Goal: Ask a question: Seek information or help from site administrators or community

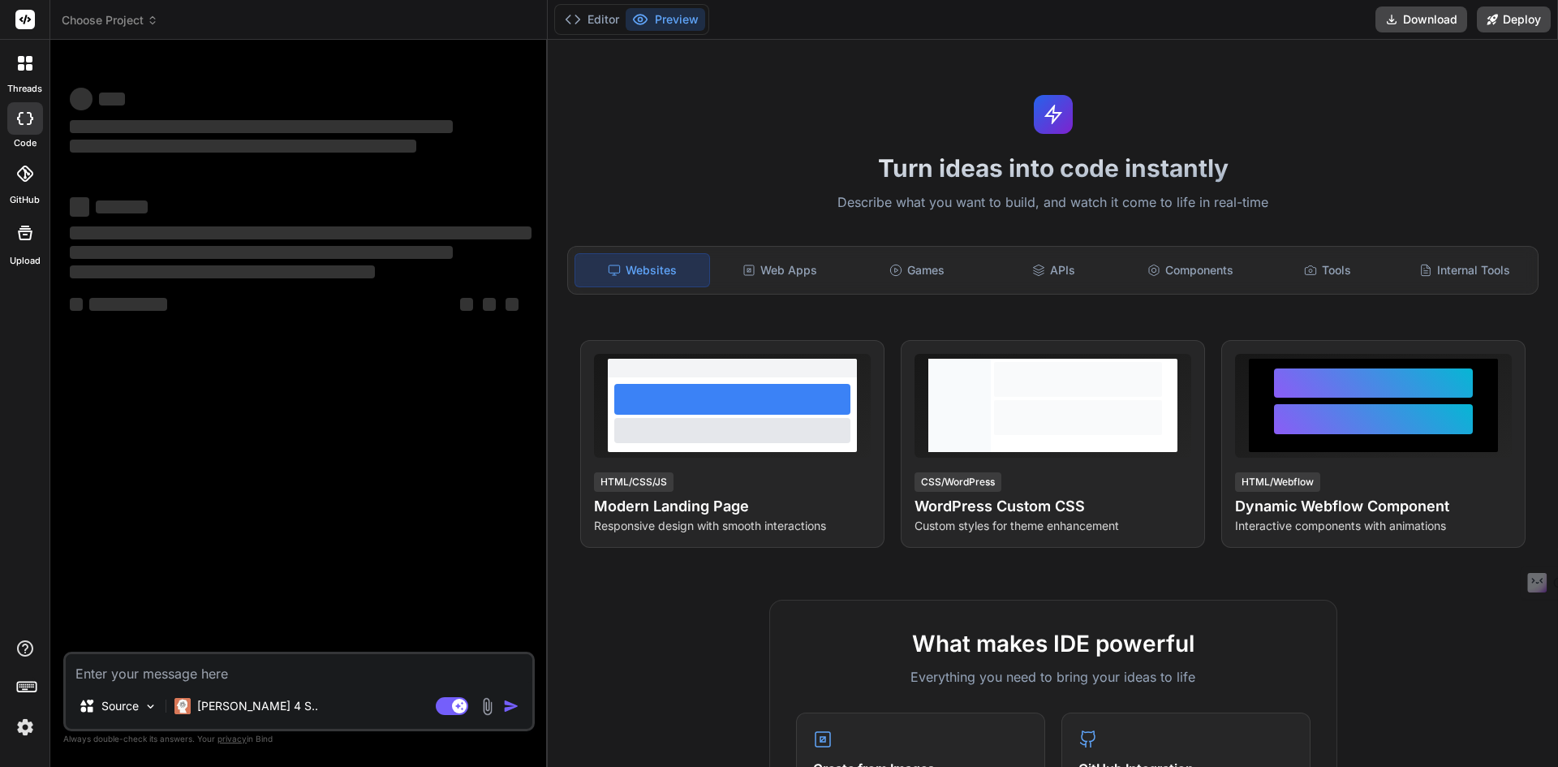
click at [27, 11] on rect at bounding box center [24, 19] width 19 height 19
type textarea "x"
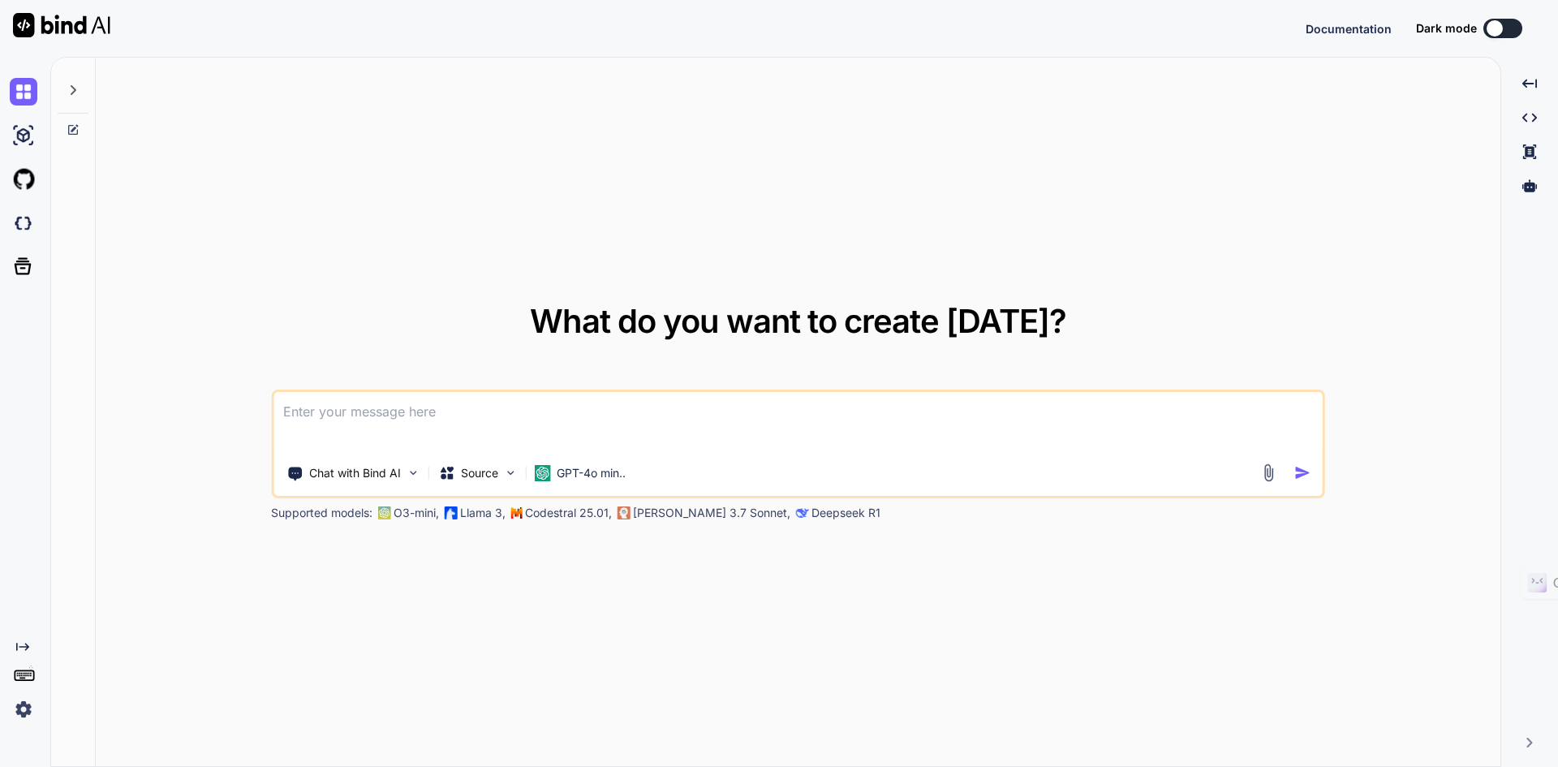
type textarea "x"
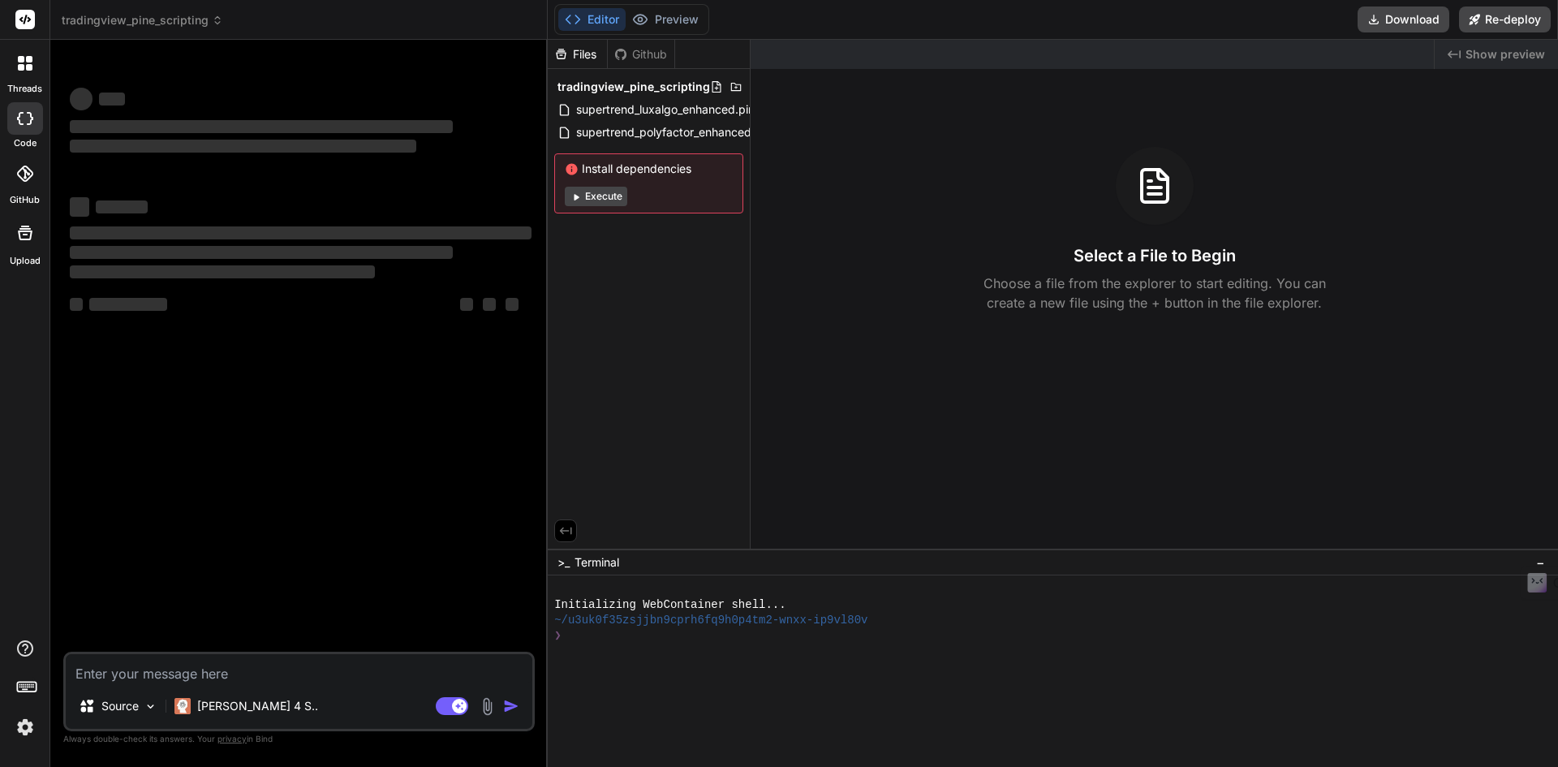
type textarea "x"
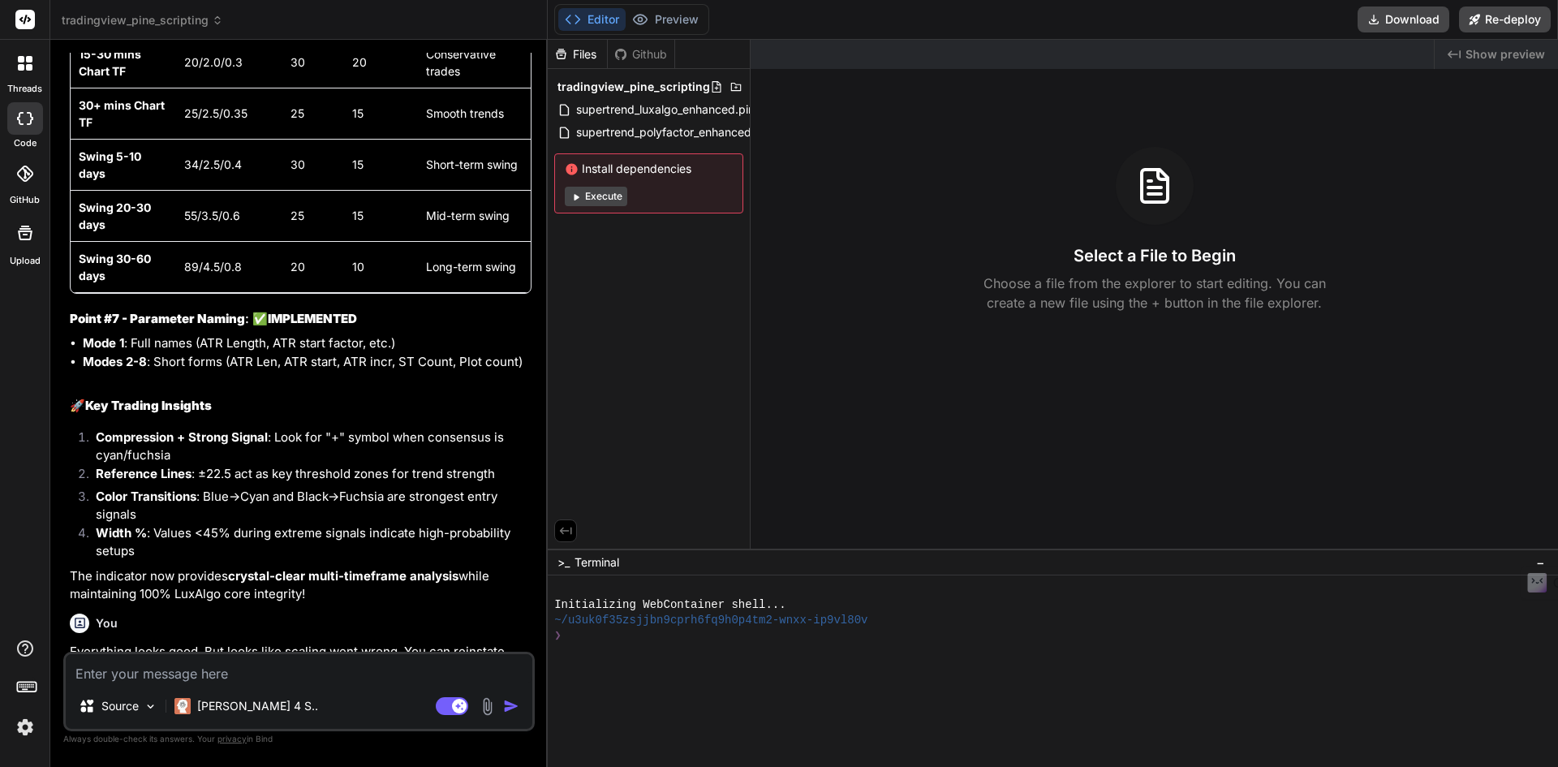
scroll to position [6647, 0]
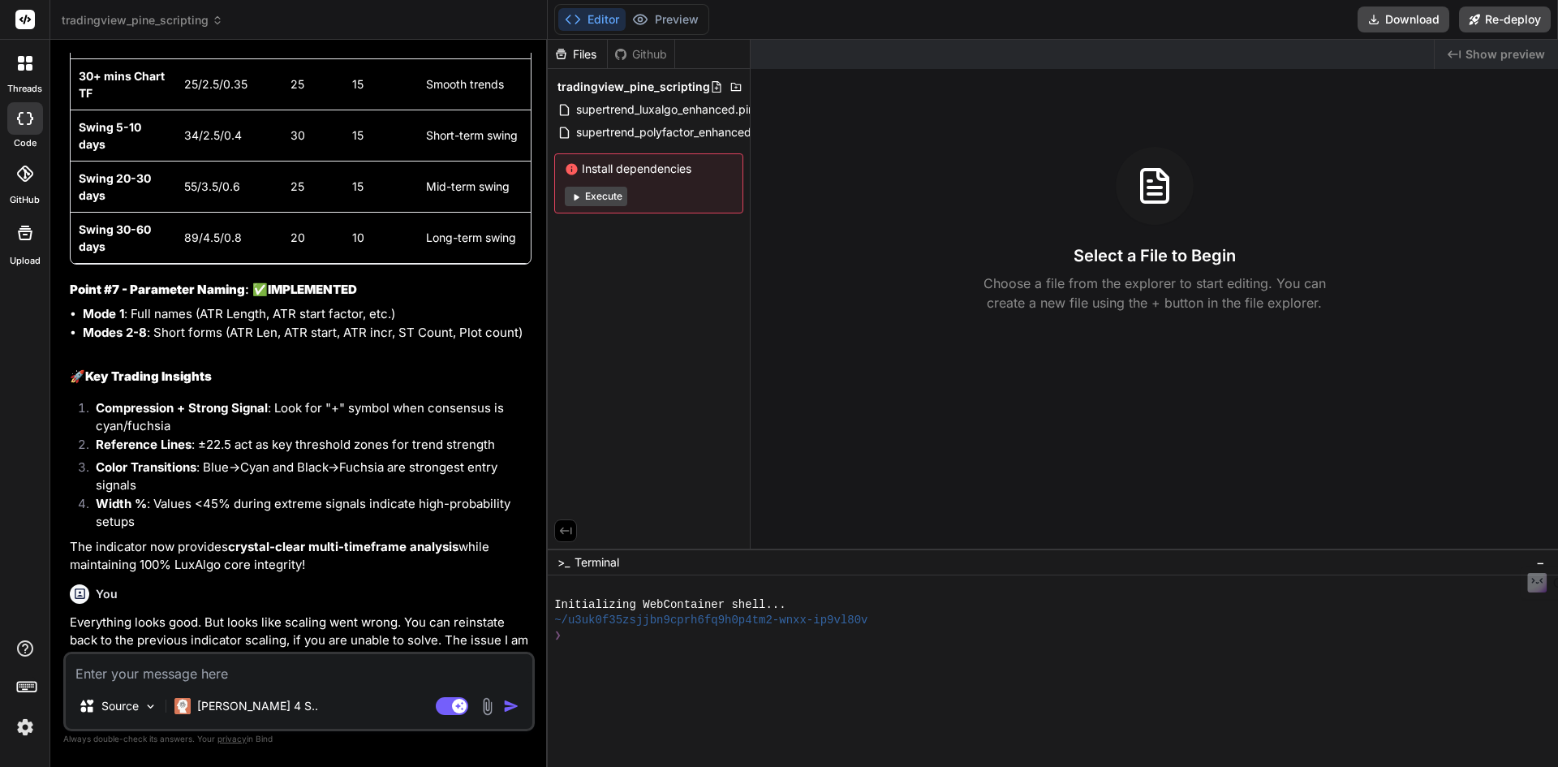
click at [332, 670] on textarea at bounding box center [299, 668] width 467 height 29
paste textarea "Can you analyse Indicator 1 and Indicator 2 code given below and see what is th…"
type textarea "Can you analyse Indicator 1 and Indicator 2 code given below and see what is th…"
type textarea "x"
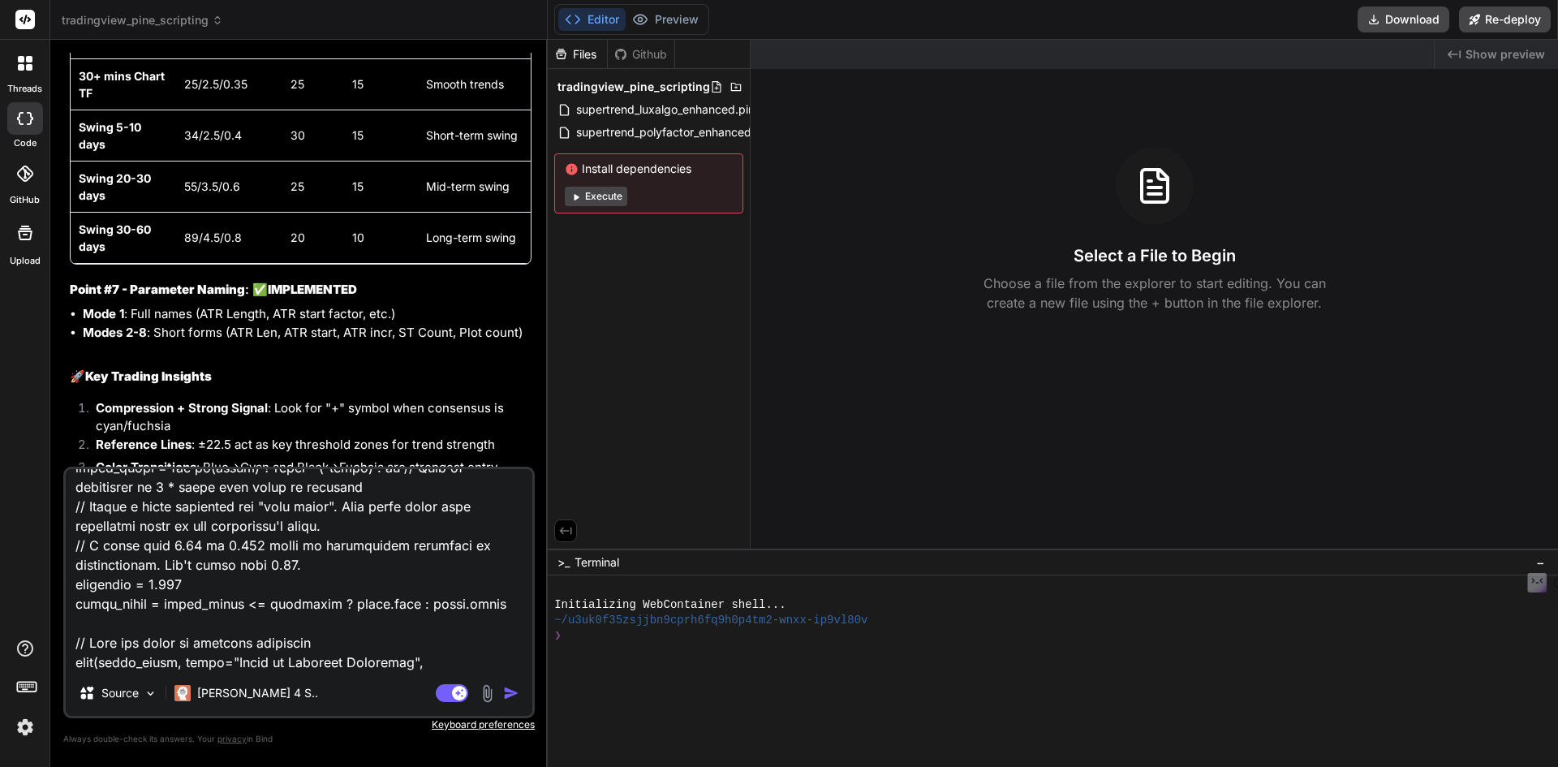
type textarea "Can you analyse Indicator 1 and Indicator 2 code given below and see what is th…"
click at [510, 694] on img "button" at bounding box center [511, 693] width 16 height 16
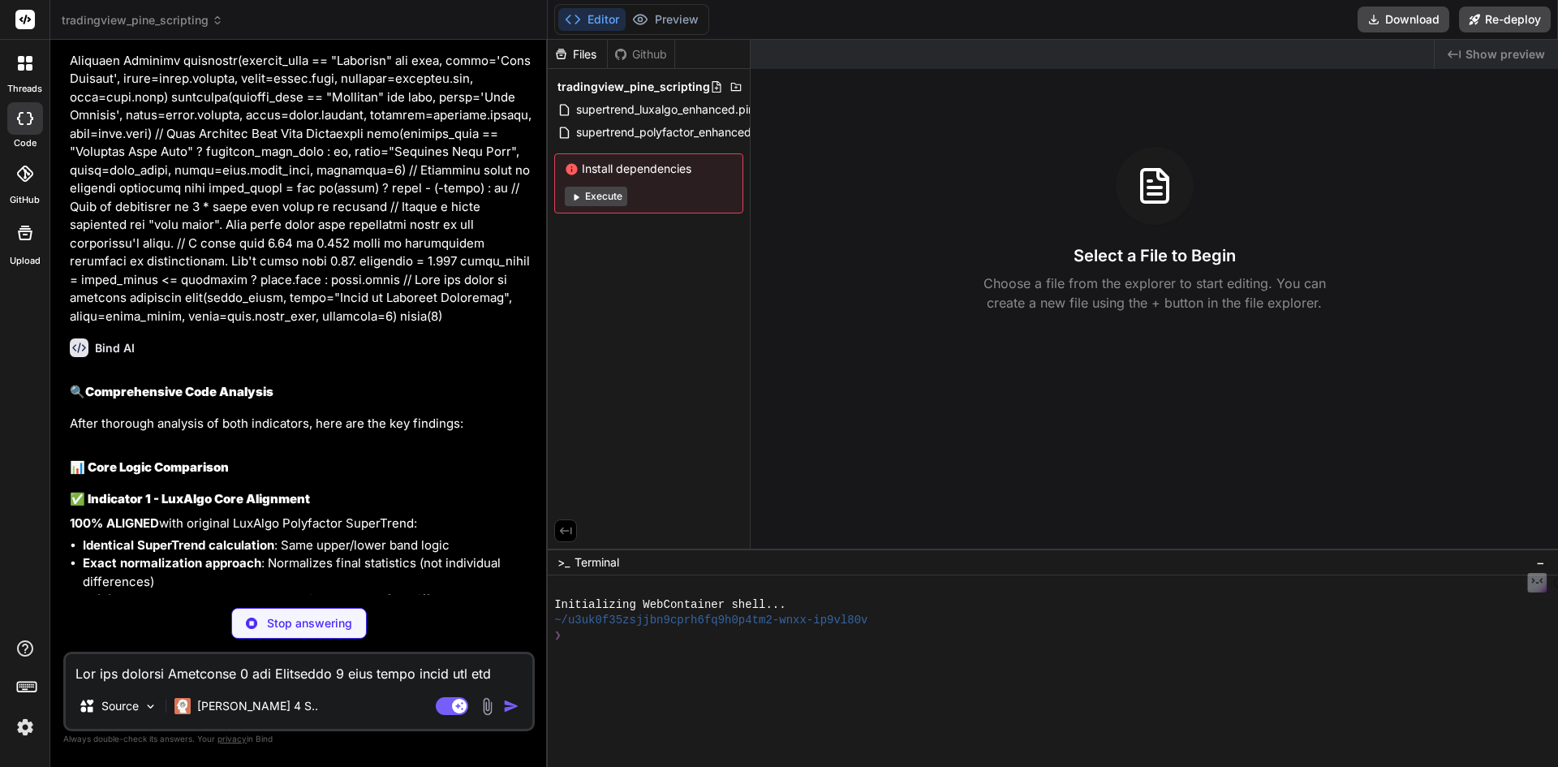
scroll to position [15637, 0]
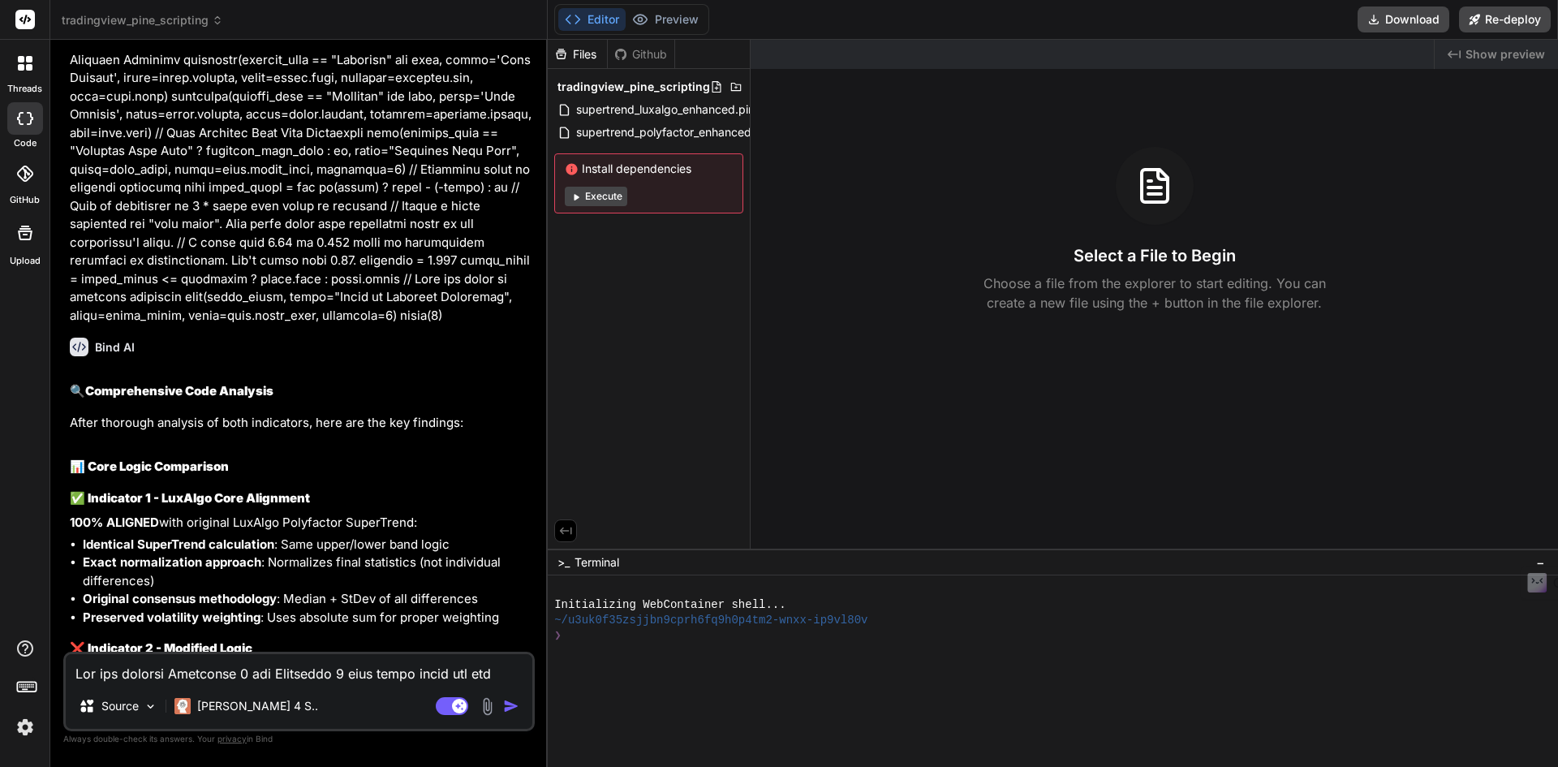
type textarea "x"
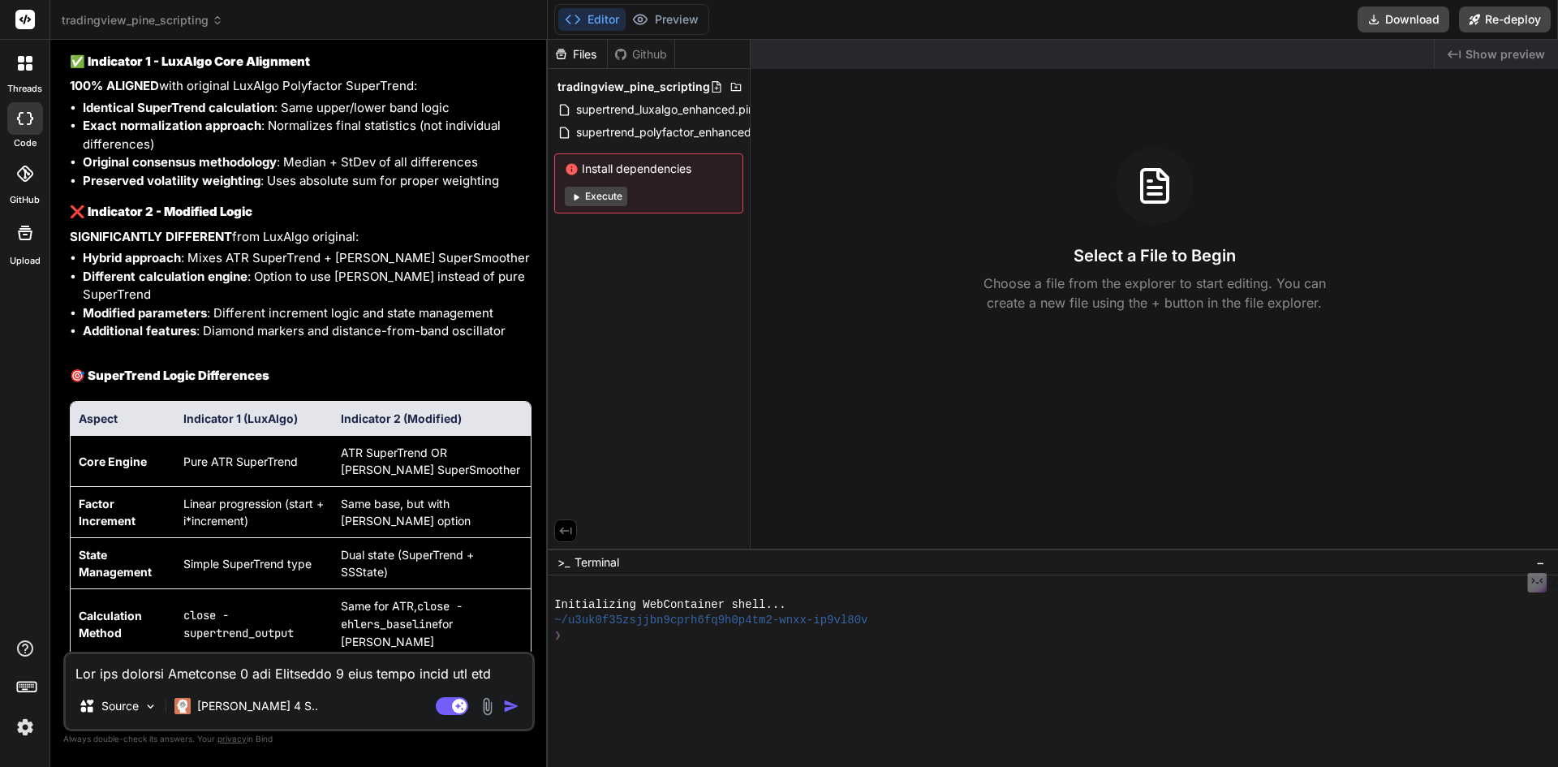
scroll to position [15811, 0]
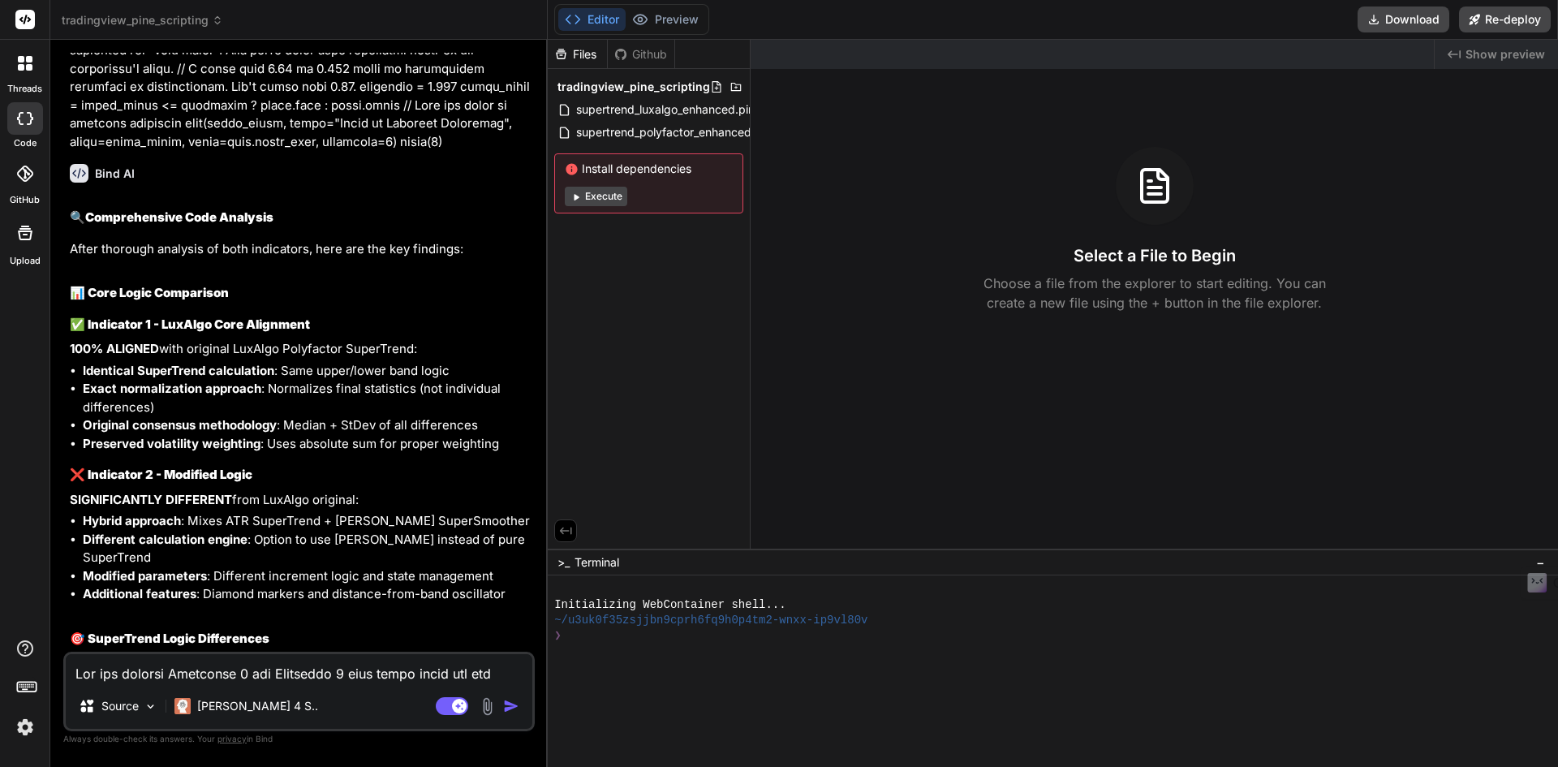
click at [192, 679] on textarea at bounding box center [299, 668] width 467 height 29
paste textarea "Can you incorporate below 5 modes instead of 8 trade modes in below indicator 1…"
type textarea "Can you incorporate below 5 modes instead of 8 trade modes in below indicator 1…"
type textarea "x"
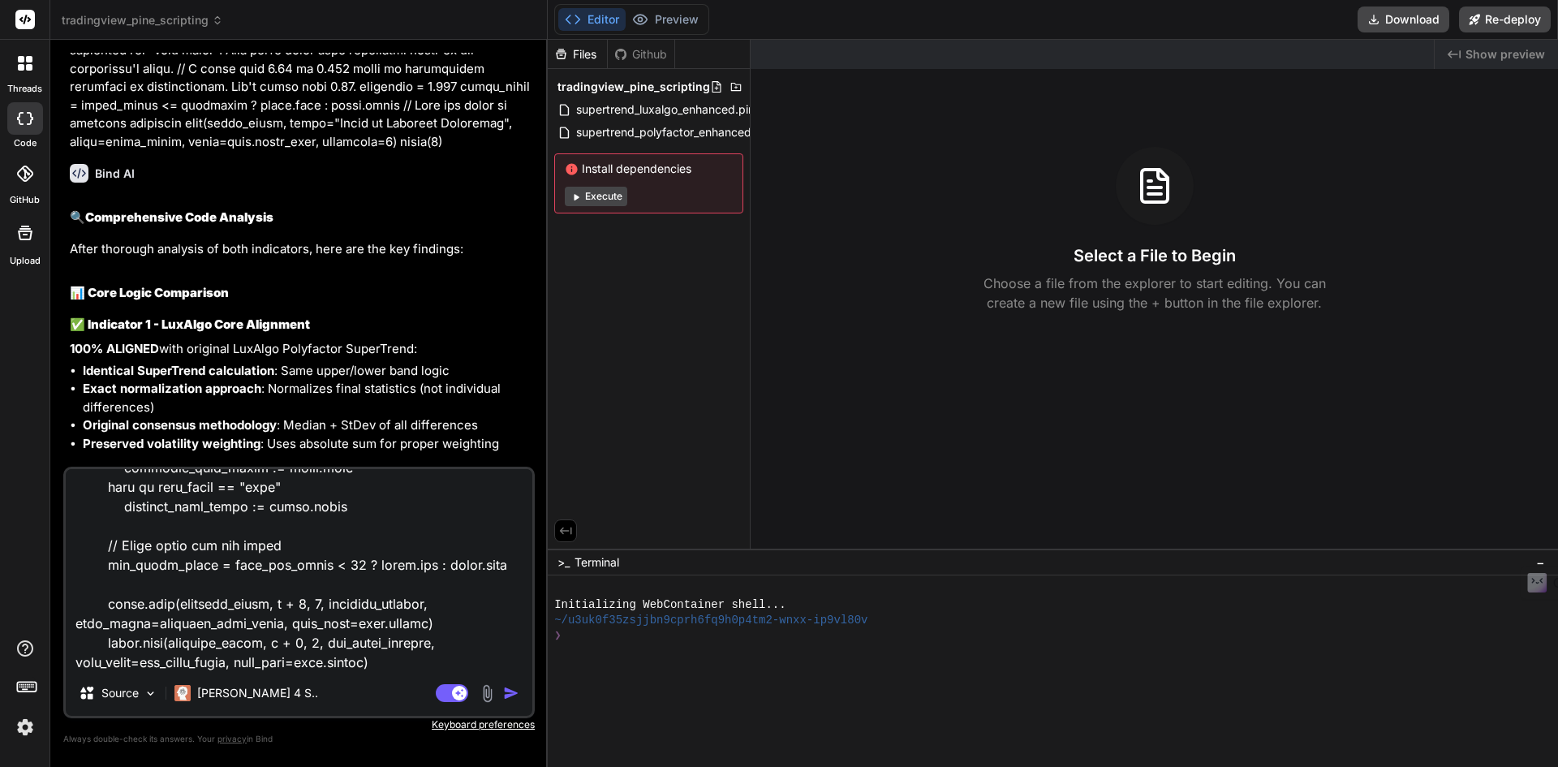
type textarea "Can you incorporate below 5 modes instead of 8 trade modes in below indicator 1…"
click at [513, 698] on img "button" at bounding box center [511, 693] width 16 height 16
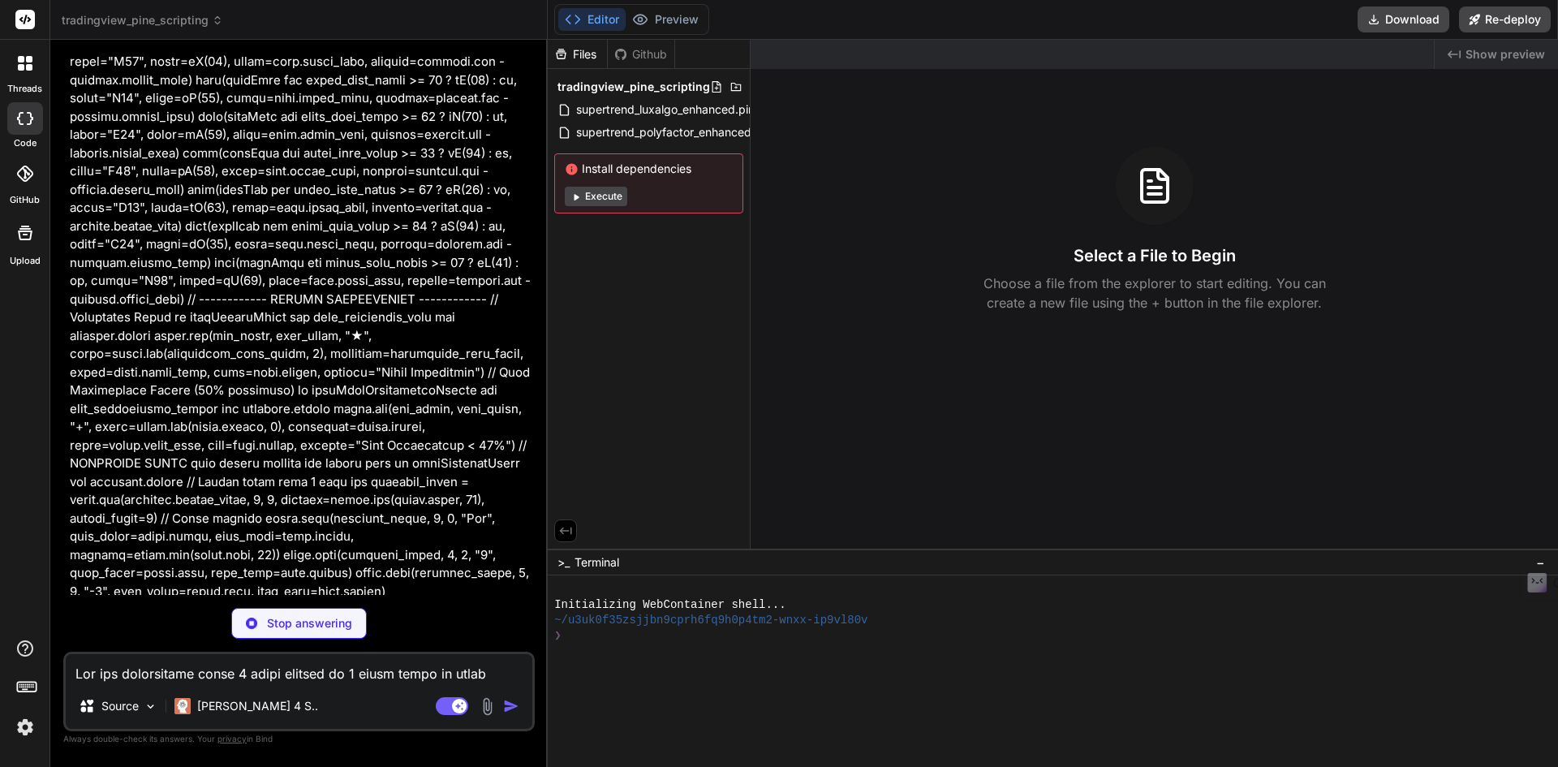
scroll to position [23045, 0]
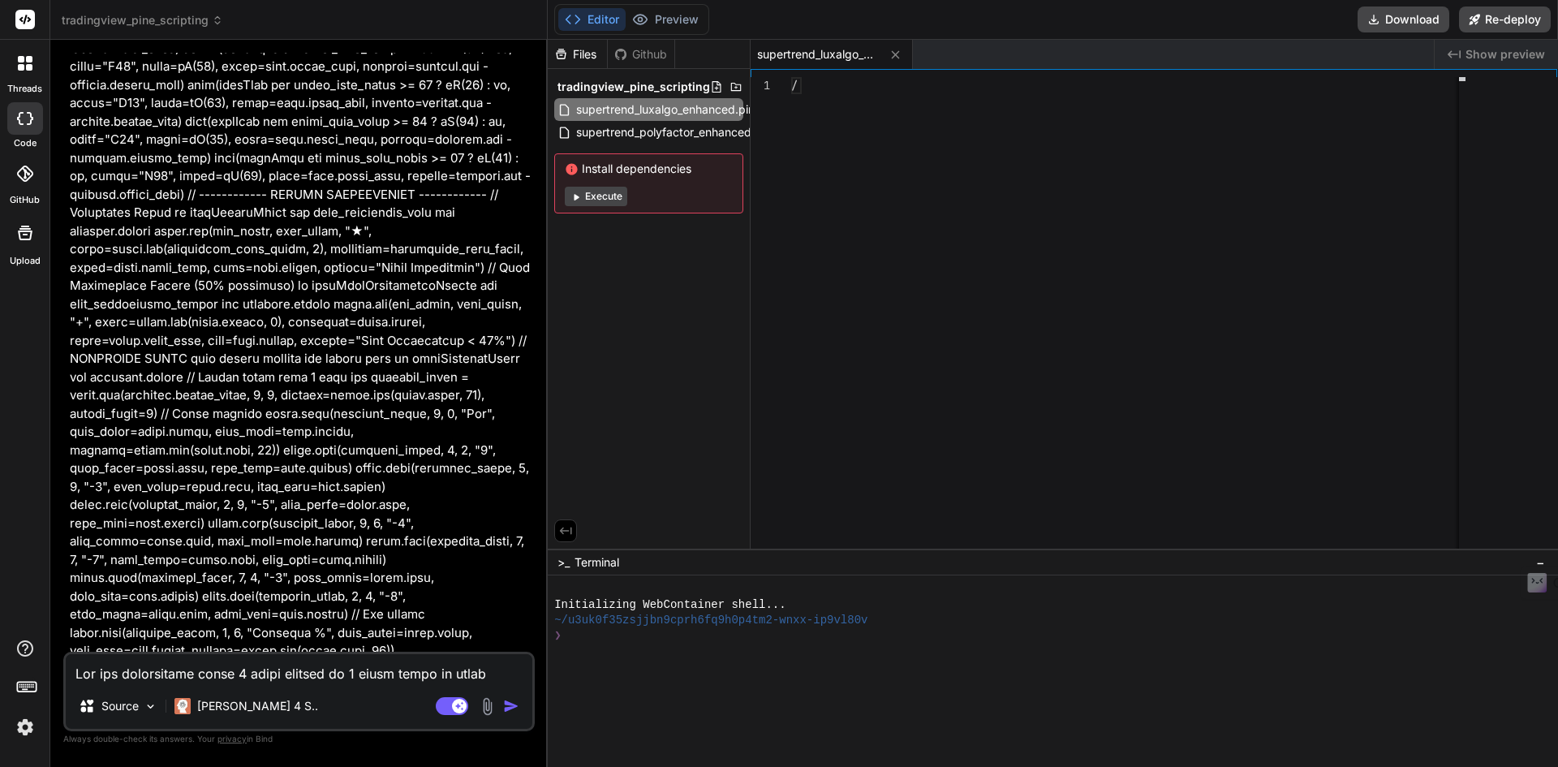
type textarea "x"
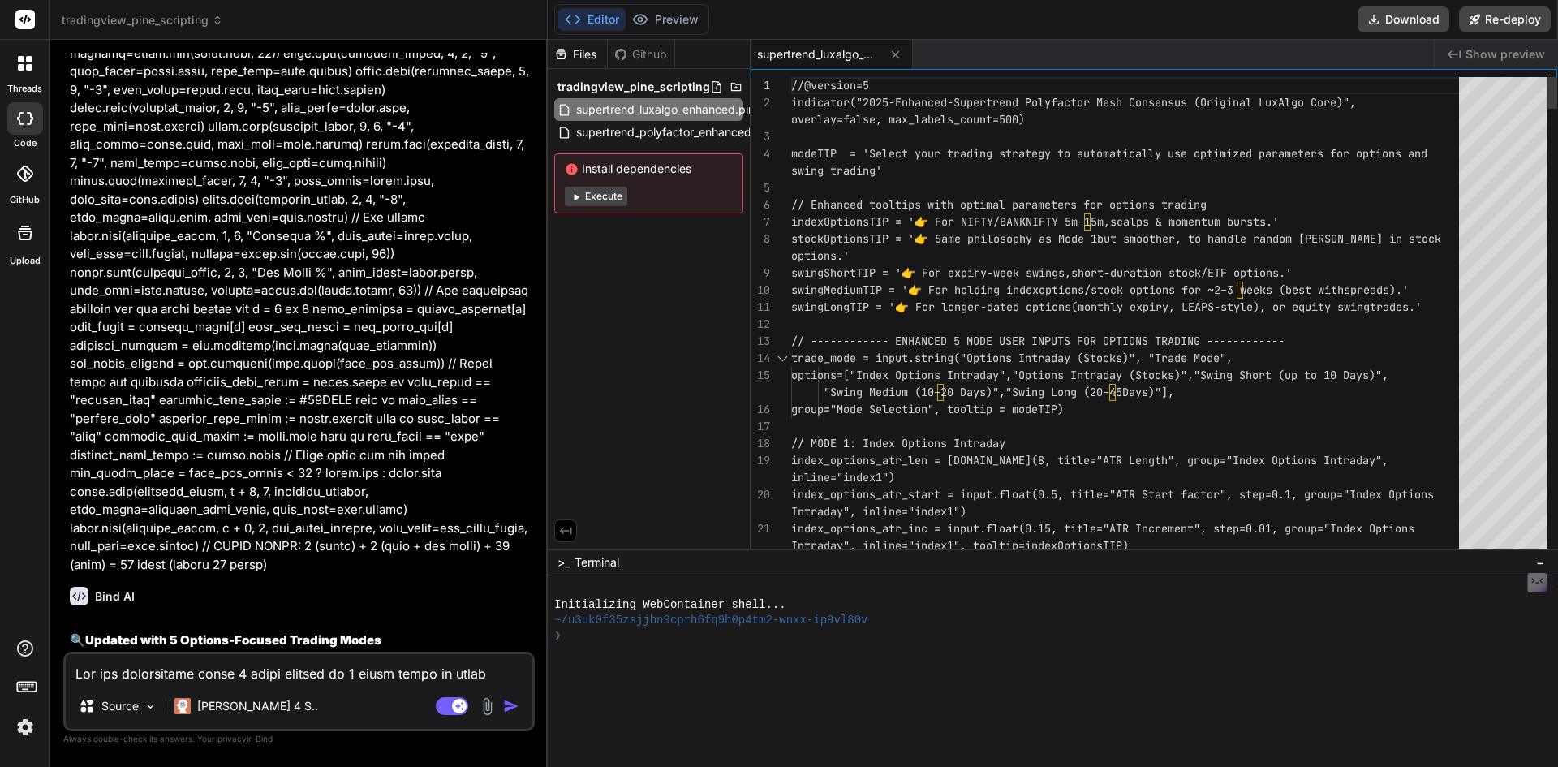
scroll to position [0, 0]
type textarea "//@version=5 indicator("2025-Enhanced-Supertrend Polyfactor Mesh Consensus (Ori…"
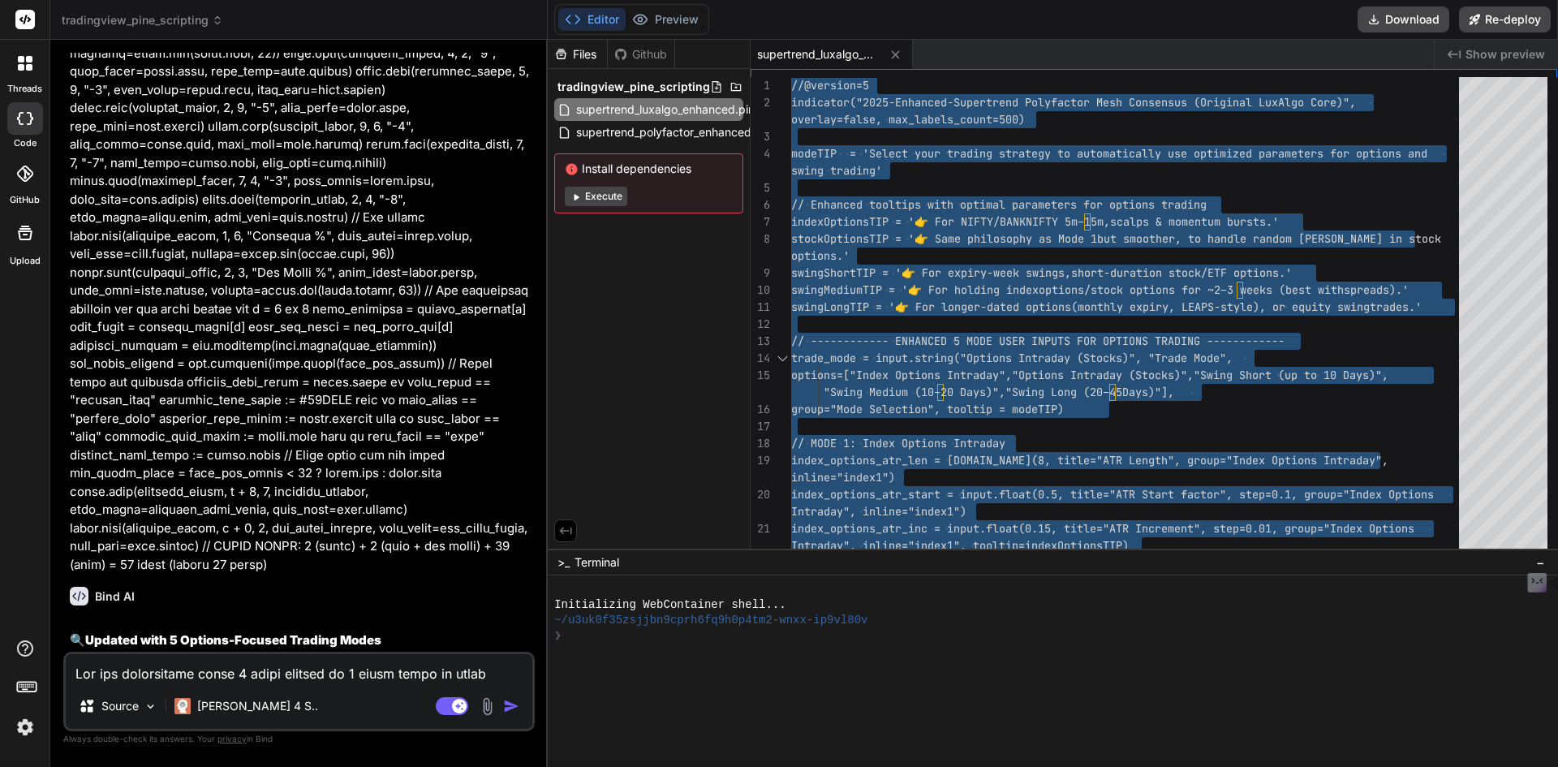
click at [217, 688] on div "Source [PERSON_NAME] 4 S.. Agent Mode. When this toggle is activated, AI automa…" at bounding box center [298, 692] width 471 height 80
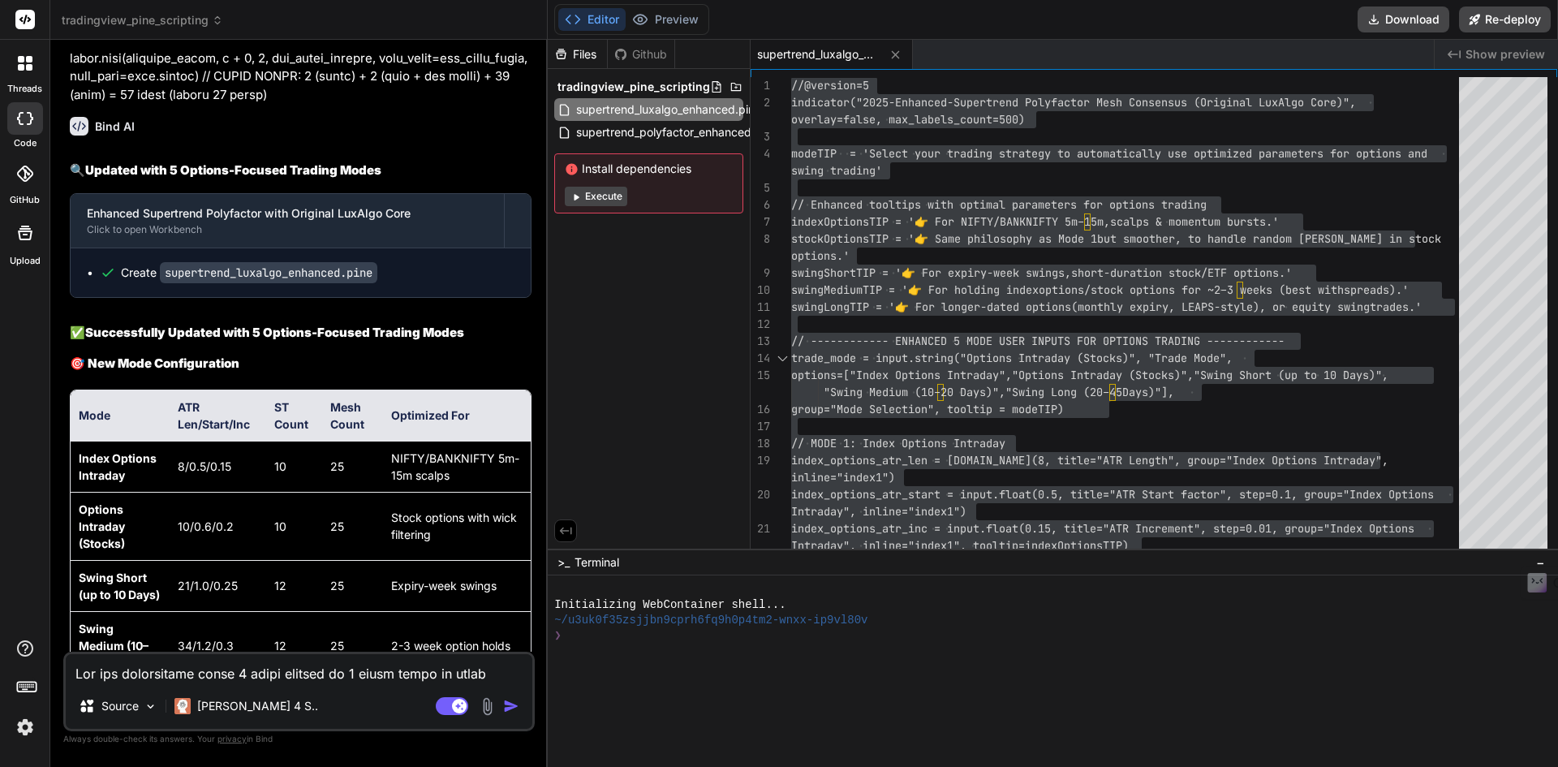
scroll to position [23929, 0]
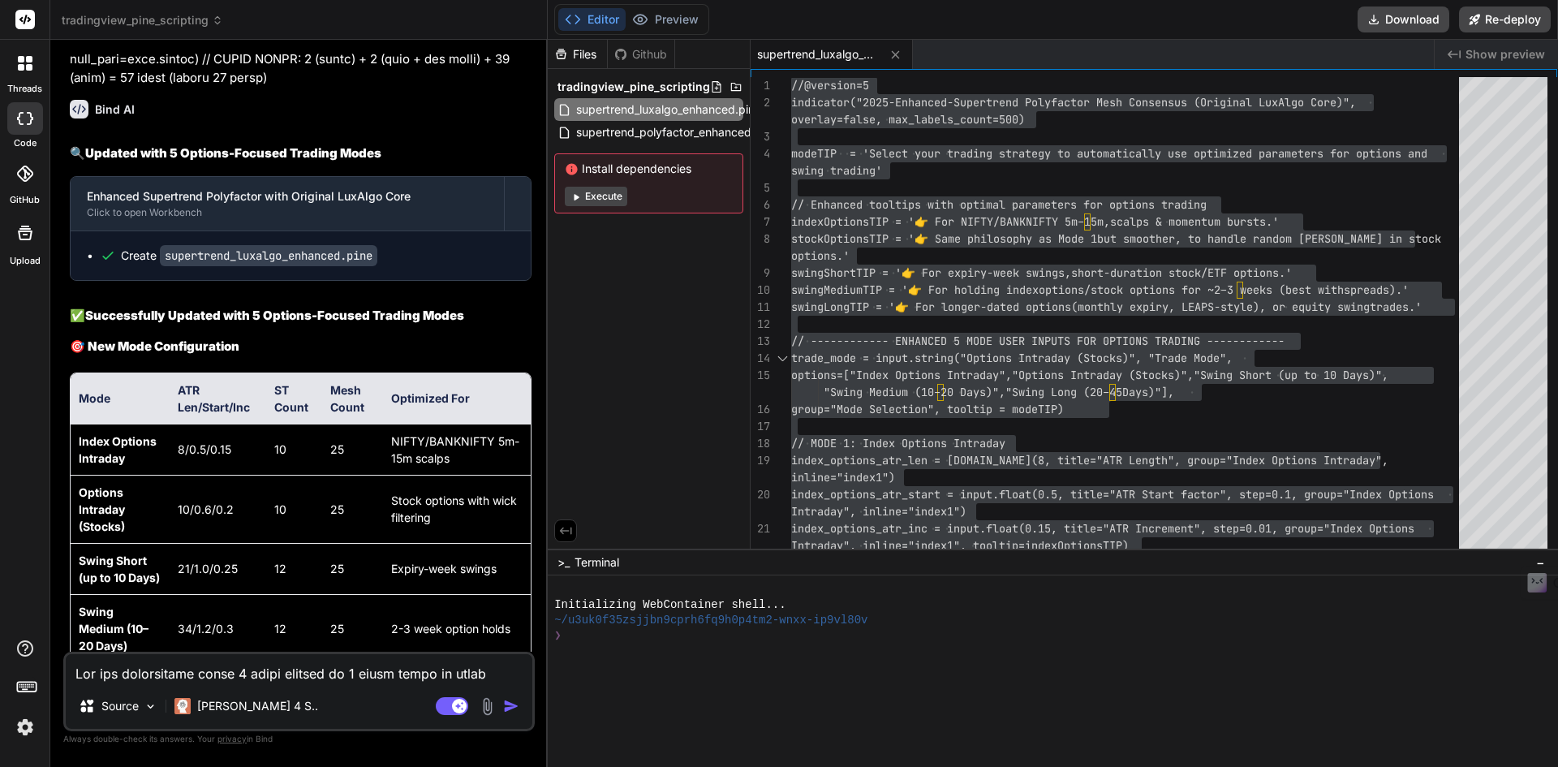
click at [217, 662] on textarea at bounding box center [299, 668] width 467 height 29
type textarea "N"
type textarea "x"
type textarea "No"
type textarea "x"
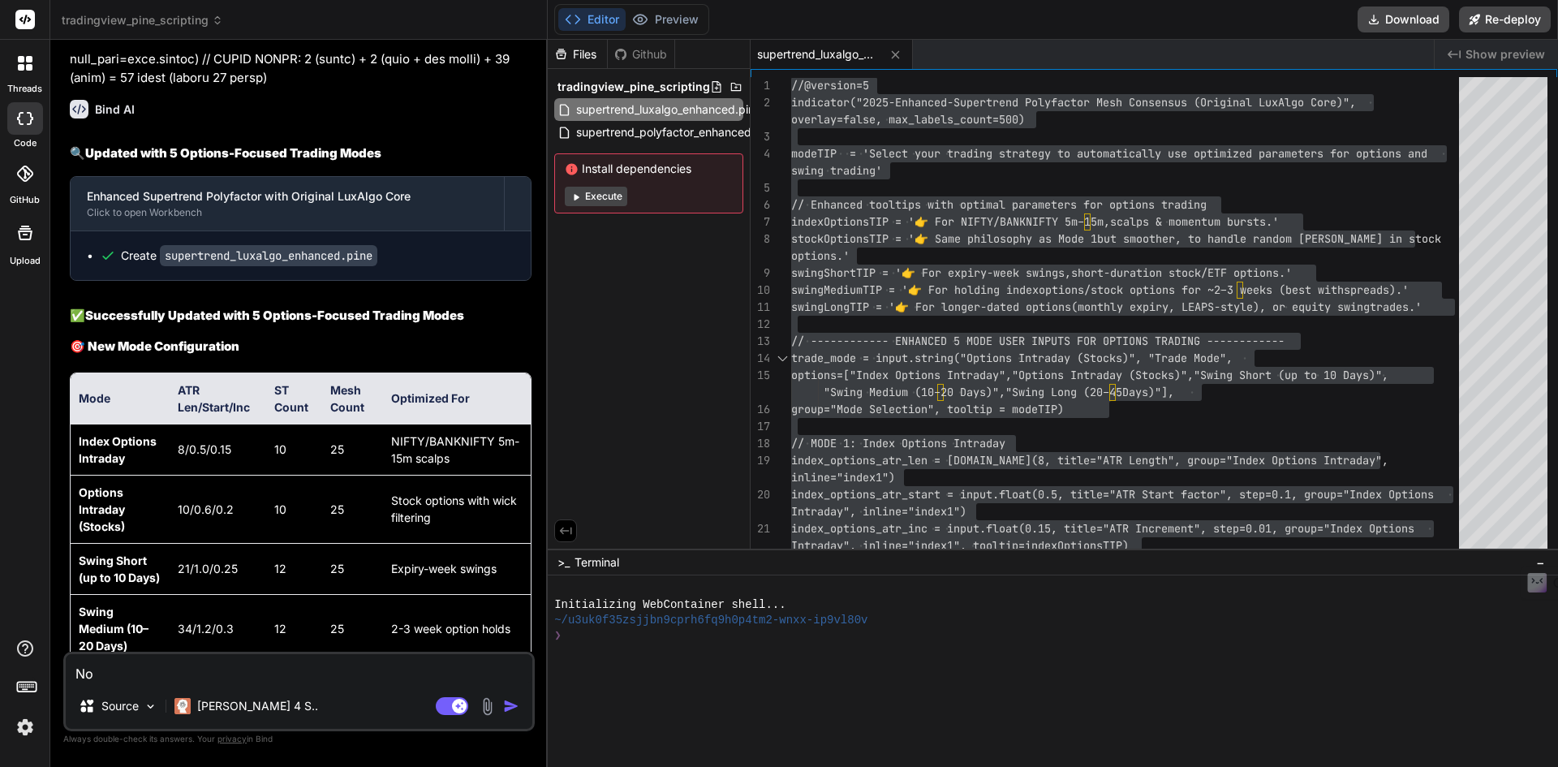
type textarea "No."
type textarea "x"
type textarea "No."
type textarea "x"
type textarea "No. I"
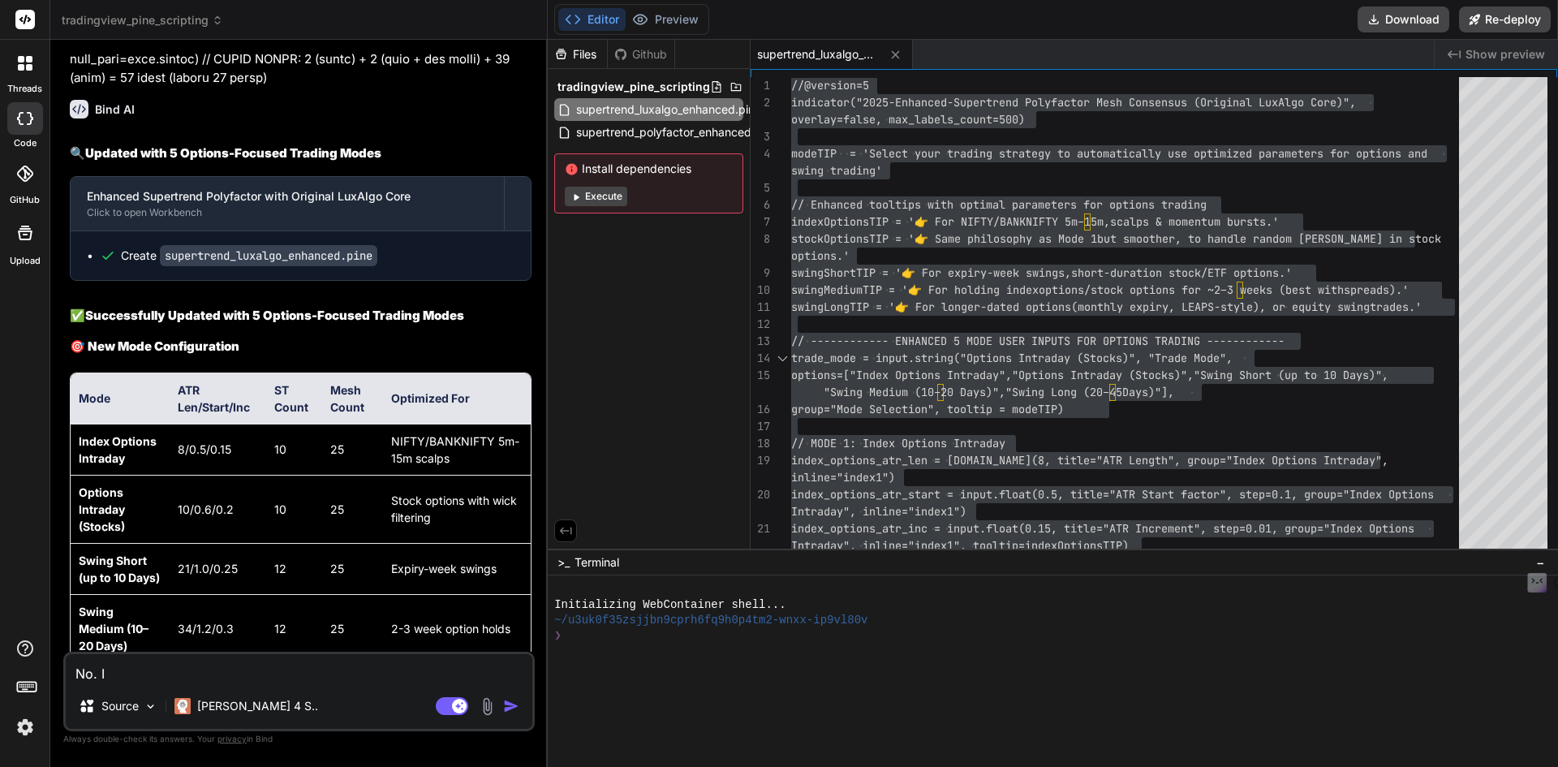
type textarea "x"
type textarea "No. I"
type textarea "x"
type textarea "No. I n"
type textarea "x"
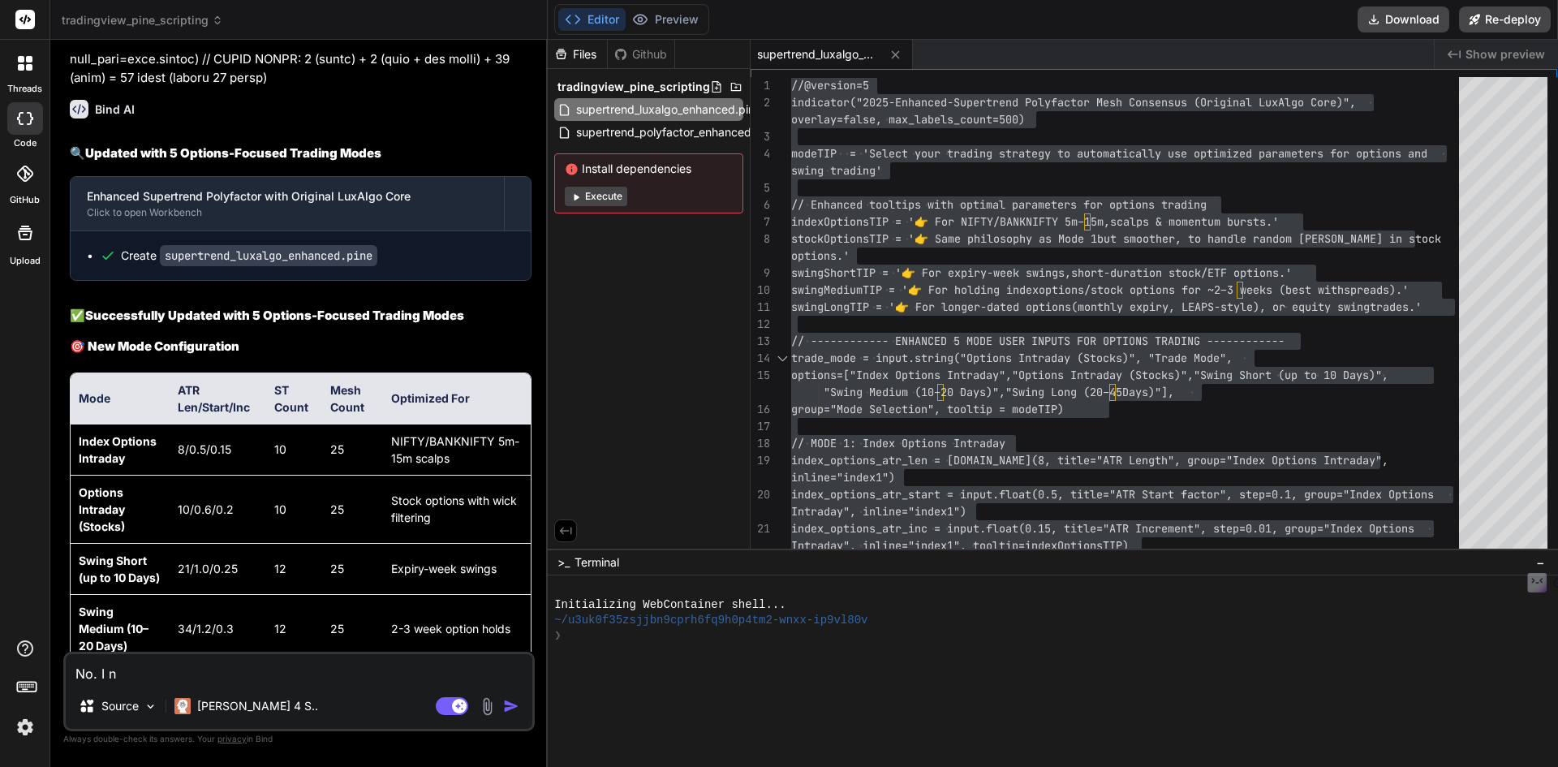
type textarea "No. I ne"
type textarea "x"
type textarea "No. I nee"
type textarea "x"
type textarea "No. I need"
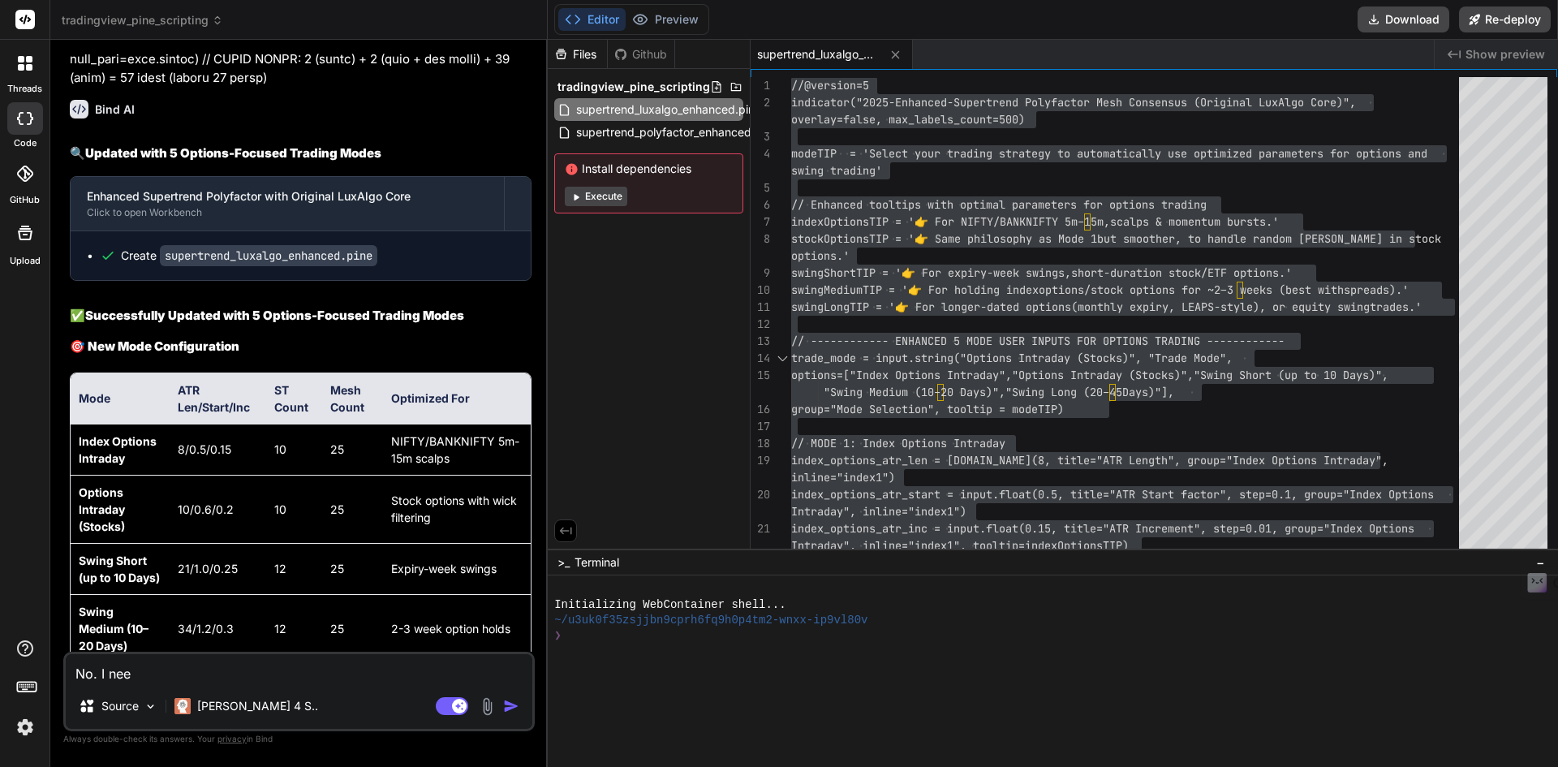
type textarea "x"
type textarea "No. I need"
type textarea "x"
type textarea "No. I need o"
type textarea "x"
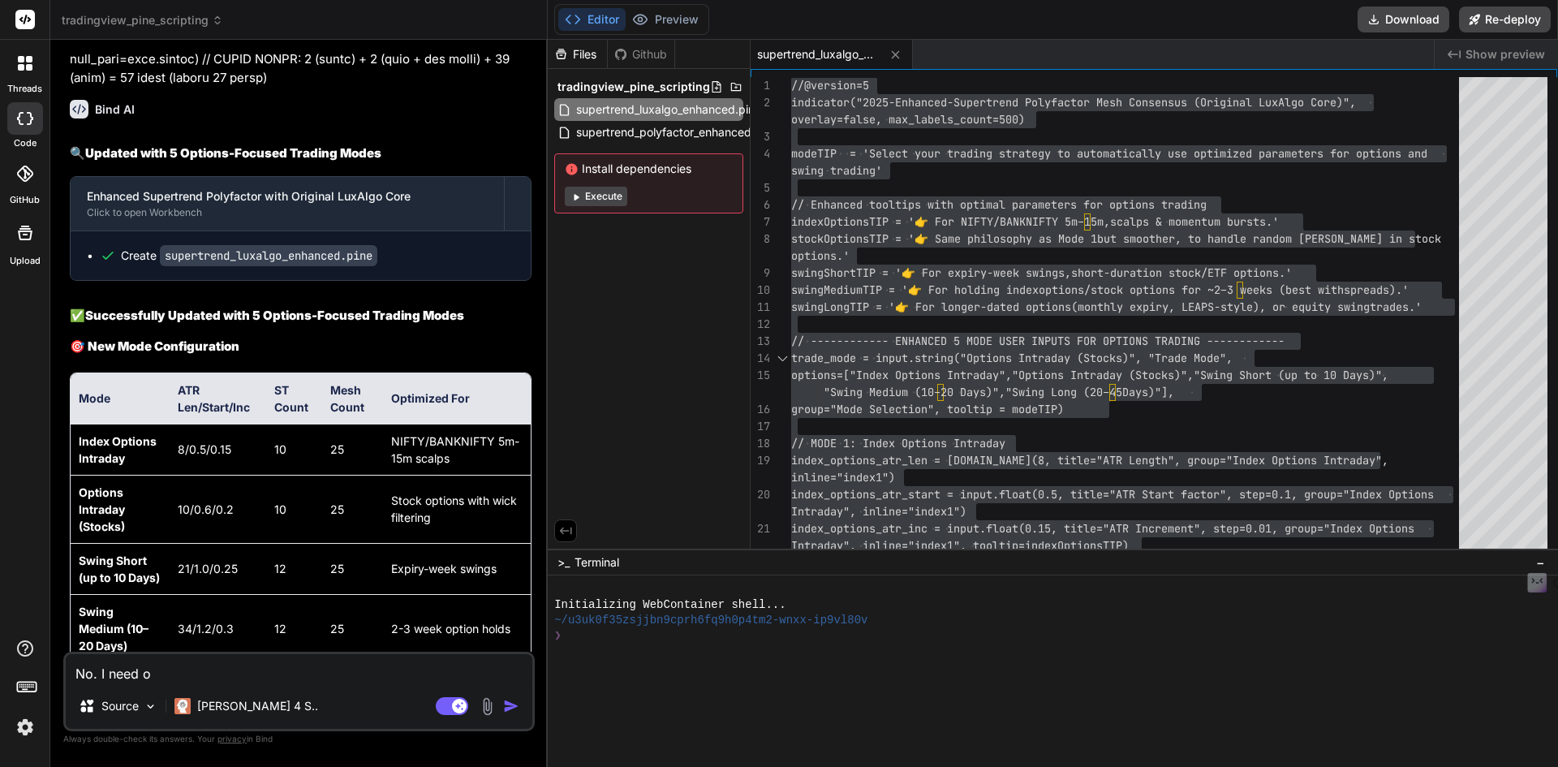
type textarea "No. I need on"
type textarea "x"
type textarea "No. I need onl"
type textarea "x"
type textarea "No. I need only"
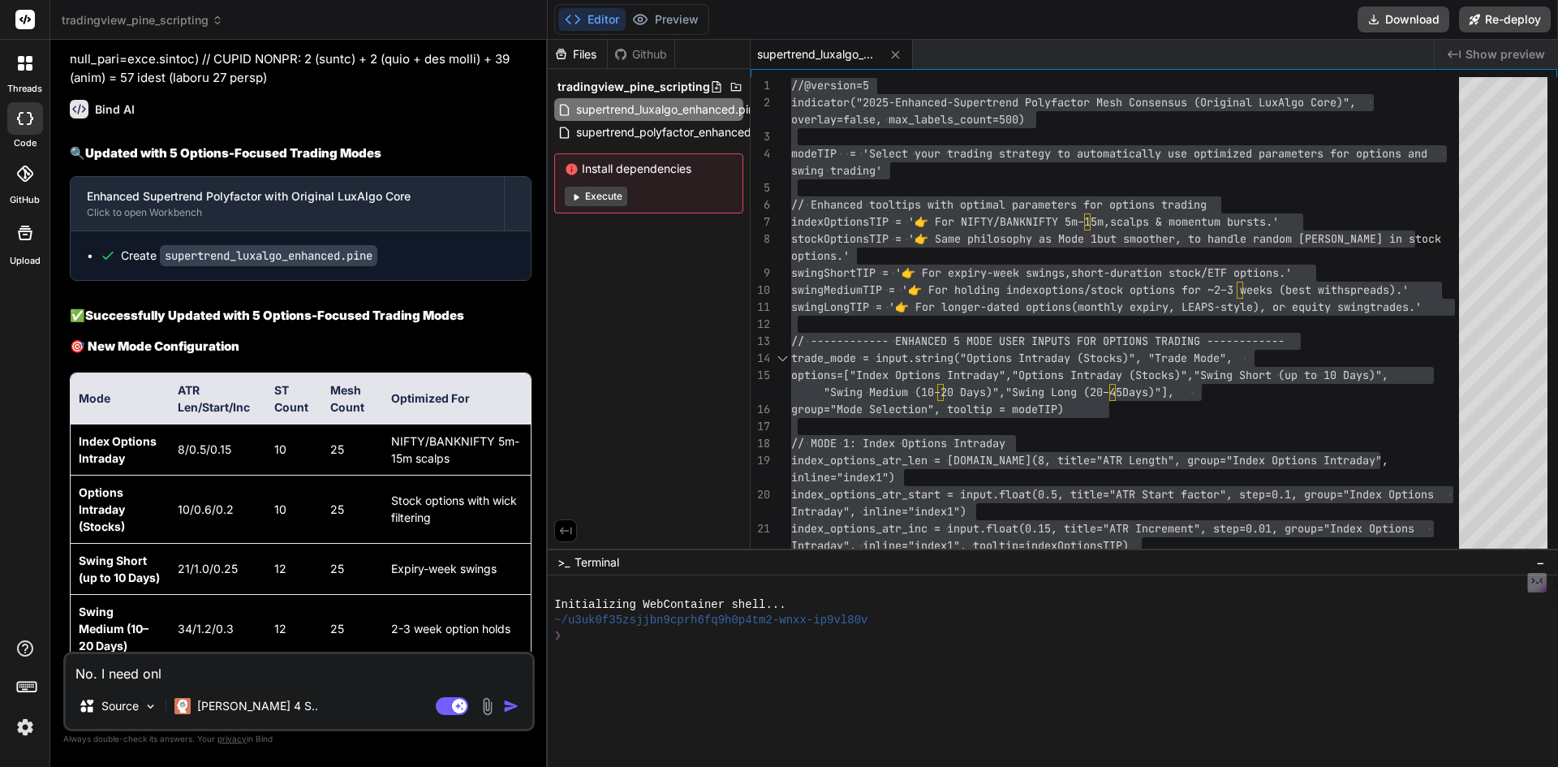
type textarea "x"
type textarea "No. I need only"
type textarea "x"
type textarea "No. I need only b"
type textarea "x"
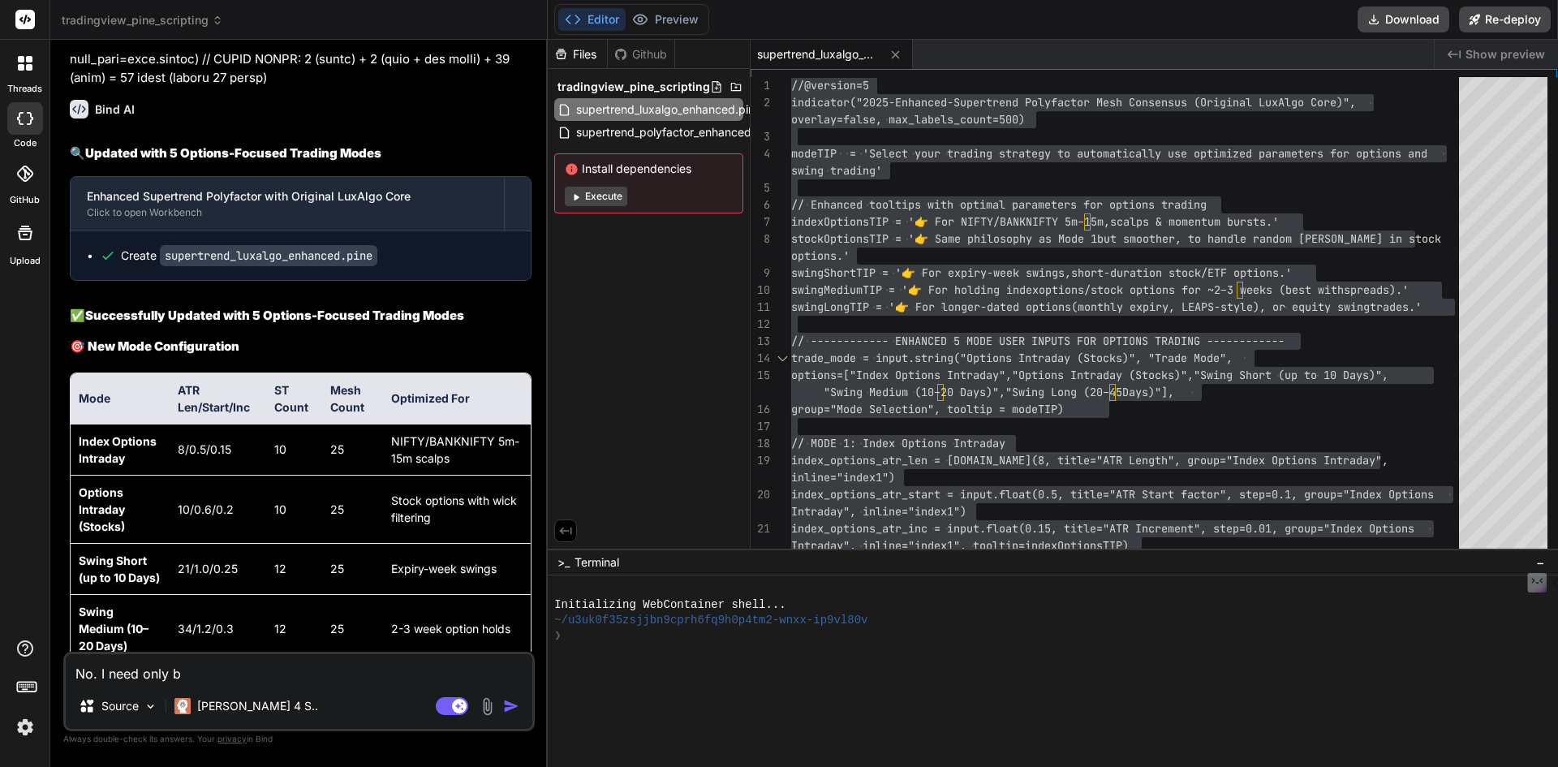
type textarea "No. I need only be"
type textarea "x"
type textarea "No. I need only bel"
type textarea "x"
type textarea "No. I need only belo"
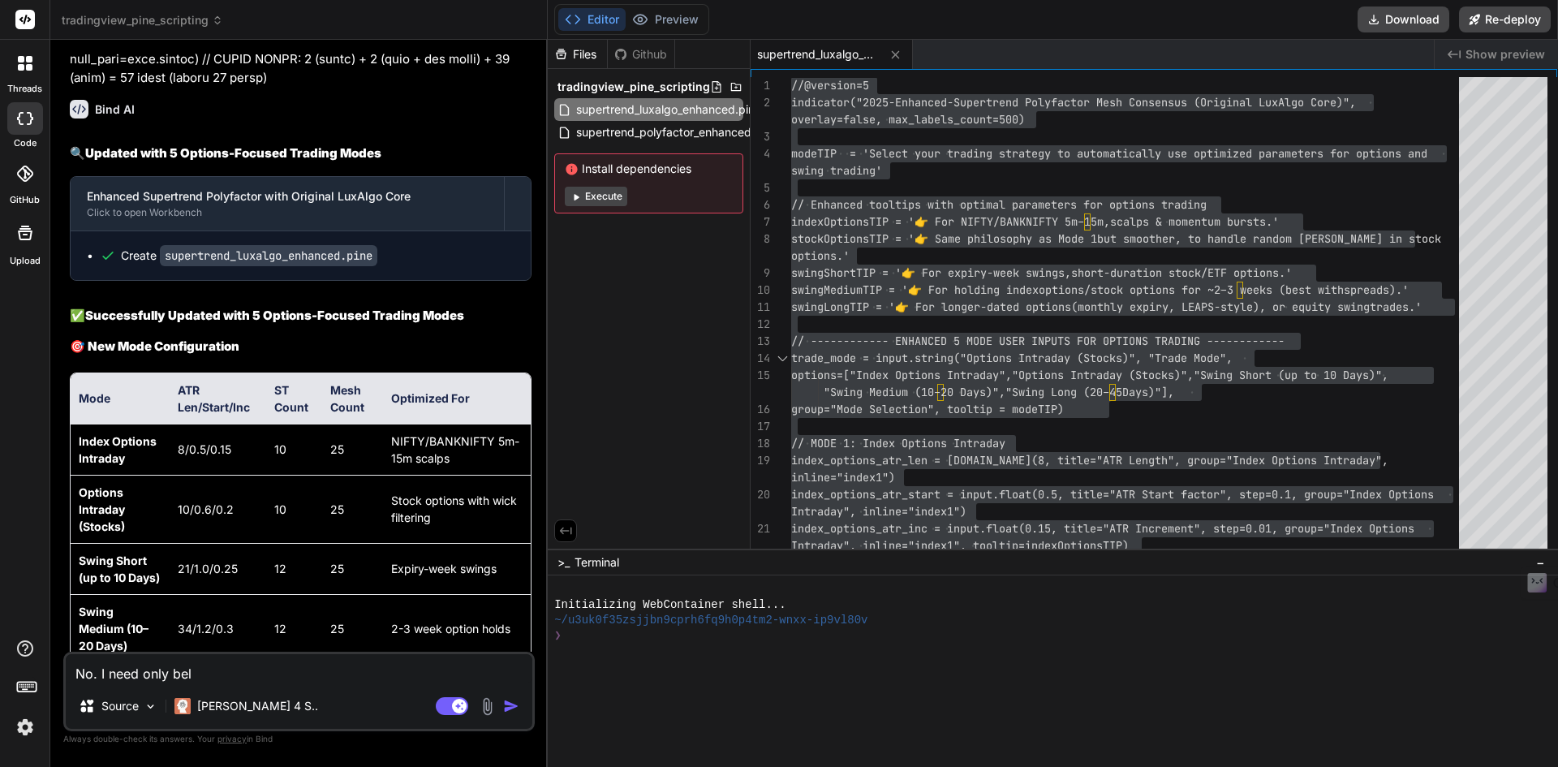
type textarea "x"
type textarea "No. I need only below"
type textarea "x"
type textarea "No. I need only below"
type textarea "x"
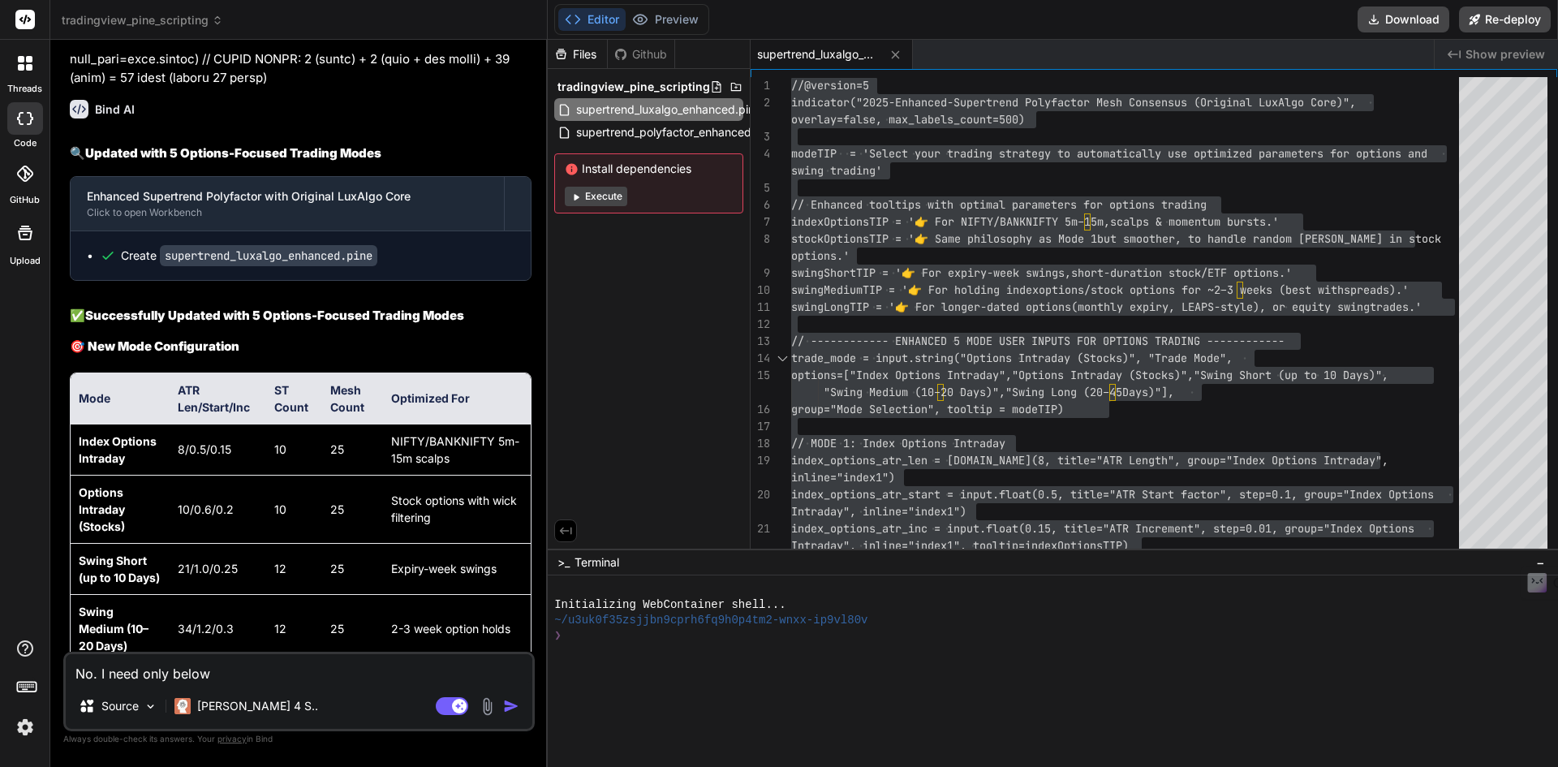
type textarea "No. I need only below p"
type textarea "x"
type textarea "No. I need only below"
type textarea "x"
type textarea "No. I need only below o"
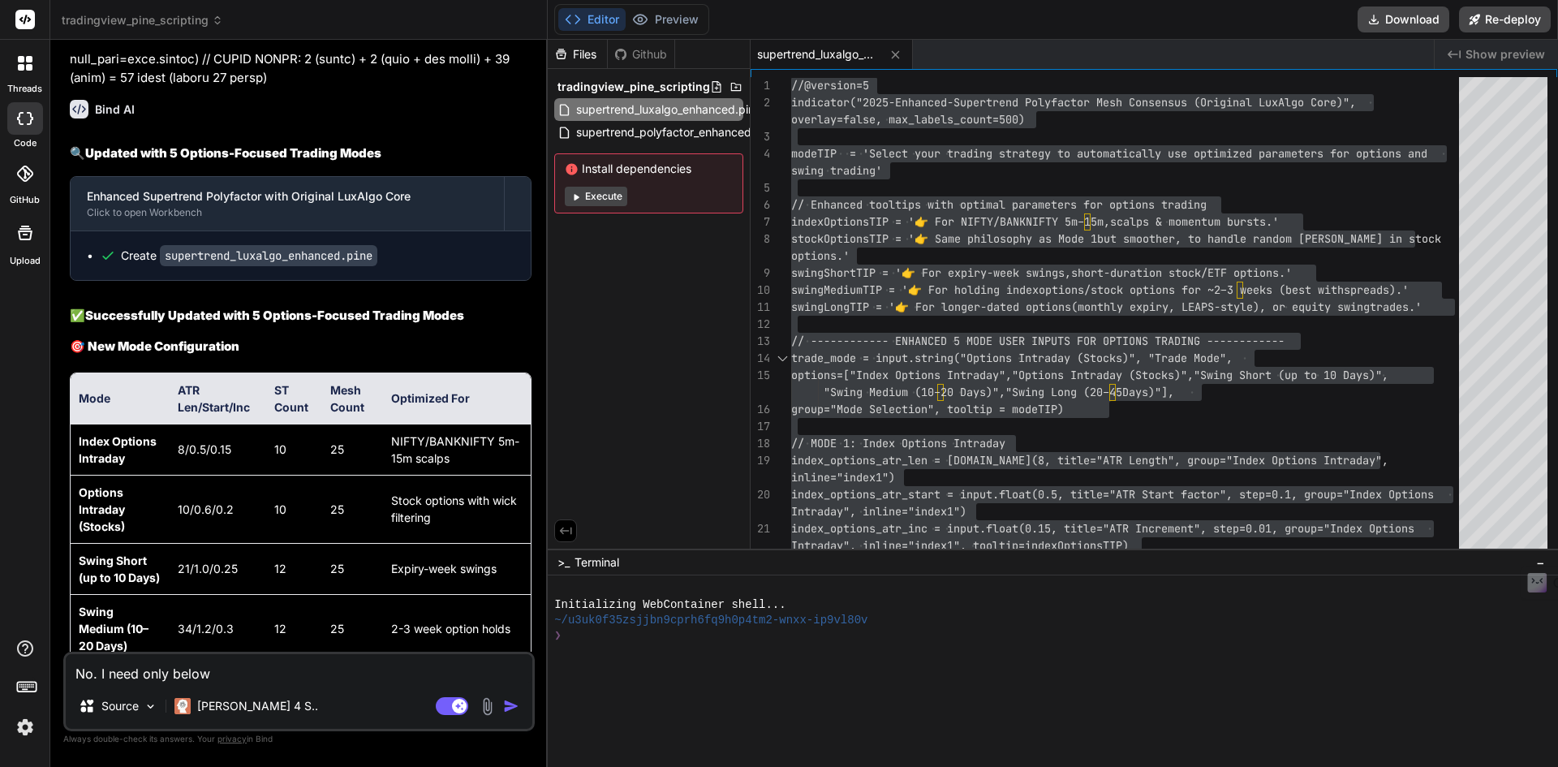
type textarea "x"
type textarea "No. I need only below op"
type textarea "x"
type textarea "No. I need only below opt"
type textarea "x"
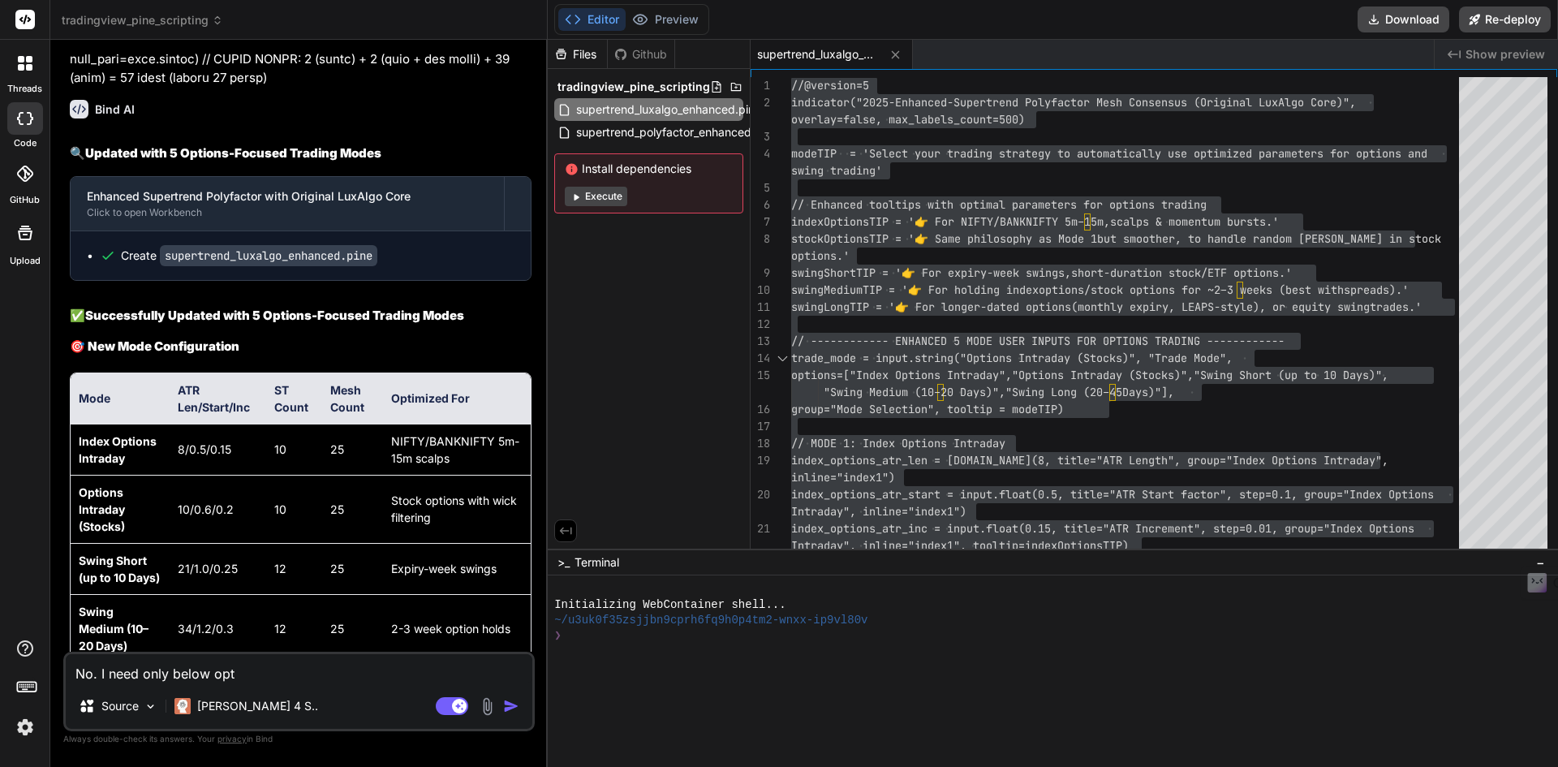
type textarea "No. I need only below opti"
type textarea "x"
type textarea "No. I need only below optio"
type textarea "x"
type textarea "No. I need only below optios"
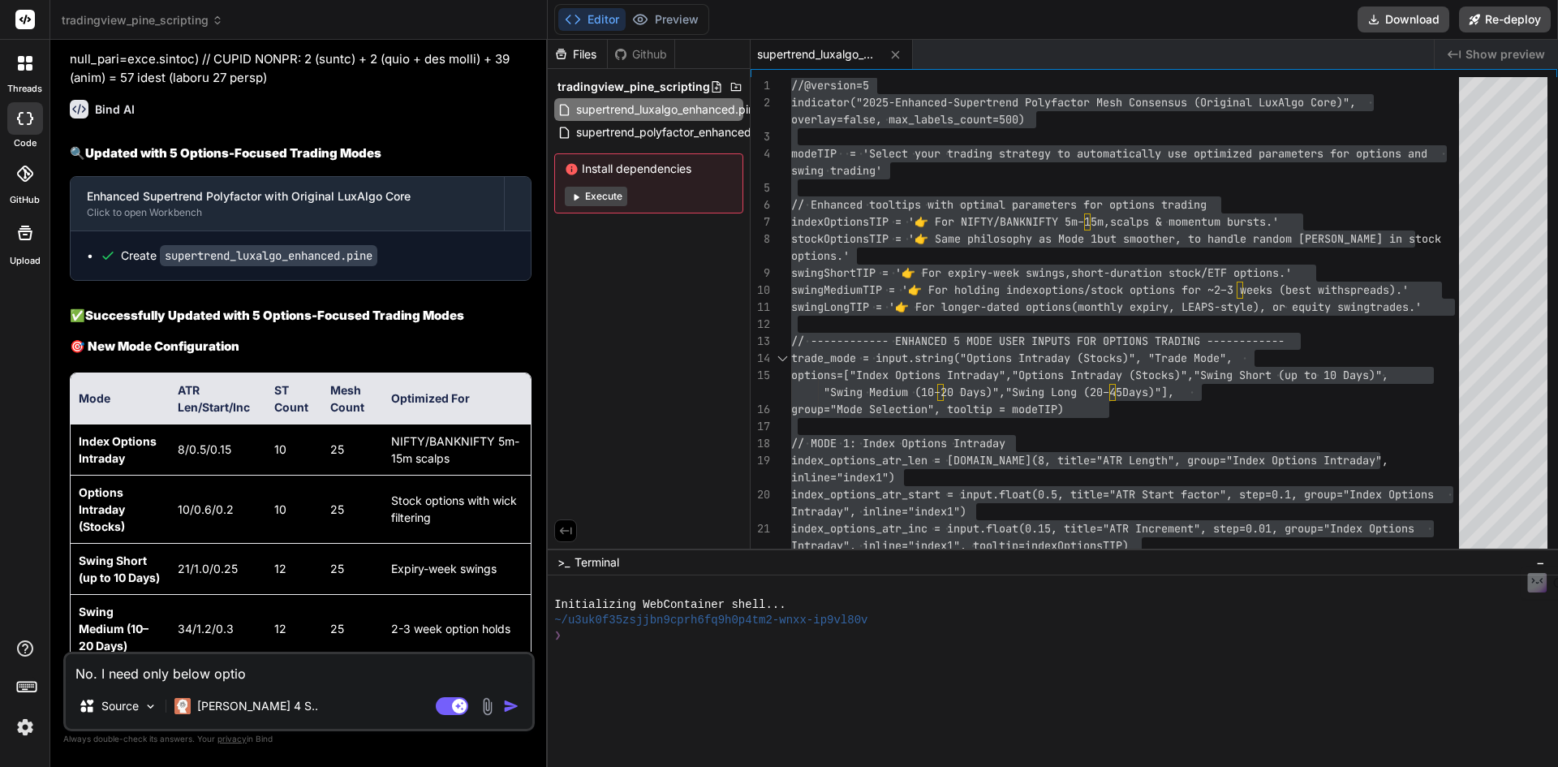
type textarea "x"
type textarea "No. I need only below optiosn"
type textarea "x"
type textarea "No. I need only below optiosn"
type textarea "x"
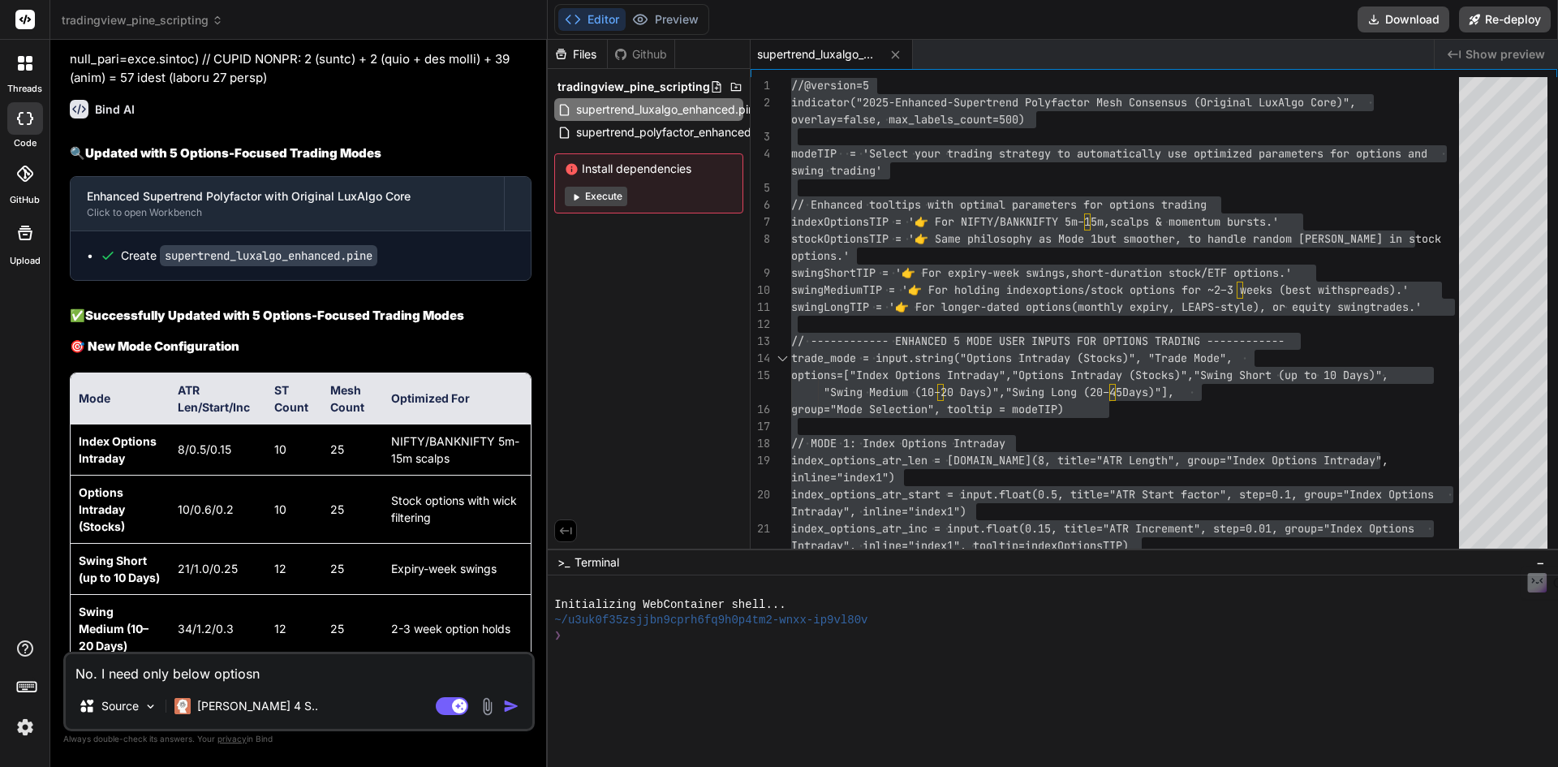
type textarea "No. I need only below optiosn a"
type textarea "x"
type textarea "No. I need only below optiosn an"
type textarea "x"
type textarea "No. I need only below optiosn a"
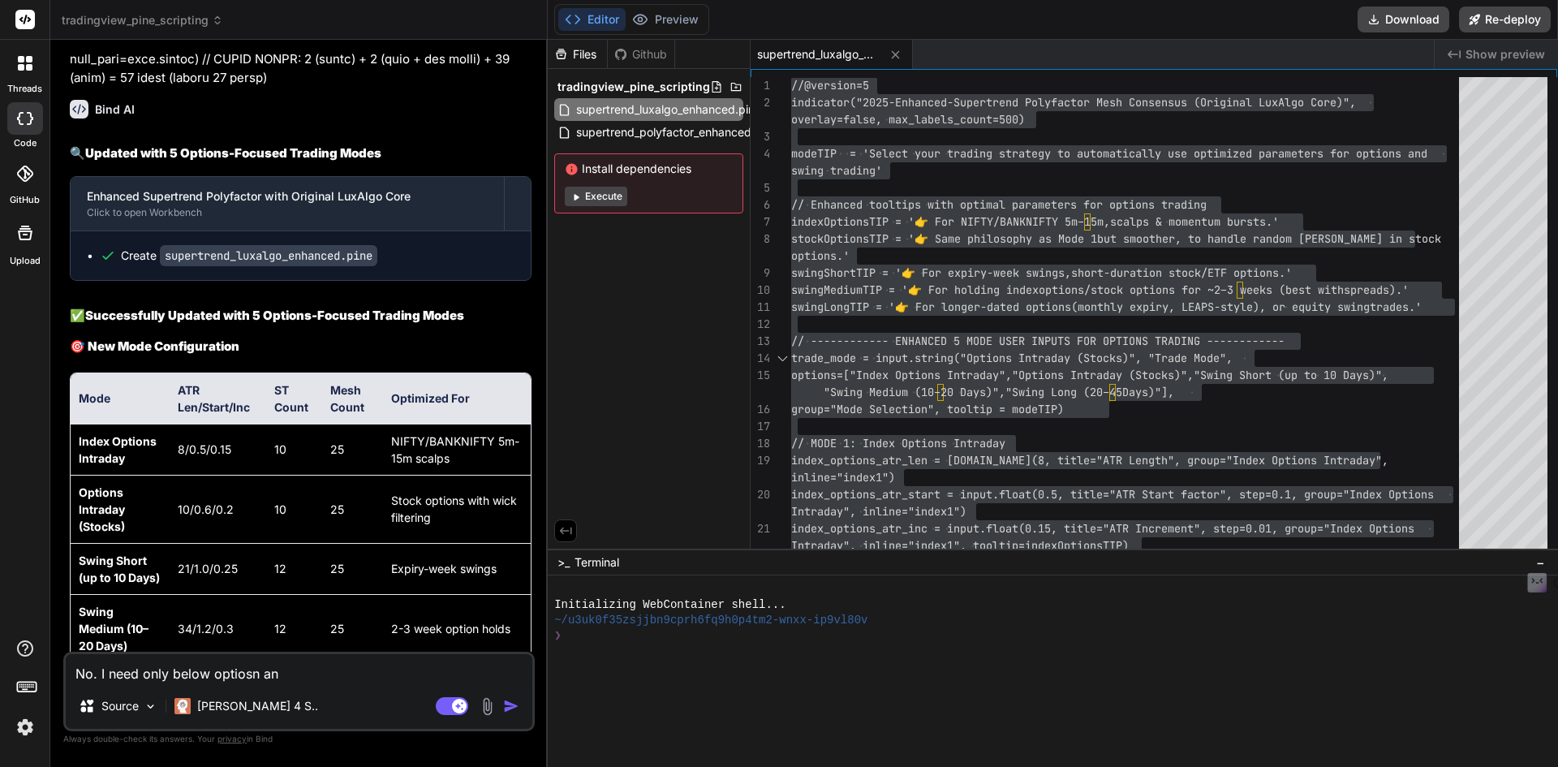
type textarea "x"
type textarea "No. I need only below optiosn"
type textarea "x"
type textarea "No. I need only below optiosn"
type textarea "x"
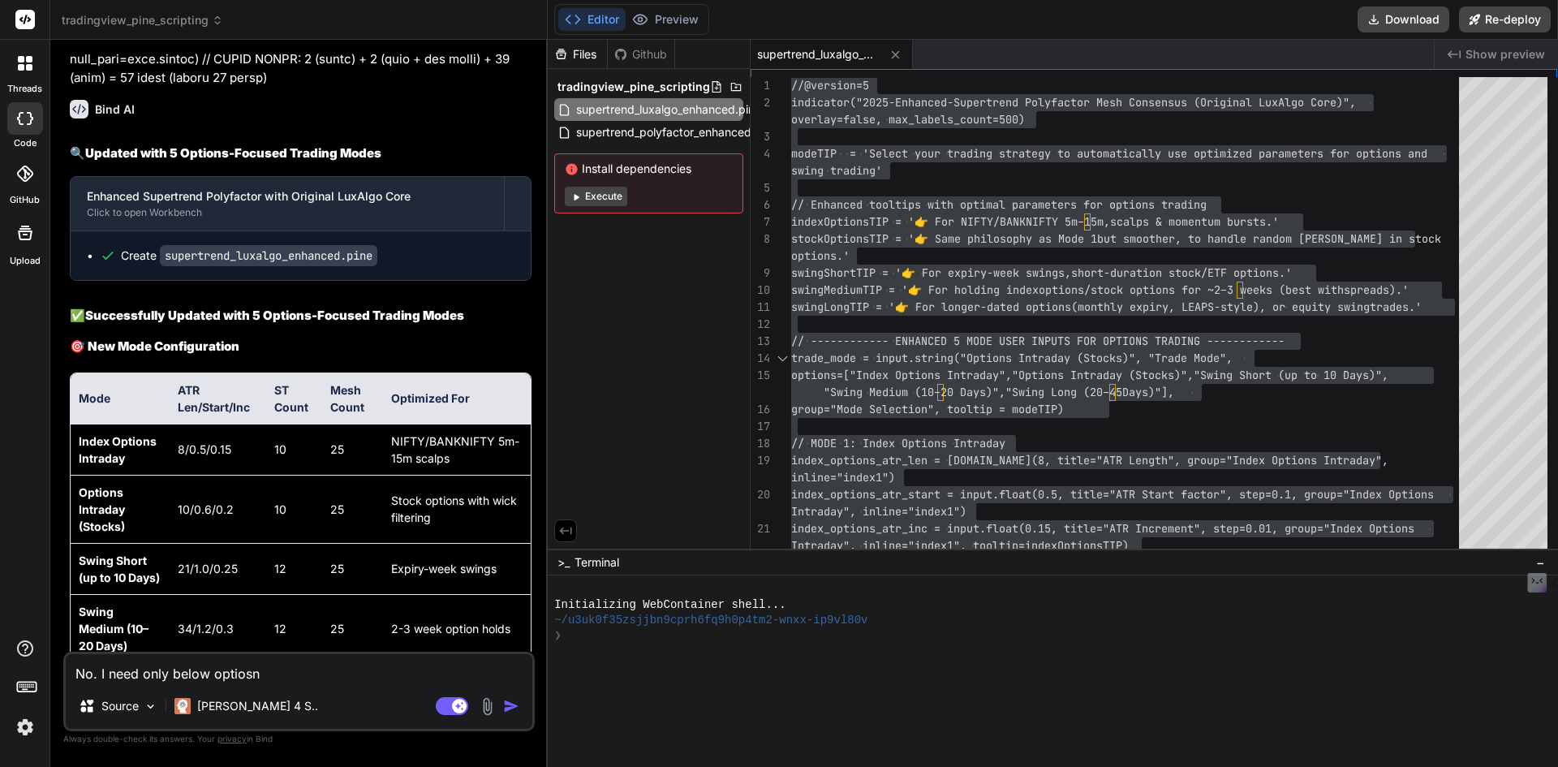
type textarea "No. I need only below optios"
type textarea "x"
type textarea "No. I need only below optio"
type textarea "x"
type textarea "No. I need only below option"
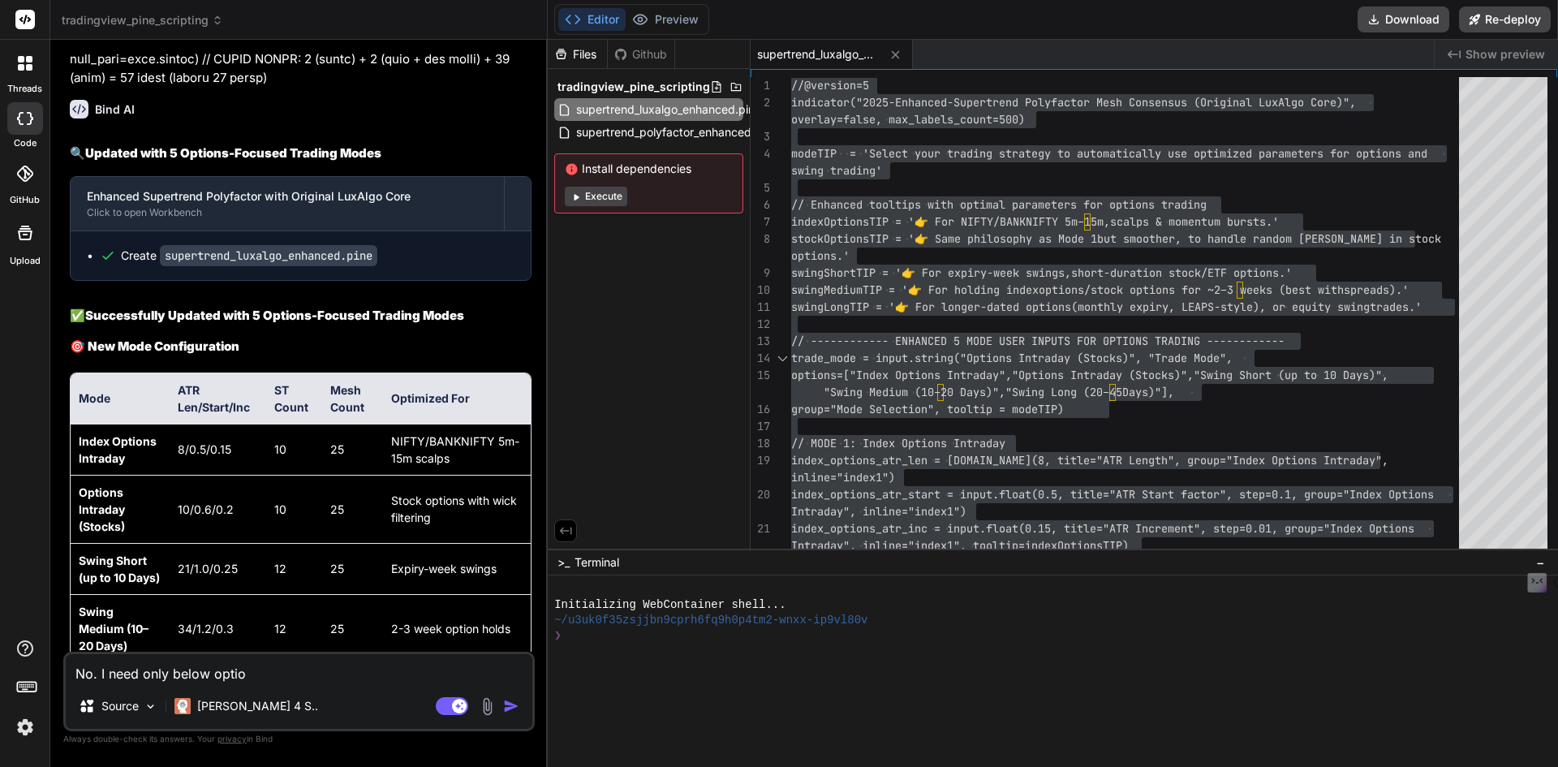
type textarea "x"
type textarea "No. I need only below options"
type textarea "x"
type textarea "No. I need only below options"
type textarea "x"
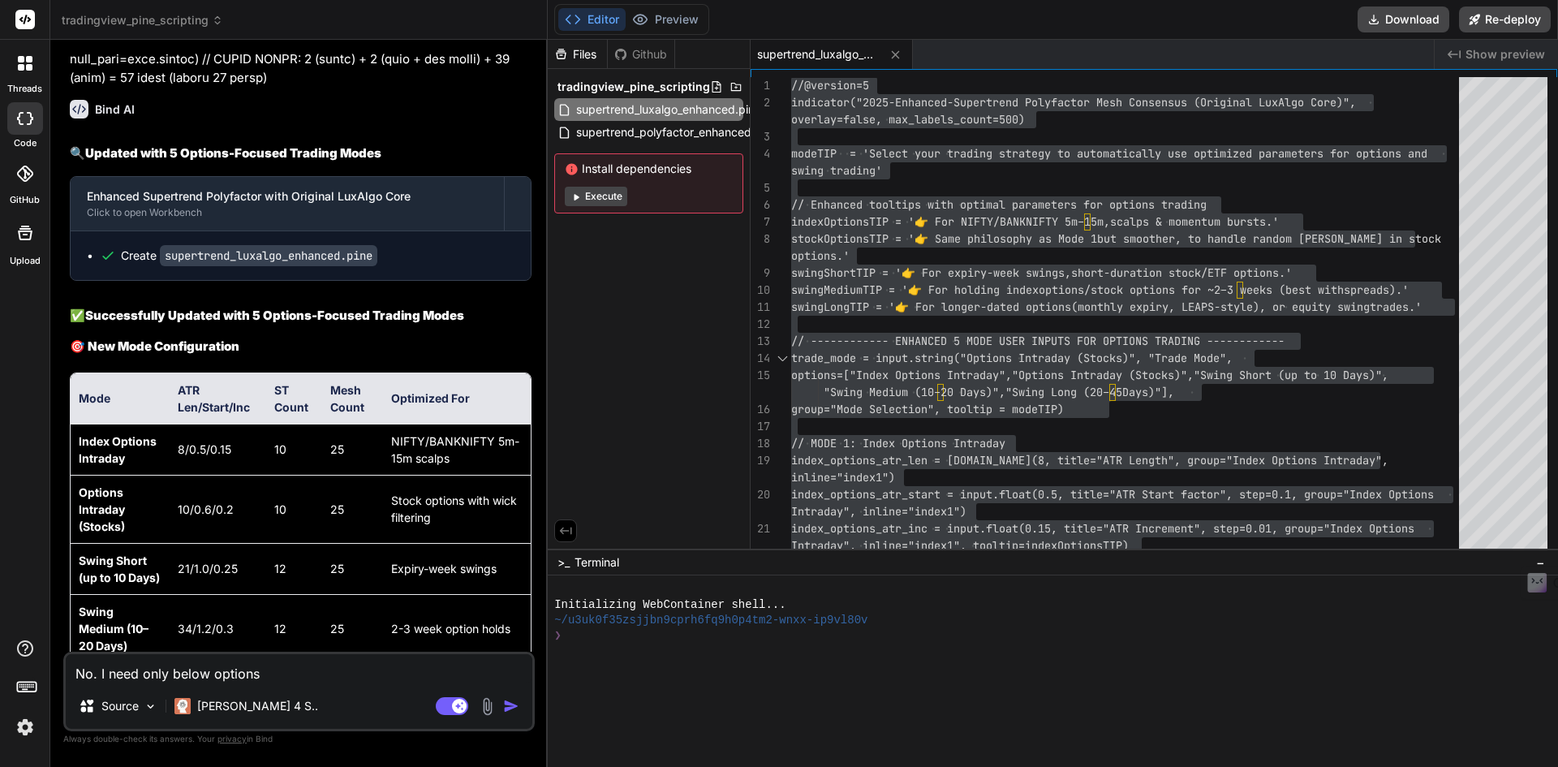
type textarea "No. I need only below options a"
type textarea "x"
type textarea "No. I need only below options an"
type textarea "x"
type textarea "No. I need only below options and"
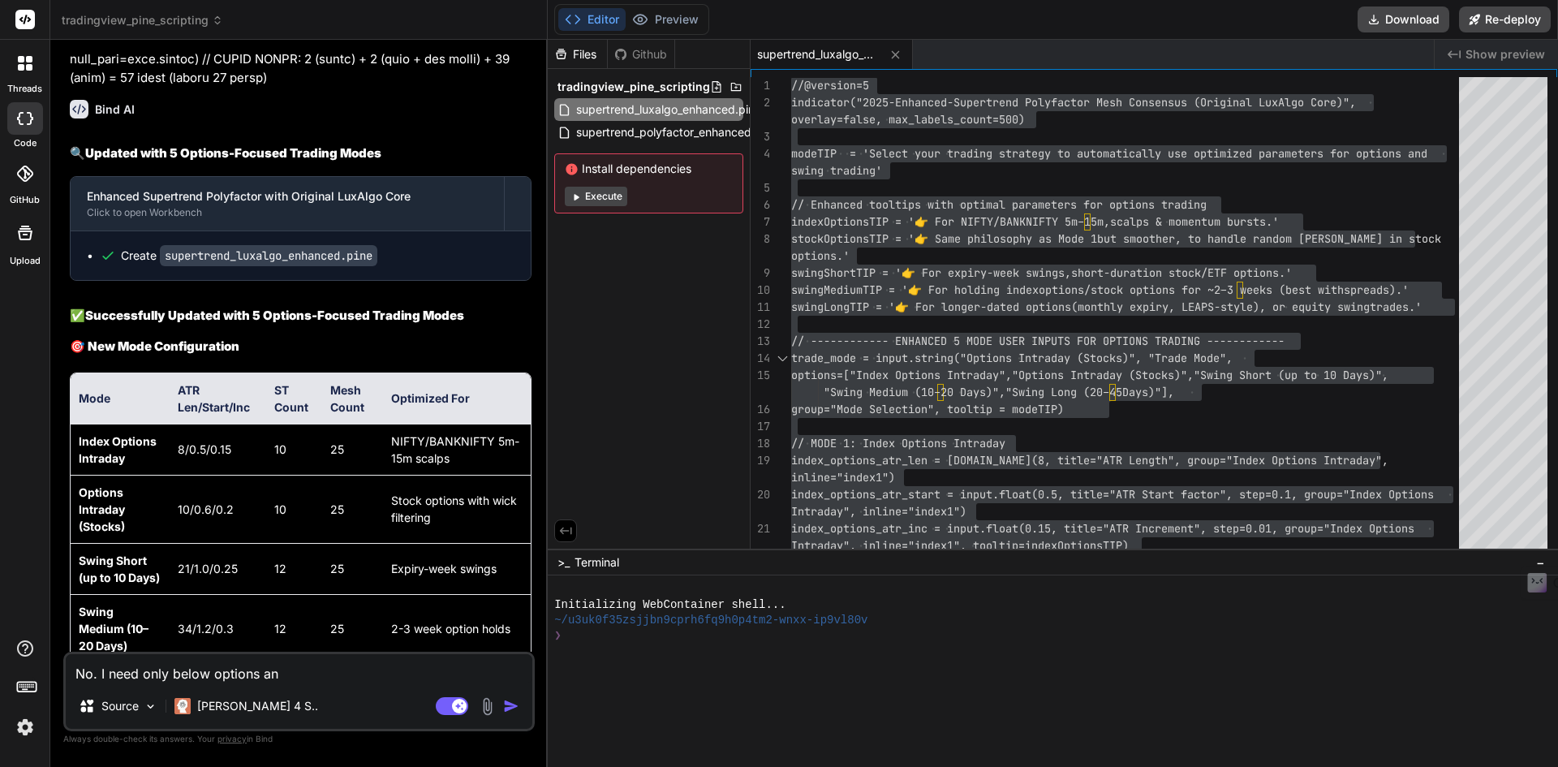
type textarea "x"
type textarea "No. I need only below options and"
type textarea "x"
type textarea "No. I need only below options and s"
type textarea "x"
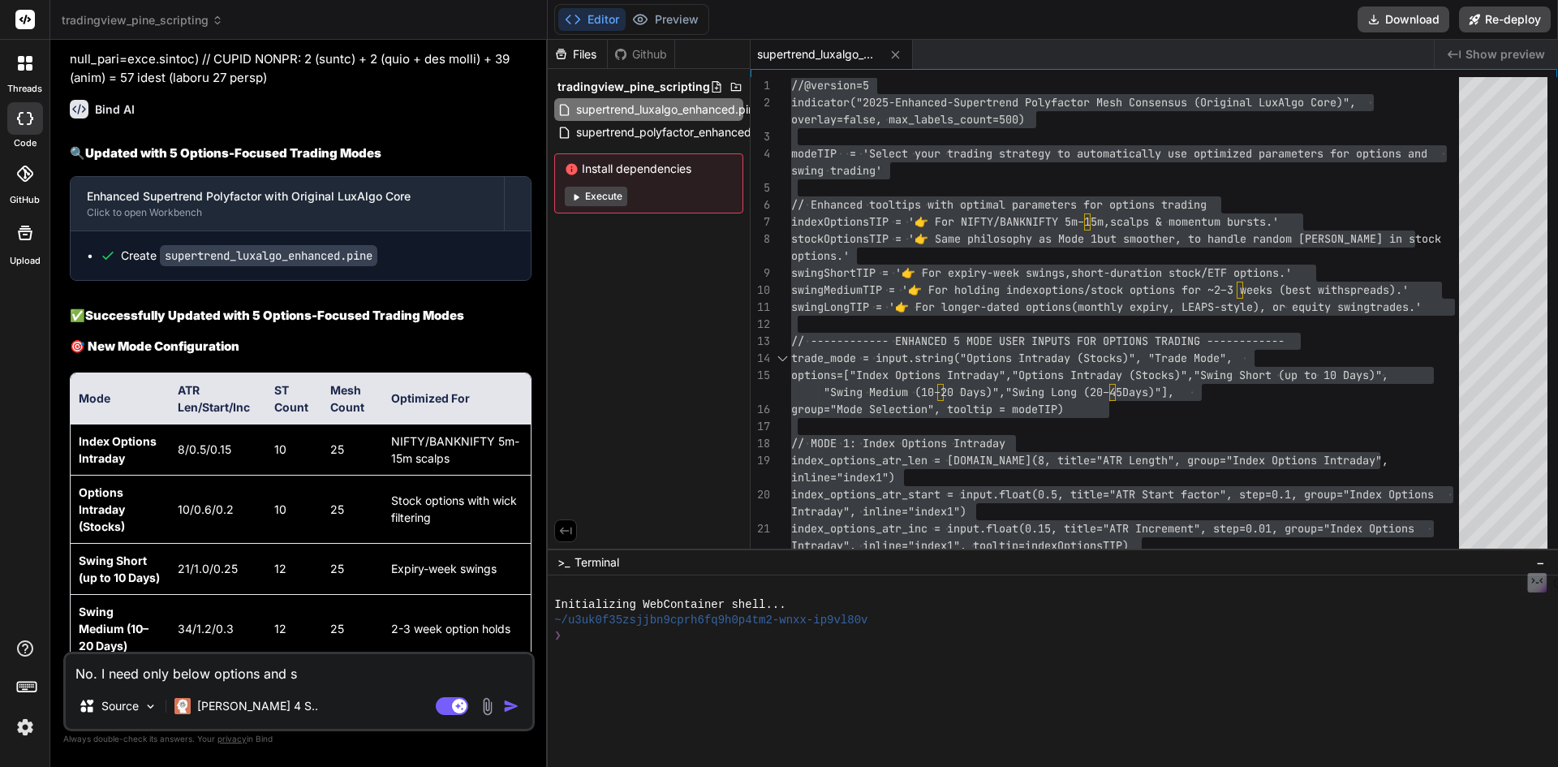
type textarea "No. I need only below options and se"
type textarea "x"
type textarea "No. I need only below options and set"
type textarea "x"
type textarea "No. I need only below options and sett"
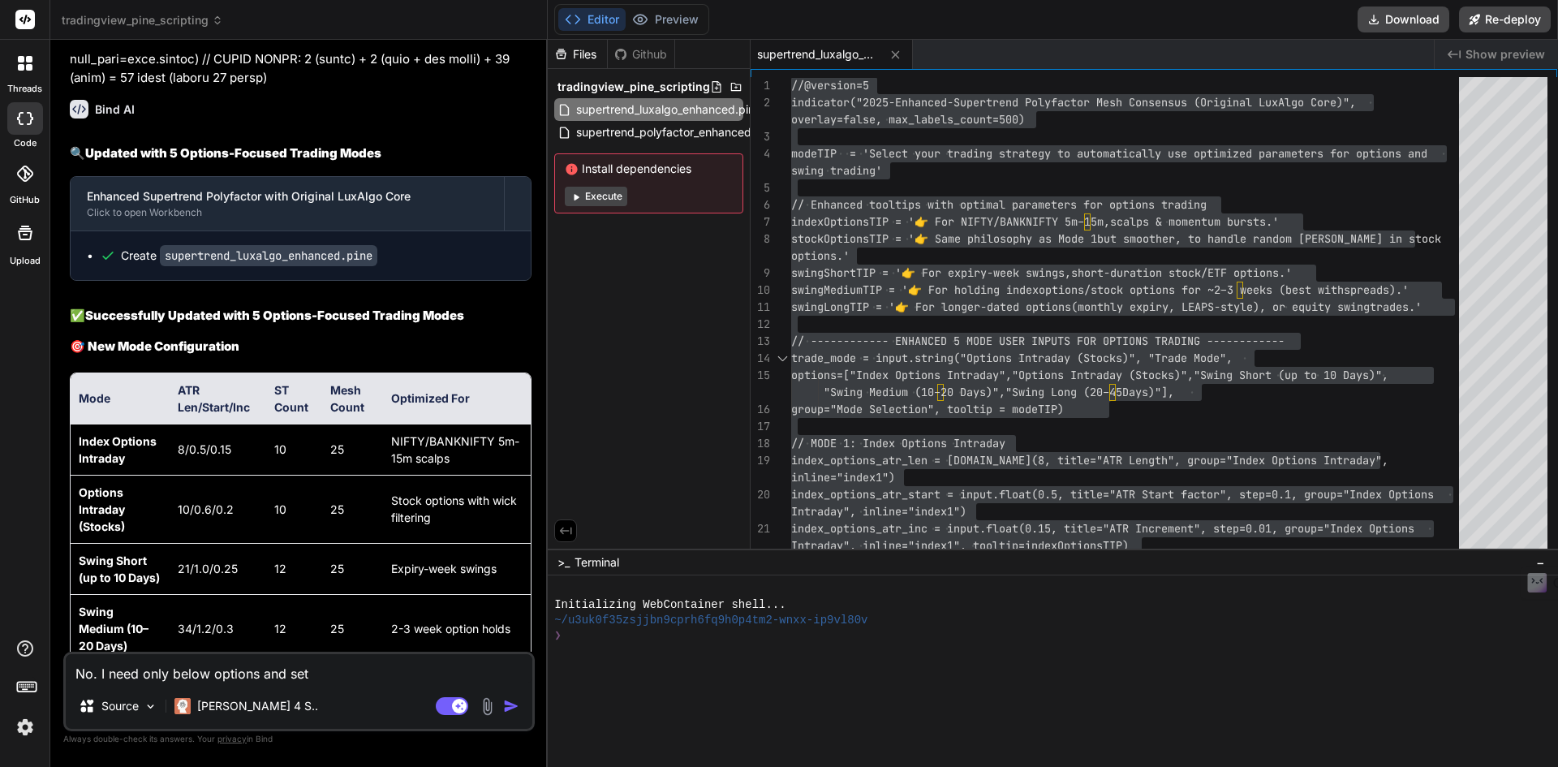
type textarea "x"
type textarea "No. I need only below options and setti"
type textarea "x"
type textarea "No. I need only below options and settin"
type textarea "x"
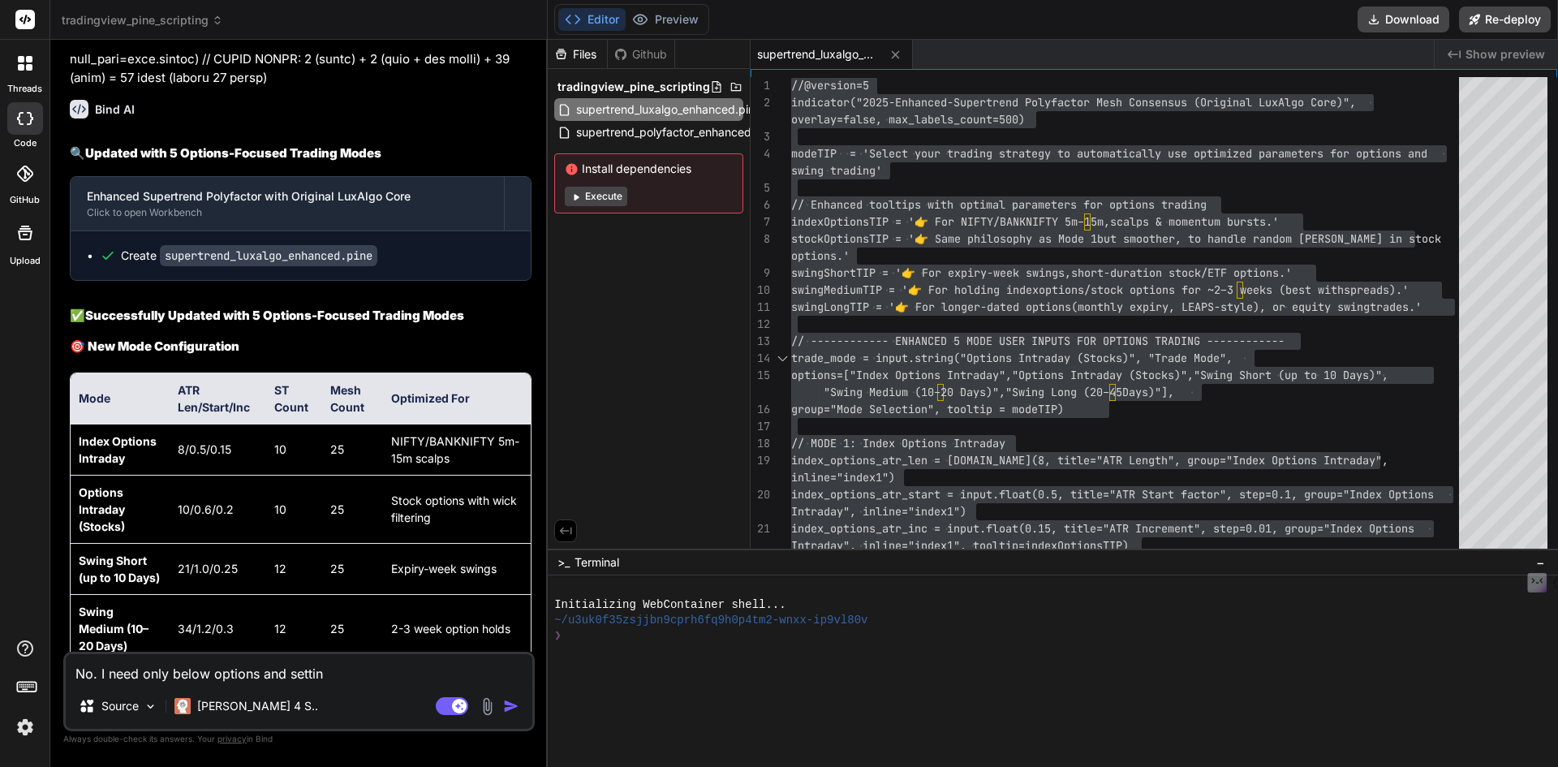
type textarea "No. I need only below options and setting"
type textarea "x"
type textarea "No. I need only below options and settings"
type textarea "x"
type textarea "No. I need only below options and settings."
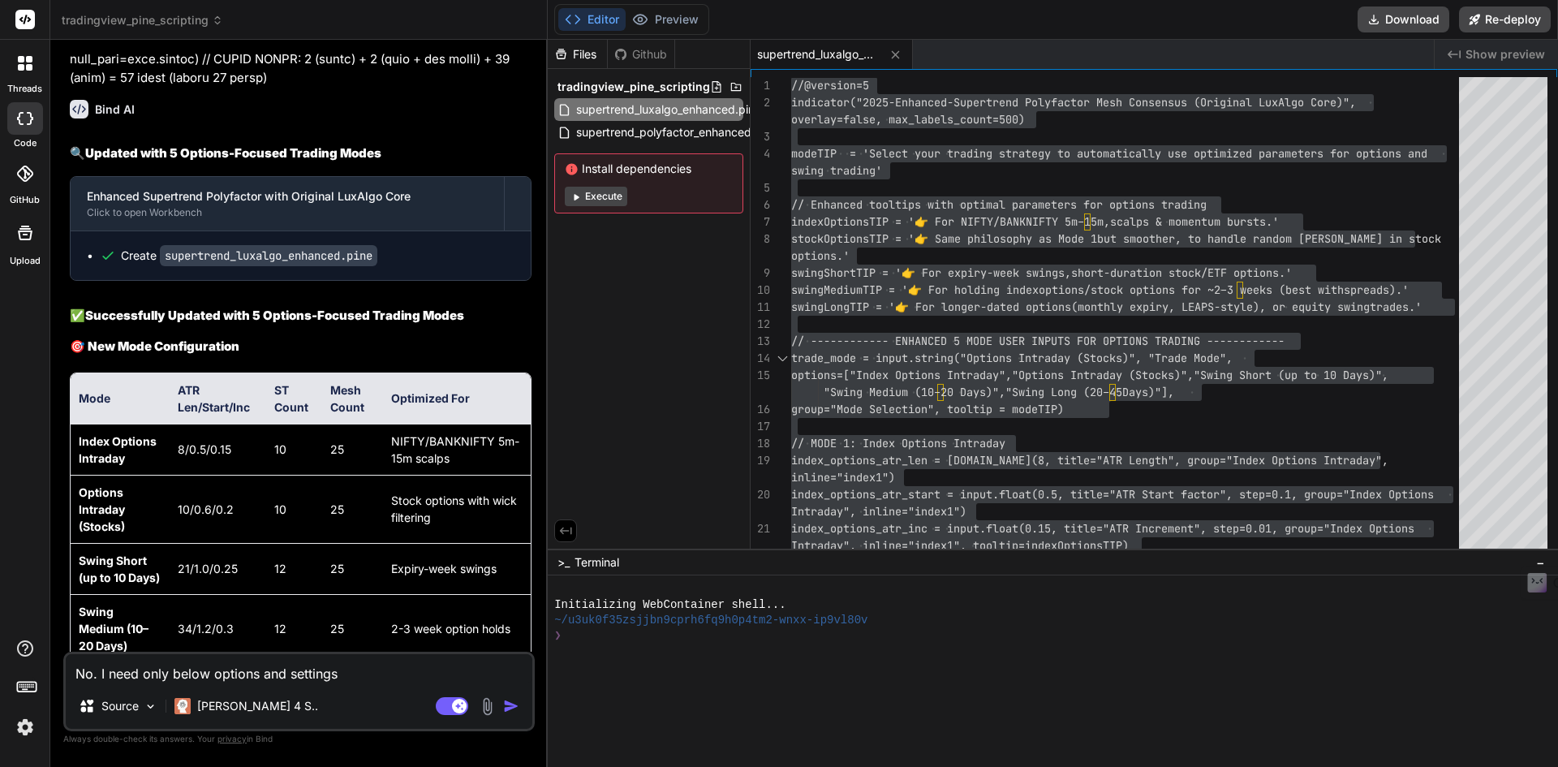
type textarea "x"
type textarea "No. I need only below options and settings."
type textarea "x"
type textarea "No. I need only below options and settings. S"
type textarea "x"
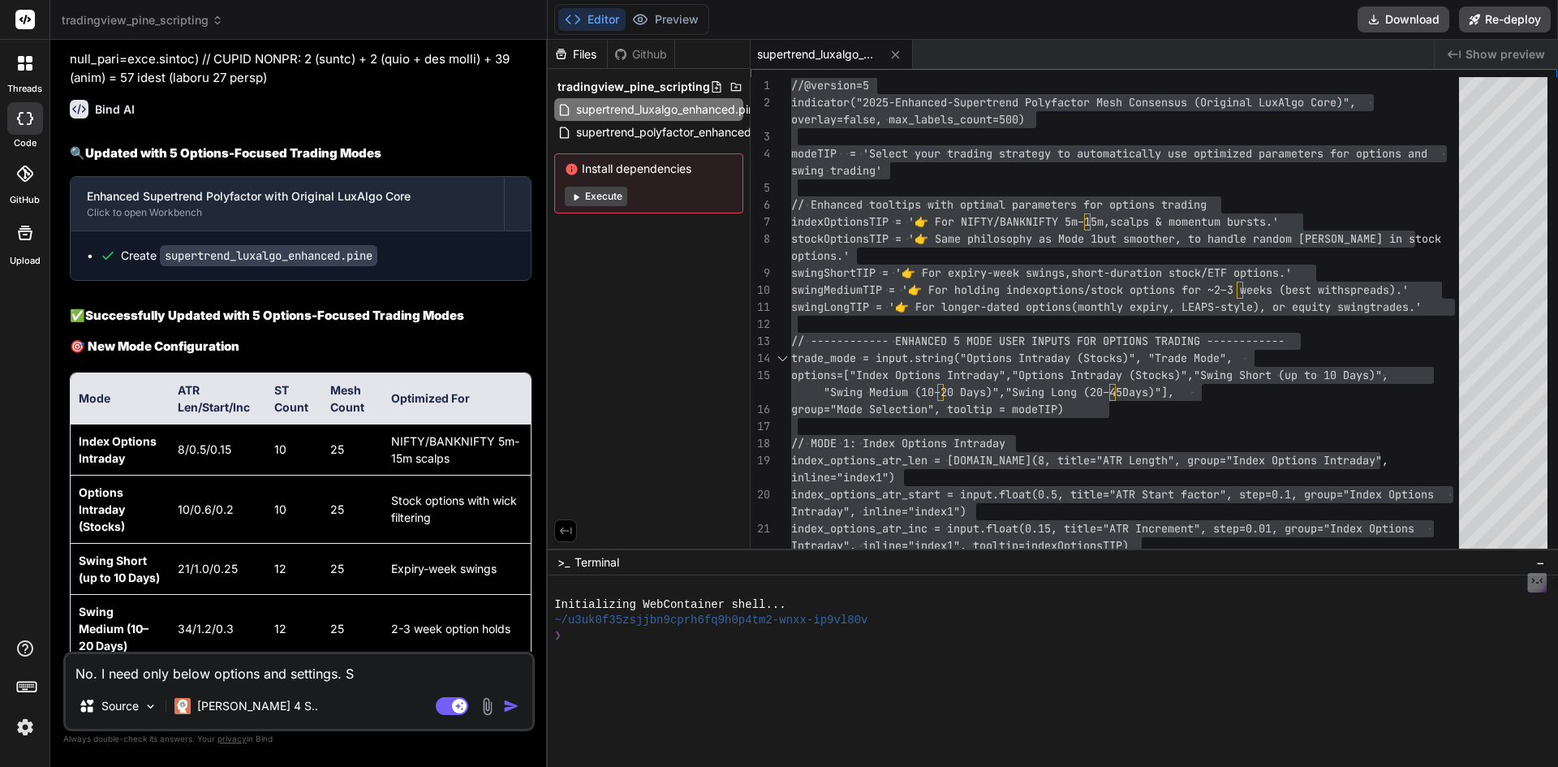
type textarea "No. I need only below options and settings. So"
type textarea "x"
type textarea "No. I need only below options and settings. So"
type textarea "x"
type textarea "No. I need only below options and settings. So r"
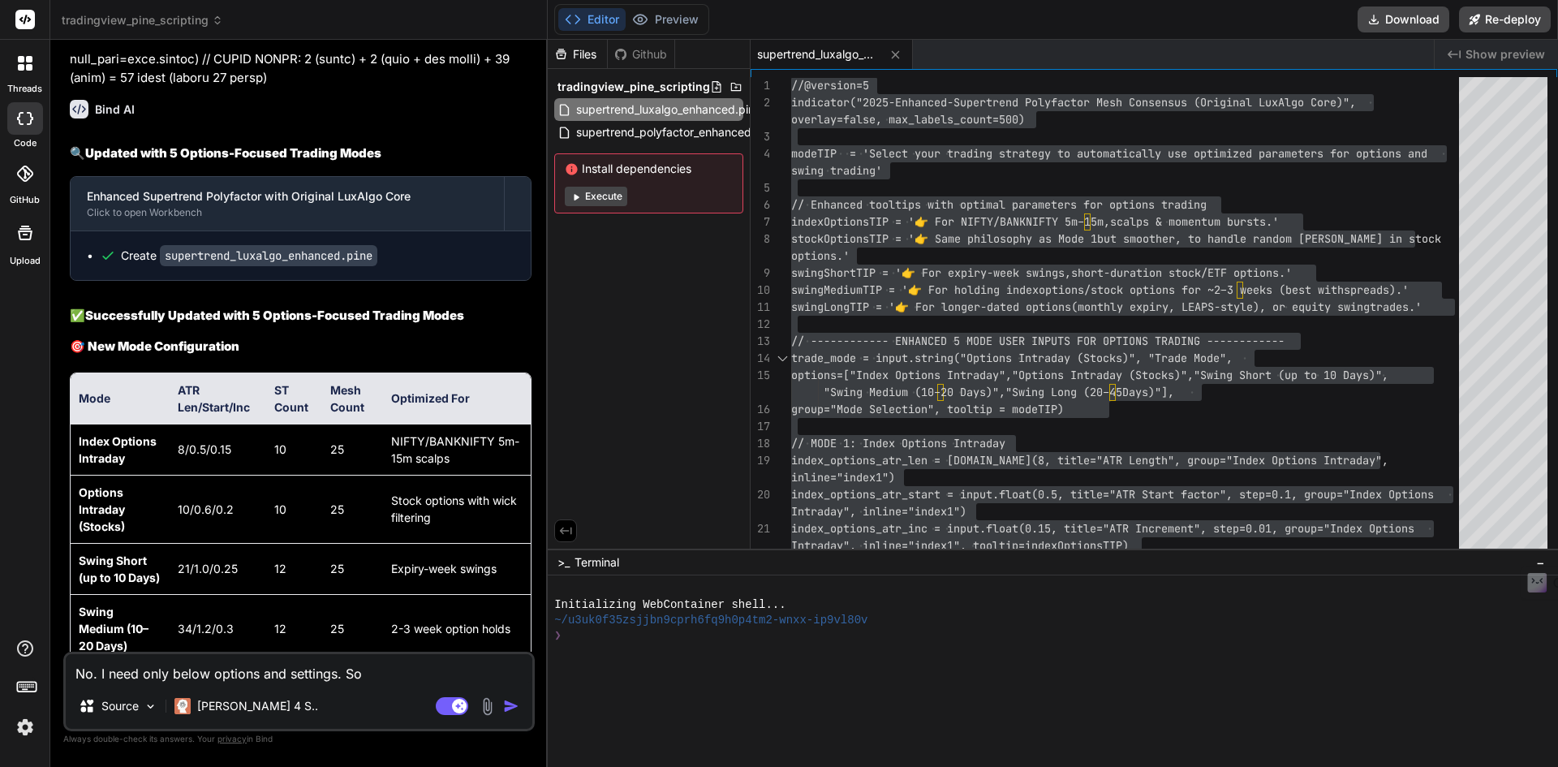
type textarea "x"
type textarea "No. I need only below options and settings. So re"
type textarea "x"
type textarea "No. I need only below options and settings. So rem"
type textarea "x"
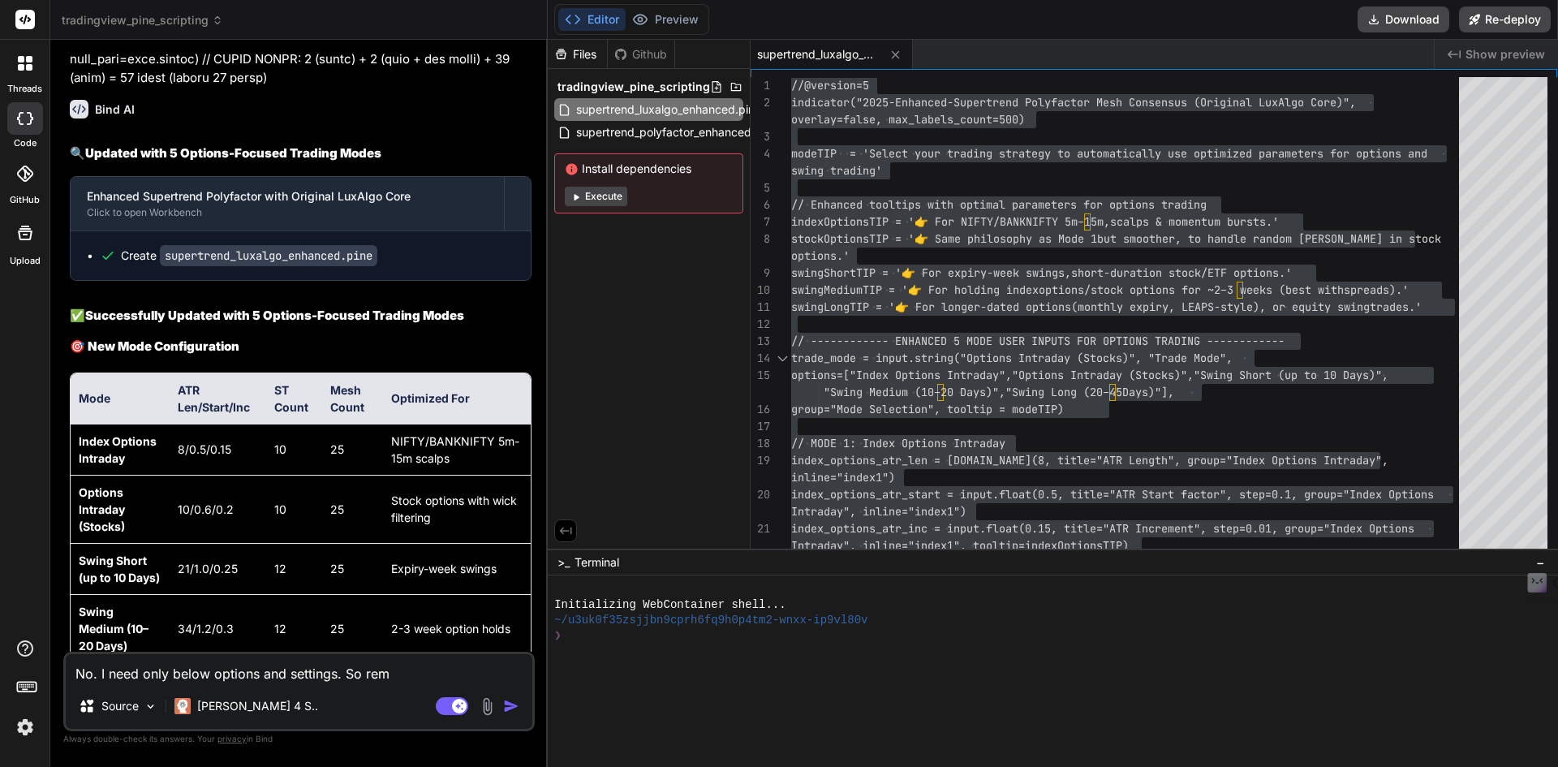
type textarea "No. I need only below options and settings. So remo"
type textarea "x"
type textarea "No. I need only below options and settings. So remov"
type textarea "x"
type textarea "No. I need only below options and settings. So remove"
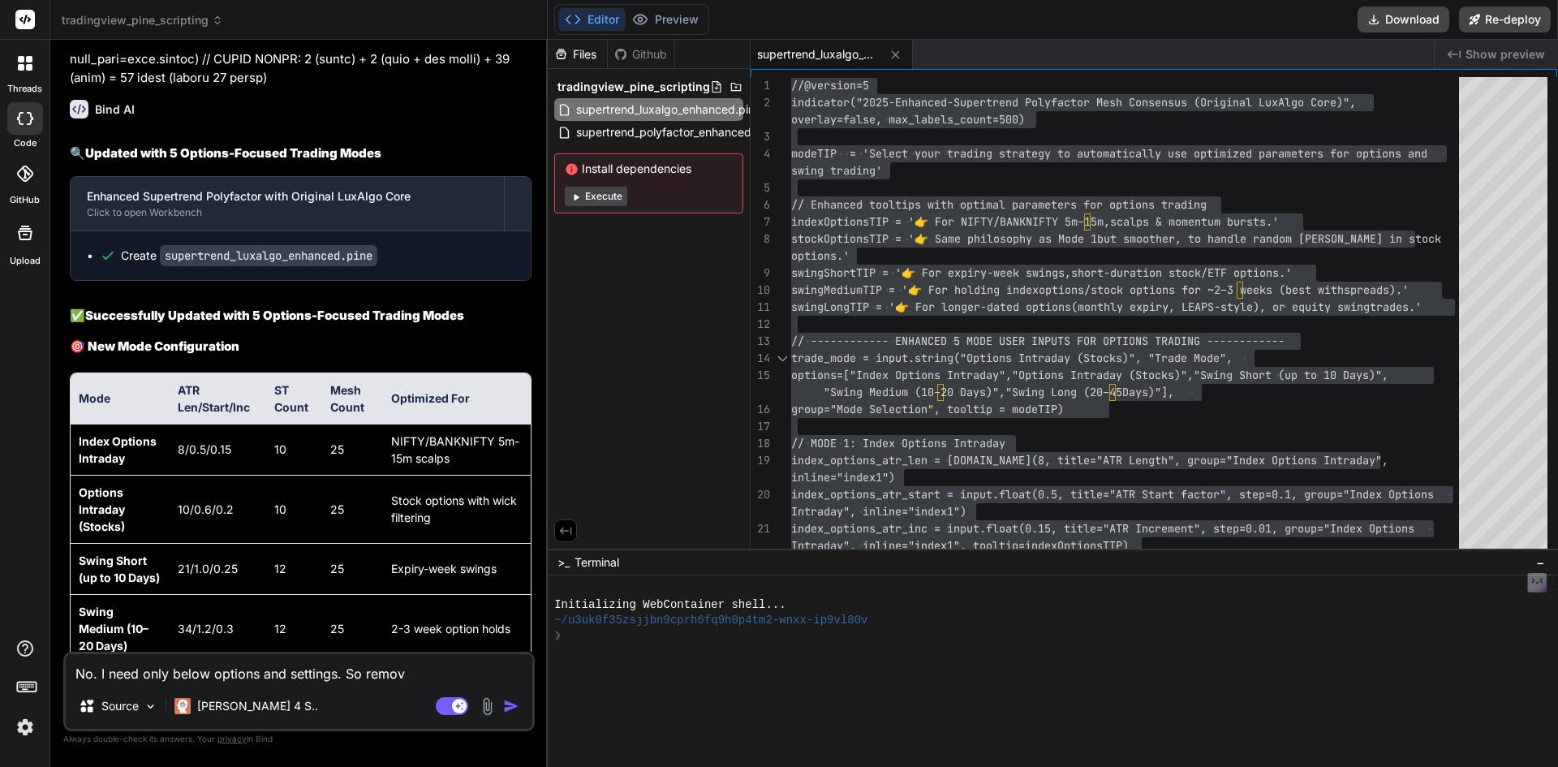
type textarea "x"
type textarea "No. I need only below options and settings. So remove"
type textarea "x"
type textarea "No. I need only below options and settings. So remove a"
type textarea "x"
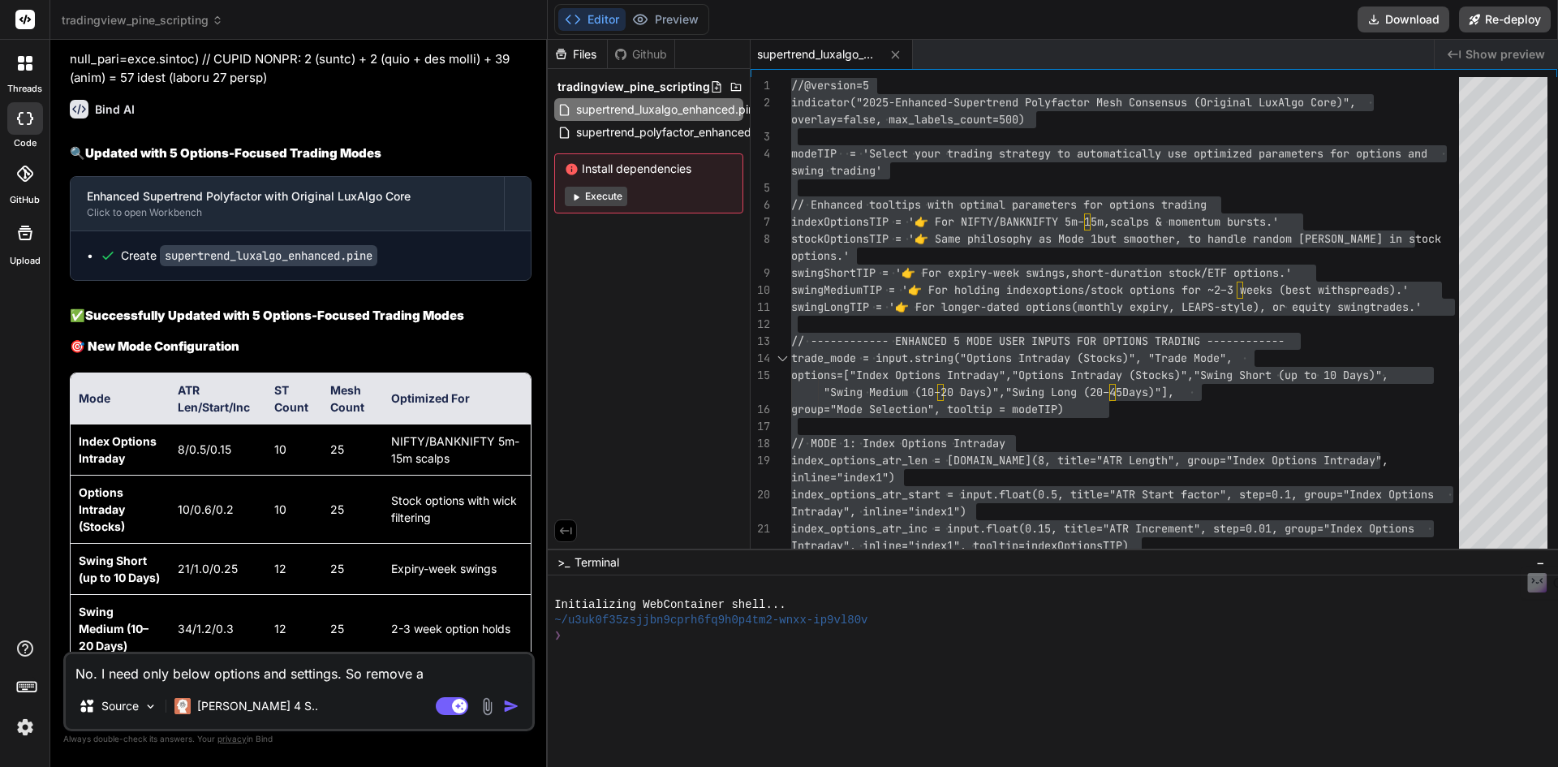
type textarea "No. I need only below options and settings. So remove al"
type textarea "x"
type textarea "No. I need only below options and settings. So remove all"
type textarea "x"
type textarea "No. I need only below options and settings. So remove all"
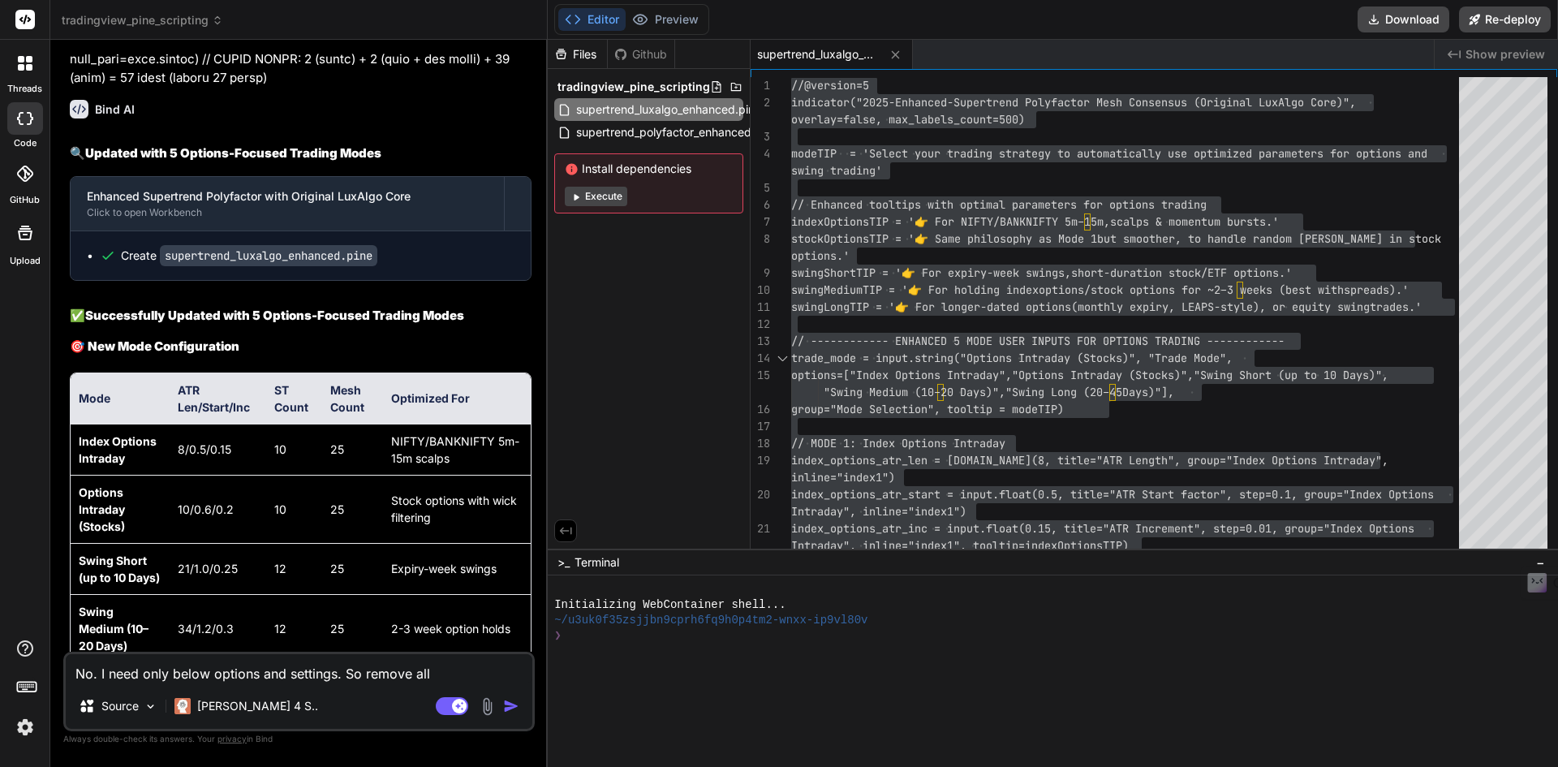
type textarea "x"
type textarea "No. I need only below options and settings. So remove all o"
type textarea "x"
type textarea "No. I need only below options and settings. So remove all op"
type textarea "x"
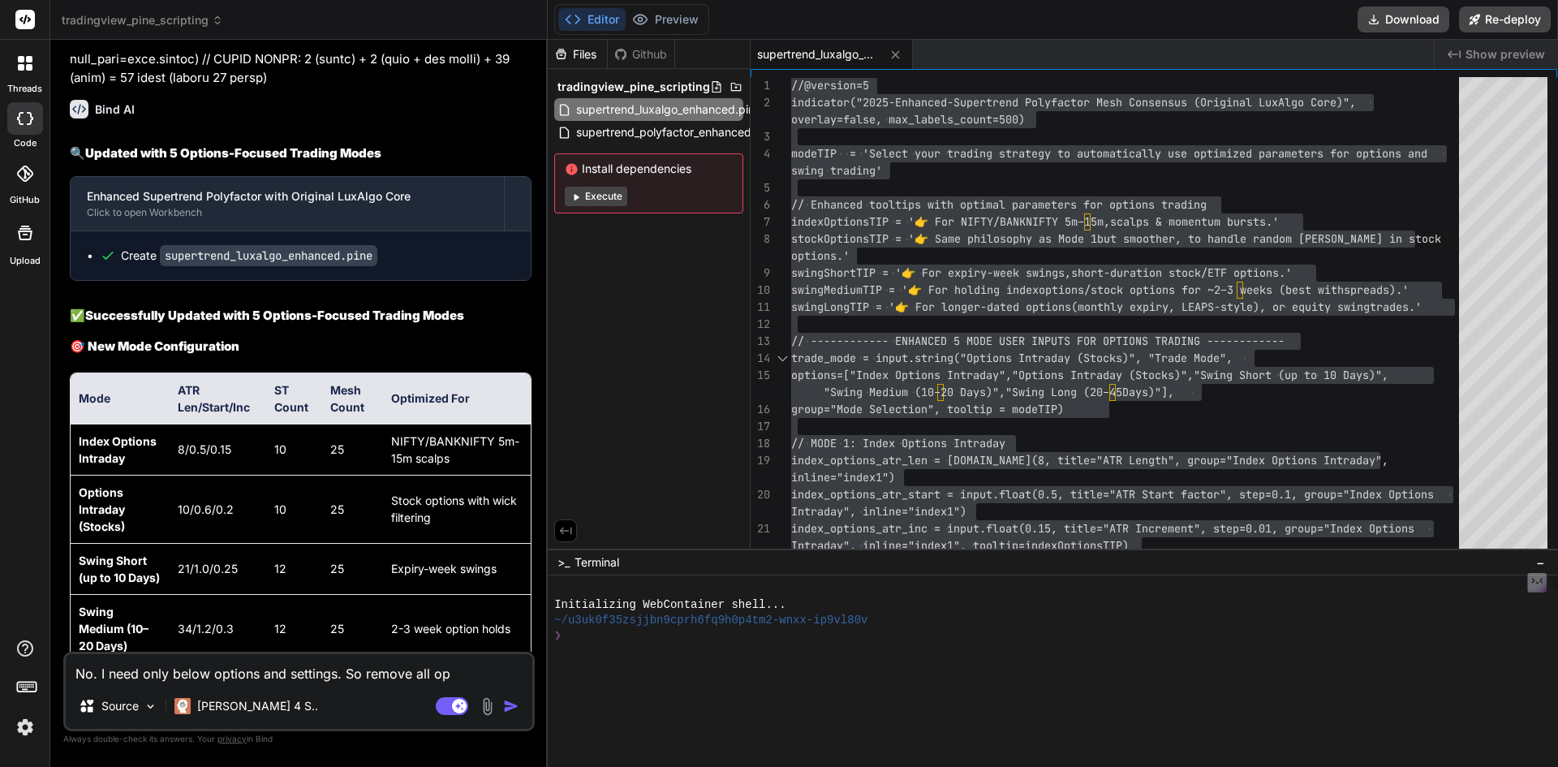
type textarea "No. I need only below options and settings. So remove all opt"
type textarea "x"
type textarea "No. I need only below options and settings. So remove all opti"
type textarea "x"
type textarea "No. I need only below options and settings. So remove all optio"
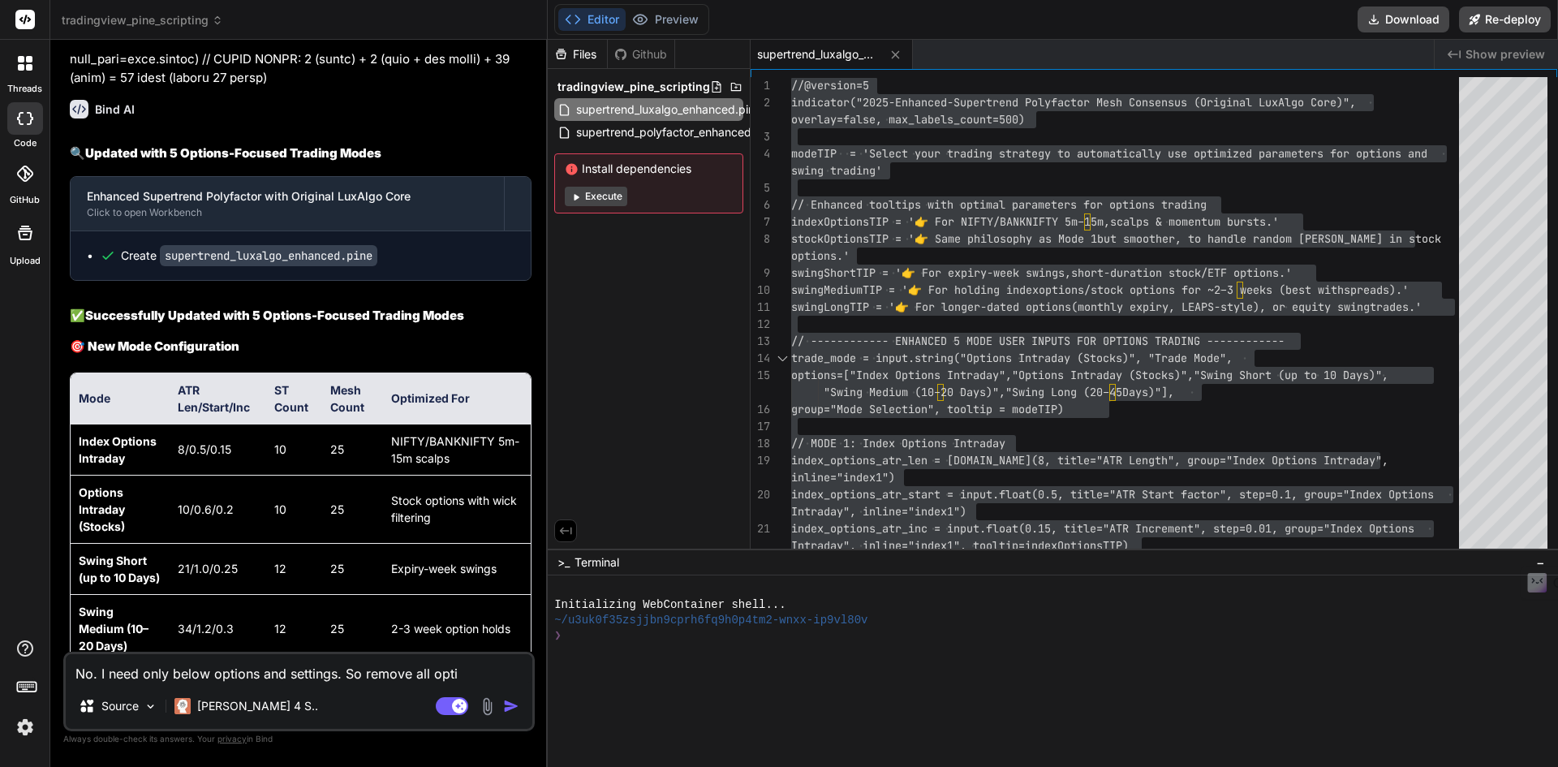
type textarea "x"
type textarea "No. I need only below options and settings. So remove all option"
type textarea "x"
type textarea "No. I need only below options and settings. So remove all options"
type textarea "x"
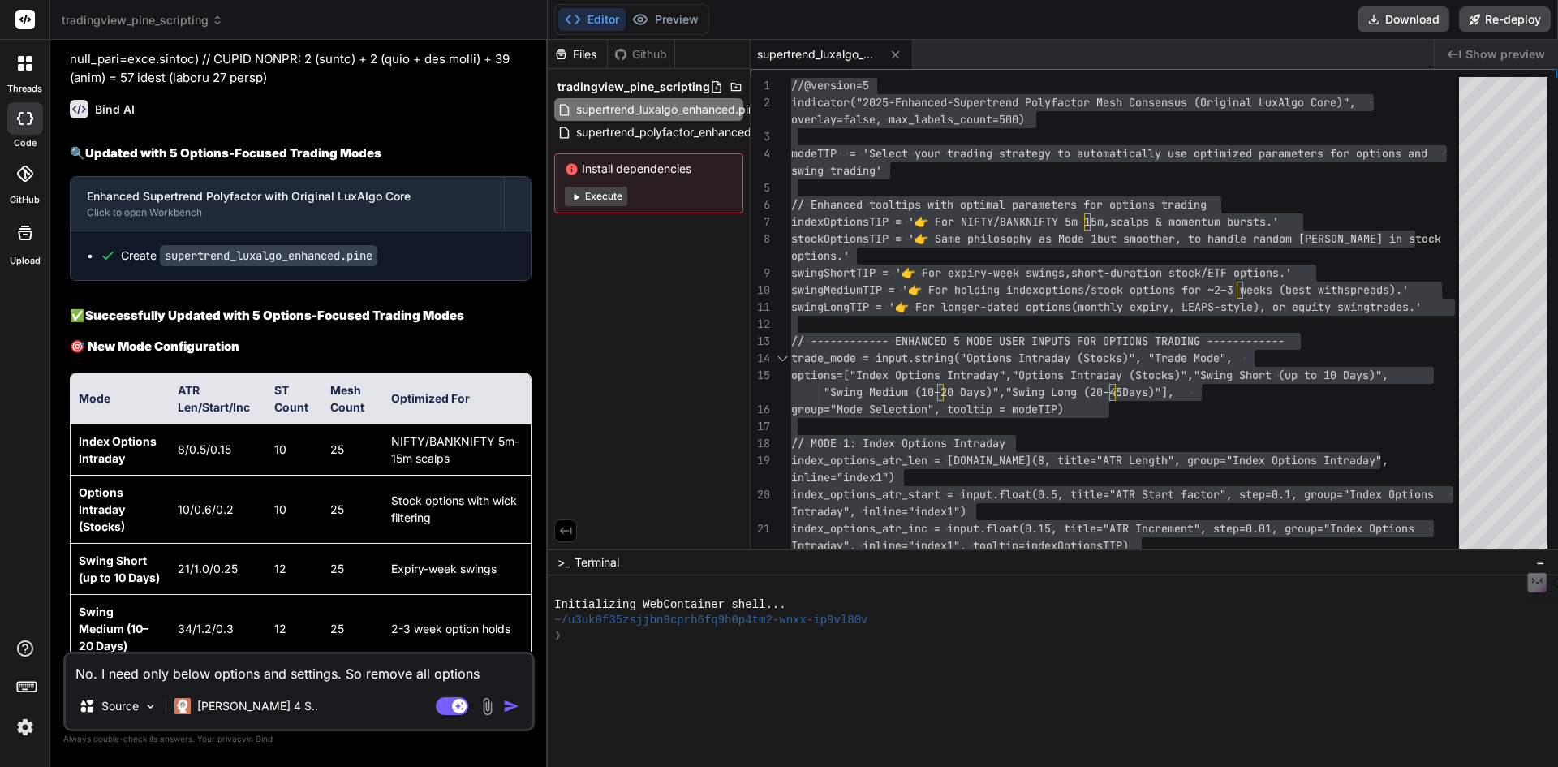
type textarea "No. I need only below options and settings. So remove all options"
type textarea "x"
type textarea "No. I need only below options and settings. So remove all options a"
type textarea "x"
type textarea "No. I need only below options and settings. So remove all options an"
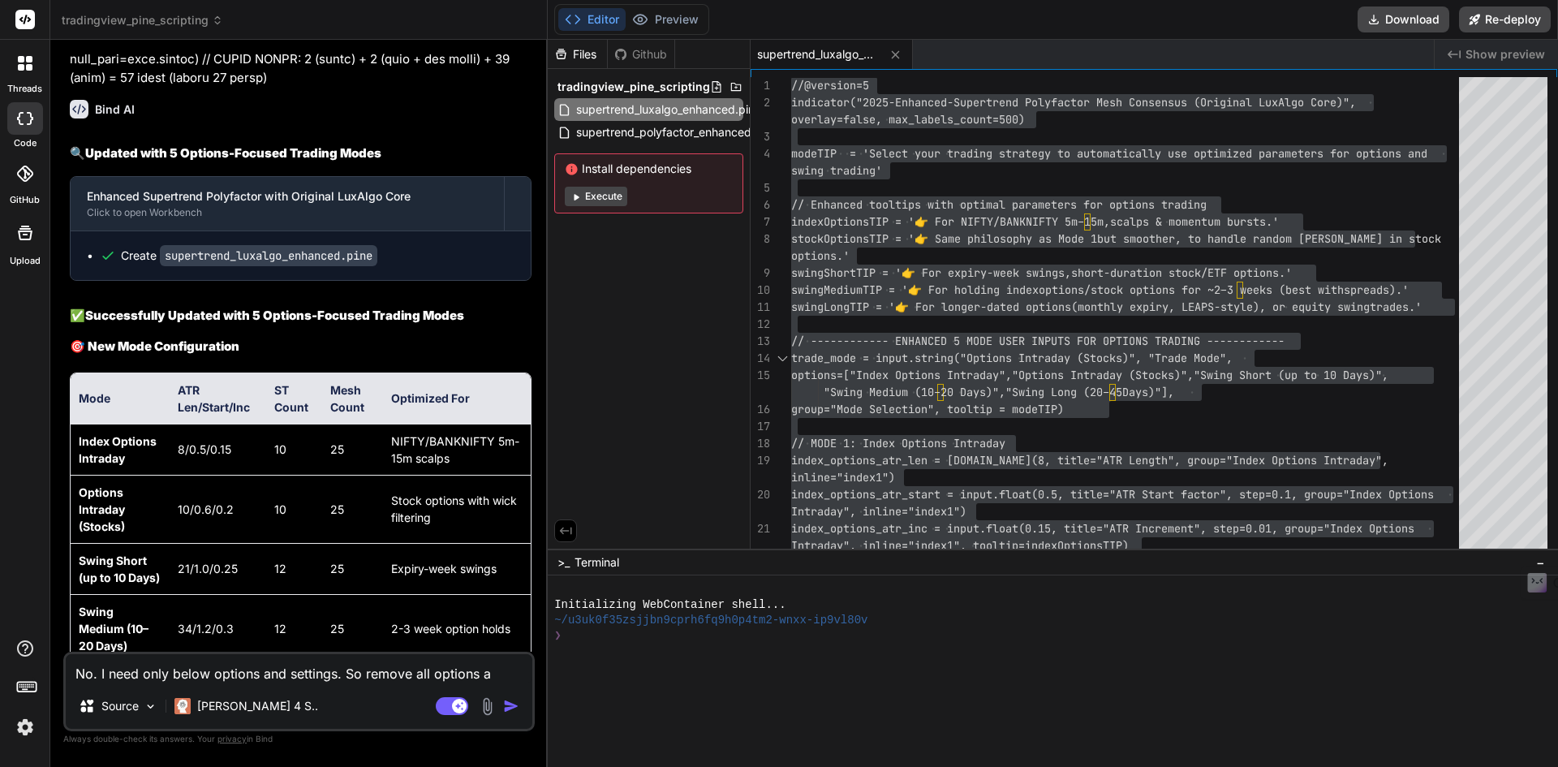
type textarea "x"
type textarea "No. I need only below options and settings. So remove all options and"
type textarea "x"
type textarea "No. I need only below options and settings. So remove all options and"
type textarea "x"
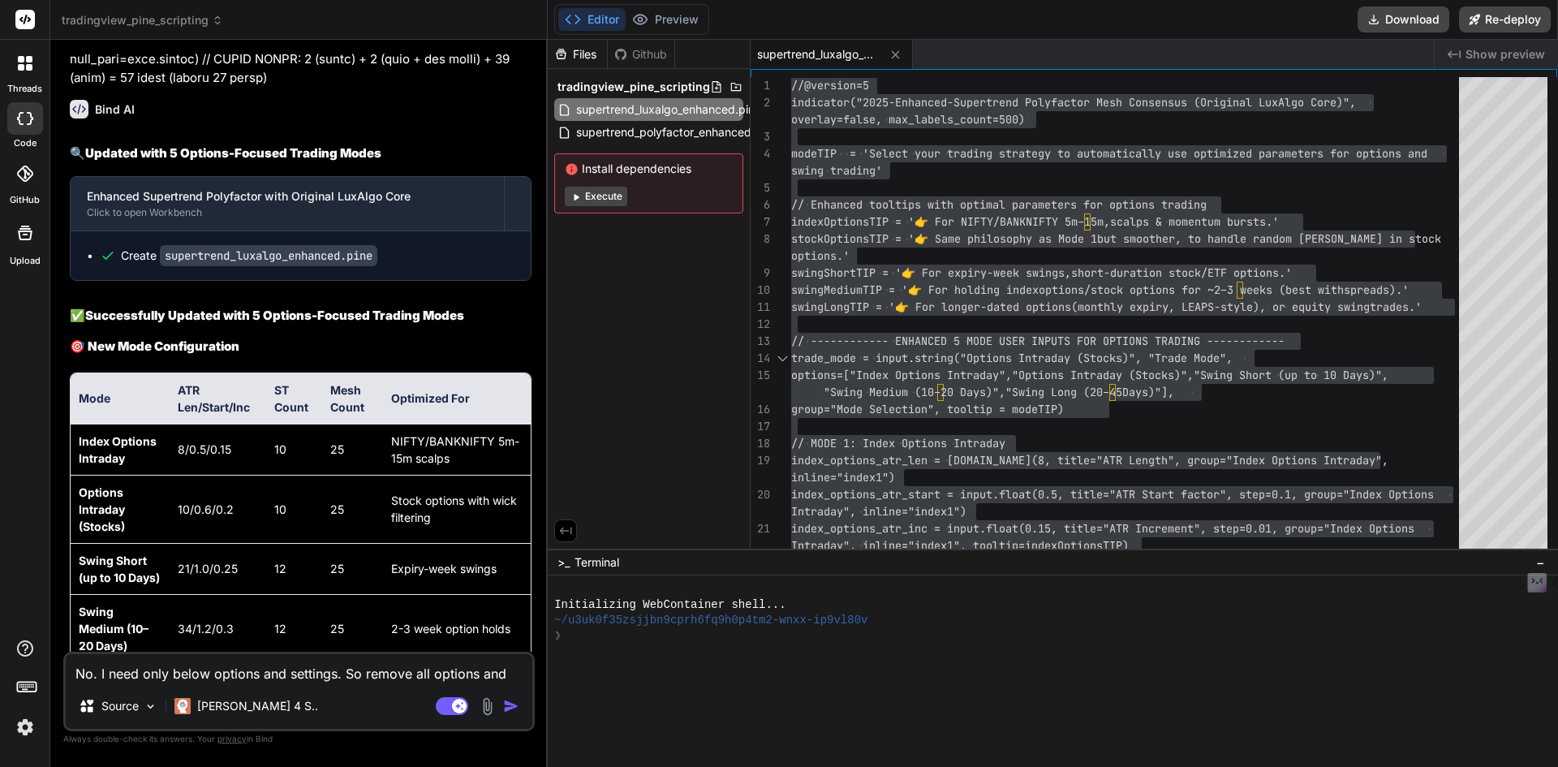
type textarea "No. I need only below options and settings. So remove all options and a"
type textarea "x"
type textarea "No. I need only below options and settings. So remove all options and ad"
type textarea "x"
type textarea "No. I need only below options and settings. So remove all options and add"
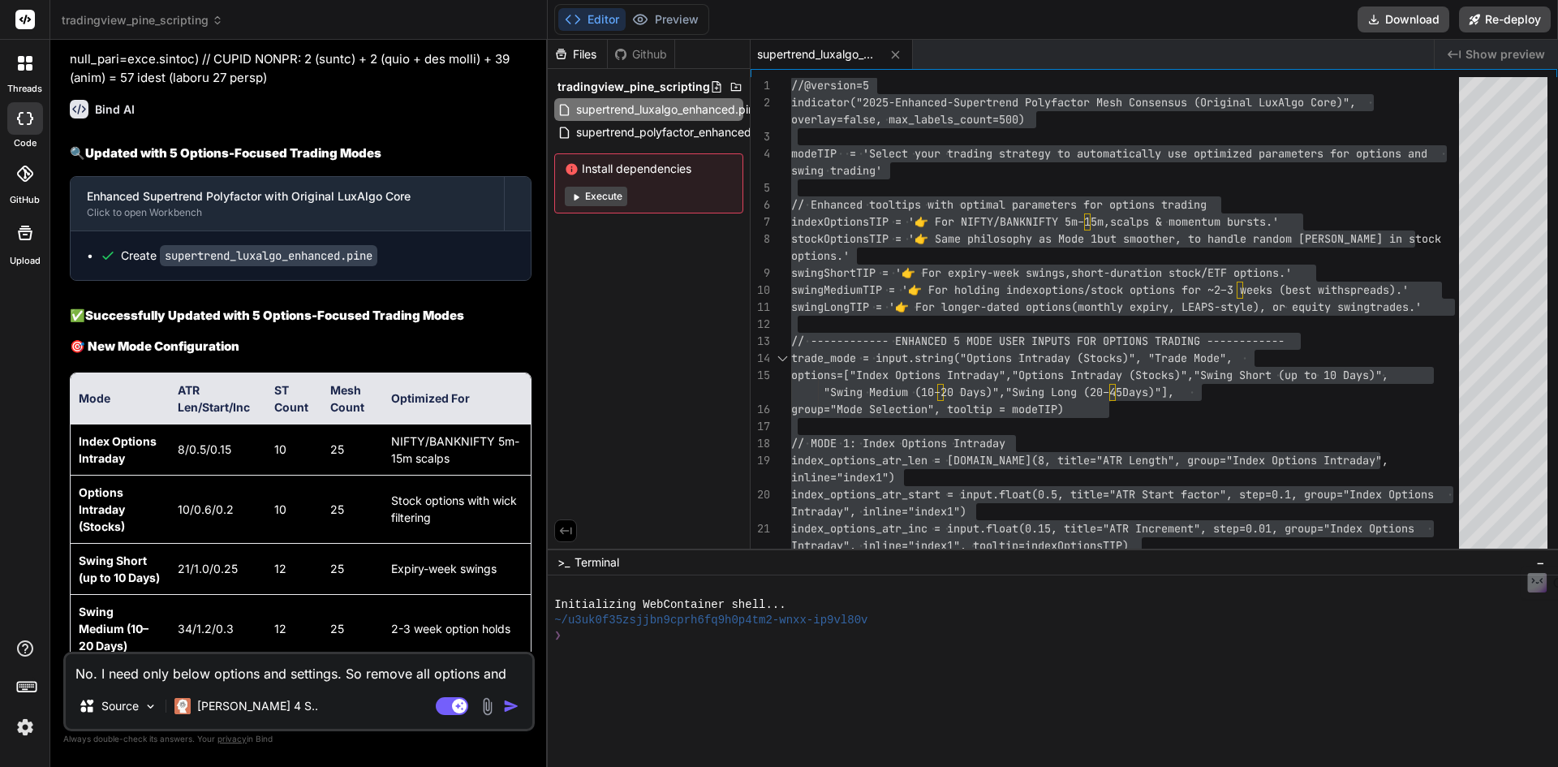
type textarea "x"
type textarea "No. I need only below options and settings. So remove all options and add"
type textarea "x"
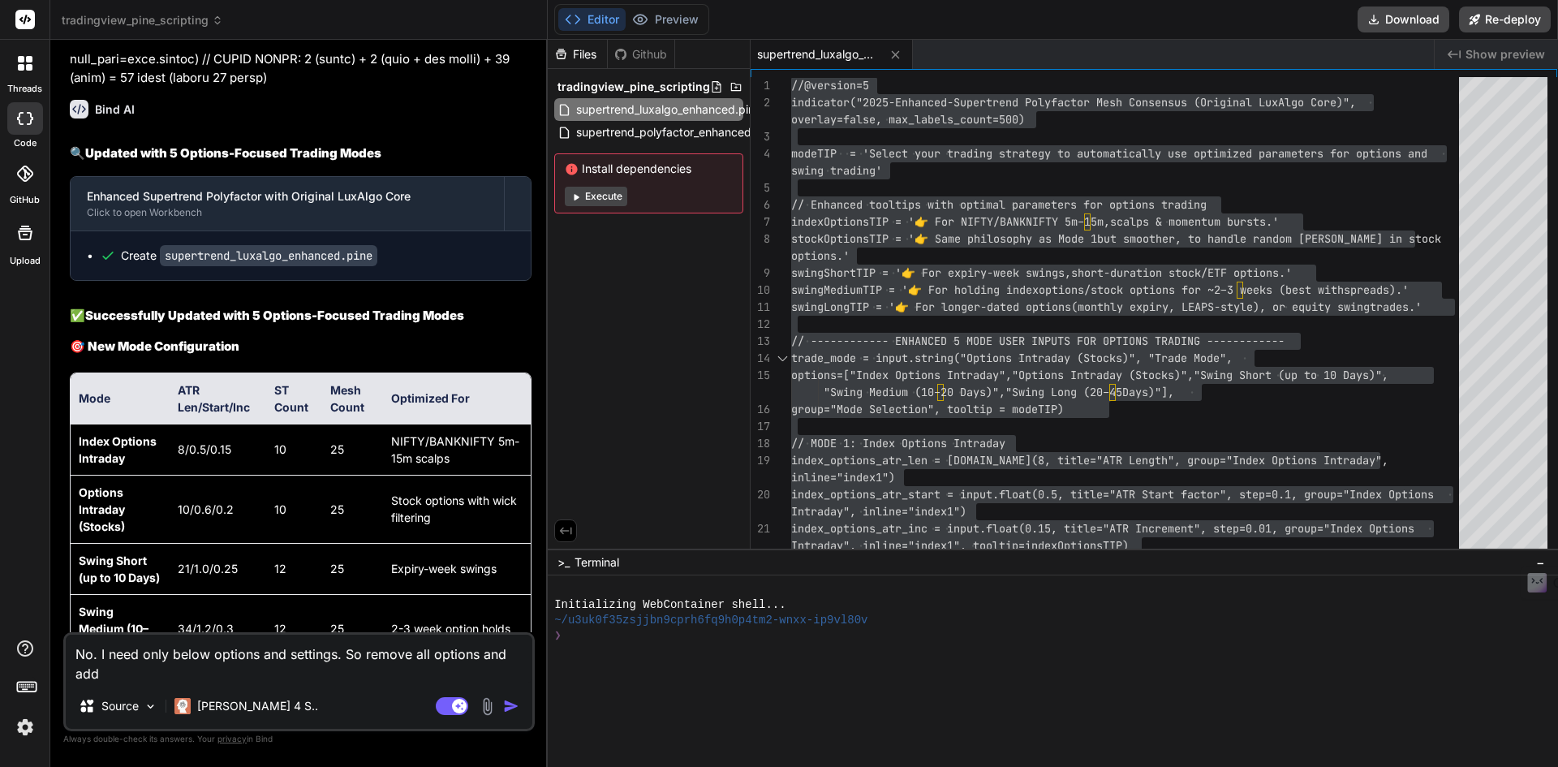
type textarea "No. I need only below options and settings. So remove all options and add o"
type textarea "x"
type textarea "No. I need only below options and settings. So remove all options and add on"
type textarea "x"
type textarea "No. I need only below options and settings. So remove all options and add onl"
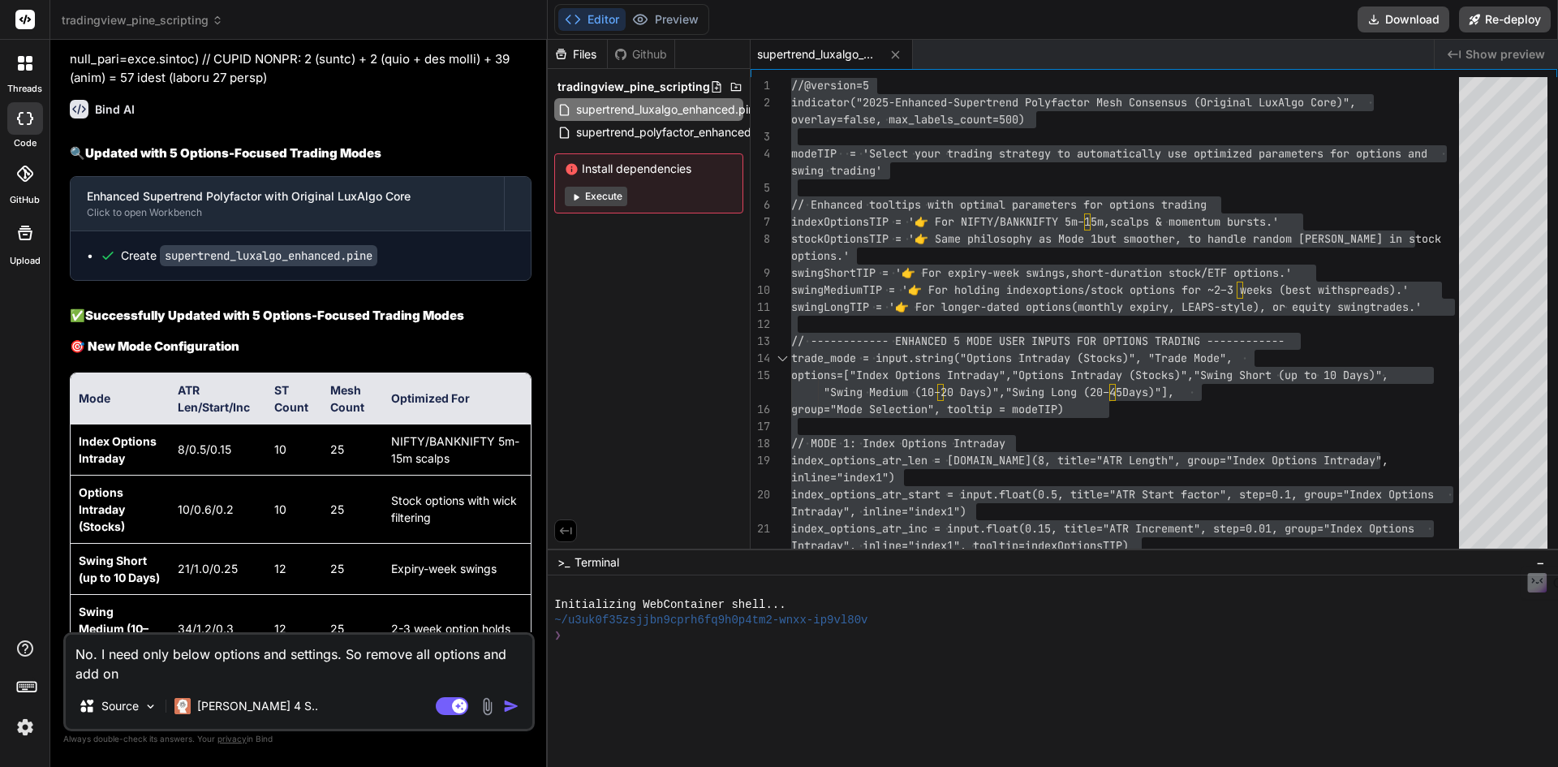
type textarea "x"
type textarea "No. I need only below options and settings. So remove all options and add only"
type textarea "x"
type textarea "No. I need only below options and settings. So remove all options and add only"
type textarea "x"
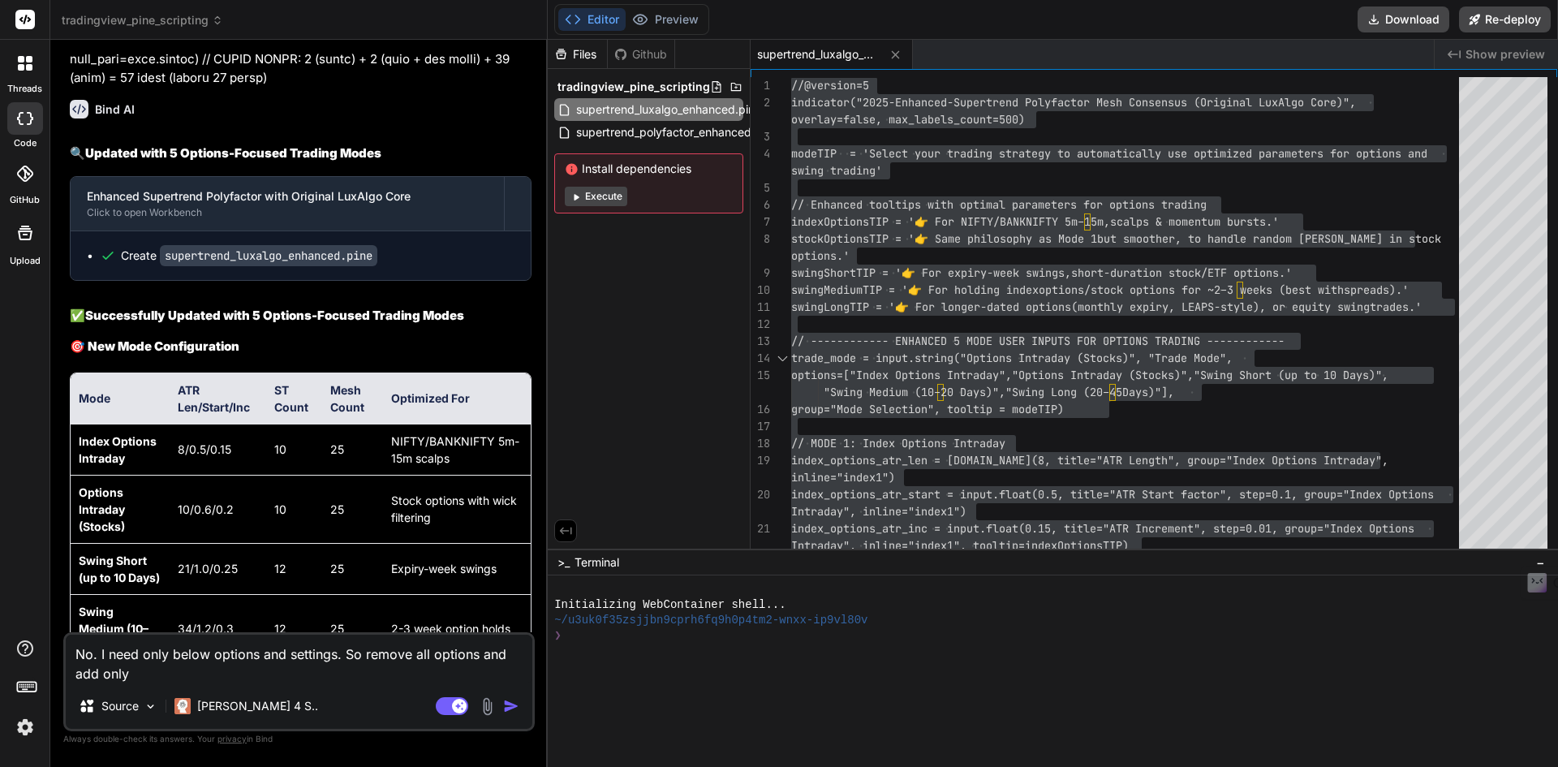
type textarea "No. I need only below options and settings. So remove all options and add only"
type textarea "x"
type textarea "No. I need only below options and settings. So remove all options and add onl"
type textarea "x"
type textarea "No. I need only below options and settings. So remove all options and add on"
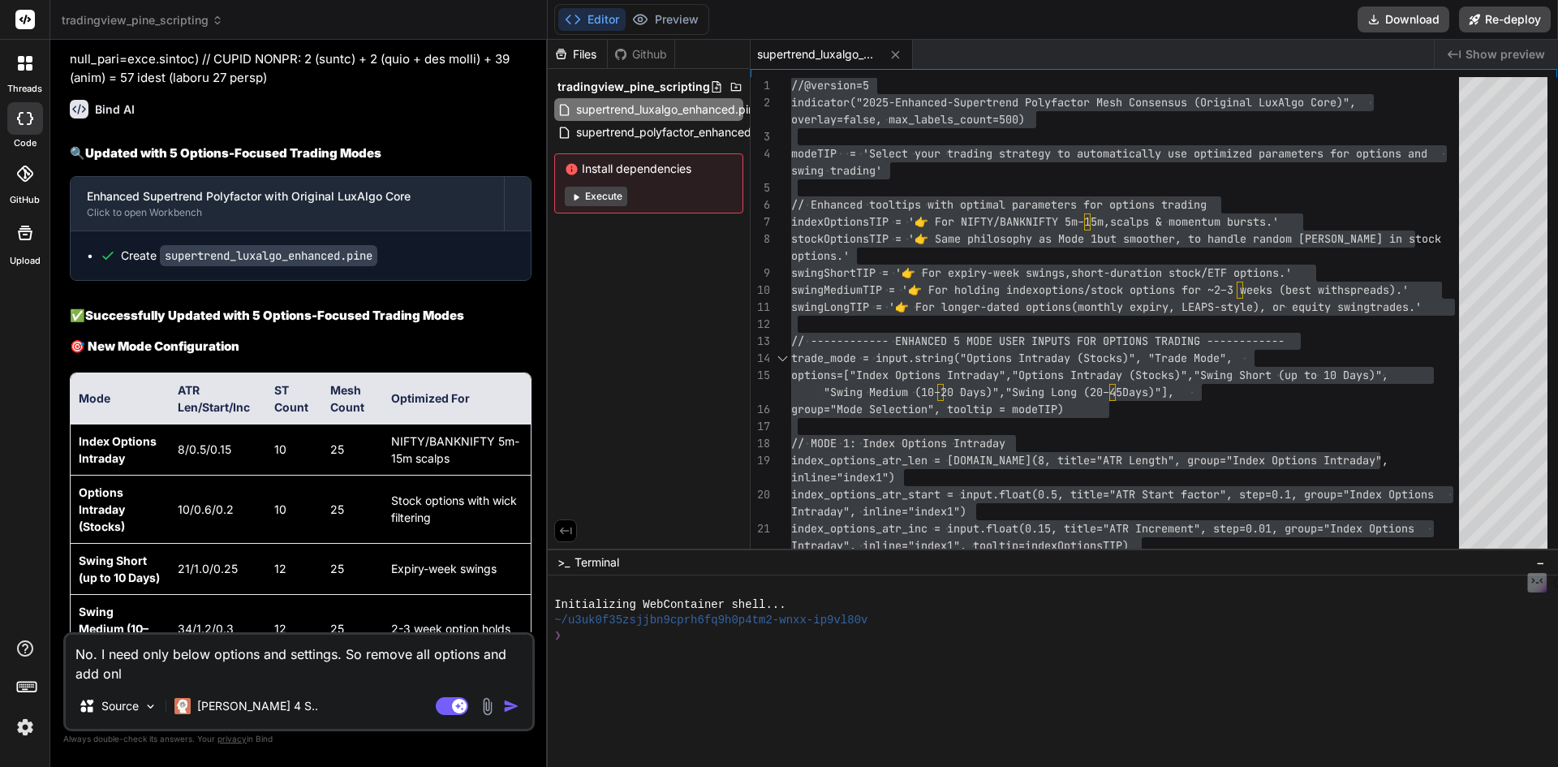
type textarea "x"
type textarea "No. I need only below options and settings. So remove all options and add o"
type textarea "x"
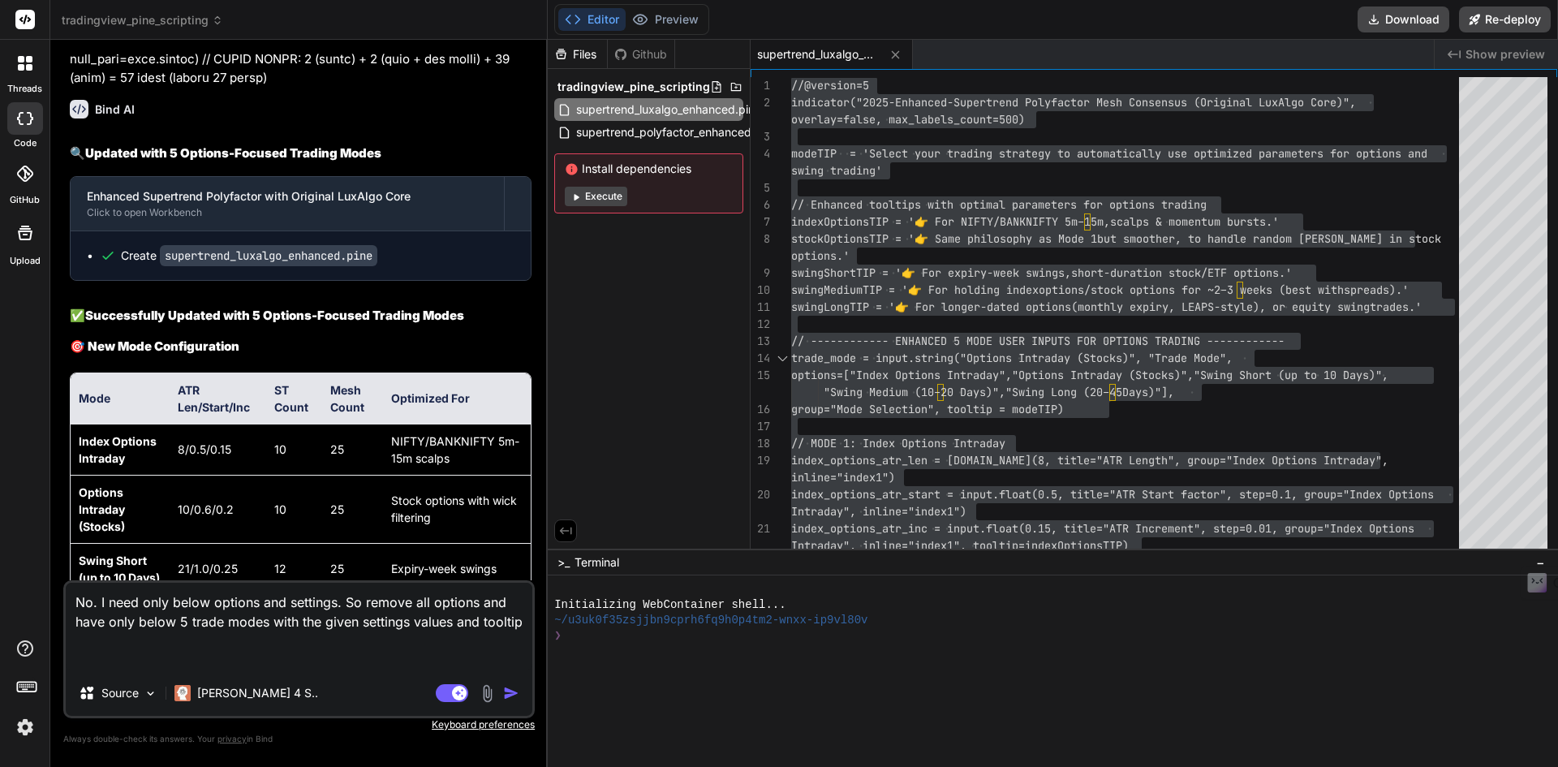
paste textarea "✅ Mode 1: Index Options Intraday ATR Len = 8 ATR Start factor = 0.5 ATR Increme…"
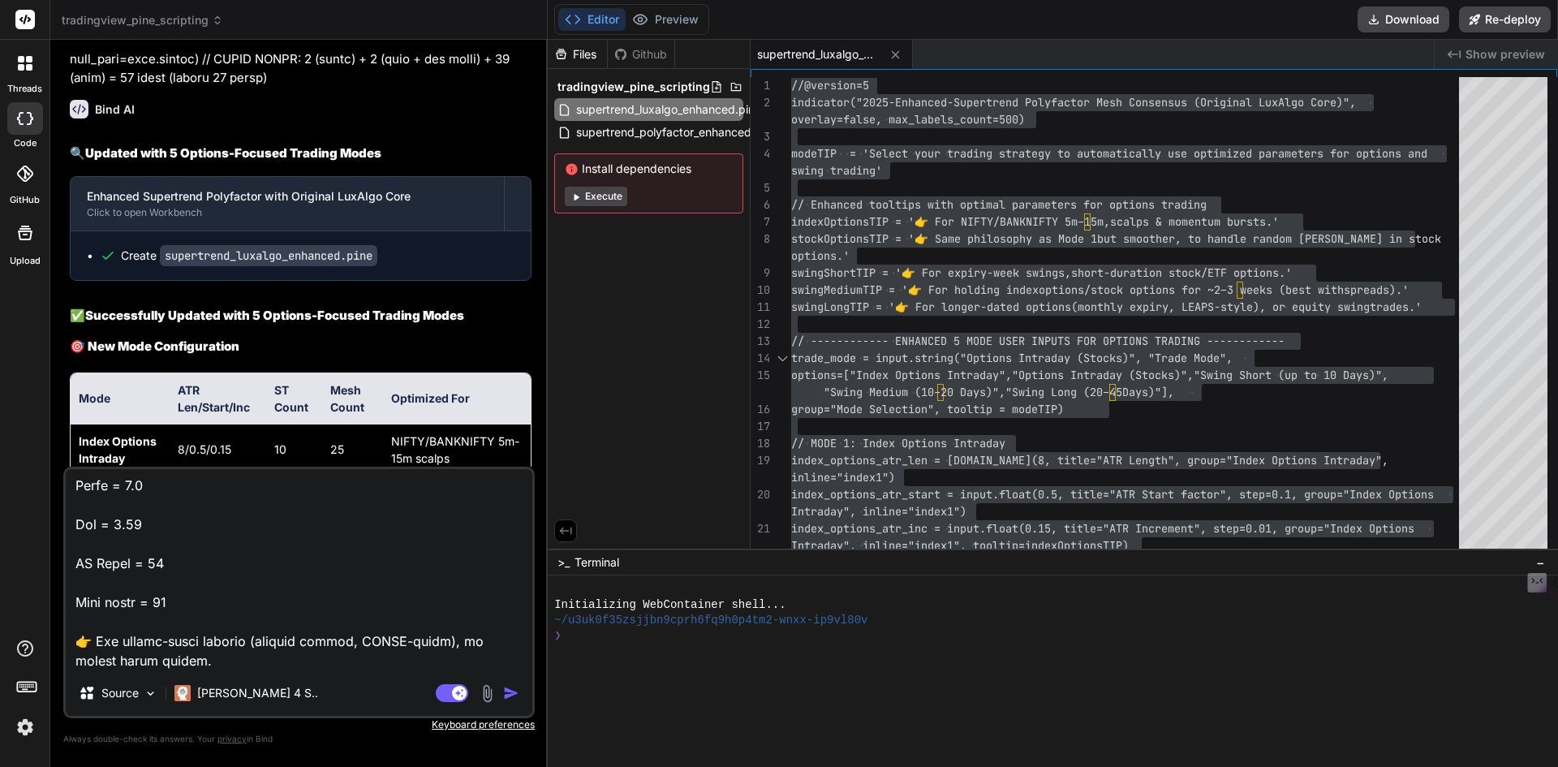
click at [512, 687] on img "button" at bounding box center [511, 693] width 16 height 16
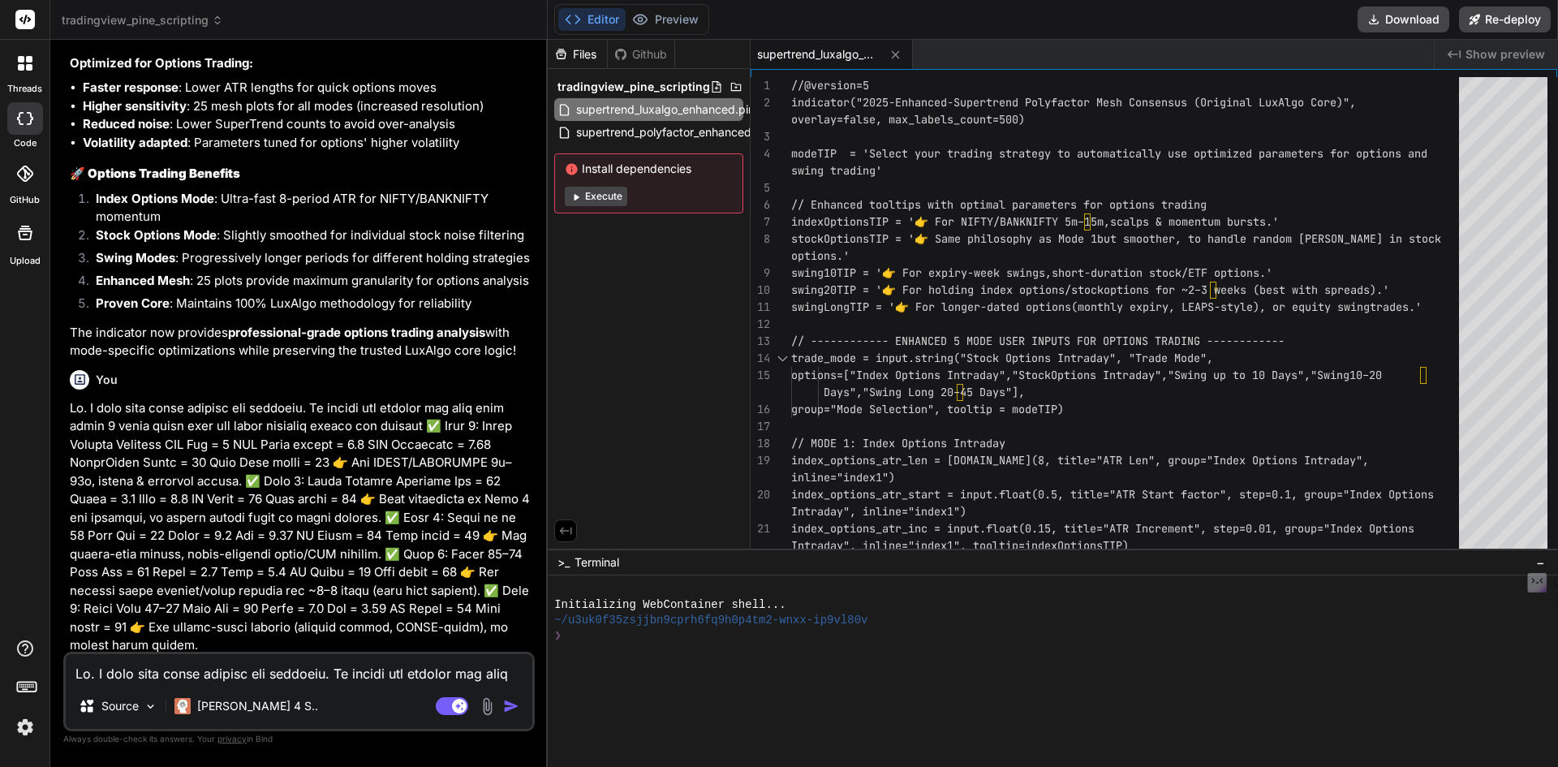
scroll to position [24803, 0]
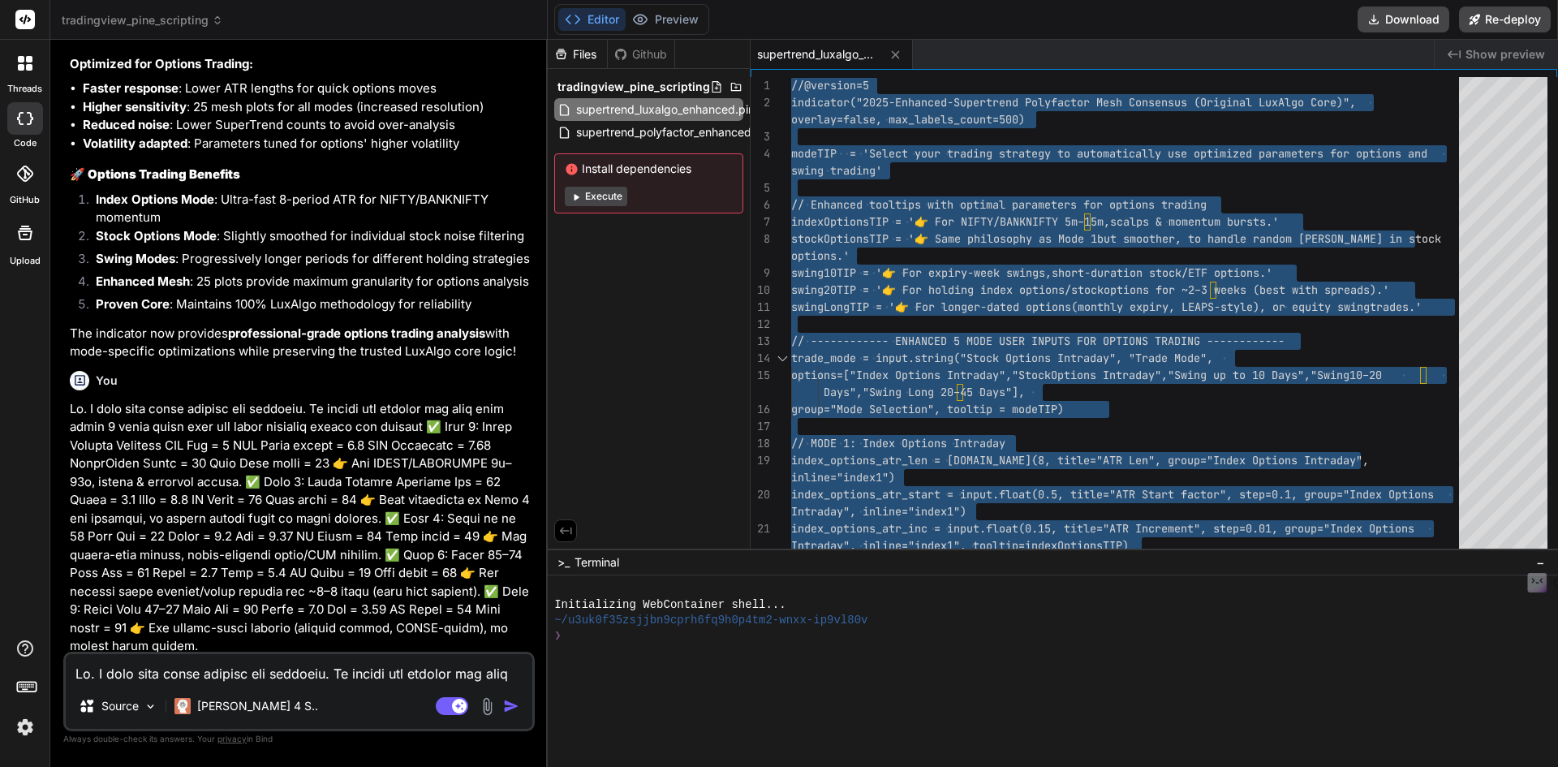
click at [229, 678] on textarea at bounding box center [299, 668] width 467 height 29
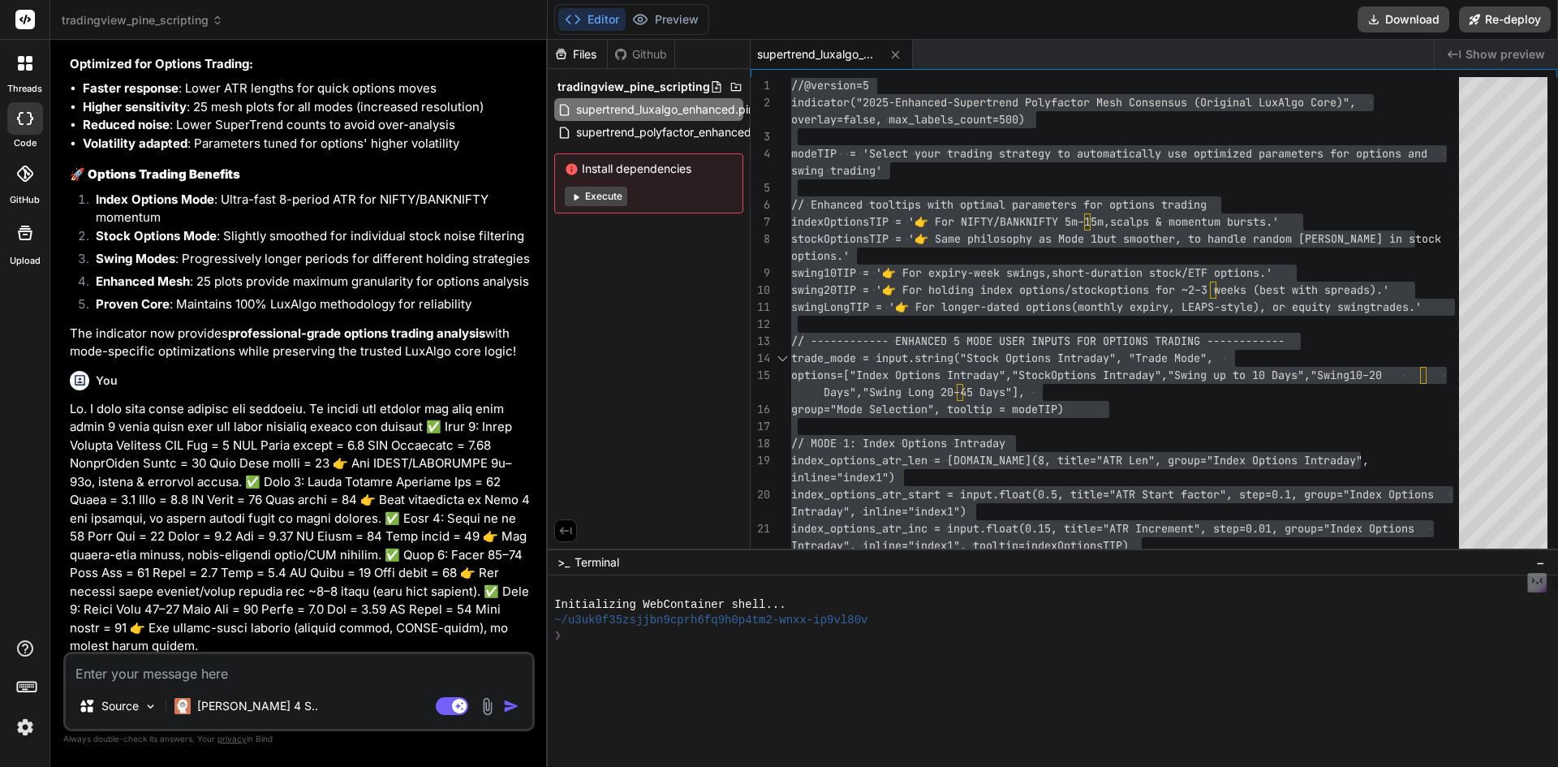
paste textarea "Getting error on bar 0: In array.get() function. Index 10 is out of bounds, arr…"
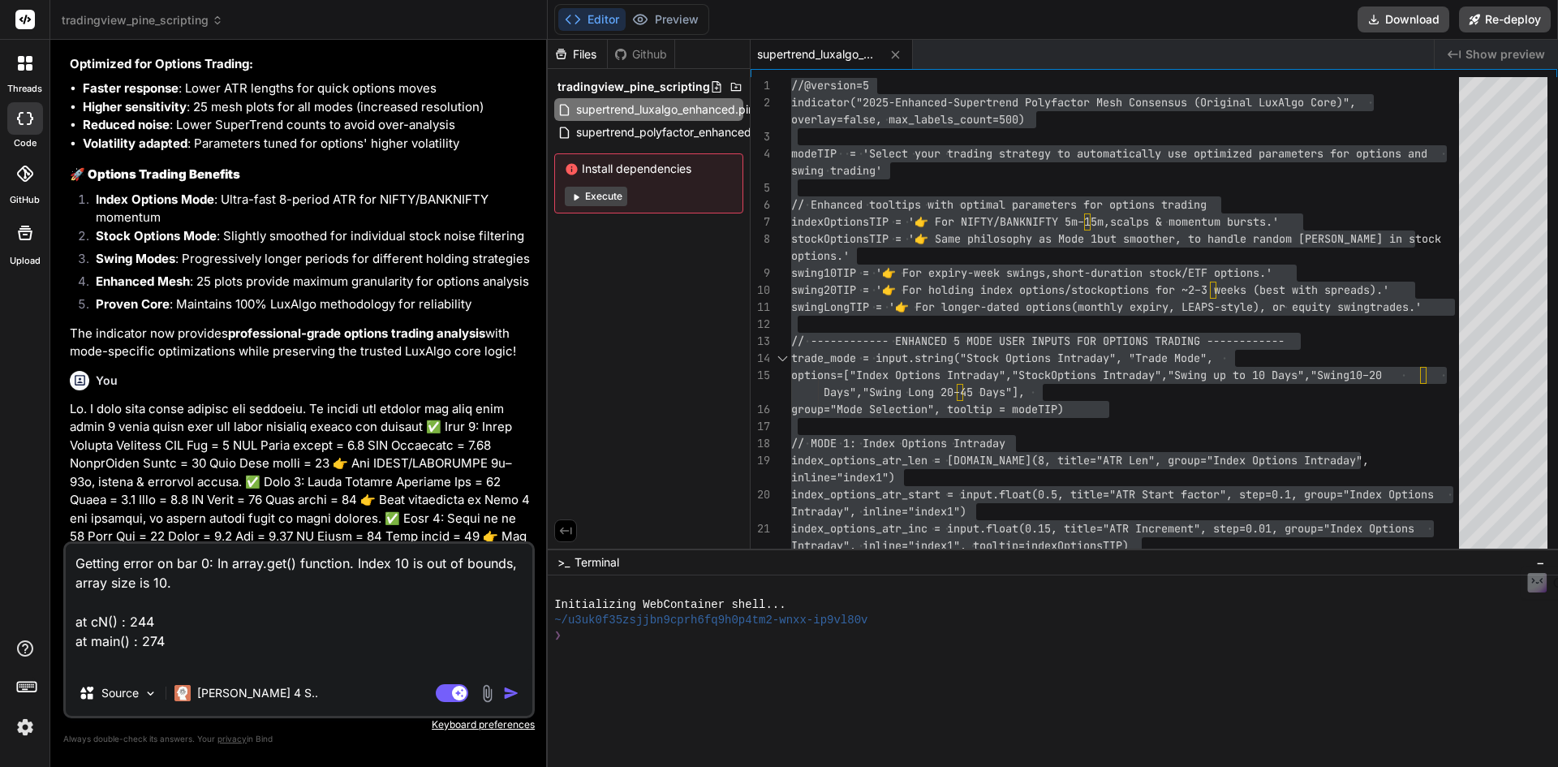
click at [504, 695] on img "button" at bounding box center [511, 693] width 16 height 16
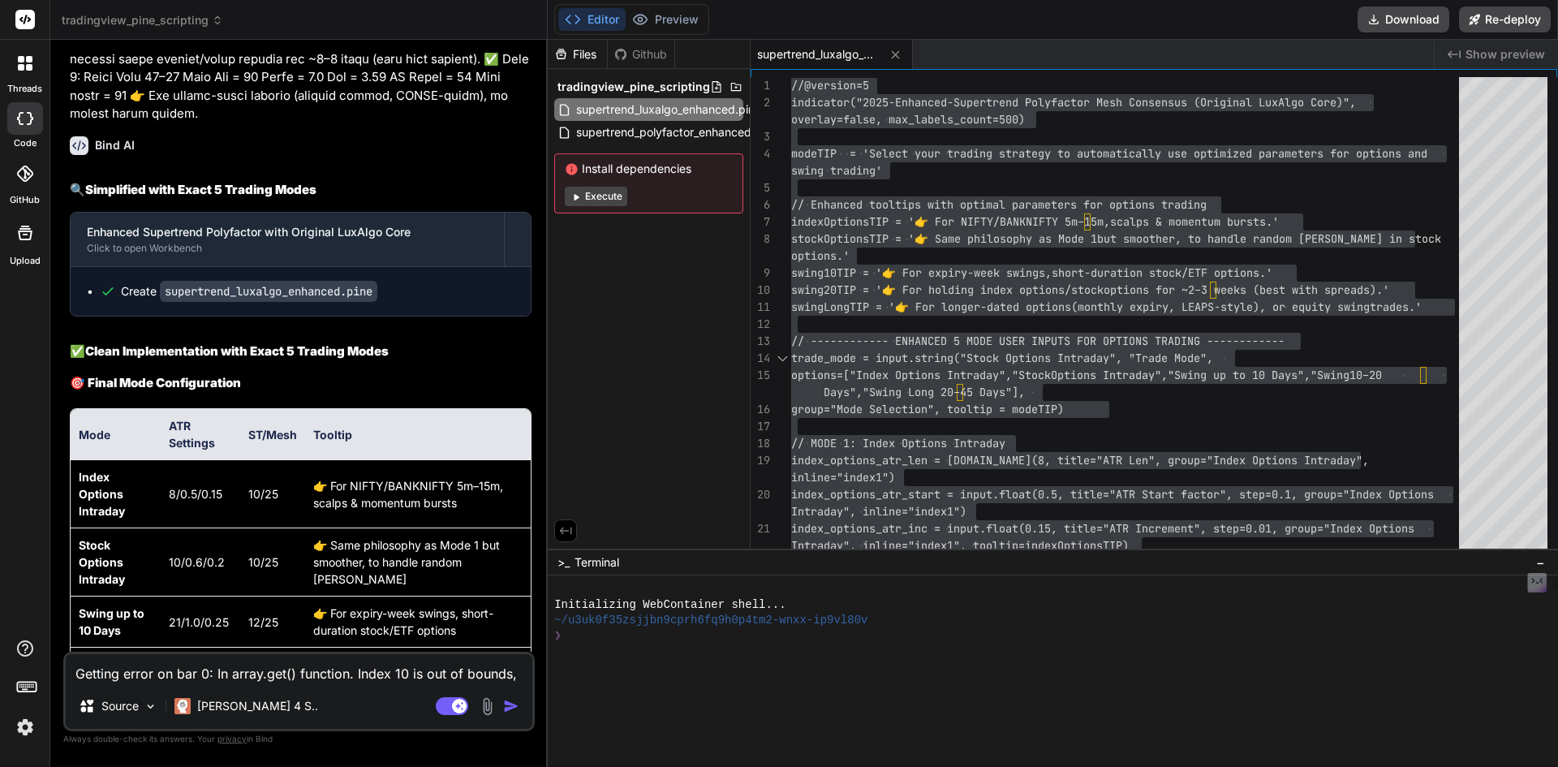
scroll to position [25395, 0]
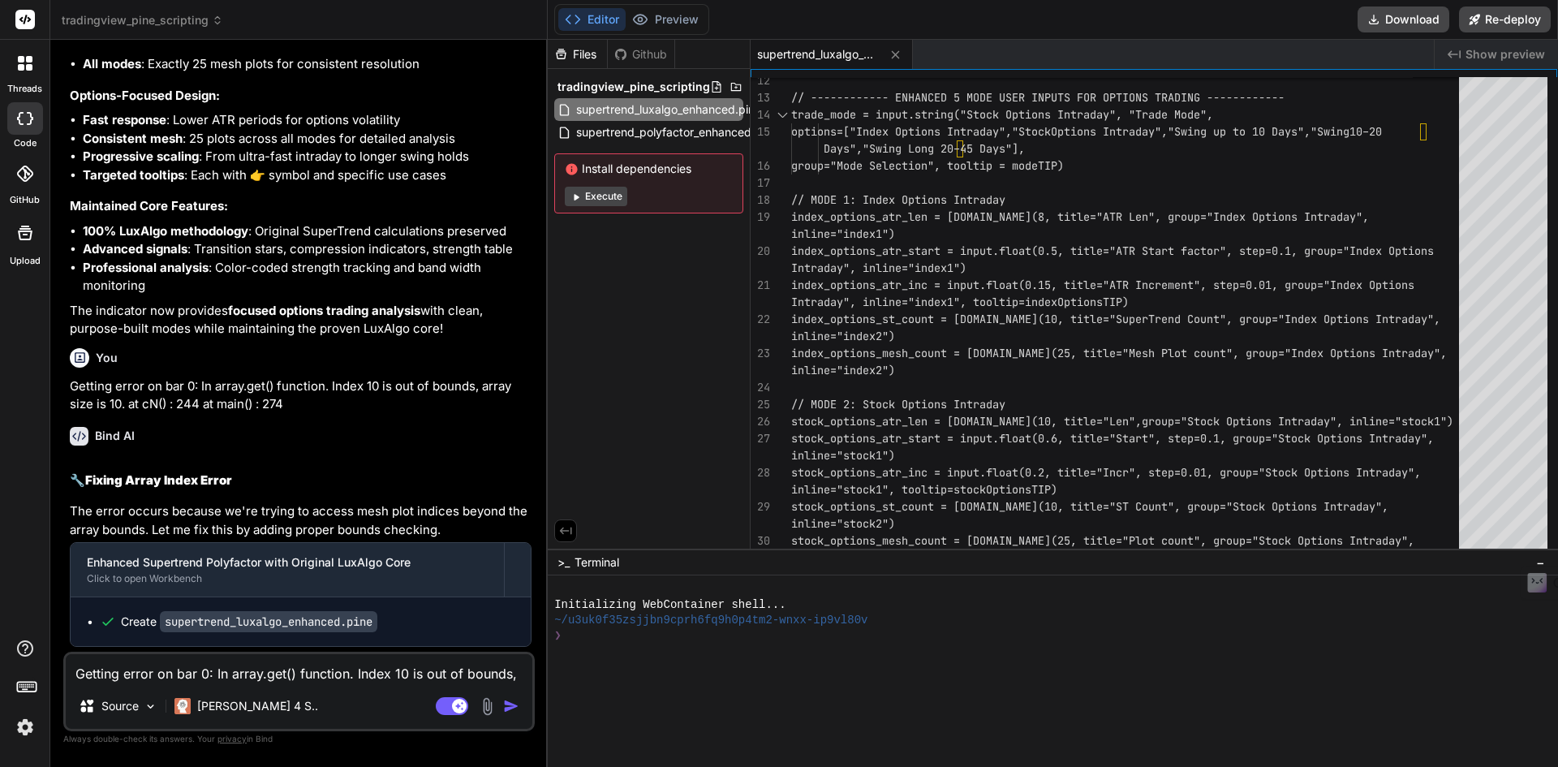
scroll to position [25896, 0]
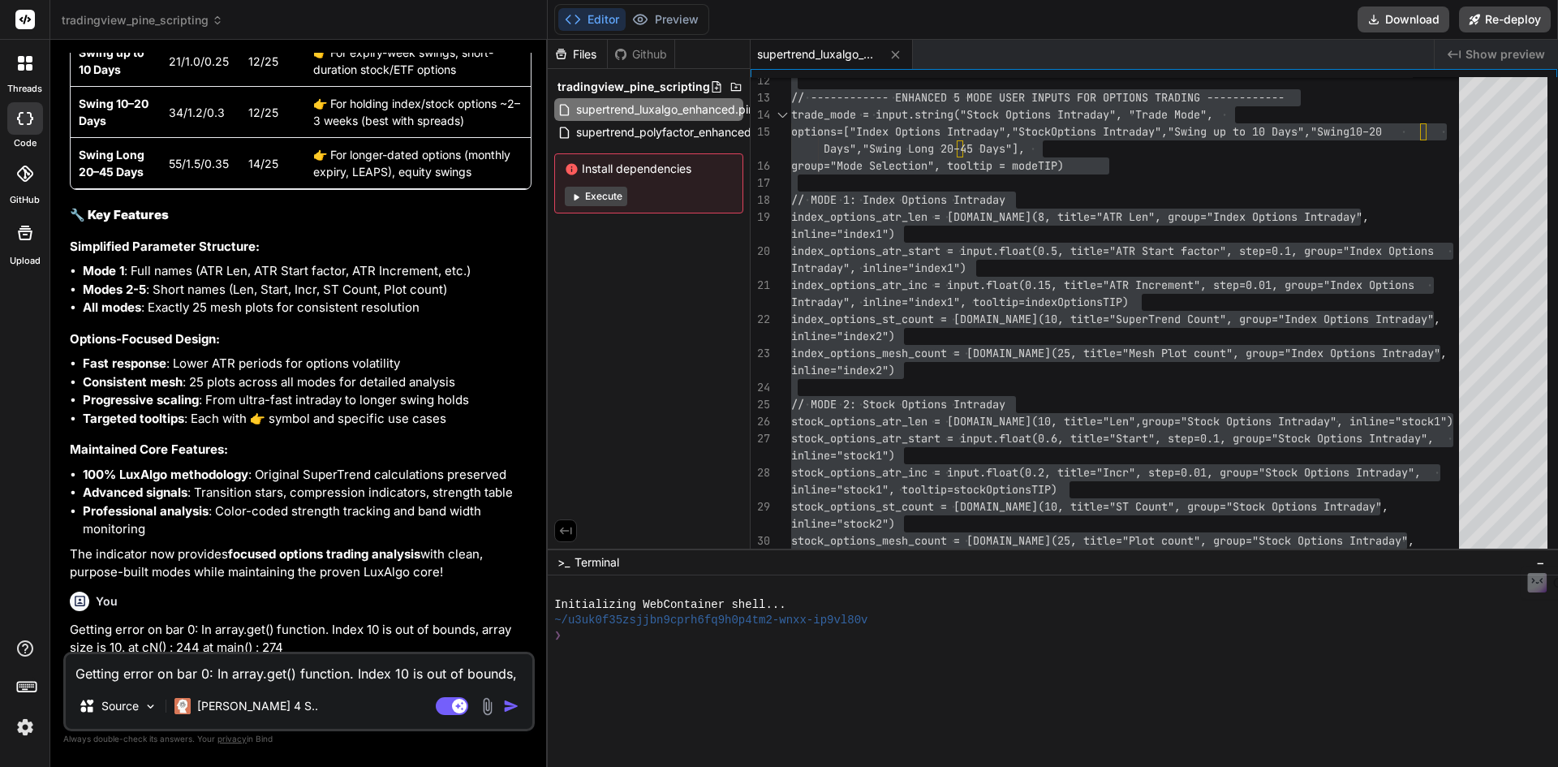
click at [254, 677] on textarea "Getting error on bar 0: In array.get() function. Index 10 is out of bounds, arr…" at bounding box center [299, 668] width 467 height 29
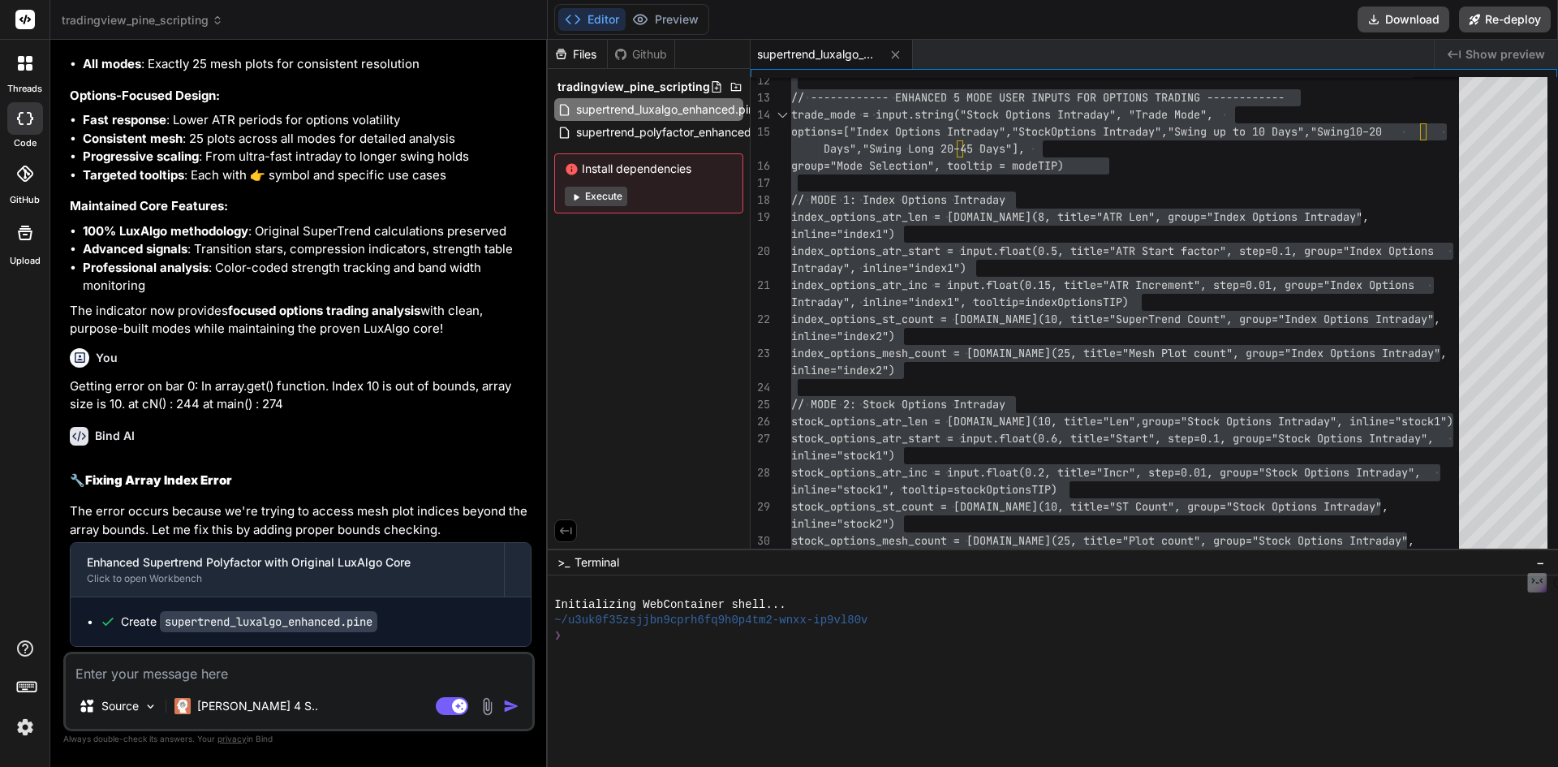
scroll to position [26308, 0]
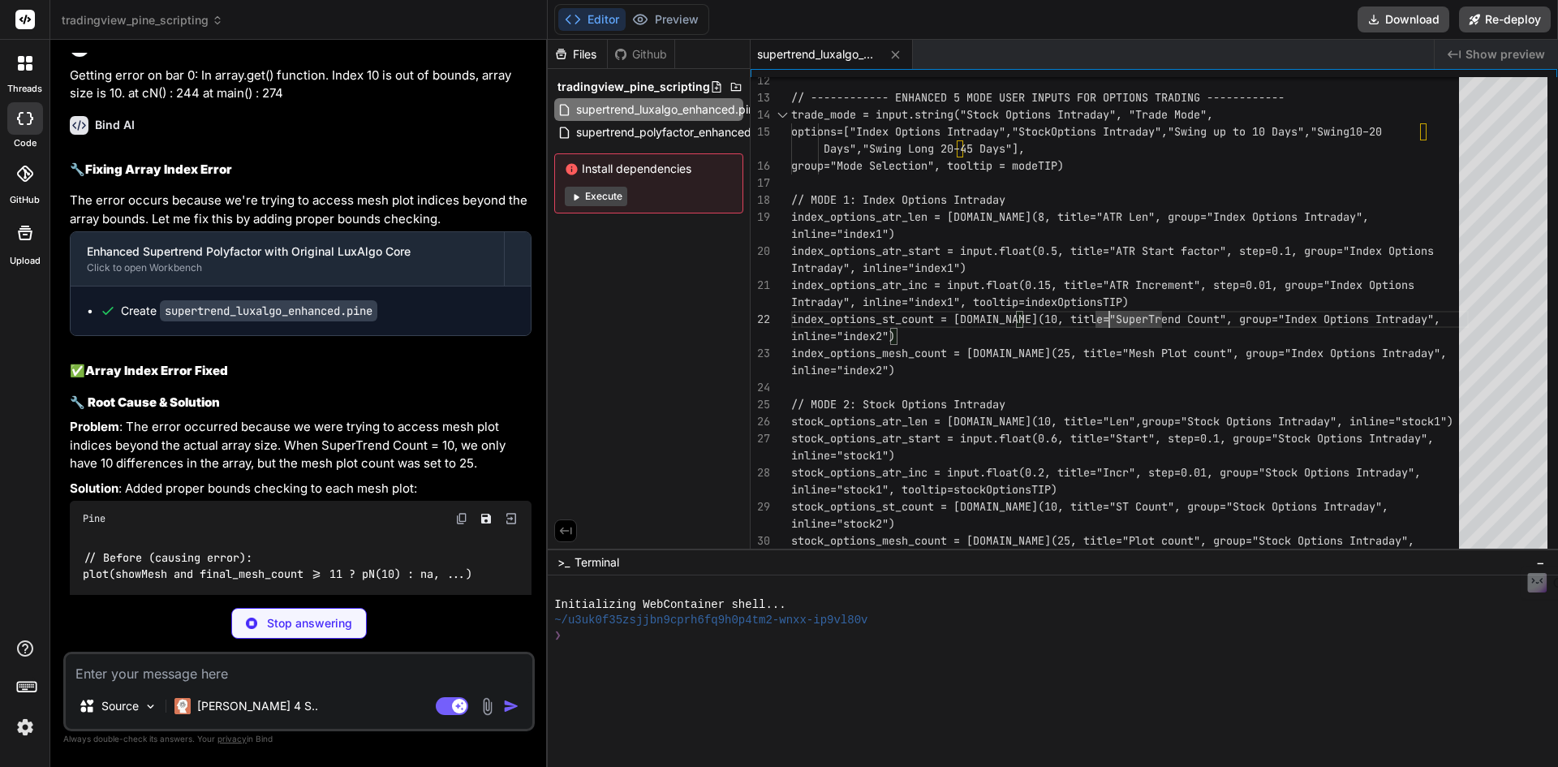
scroll to position [26502, 0]
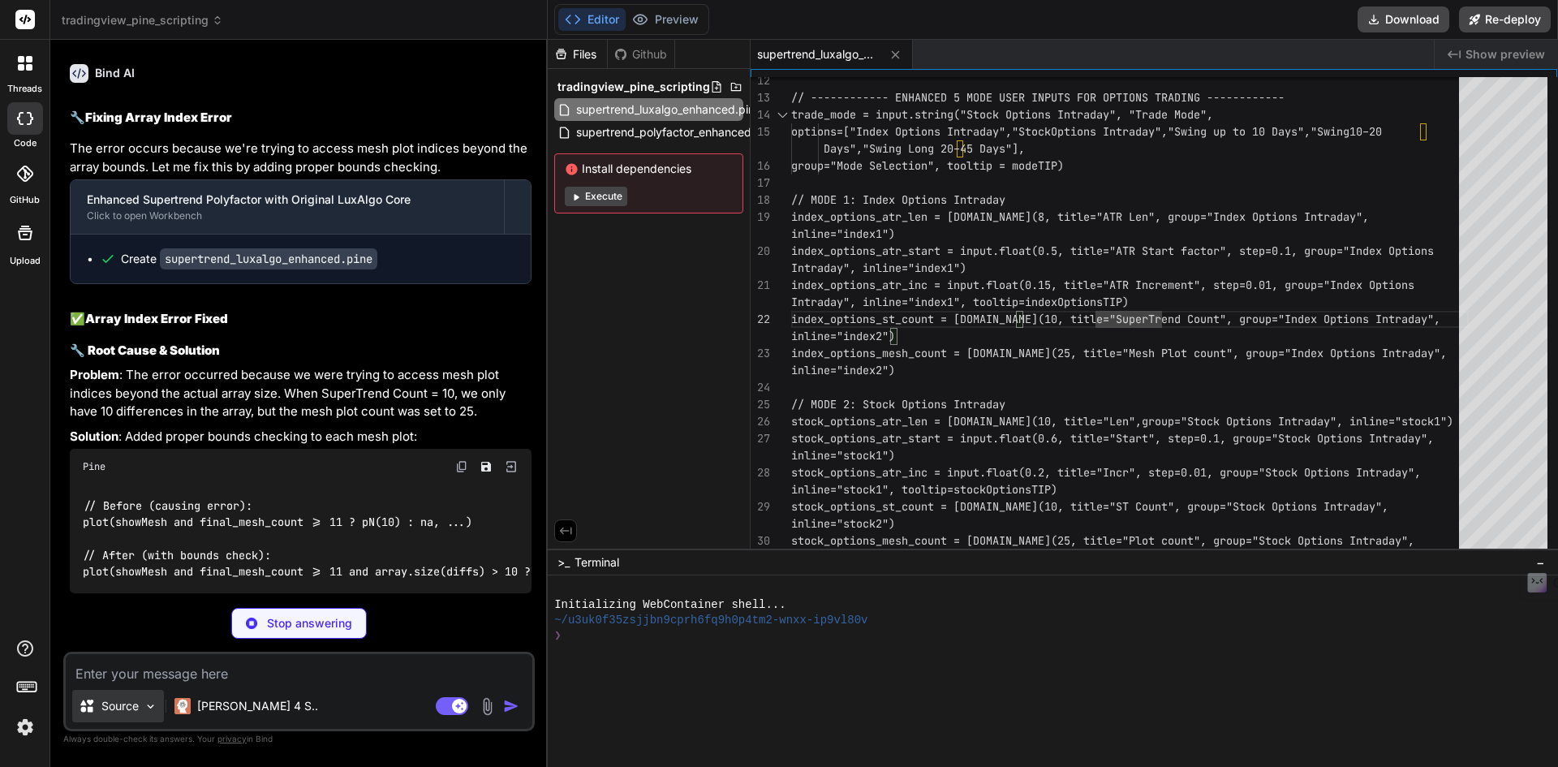
click at [153, 711] on img at bounding box center [151, 706] width 14 height 14
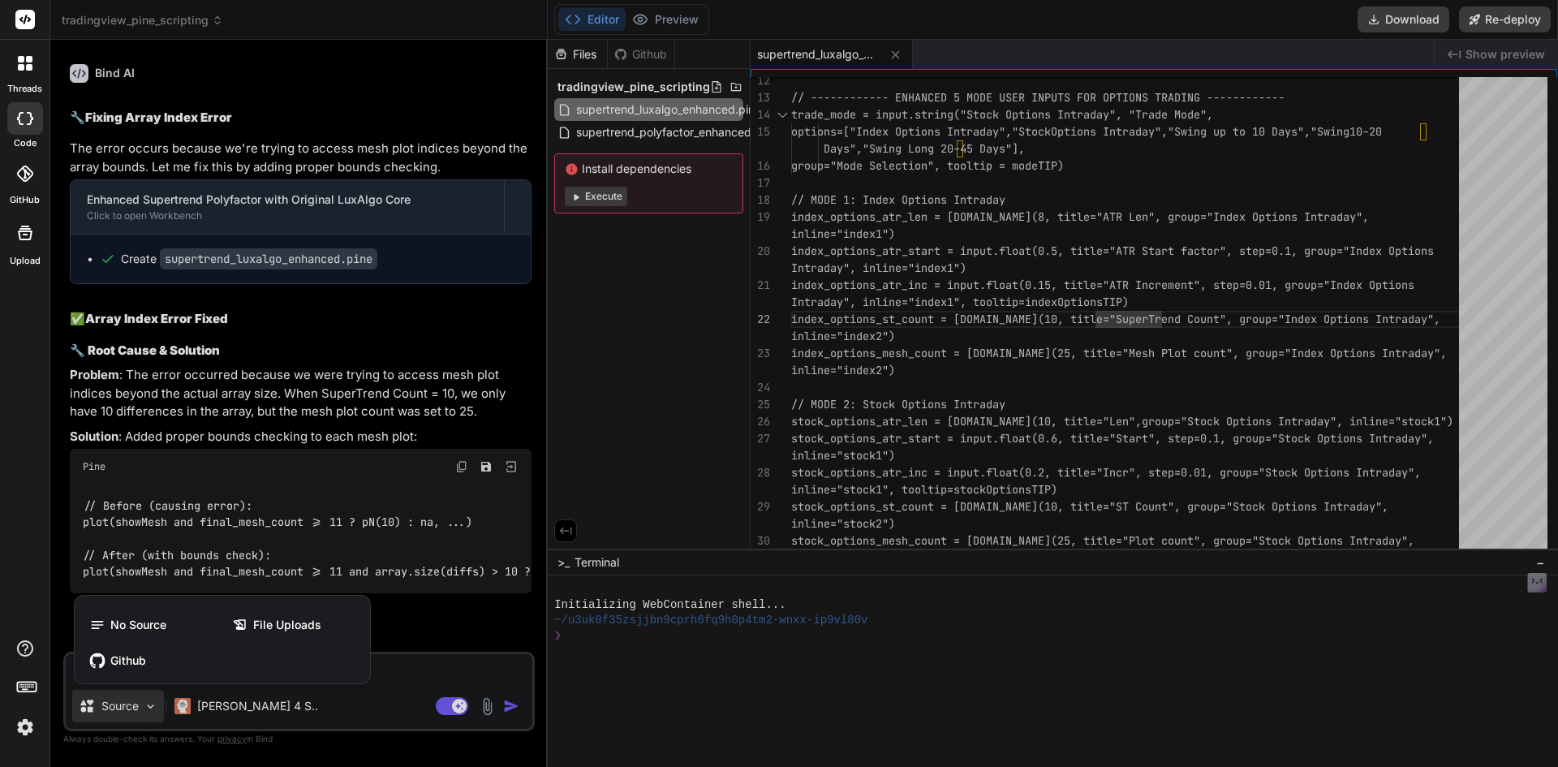
click at [404, 674] on div at bounding box center [779, 383] width 1558 height 767
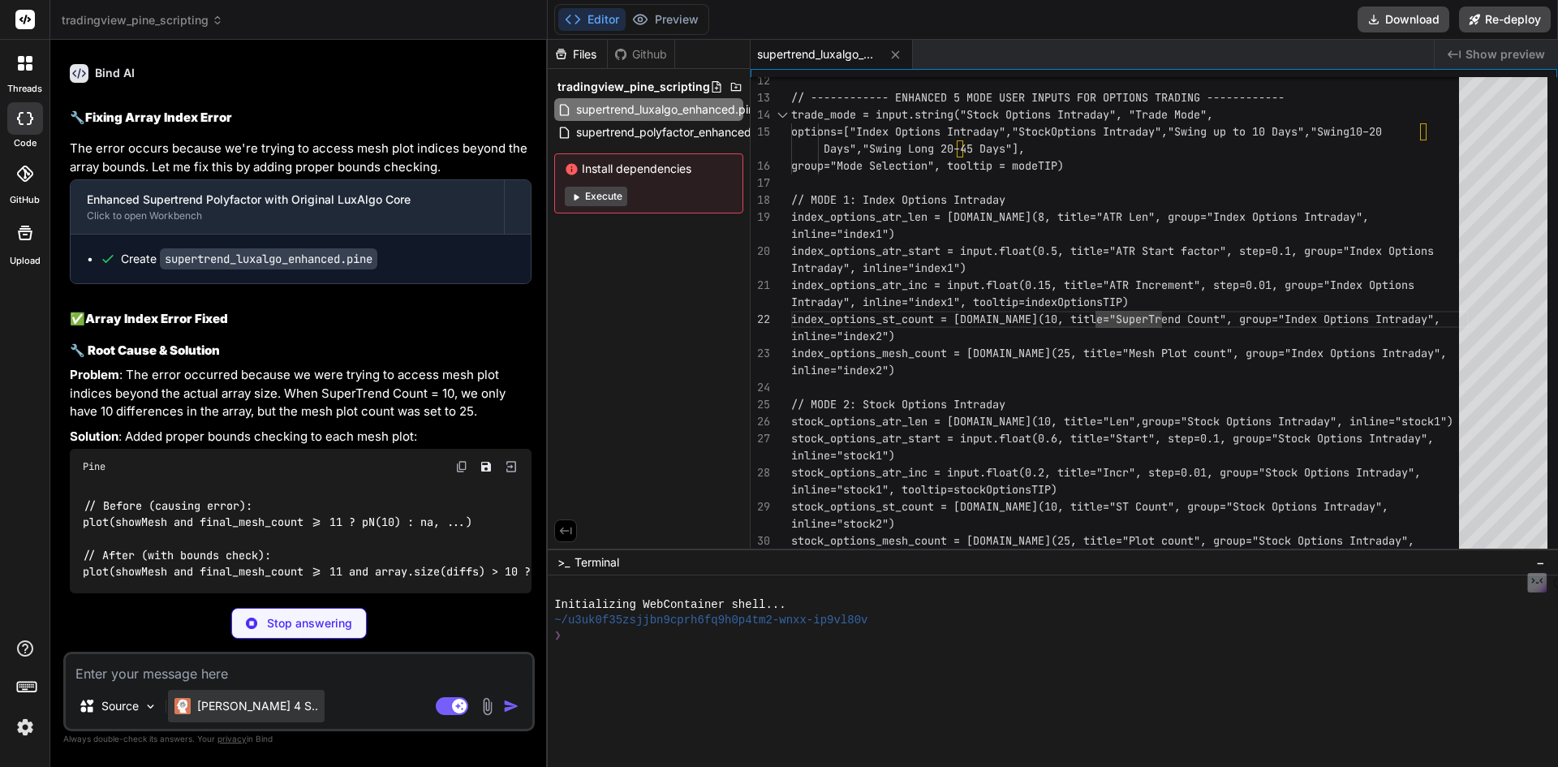
click at [242, 710] on p "[PERSON_NAME] 4 S.." at bounding box center [257, 706] width 121 height 16
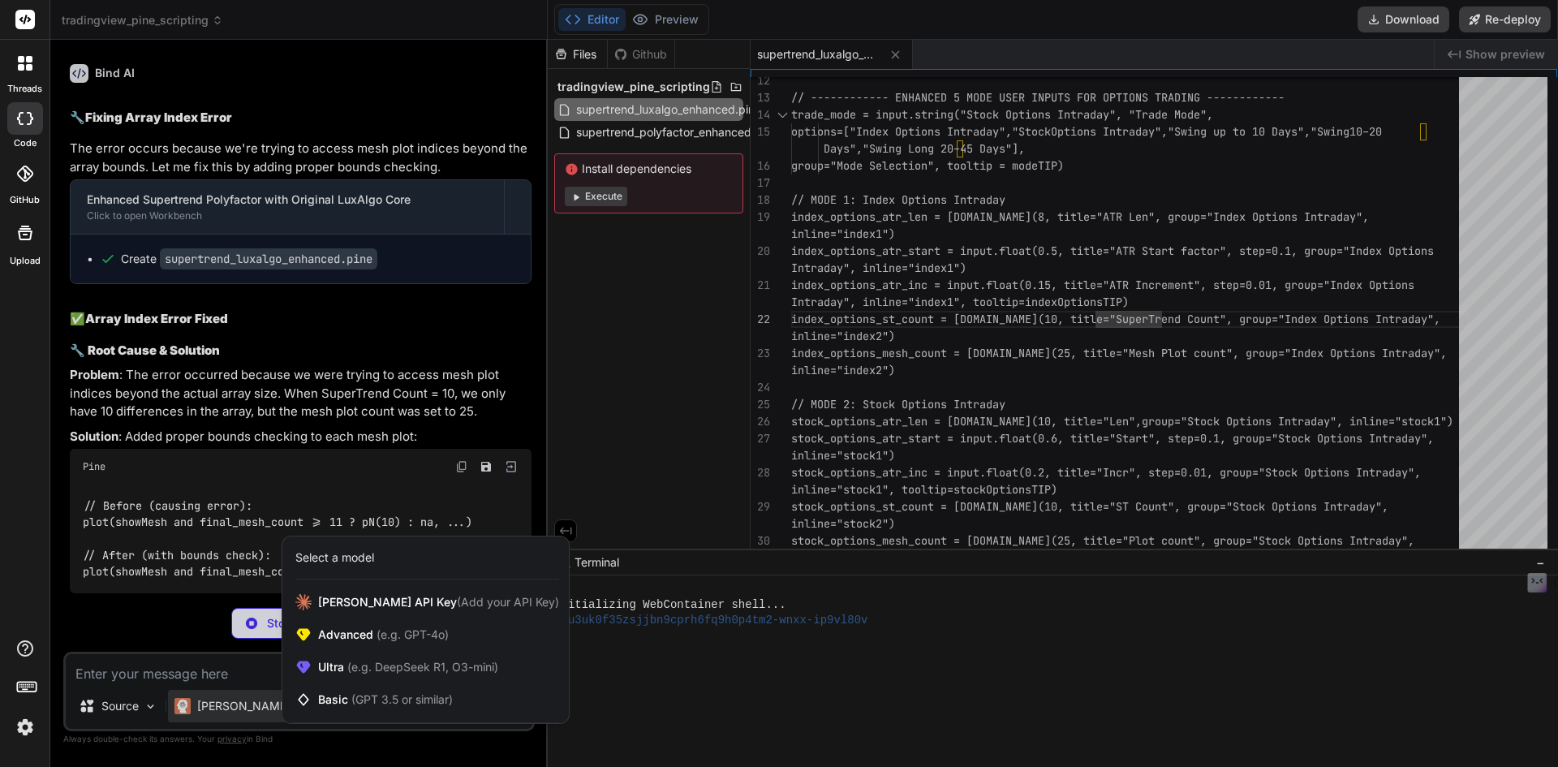
click at [613, 519] on div at bounding box center [779, 383] width 1558 height 767
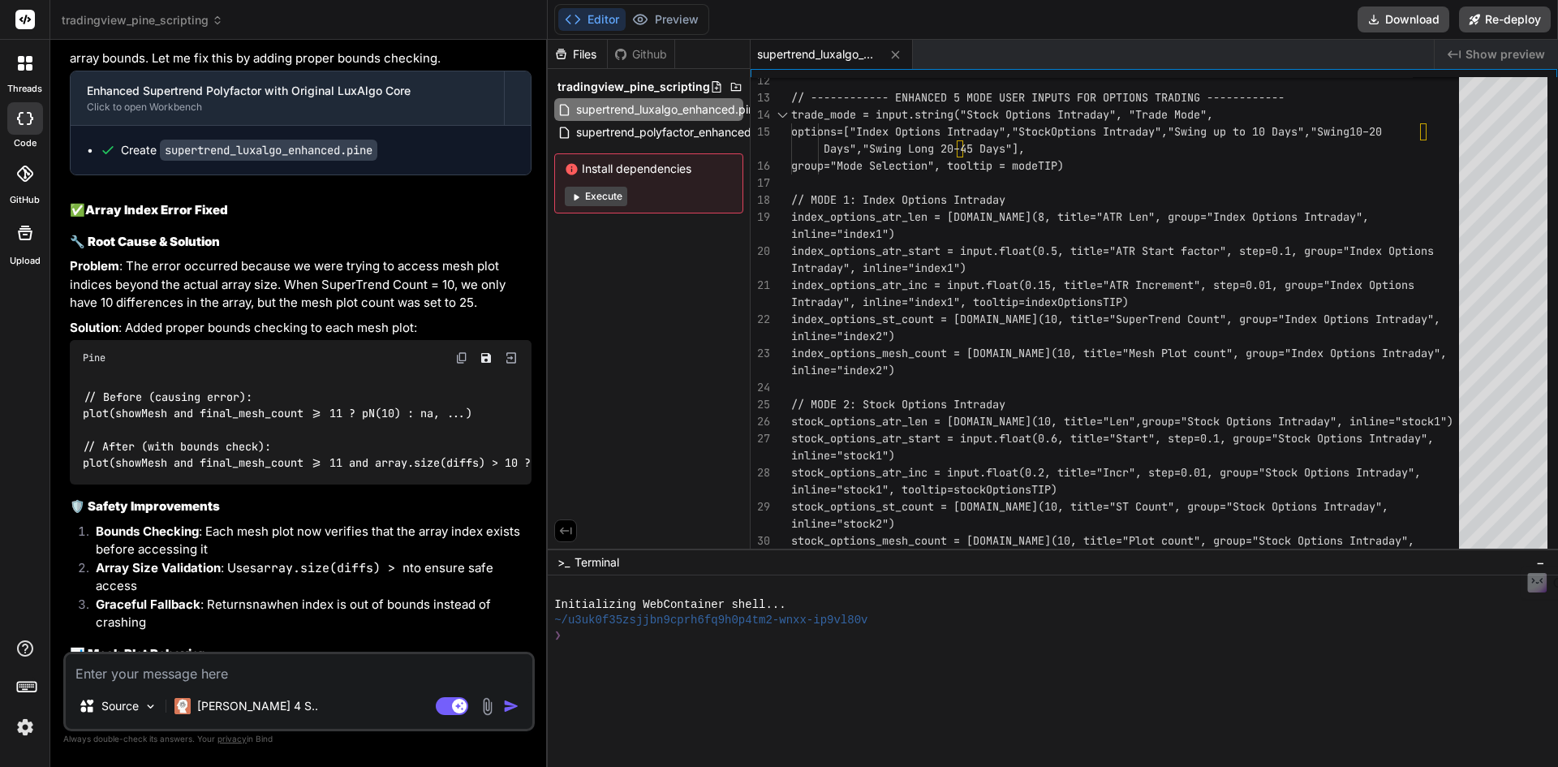
scroll to position [26745, 0]
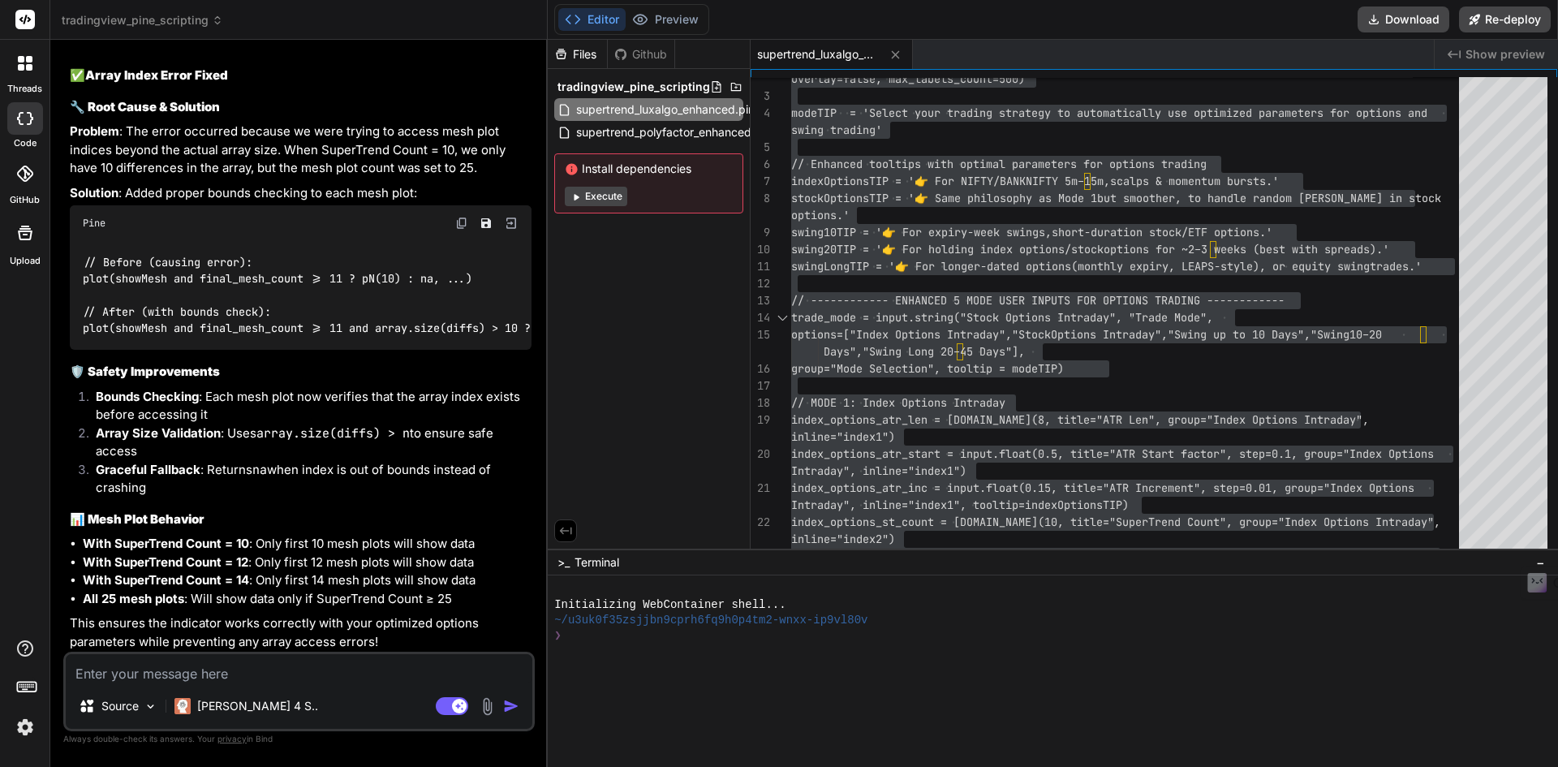
click at [703, 428] on div "Files Github tradingview_pine_scripting supertrend_luxalgo_enhanced.pine supert…" at bounding box center [649, 294] width 203 height 509
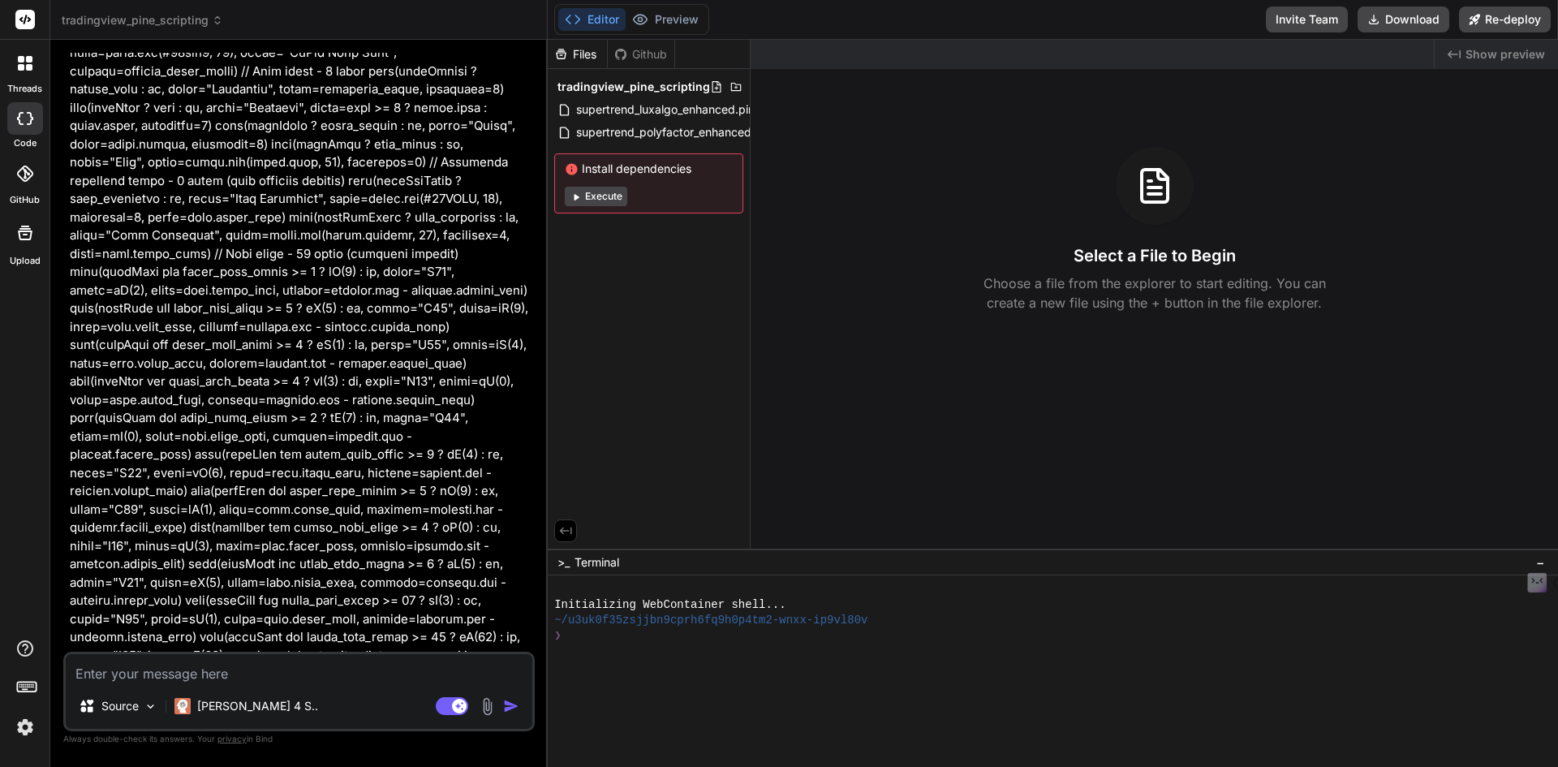
scroll to position [19097, 0]
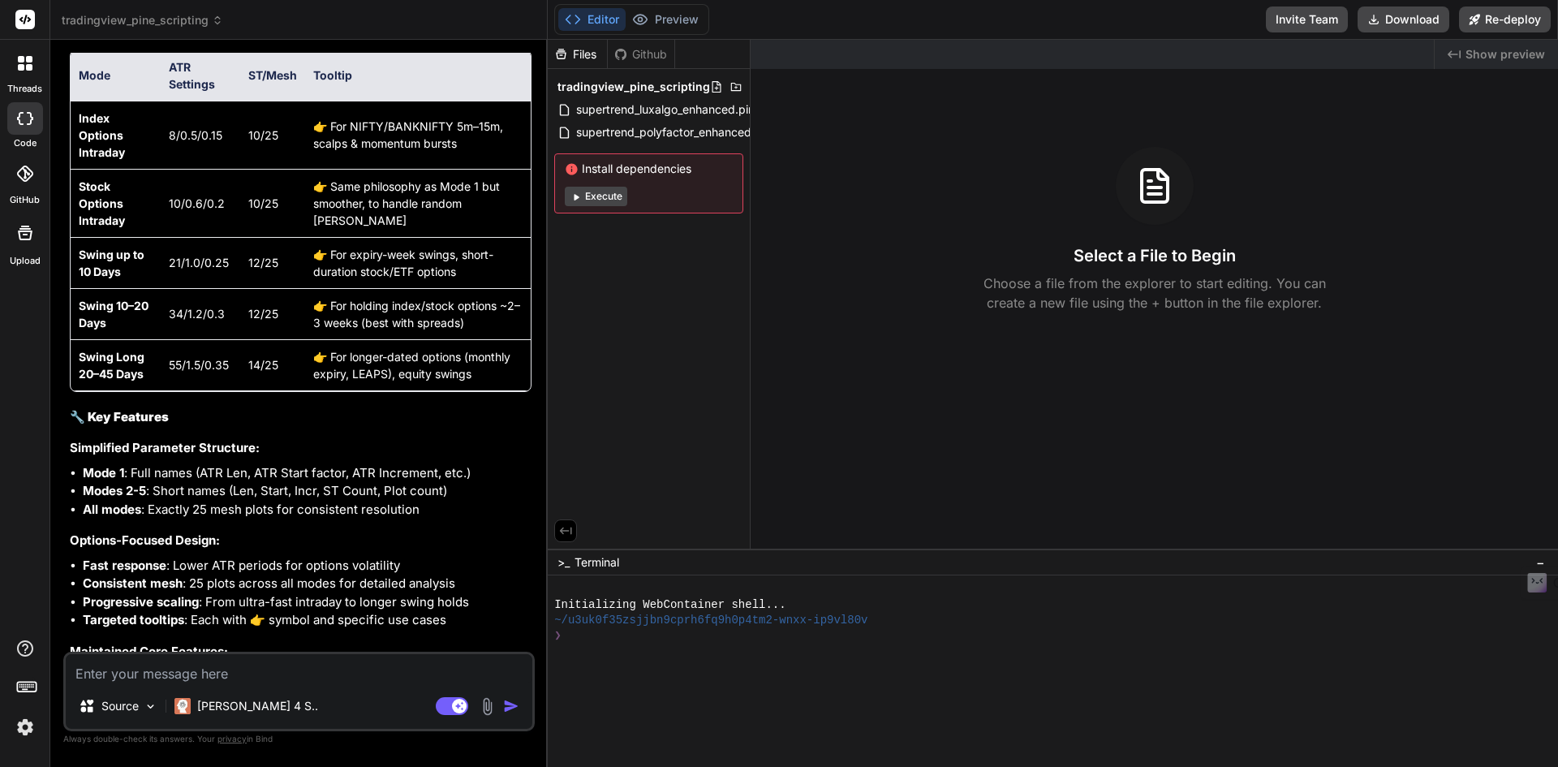
scroll to position [18124, 0]
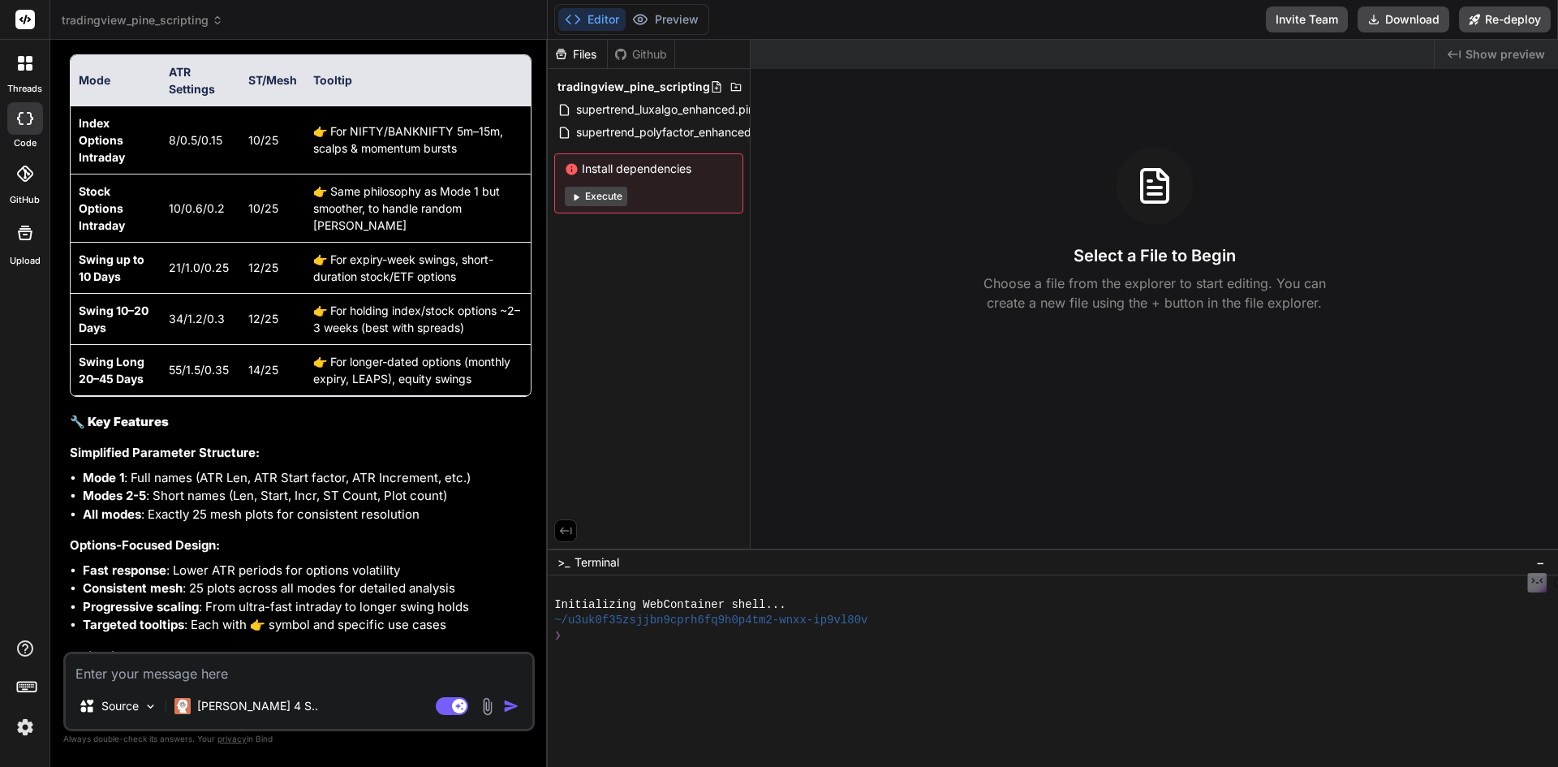
click at [596, 51] on div "Files" at bounding box center [577, 54] width 59 height 16
click at [612, 24] on button "Editor" at bounding box center [591, 19] width 67 height 23
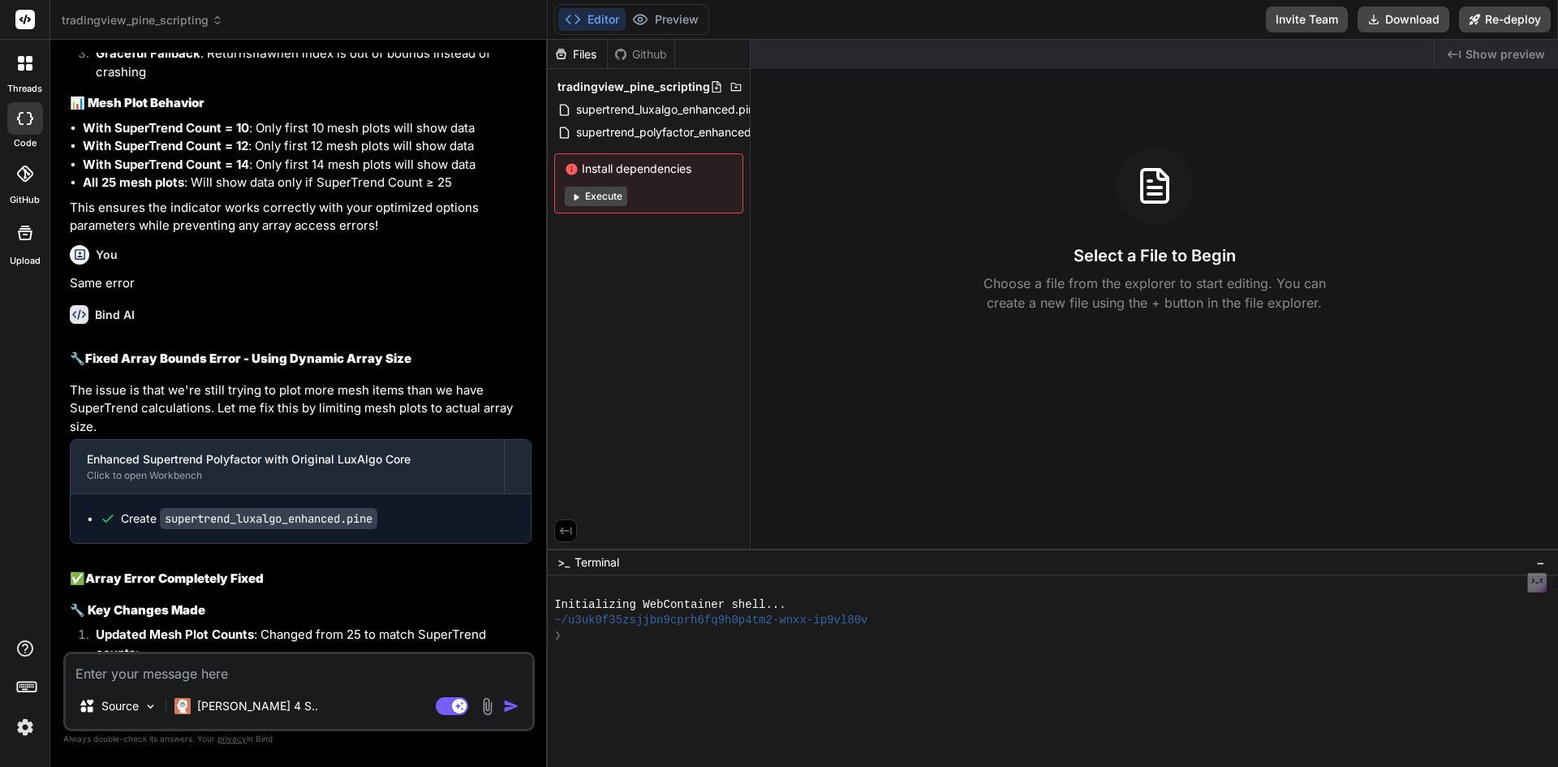
scroll to position [19376, 0]
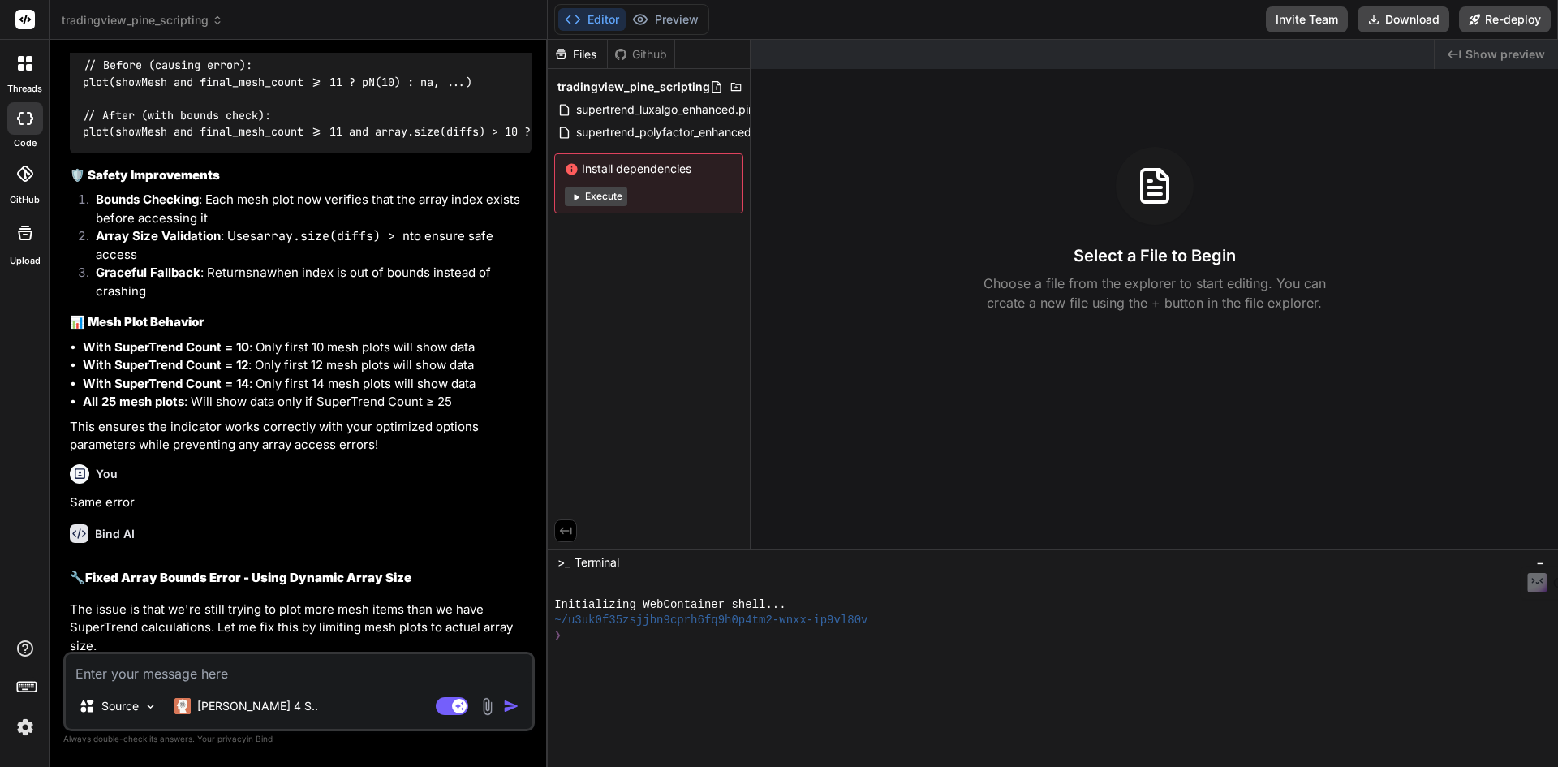
click at [281, 727] on code "supertrend_luxalgo_enhanced.pine" at bounding box center [268, 737] width 217 height 21
click at [397, 688] on div "Click to open Workbench" at bounding box center [287, 694] width 401 height 13
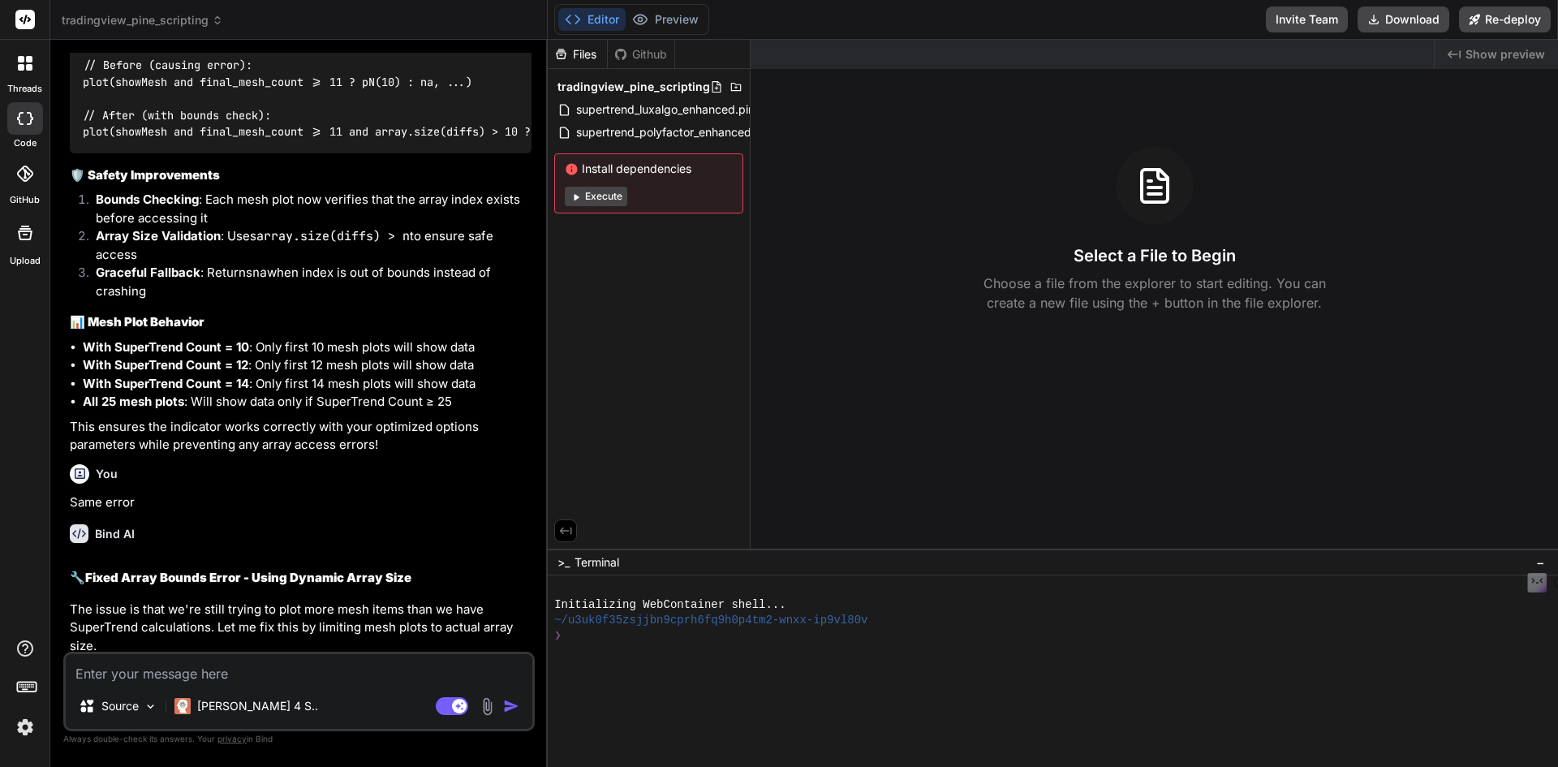
click at [619, 196] on button "Execute" at bounding box center [596, 196] width 62 height 19
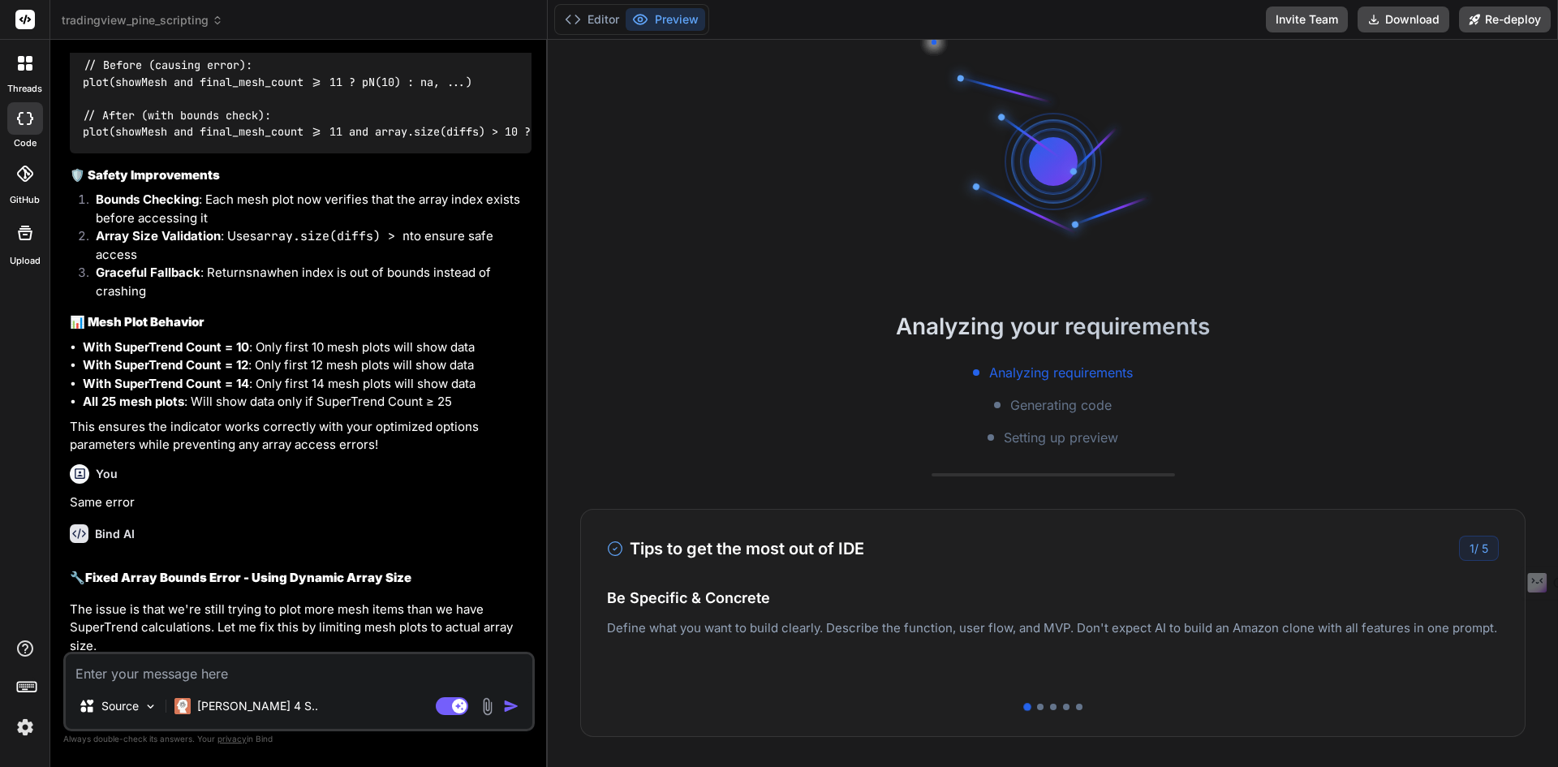
scroll to position [77, 0]
type textarea "x"
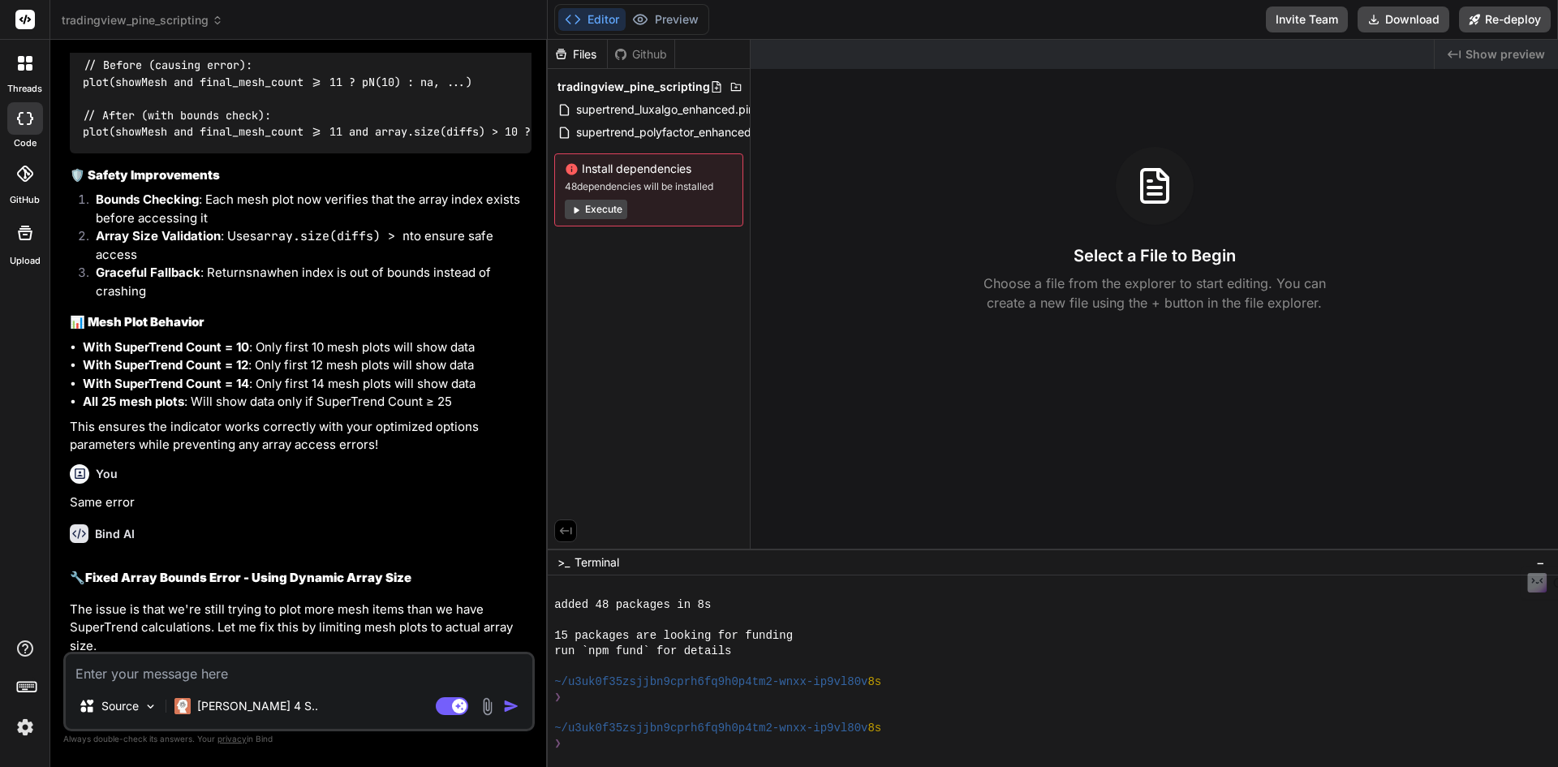
click at [613, 13] on button "Editor" at bounding box center [591, 19] width 67 height 23
click at [288, 727] on code "supertrend_luxalgo_enhanced.pine" at bounding box center [268, 737] width 217 height 21
click at [398, 730] on div "Create supertrend_luxalgo_enhanced.pine" at bounding box center [307, 738] width 415 height 16
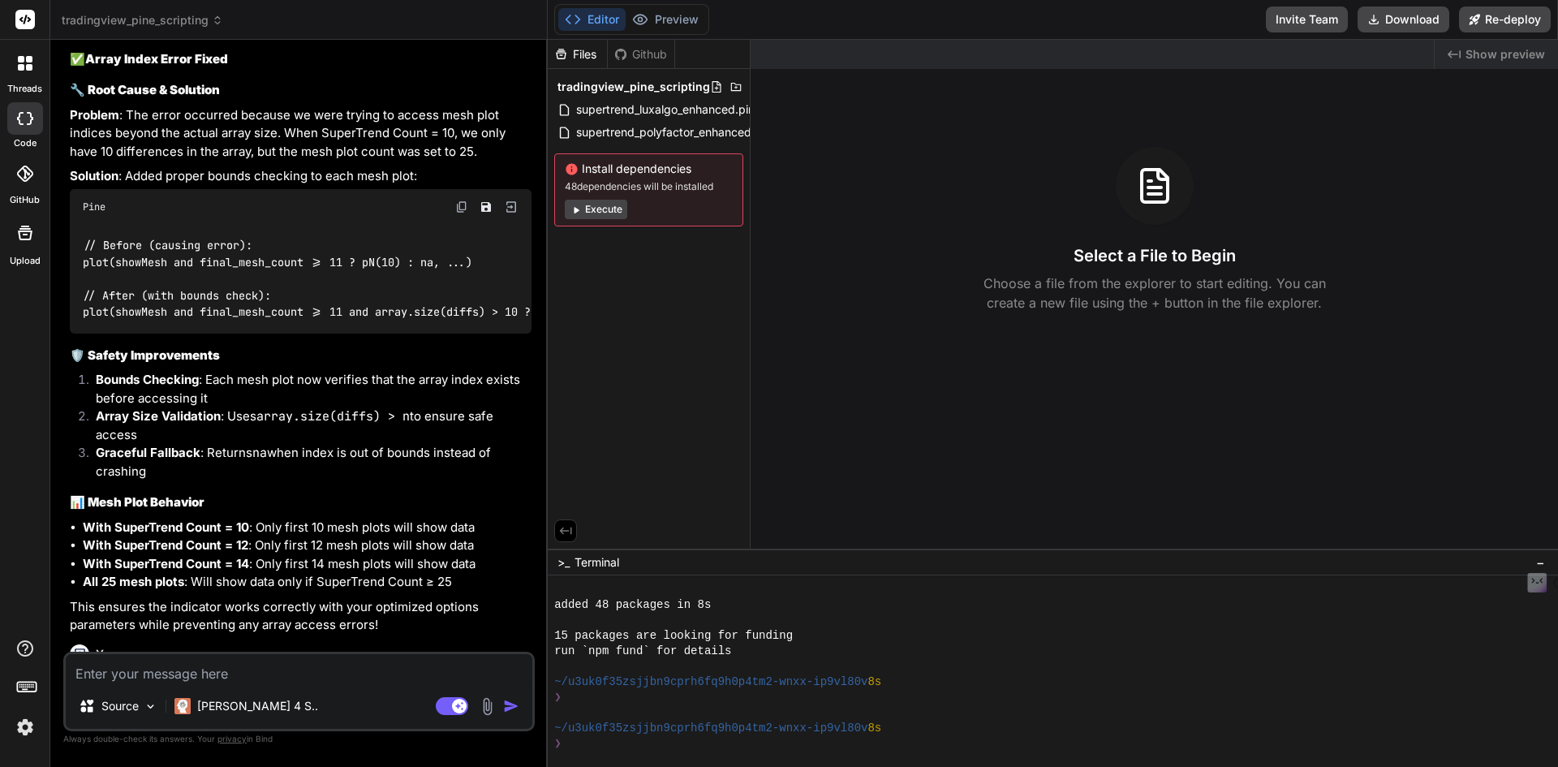
scroll to position [18971, 0]
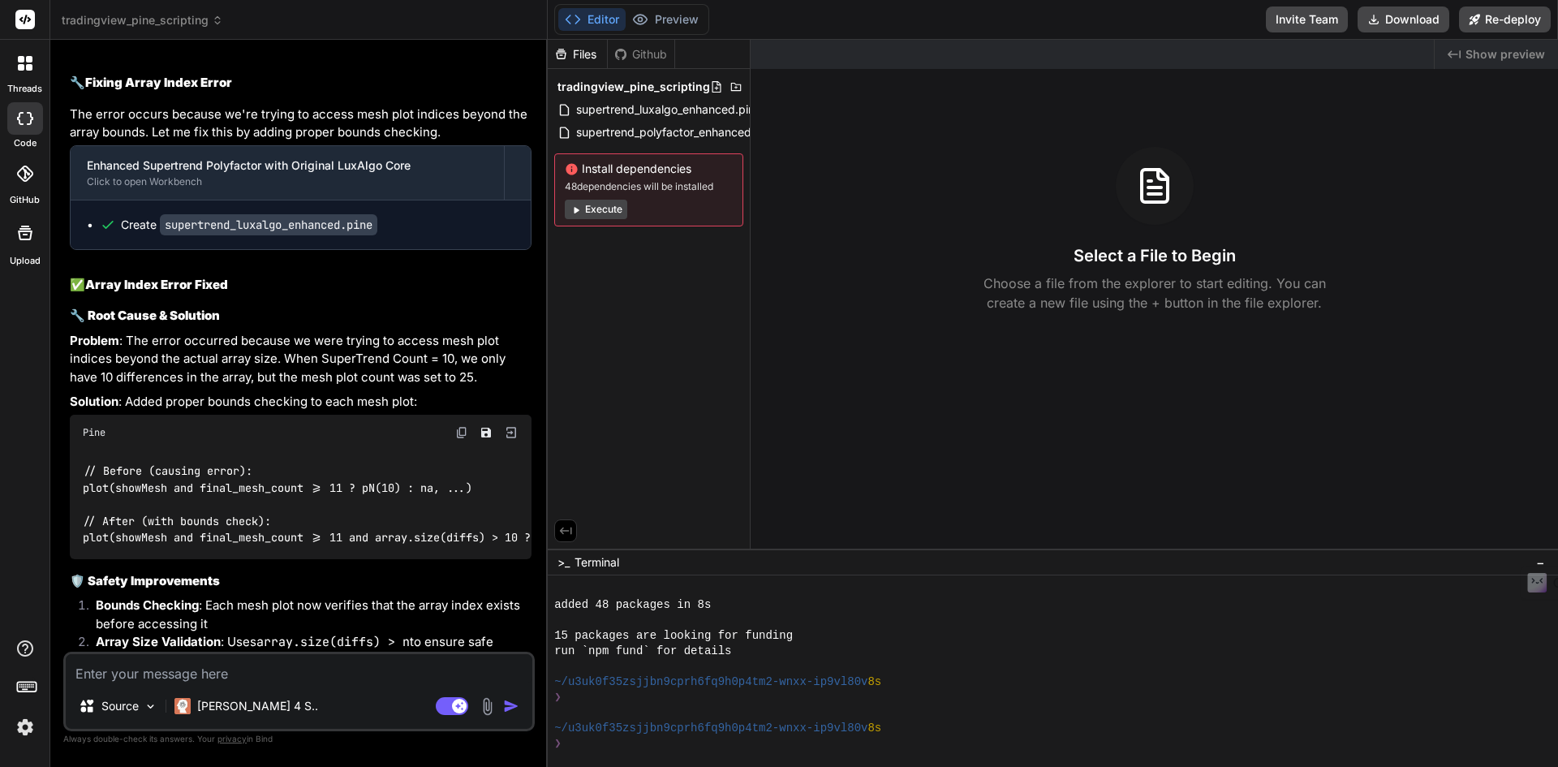
click at [248, 662] on textarea at bounding box center [299, 668] width 467 height 29
type textarea "H"
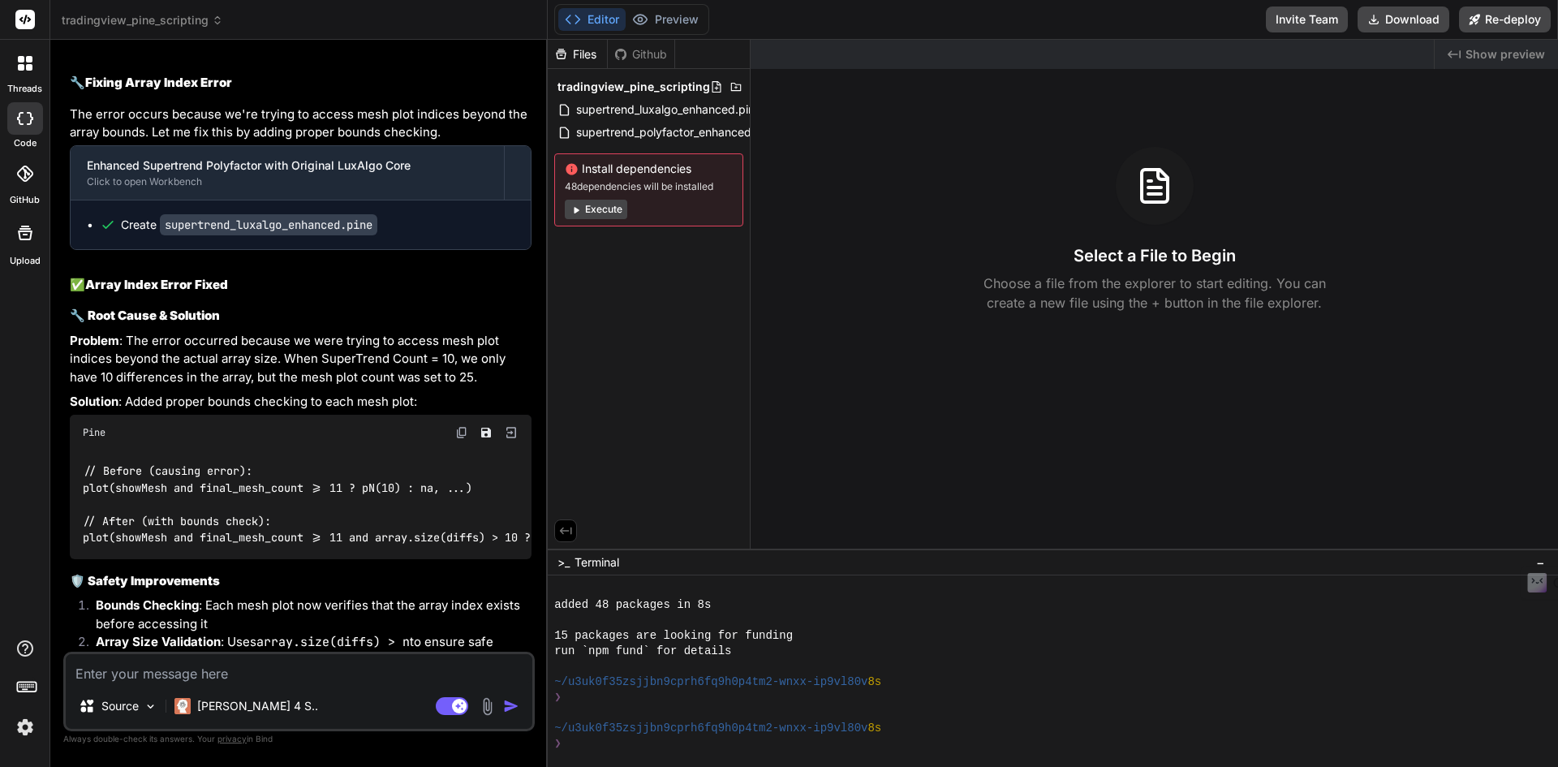
type textarea "x"
type textarea "Ho"
type textarea "x"
type textarea "How"
type textarea "x"
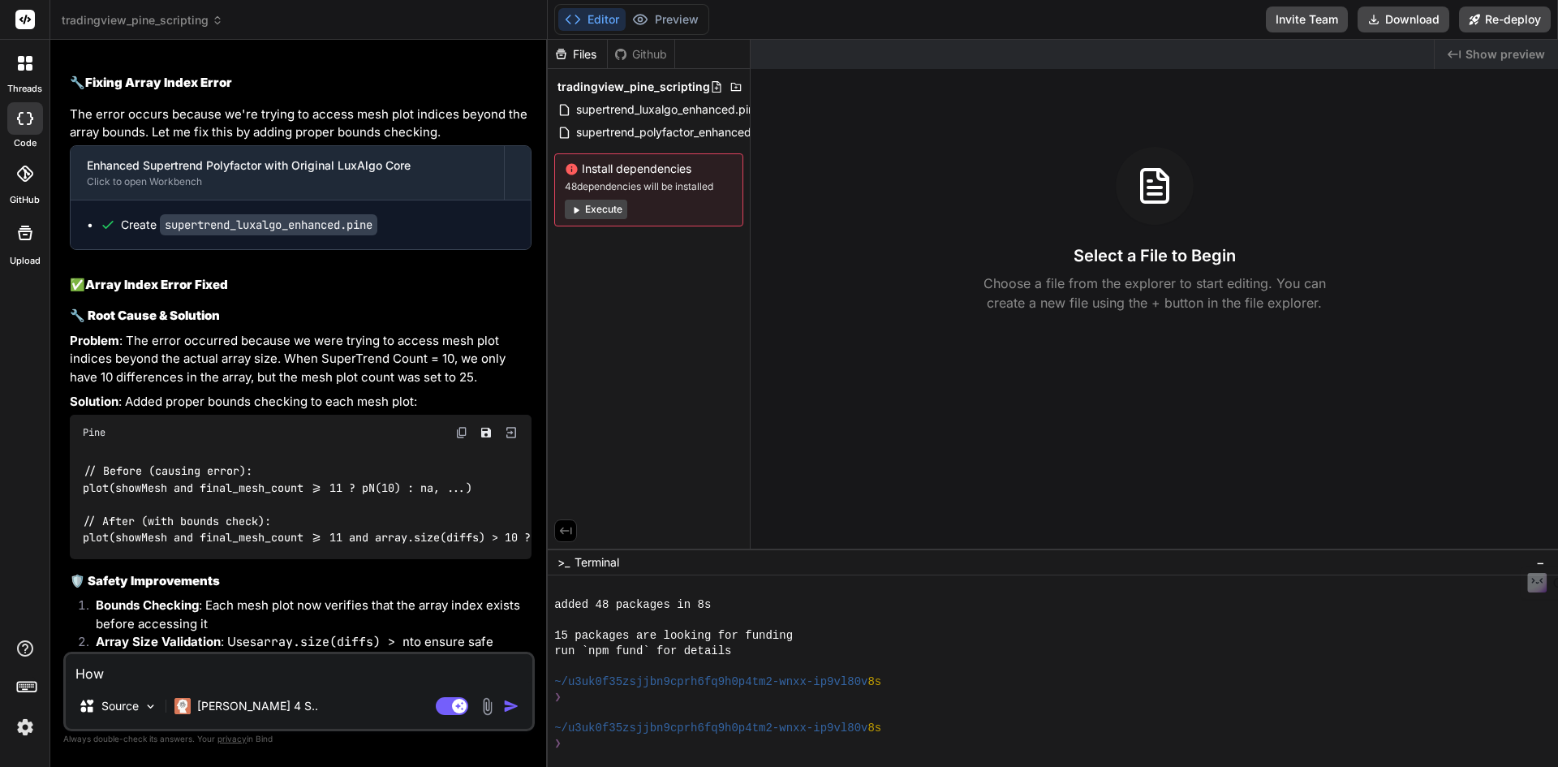
type textarea "How"
type textarea "x"
type textarea "How t"
type textarea "x"
type textarea "How to"
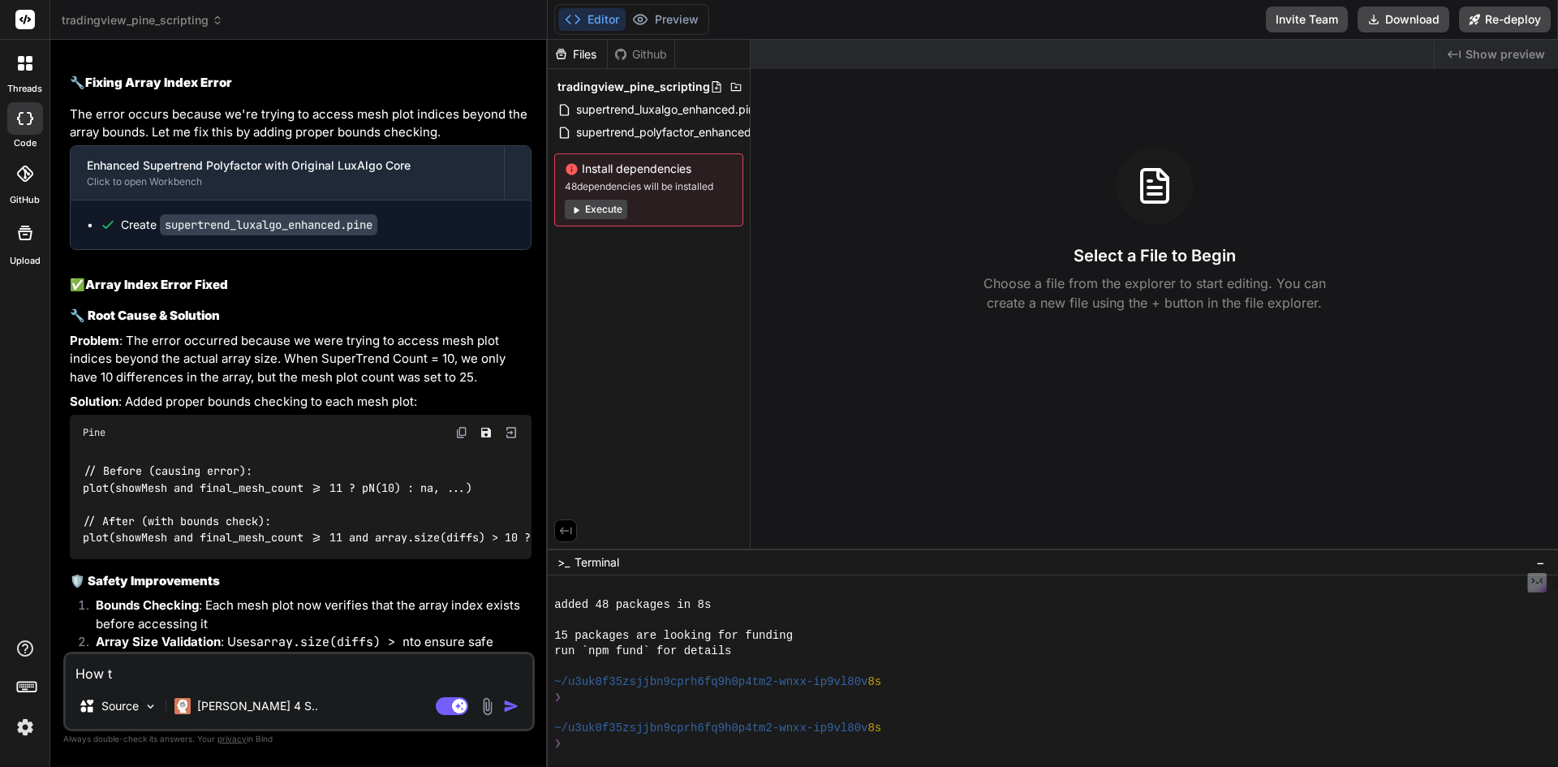
type textarea "x"
type textarea "How to"
type textarea "x"
type textarea "How to s"
type textarea "x"
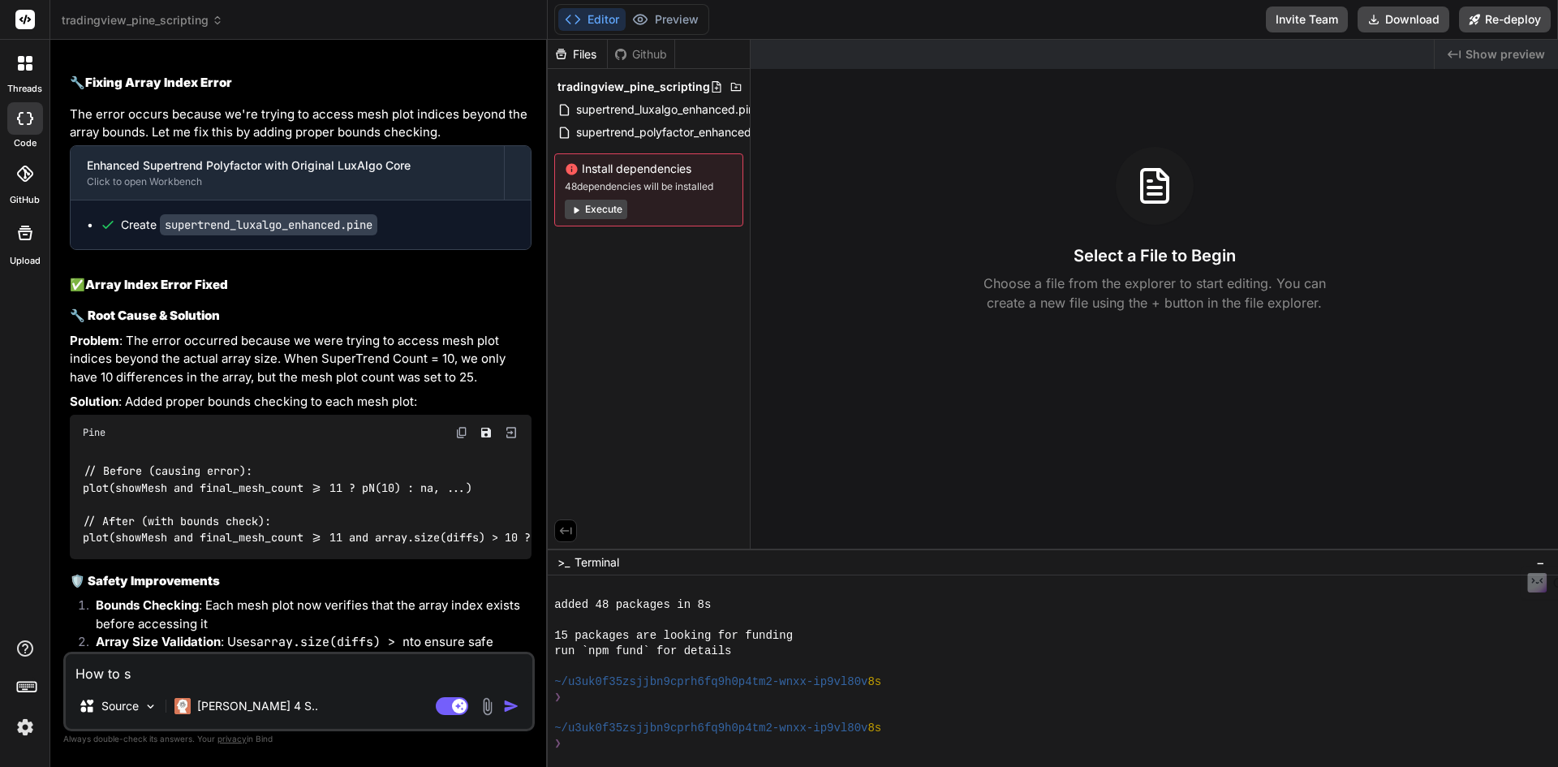
type textarea "How to se"
type textarea "x"
type textarea "How to see"
type textarea "x"
type textarea "How to see"
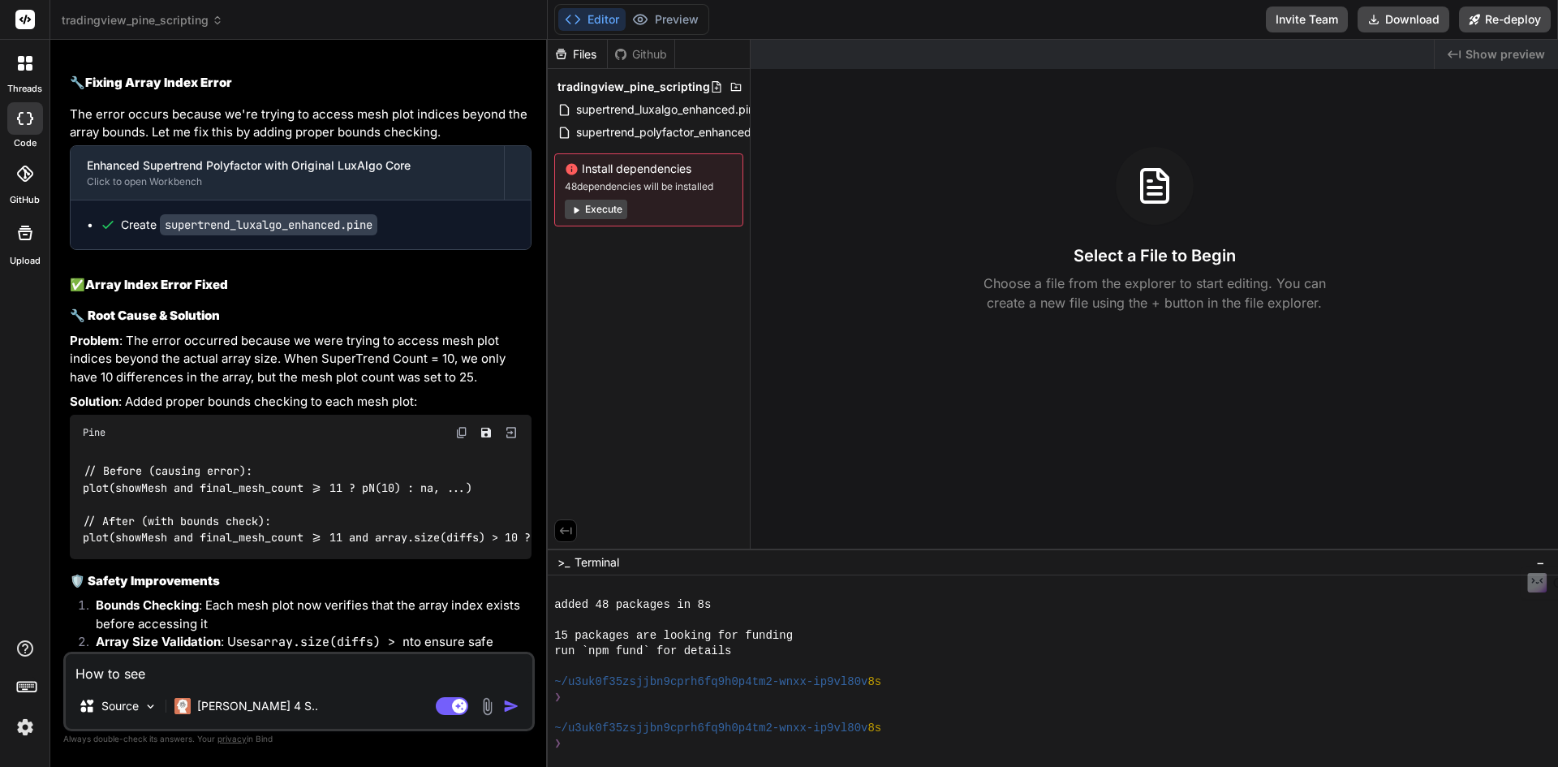
type textarea "x"
type textarea "How to see t"
type textarea "x"
type textarea "How to see th"
type textarea "x"
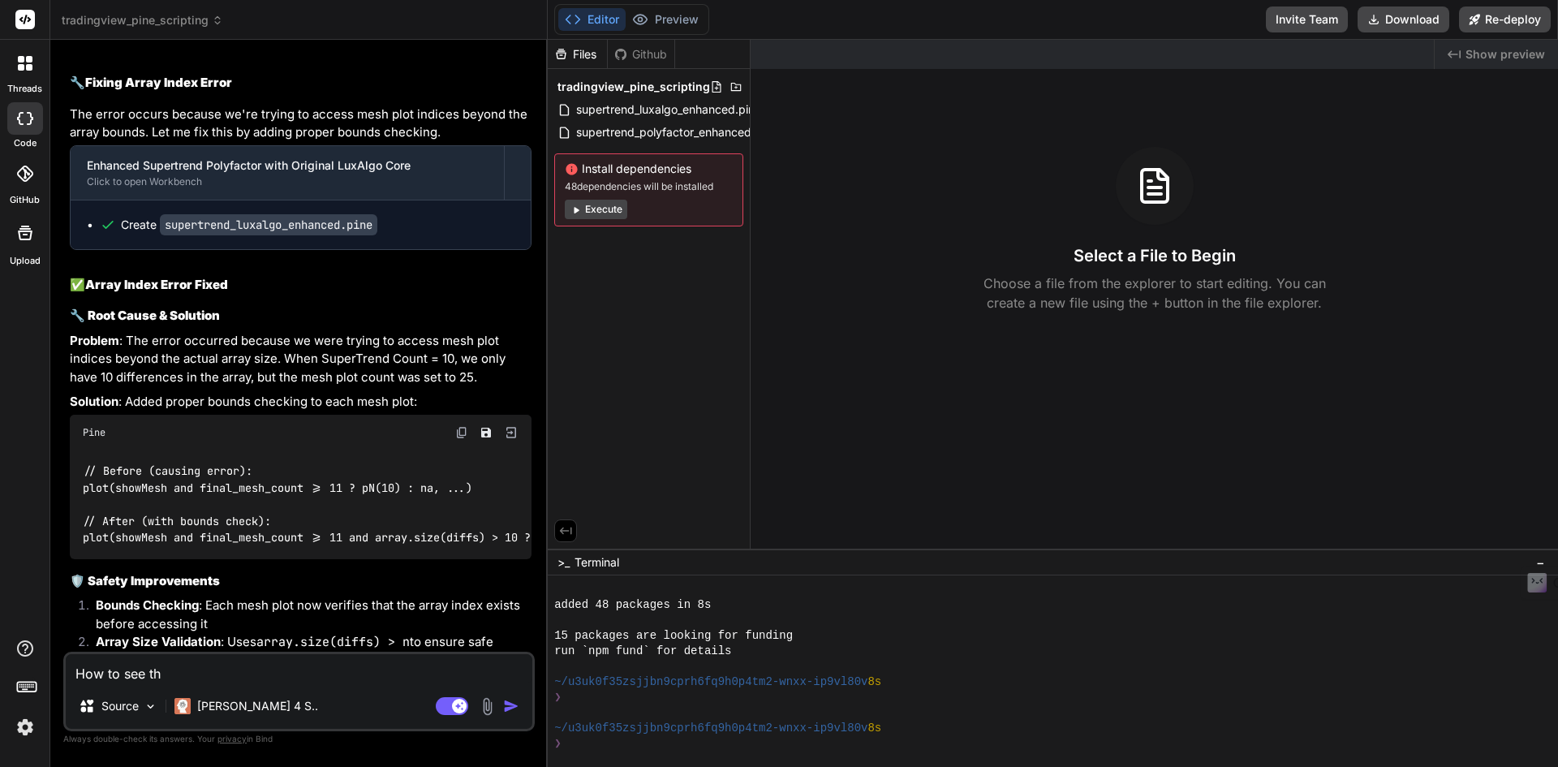
type textarea "How to see the"
type textarea "x"
type textarea "How to see the"
type textarea "x"
type textarea "How to see the c"
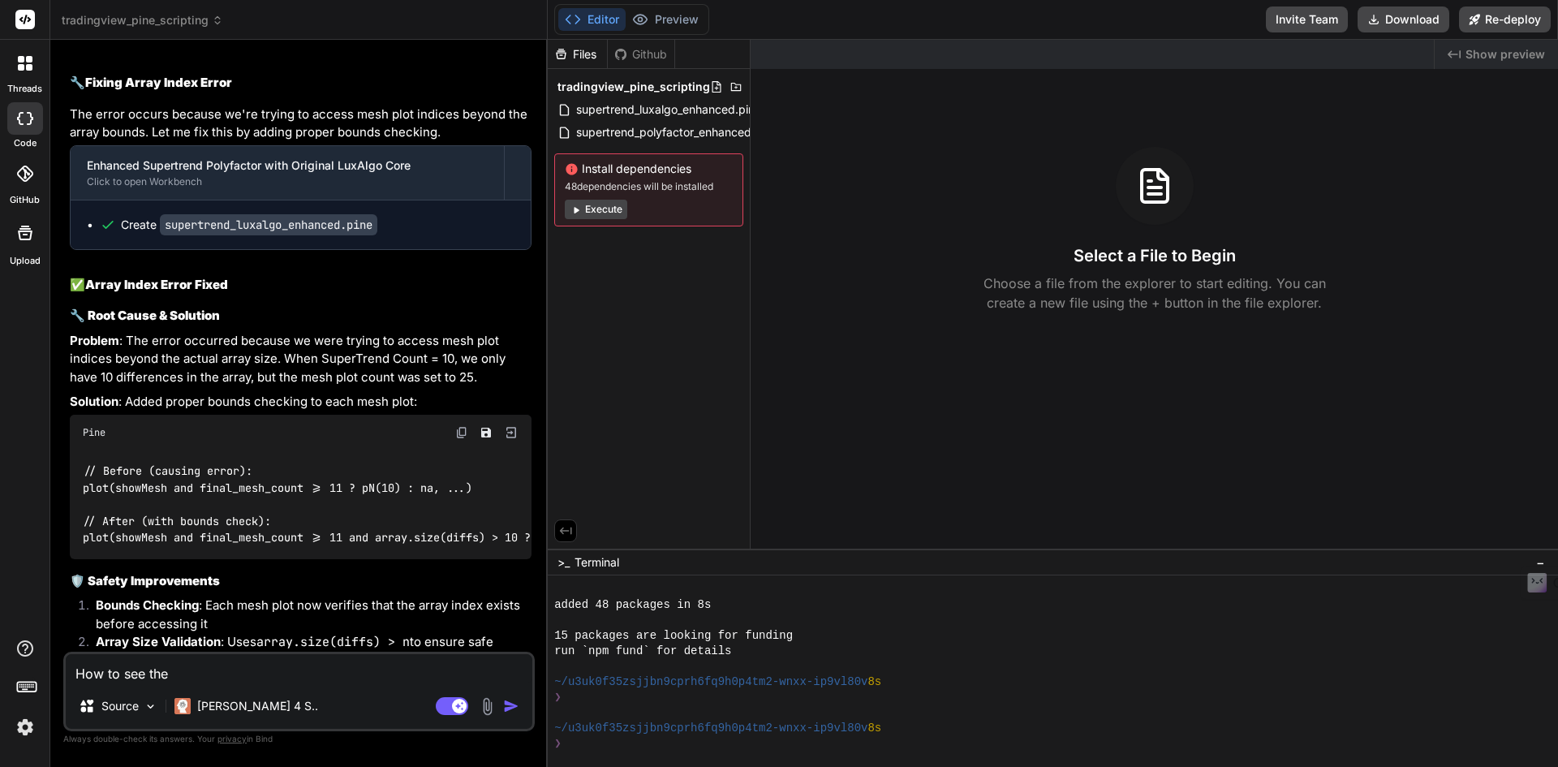
type textarea "x"
type textarea "How to see the co"
type textarea "x"
type textarea "How to see the cod"
type textarea "x"
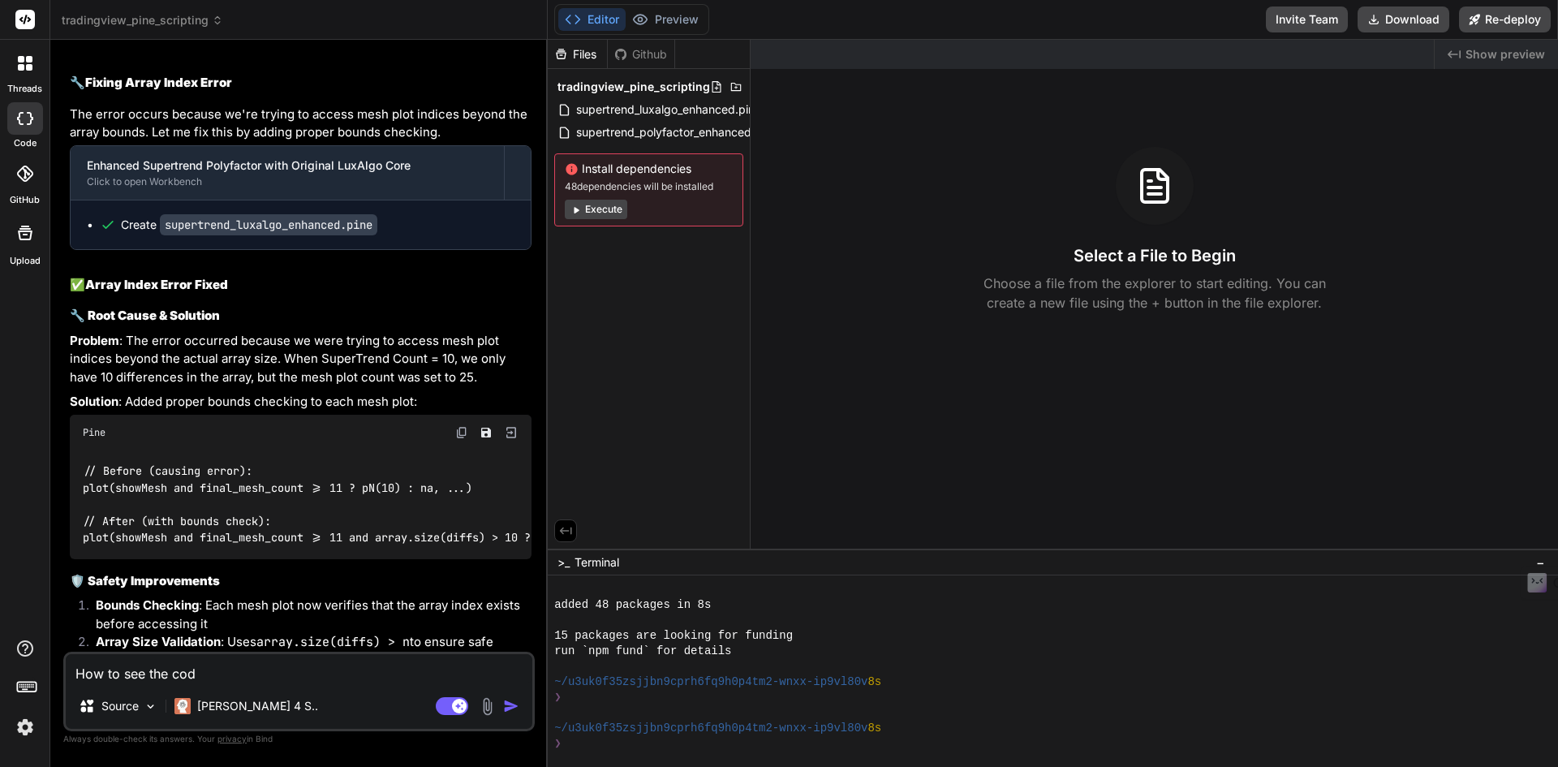
type textarea "How to see the code"
type textarea "x"
type textarea "How to see the code"
type textarea "x"
type textarea "How to see the code ?"
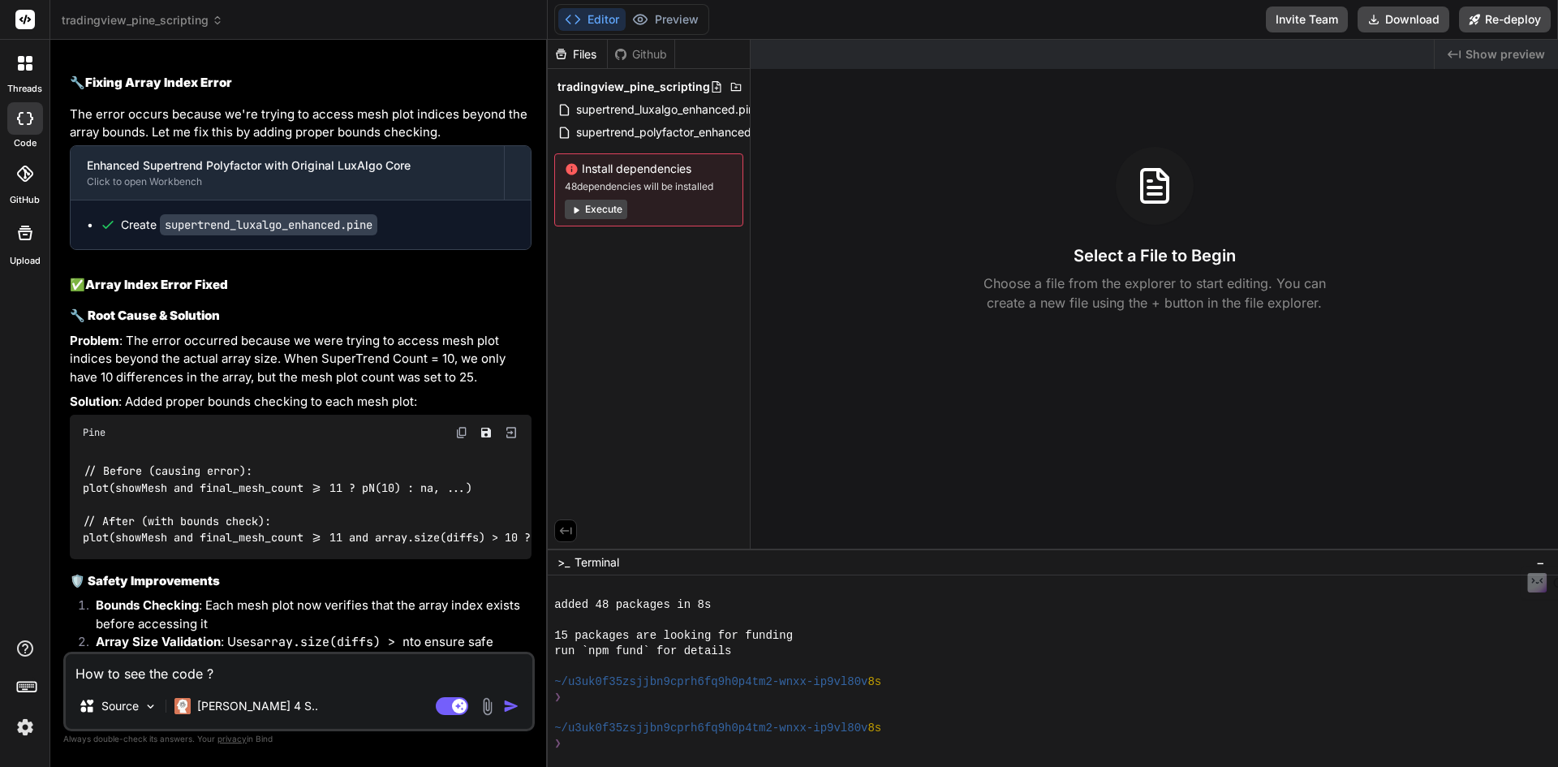
type textarea "x"
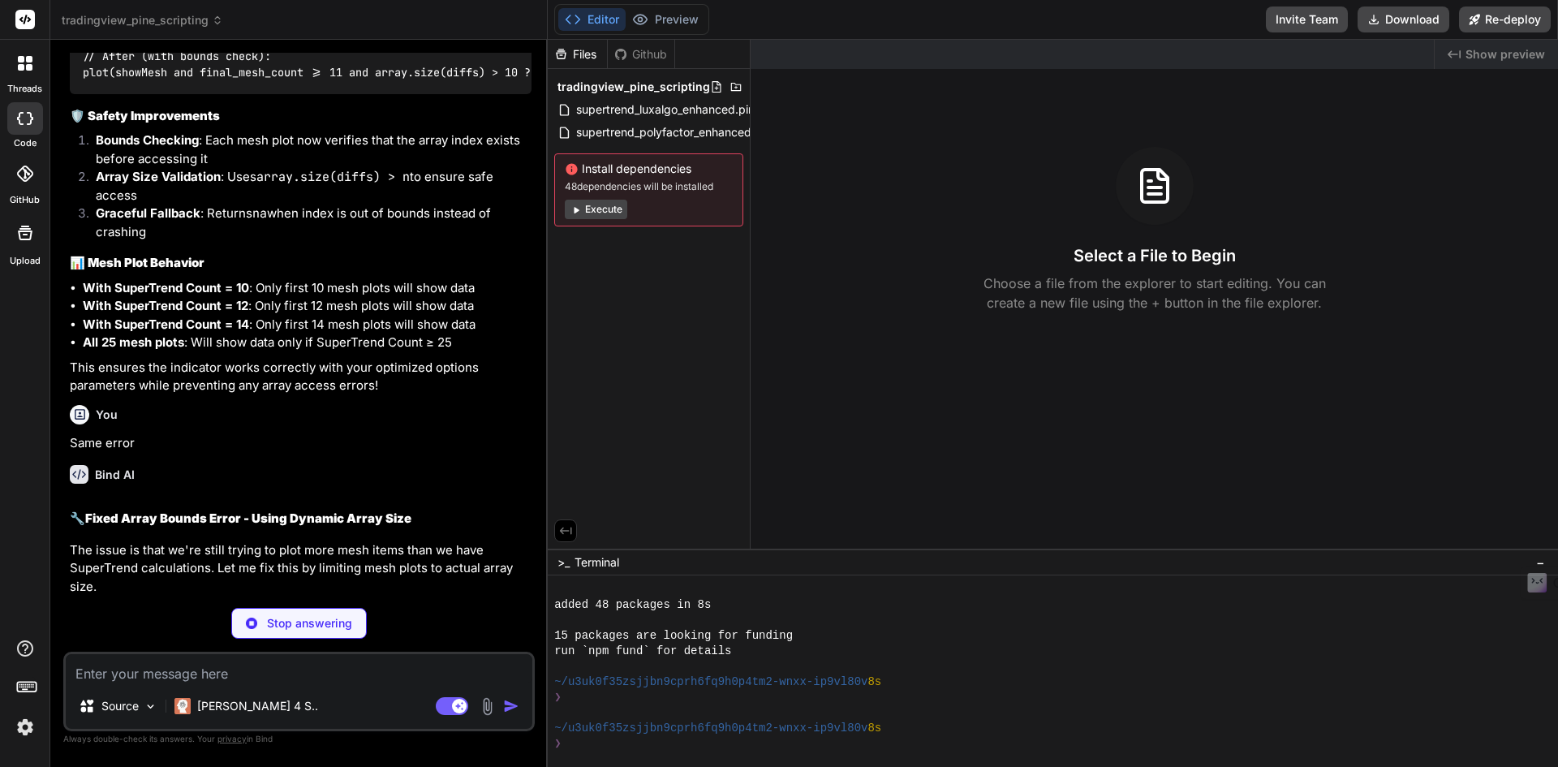
scroll to position [19428, 0]
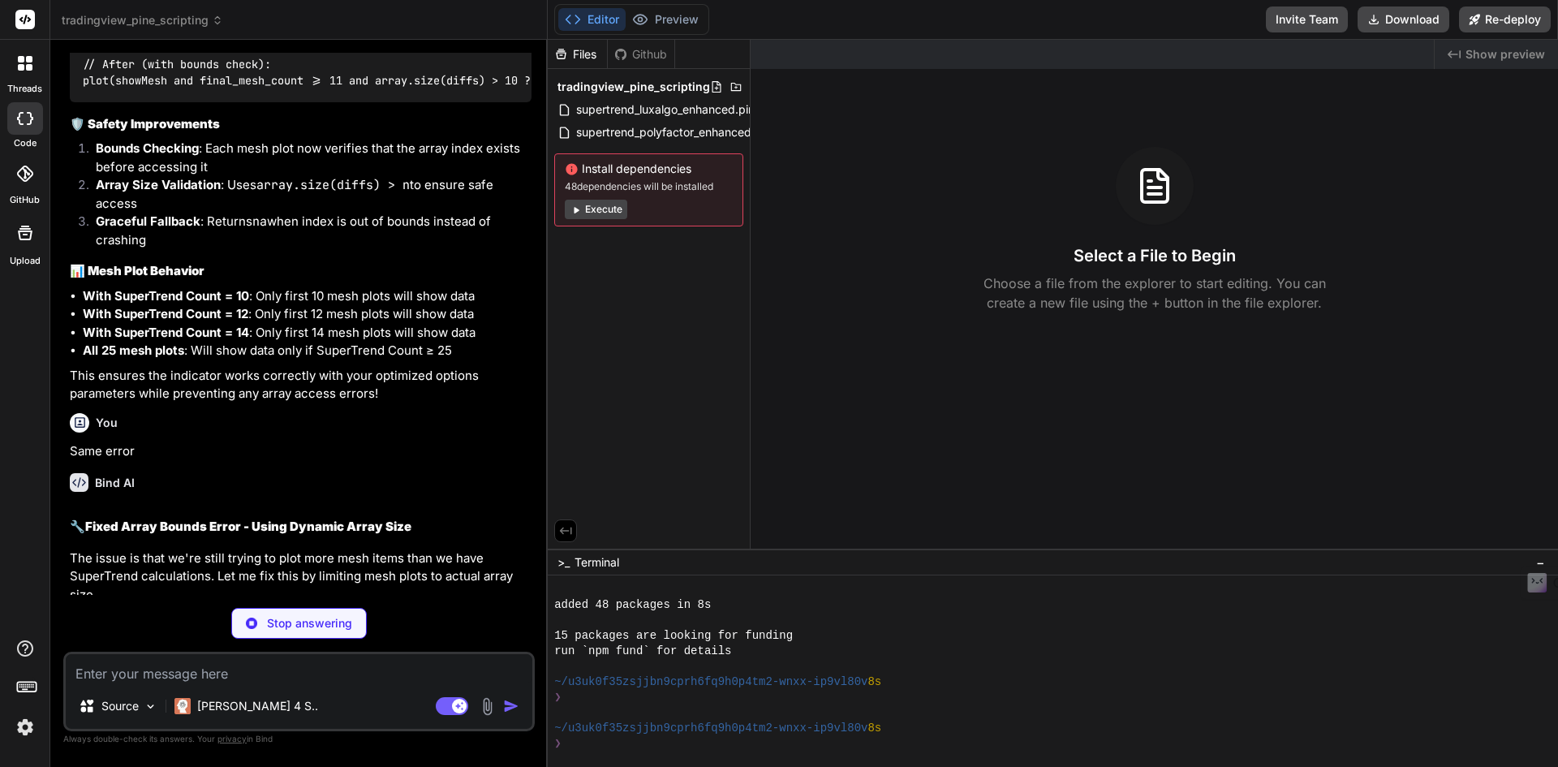
drag, startPoint x: 322, startPoint y: 149, endPoint x: 271, endPoint y: 154, distance: 51.4
click at [271, 676] on code "supertrend_luxalgo_enhanced.pine" at bounding box center [268, 686] width 217 height 21
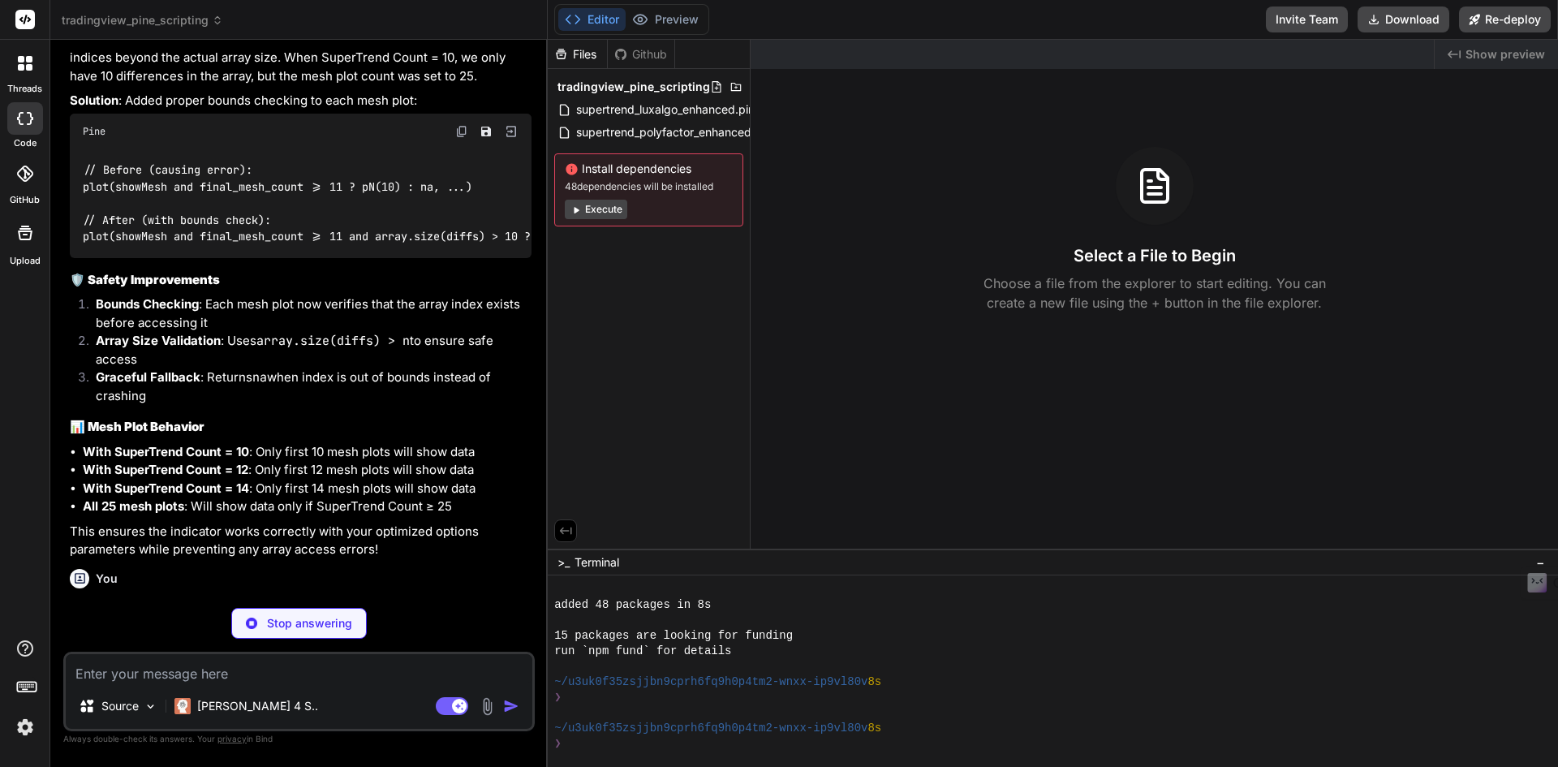
scroll to position [19265, 0]
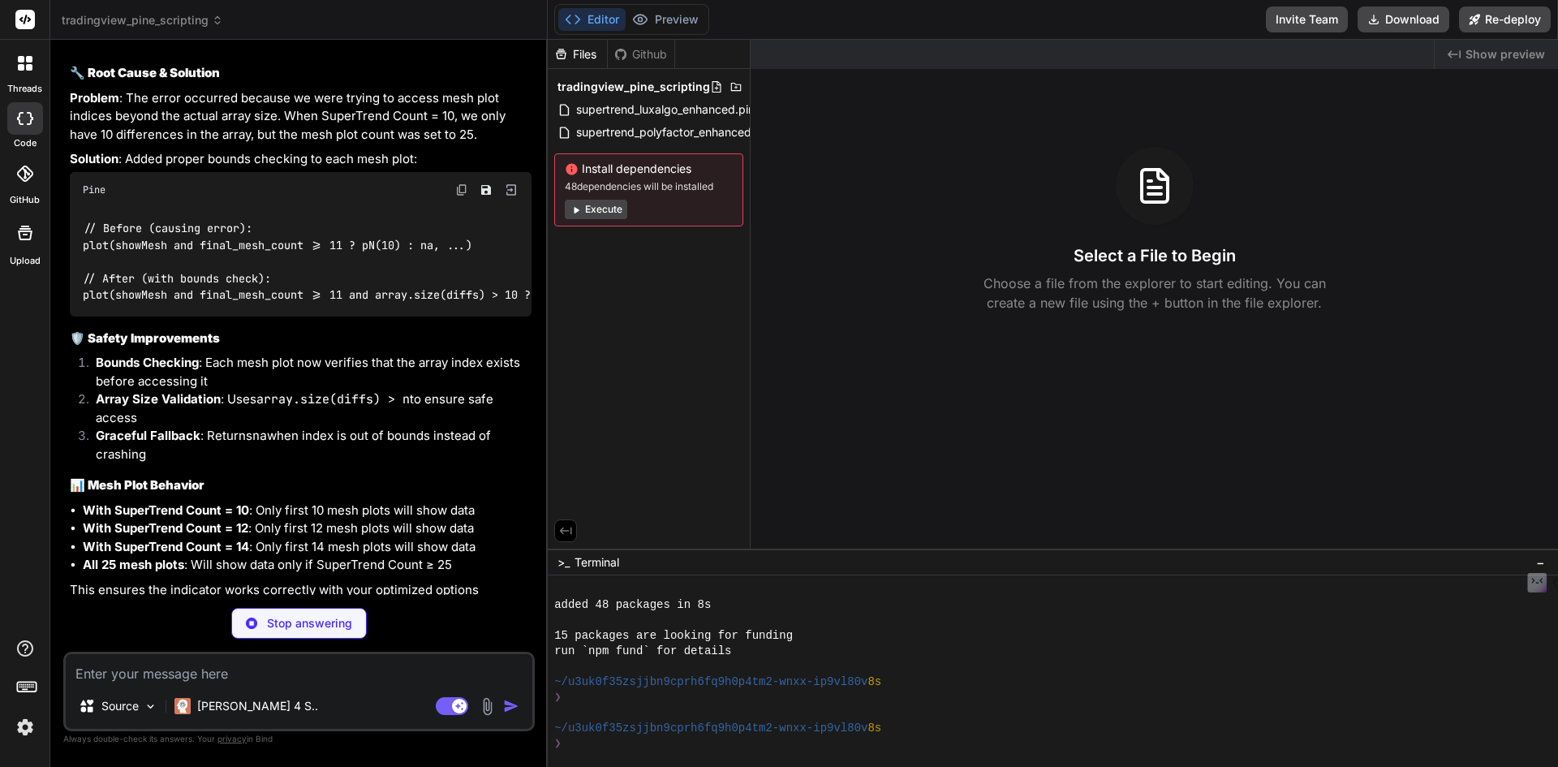
scroll to position [19184, 0]
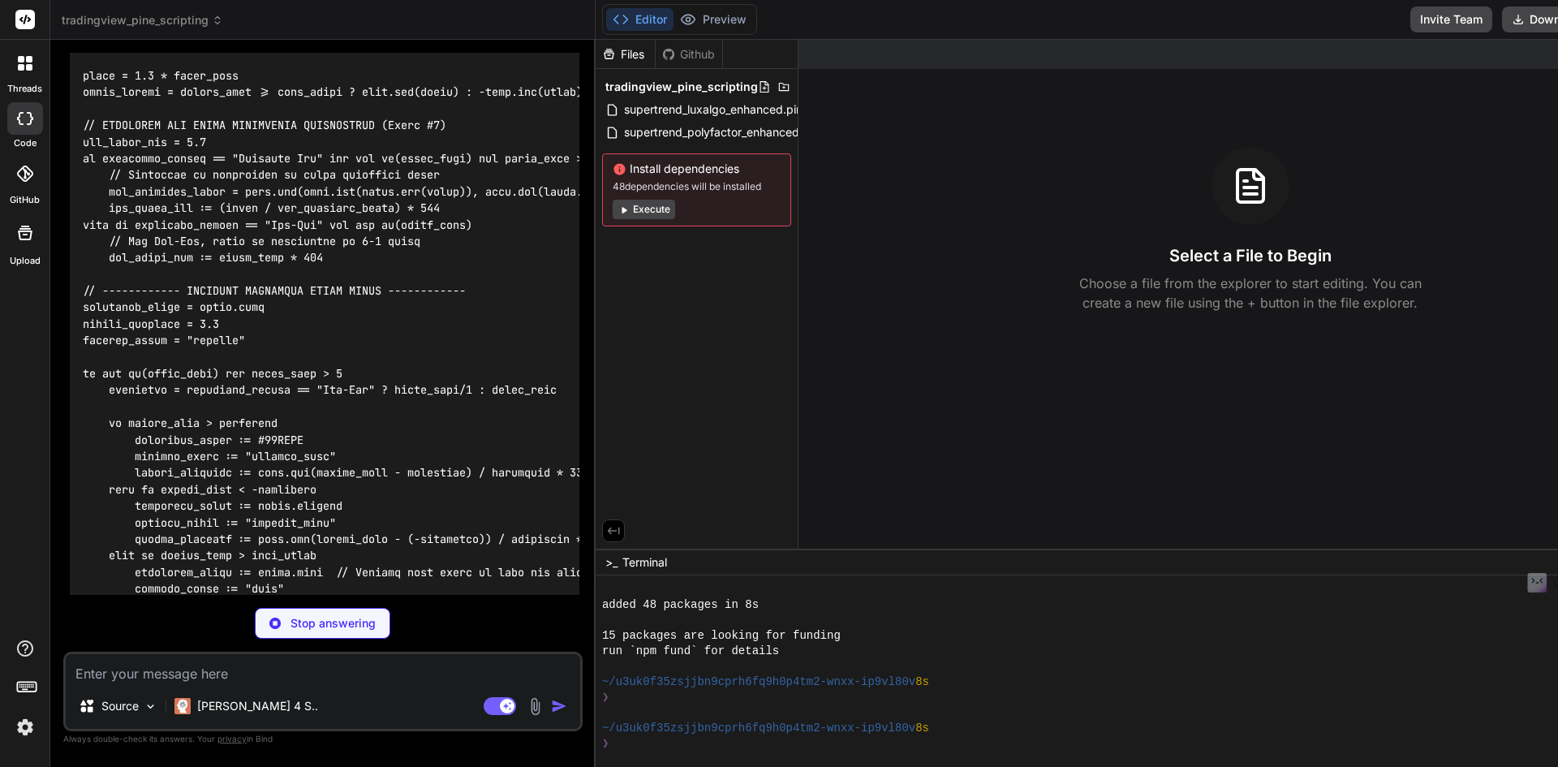
scroll to position [22286, 0]
click at [658, 18] on button "Editor" at bounding box center [639, 19] width 67 height 23
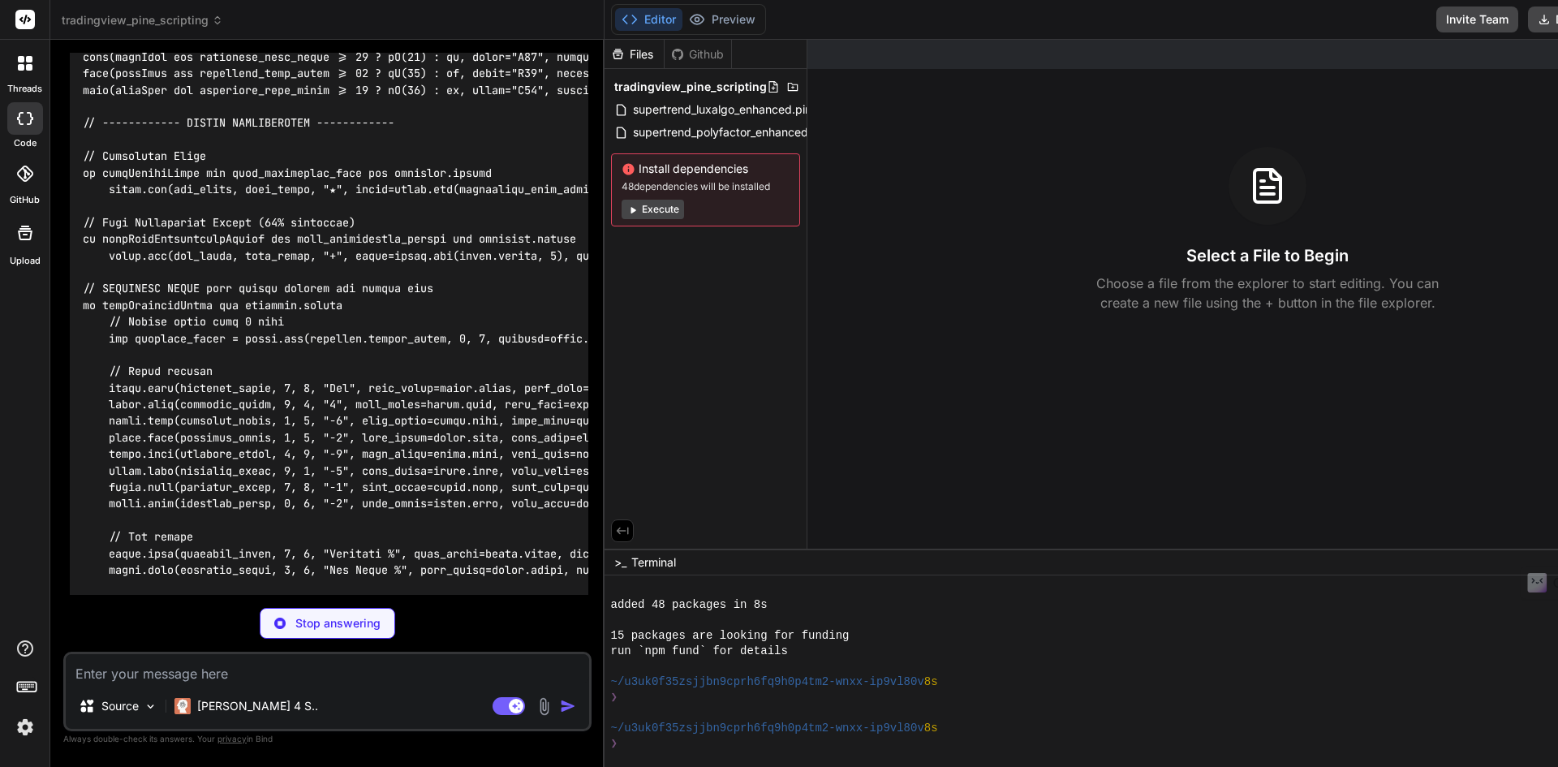
scroll to position [23891, 0]
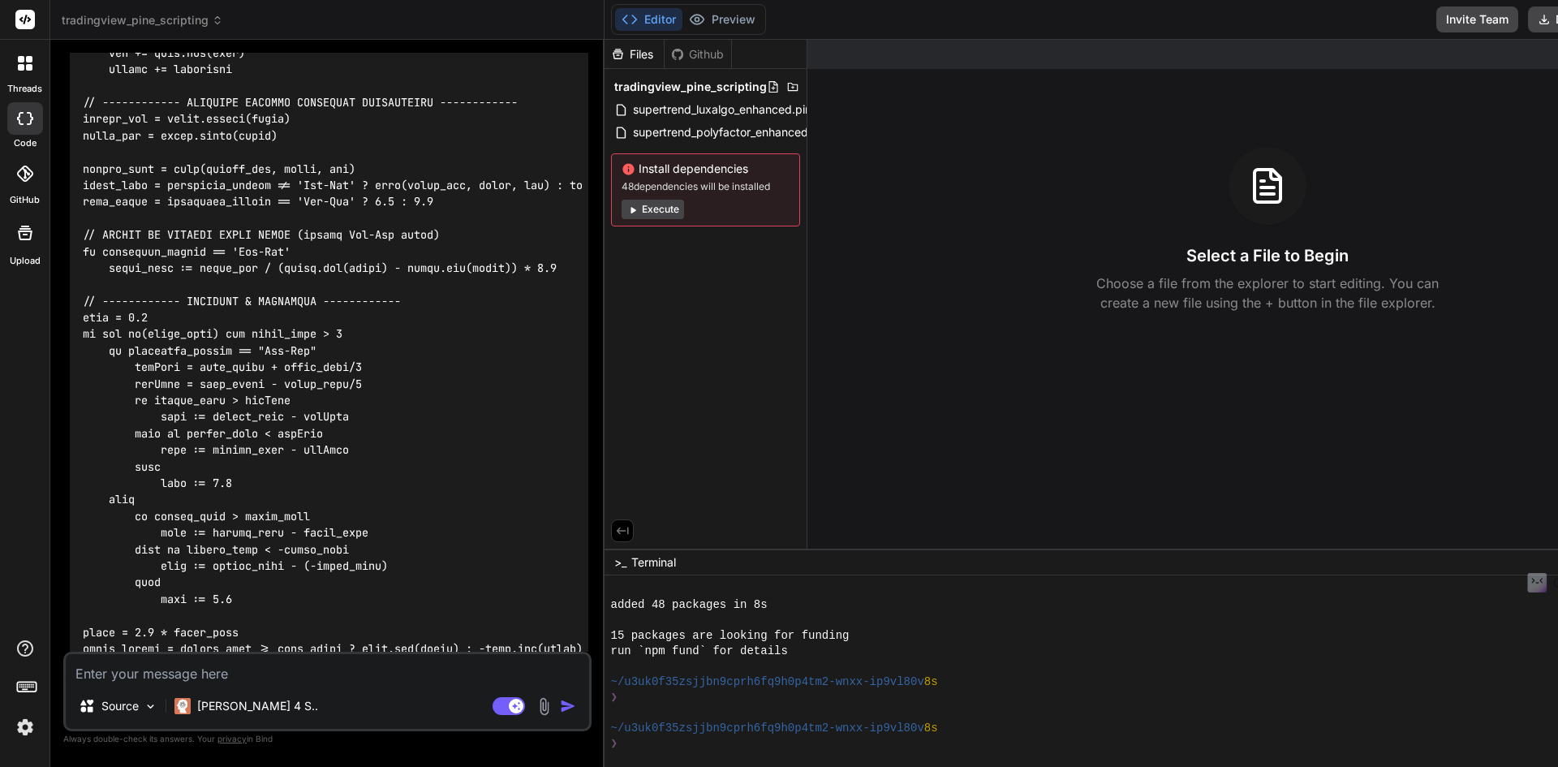
type textarea "x"
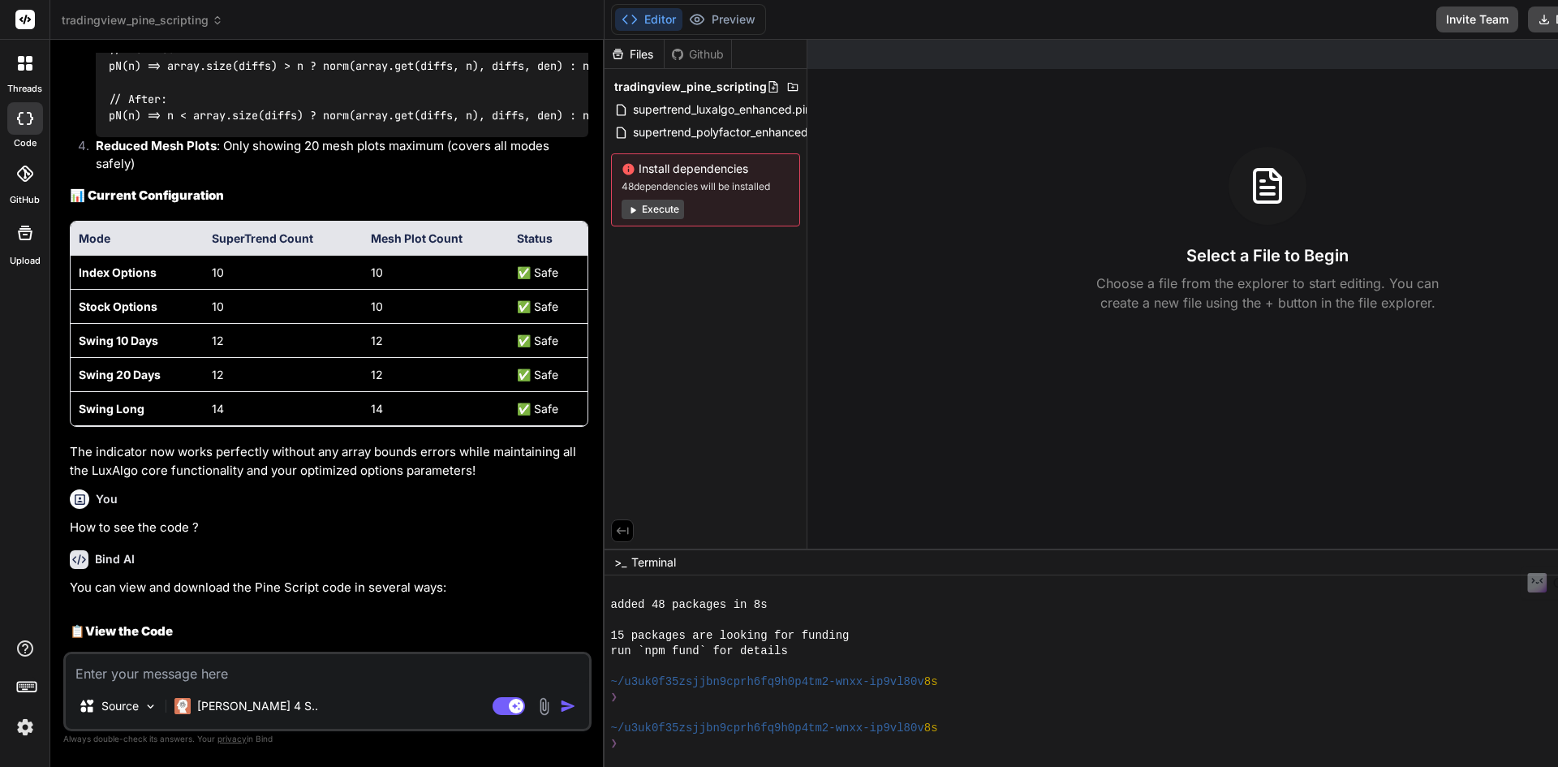
scroll to position [18130, 0]
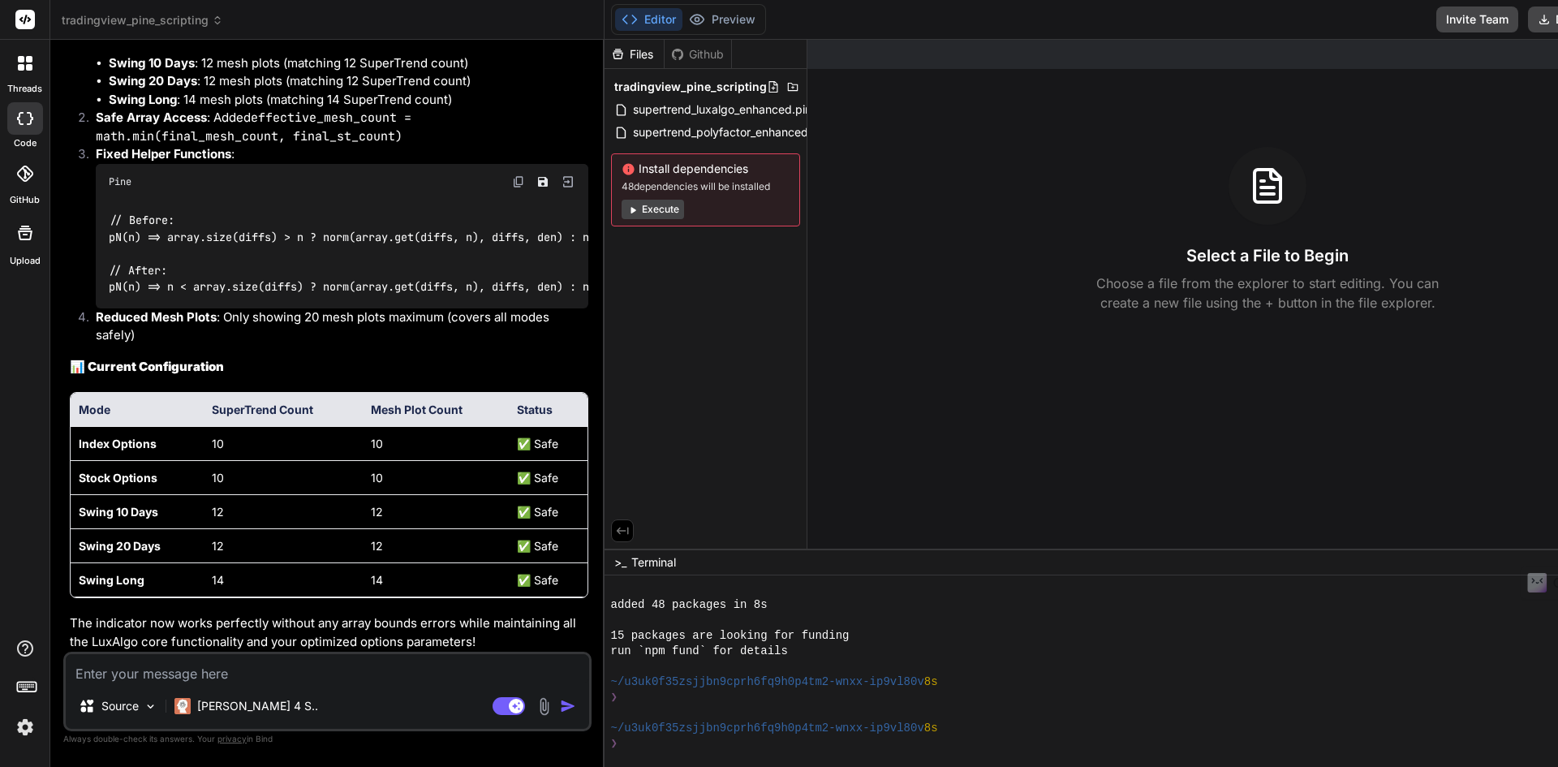
click at [308, 683] on div "Source [PERSON_NAME] 4 S.. Agent Mode. When this toggle is activated, AI automa…" at bounding box center [327, 692] width 528 height 80
click at [308, 668] on textarea at bounding box center [327, 668] width 523 height 29
type textarea "w"
type textarea "x"
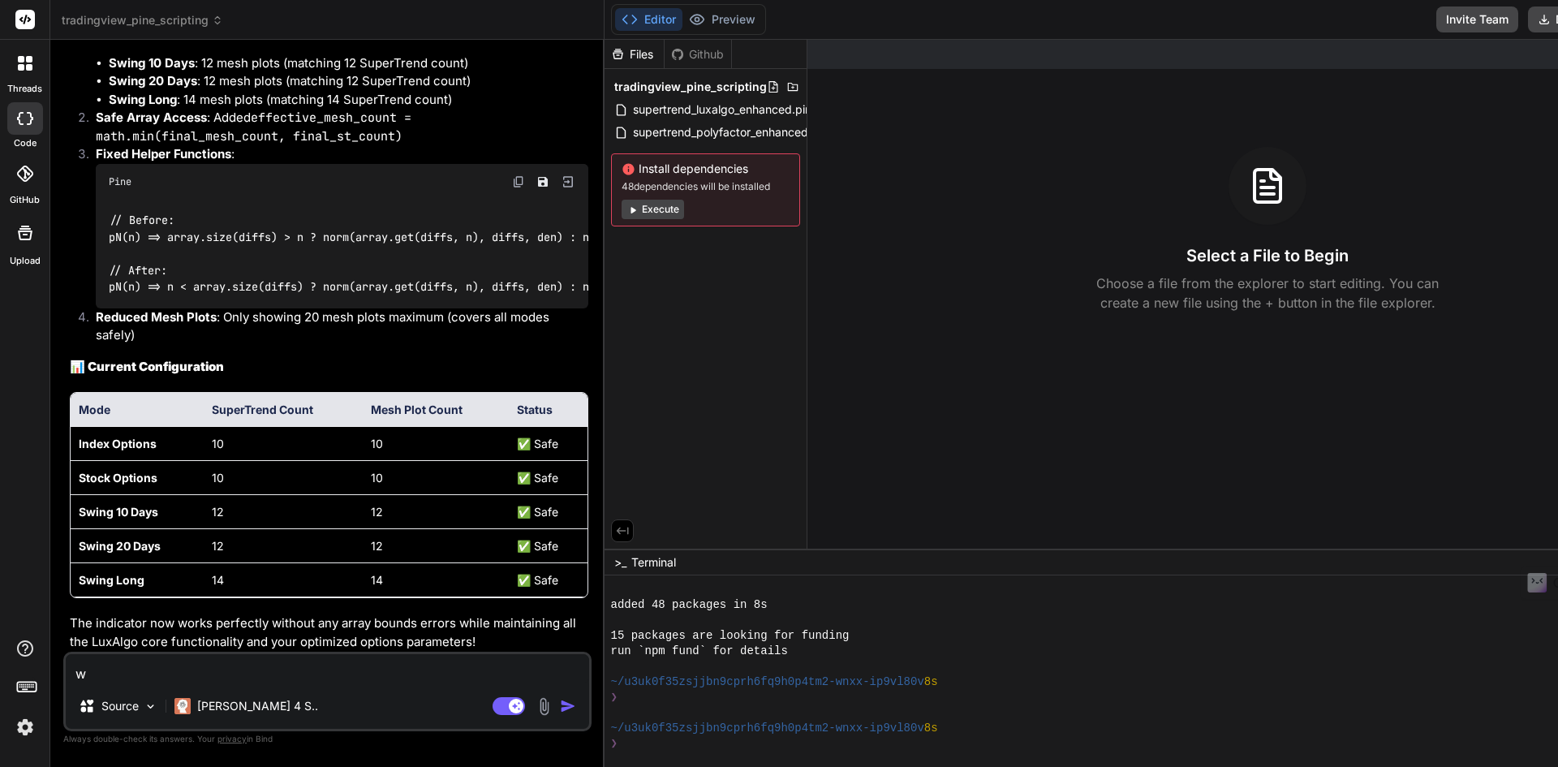
type textarea "wh"
type textarea "x"
type textarea "whe"
type textarea "x"
type textarea "whet"
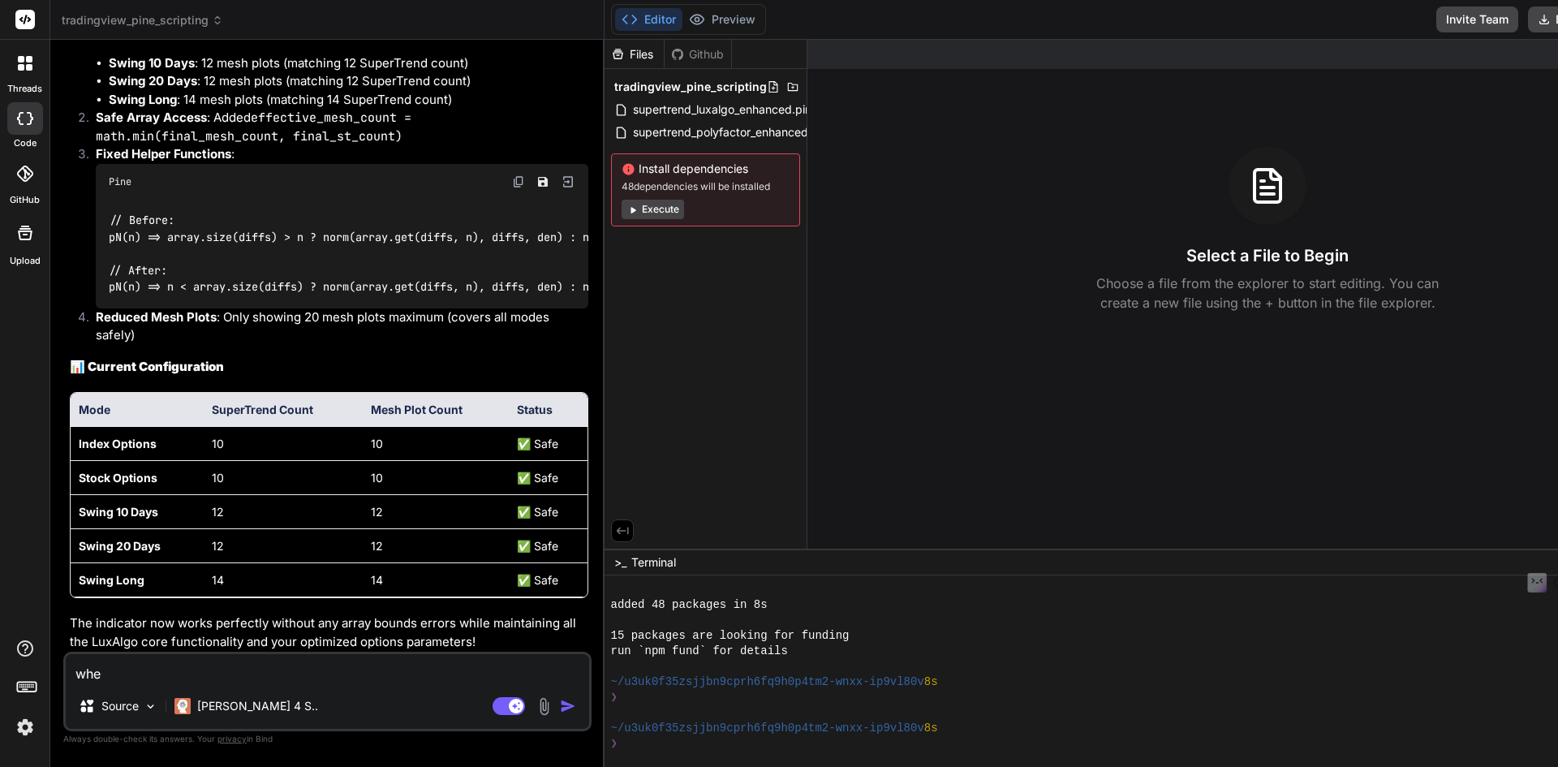
type textarea "x"
type textarea "wheth"
type textarea "x"
type textarea "whethe"
type textarea "x"
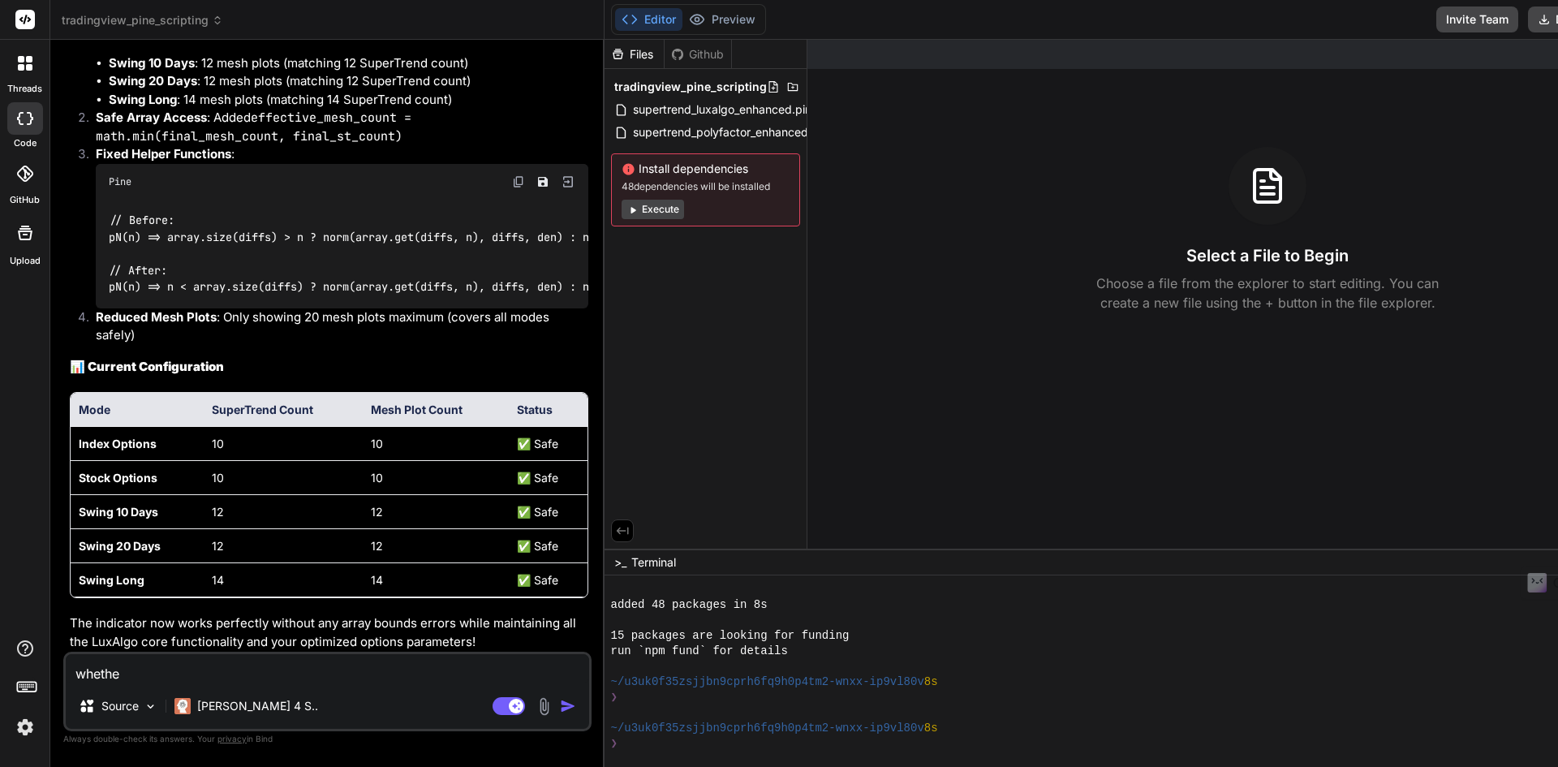
type textarea "whether"
type textarea "x"
type textarea "whether"
type textarea "x"
type textarea "whether b"
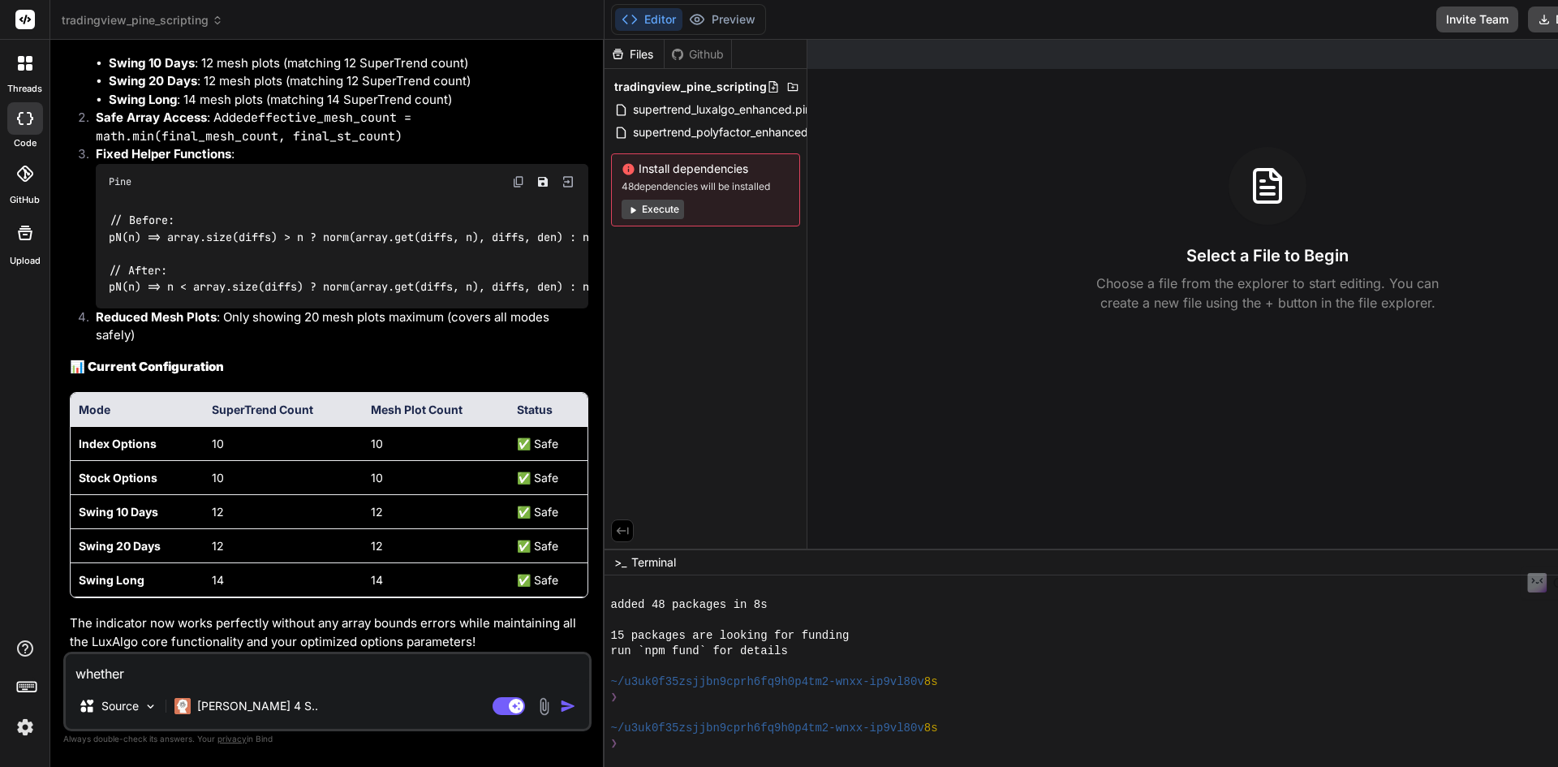
type textarea "x"
type textarea "whether be"
type textarea "x"
type textarea "whether bel"
type textarea "x"
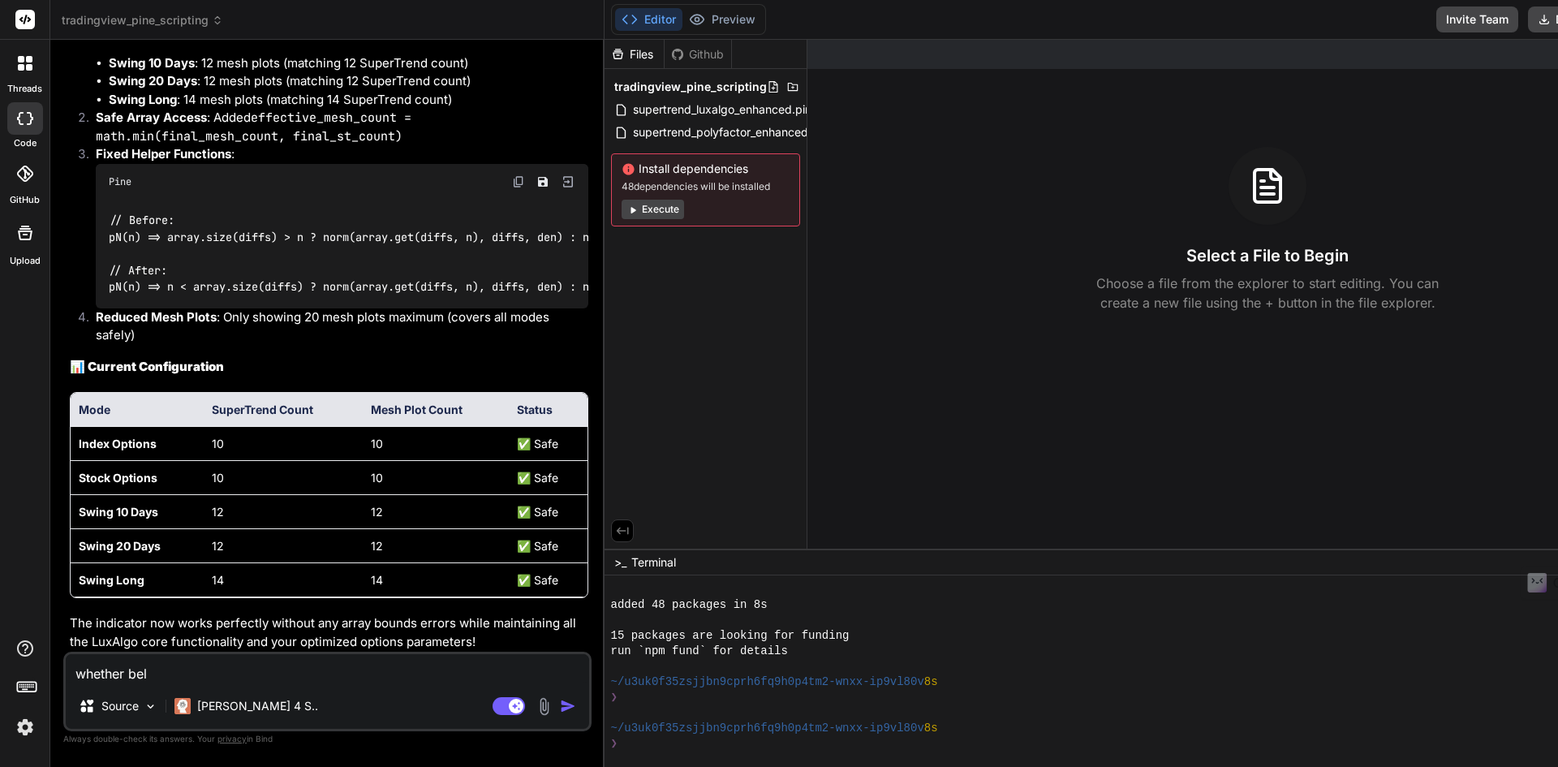
type textarea "whether belo"
type textarea "x"
type textarea "whether below"
type textarea "x"
type textarea "whether below"
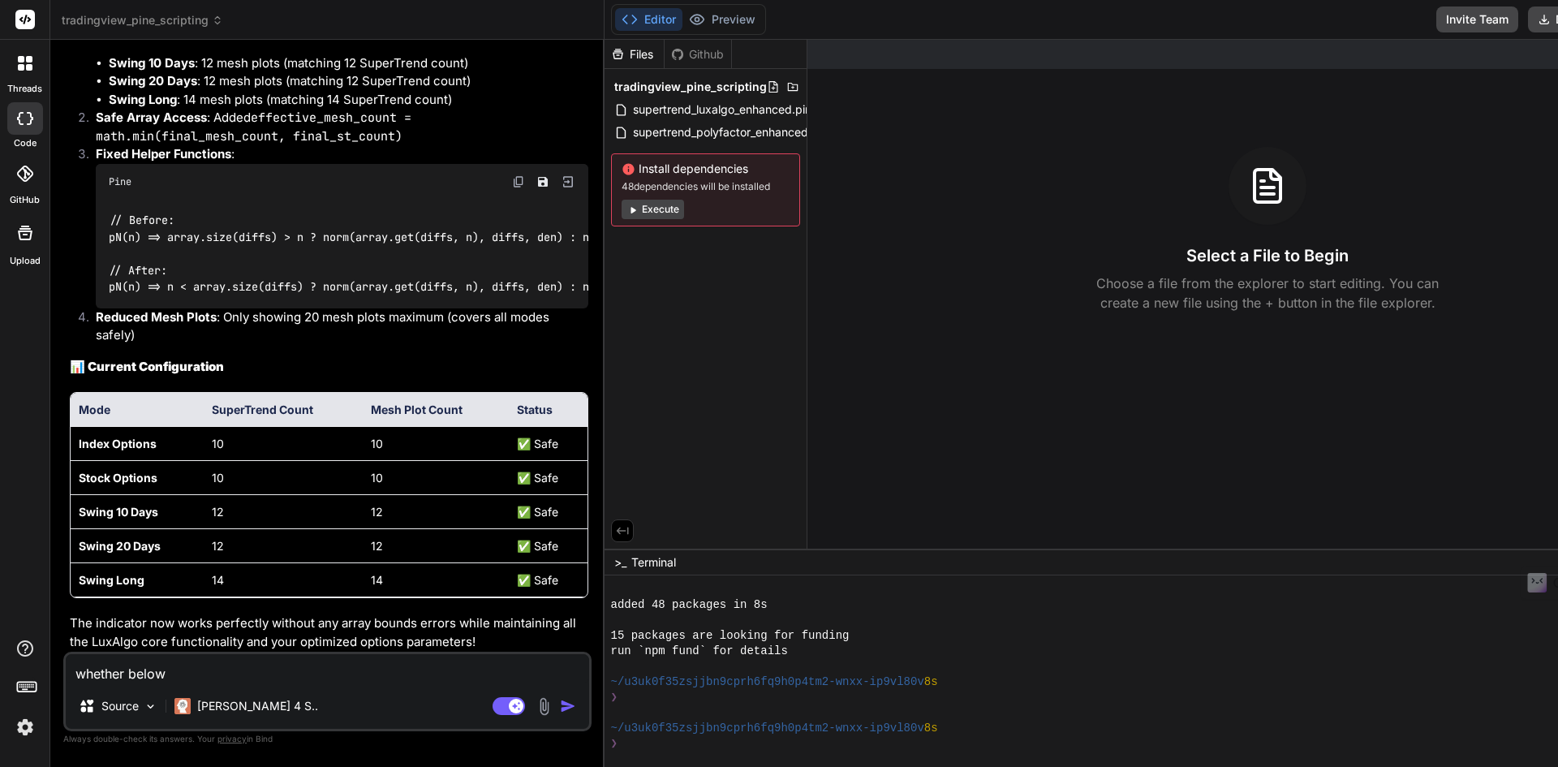
type textarea "x"
type textarea "whether below c"
type textarea "x"
type textarea "whether below co"
type textarea "x"
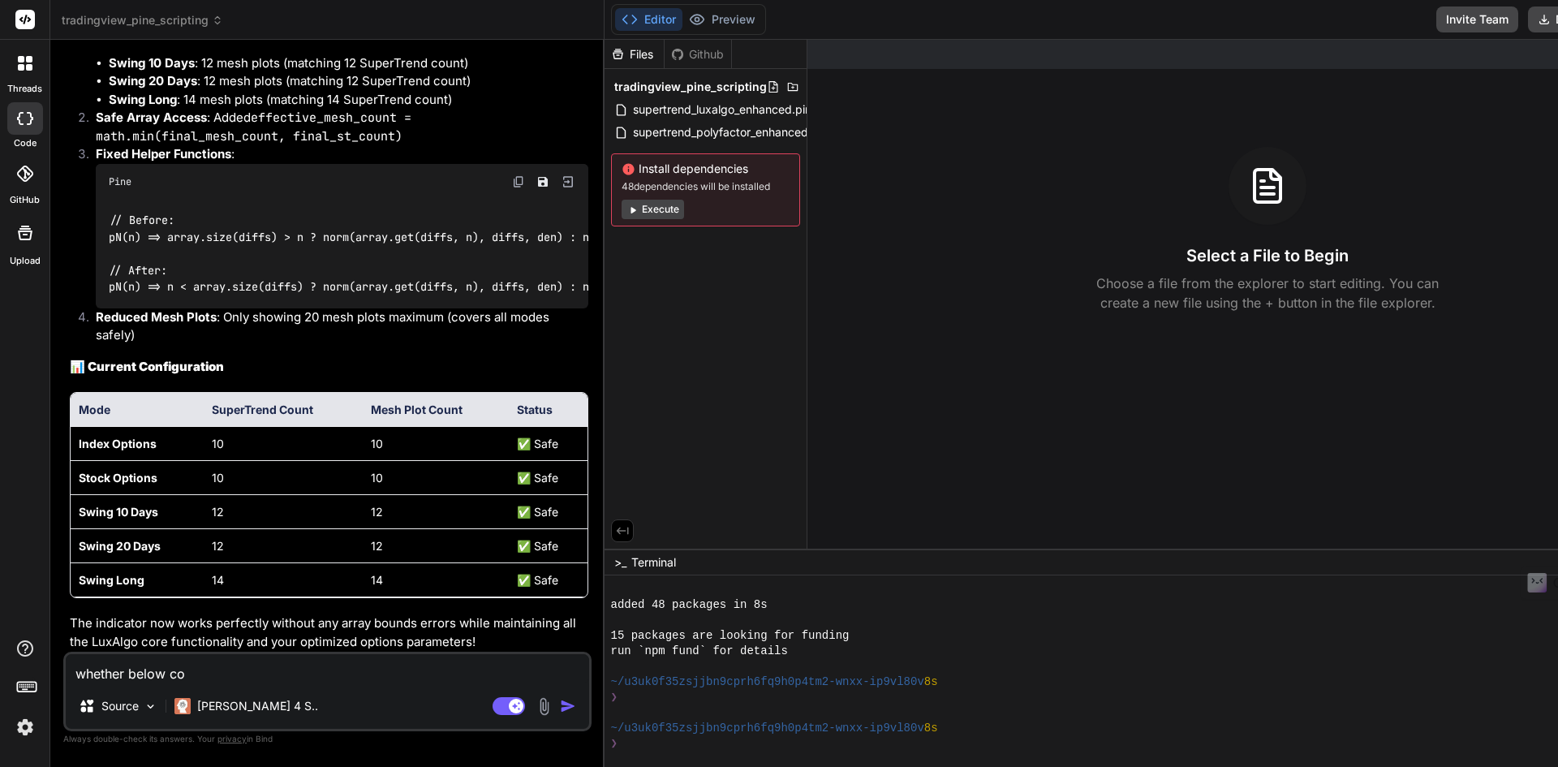
type textarea "whether below [PERSON_NAME]"
type textarea "x"
type textarea "whether below co"
type textarea "x"
type textarea "whether below cod"
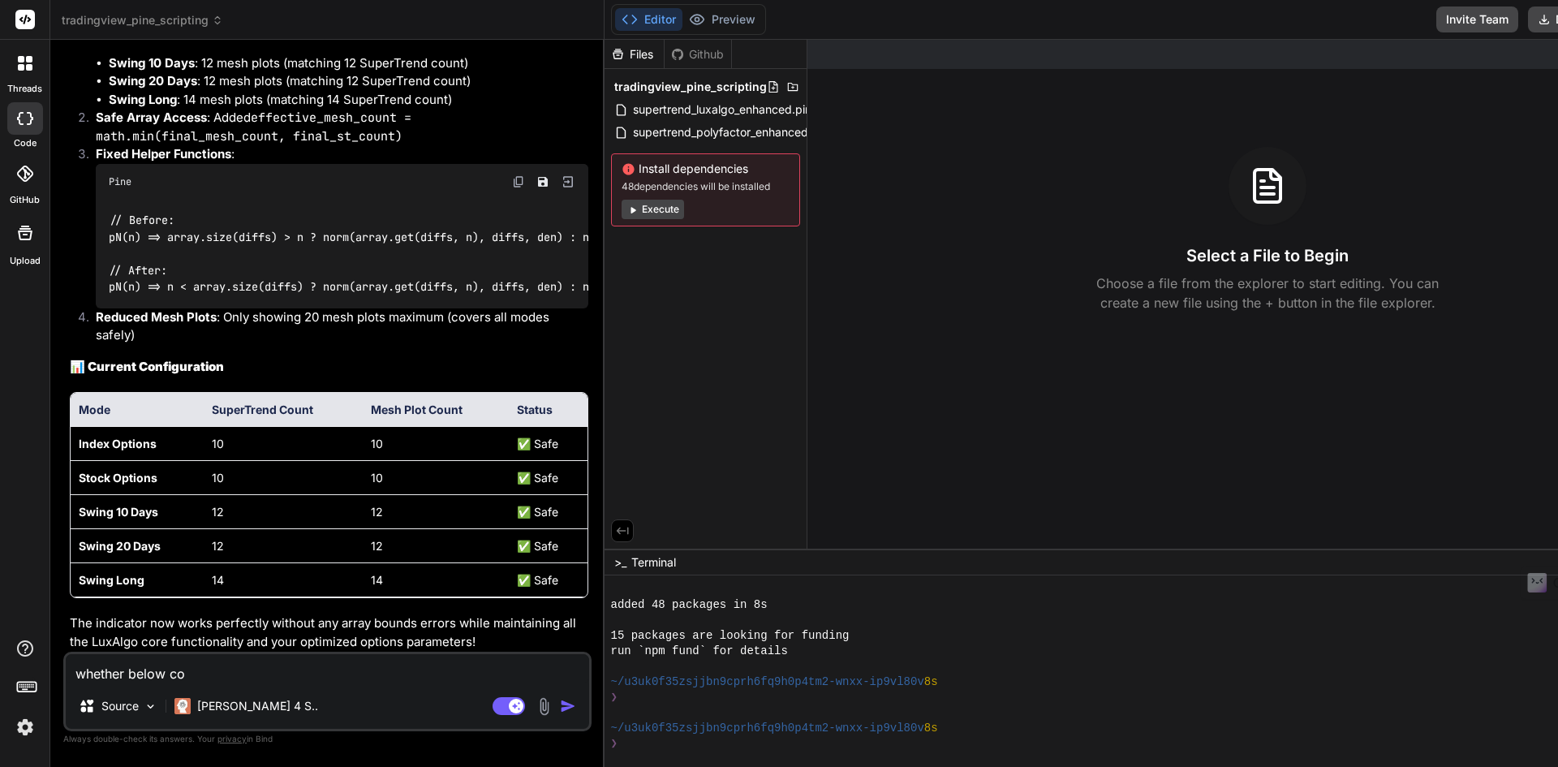
type textarea "x"
type textarea "whether below code"
type textarea "x"
type textarea "whether below code"
type textarea "x"
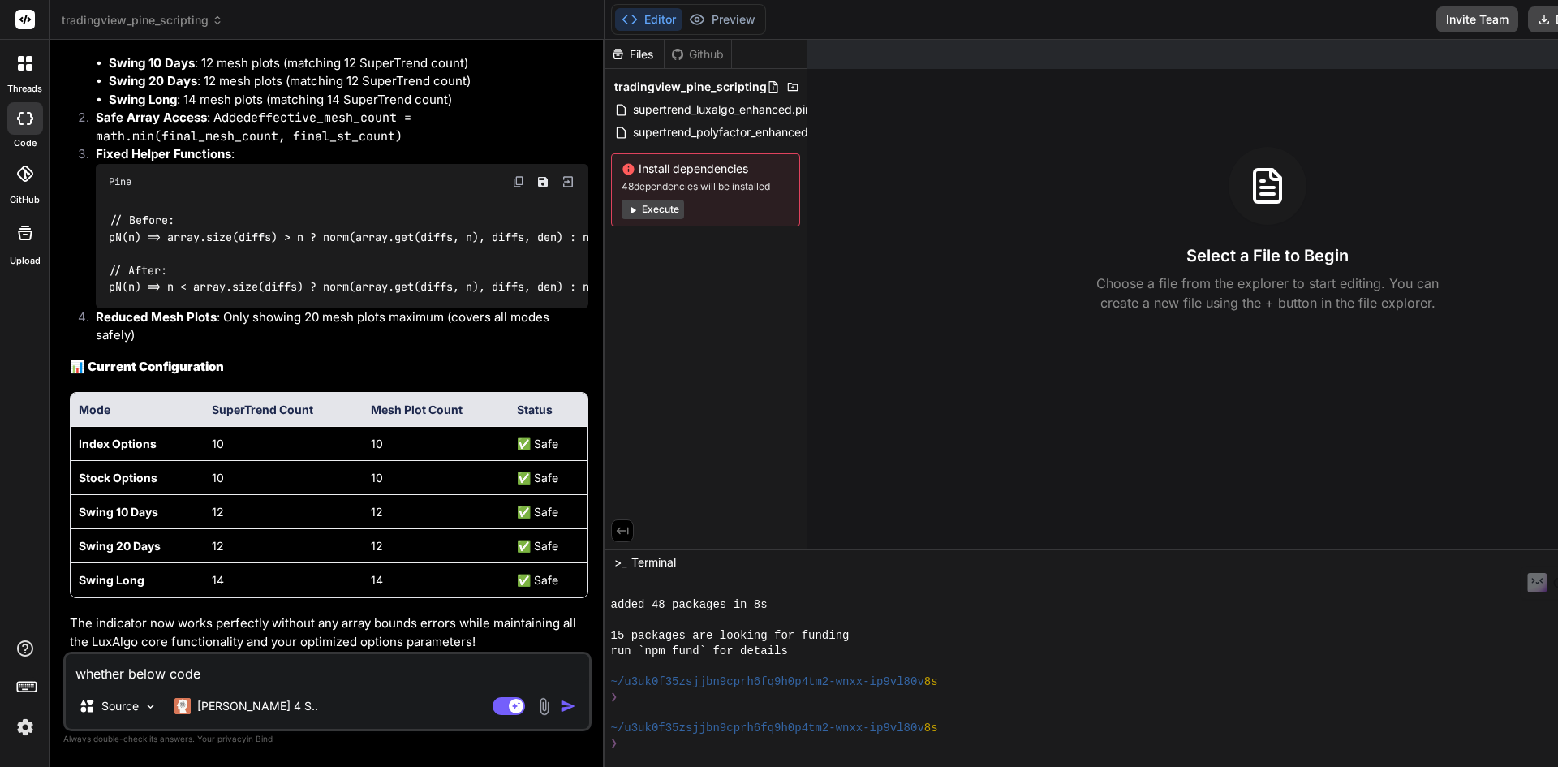
type textarea "whether below code a"
type textarea "x"
type textarea "whether below code al"
type textarea "x"
type textarea "whether below code ali"
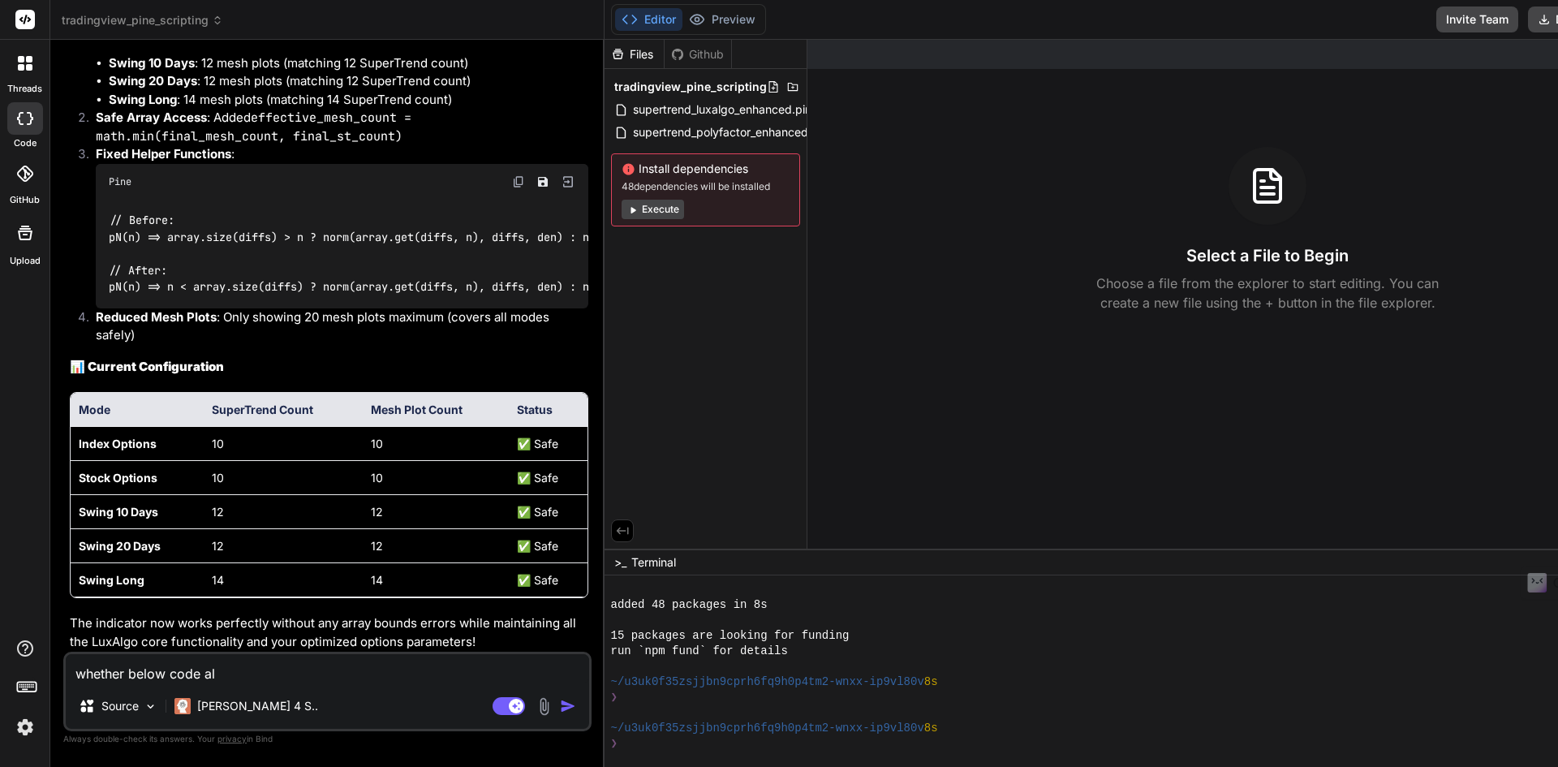
type textarea "x"
type textarea "whether below code [PERSON_NAME]"
type textarea "x"
type textarea "whether below code align"
type textarea "x"
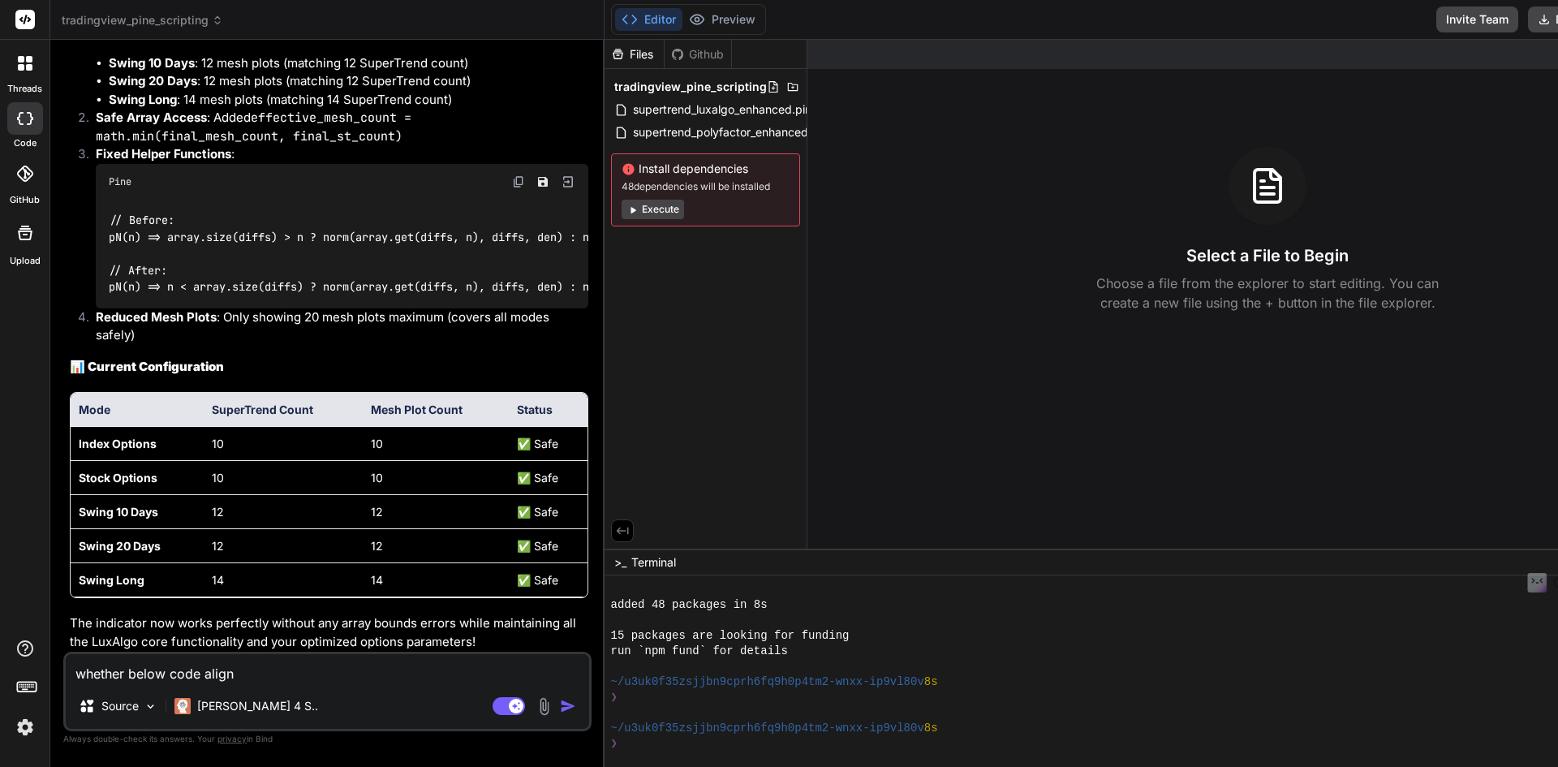
type textarea "whether below code align"
type textarea "x"
type textarea "whether below code align s"
type textarea "x"
type textarea "whether below code align"
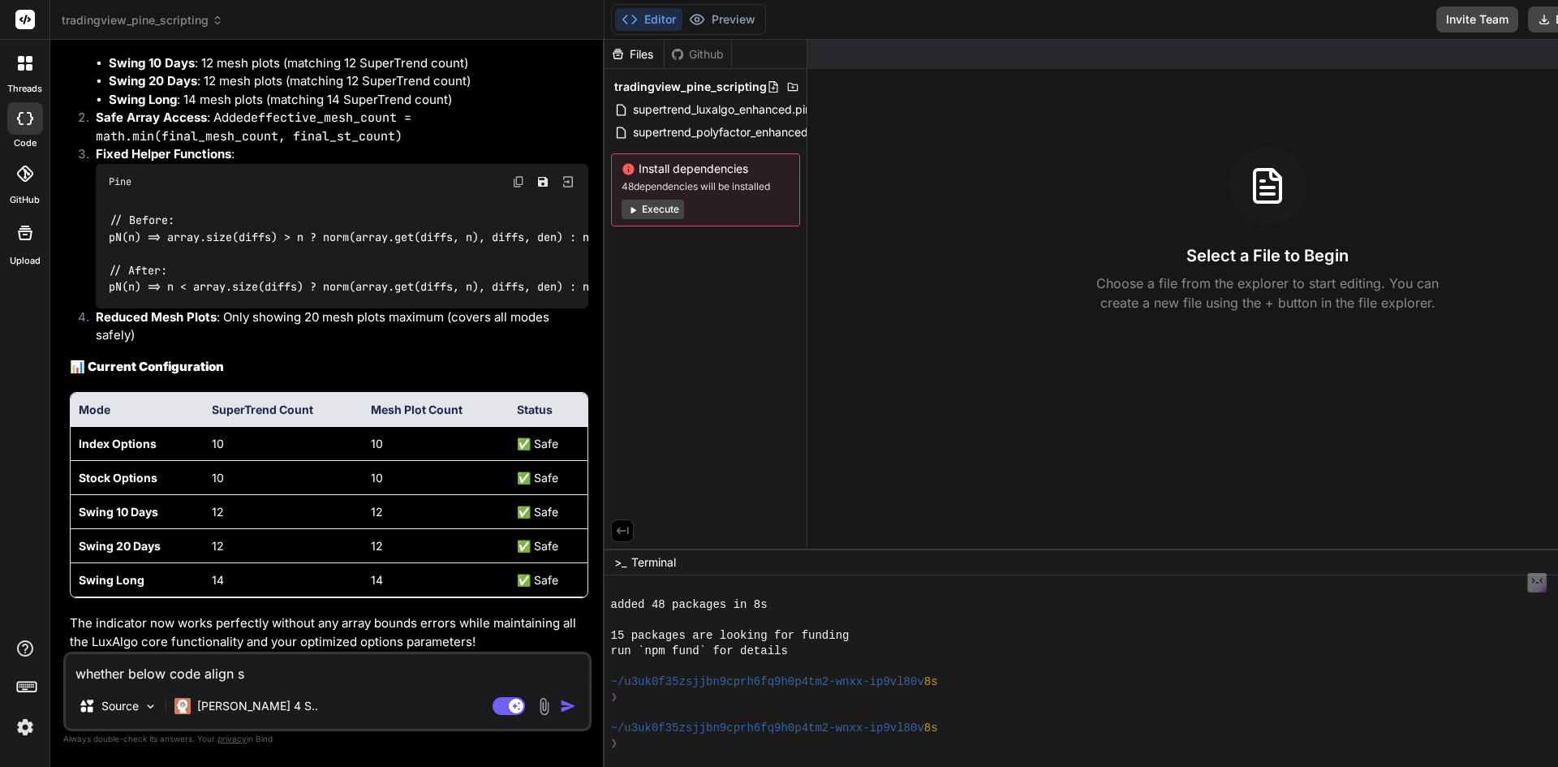
type textarea "x"
type textarea "whether below code align"
type textarea "x"
type textarea "whether below code aligns"
type textarea "x"
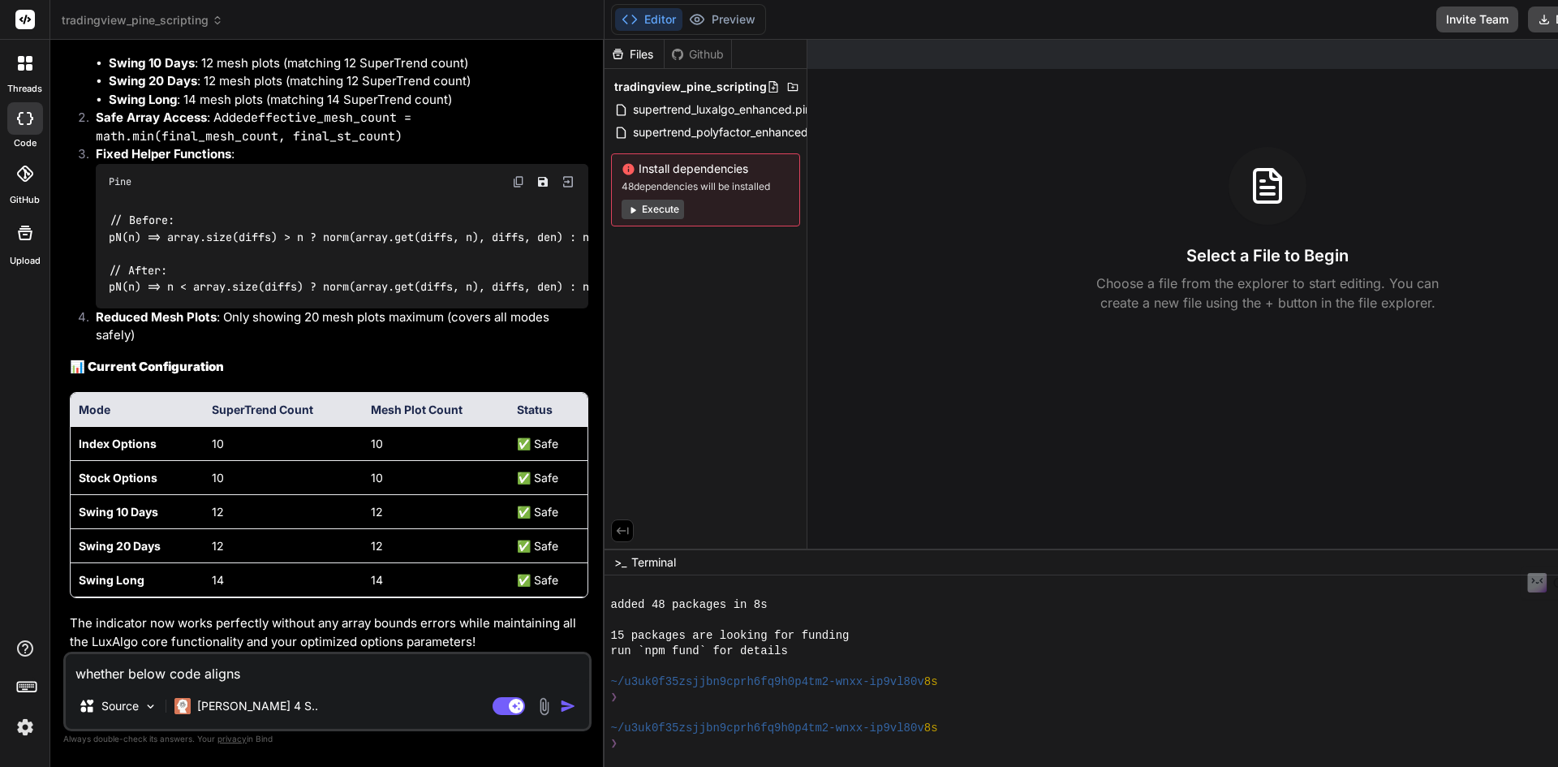
type textarea "whether below code aligns"
type textarea "x"
type textarea "whether below code aligns c"
type textarea "x"
type textarea "whether below code aligns co"
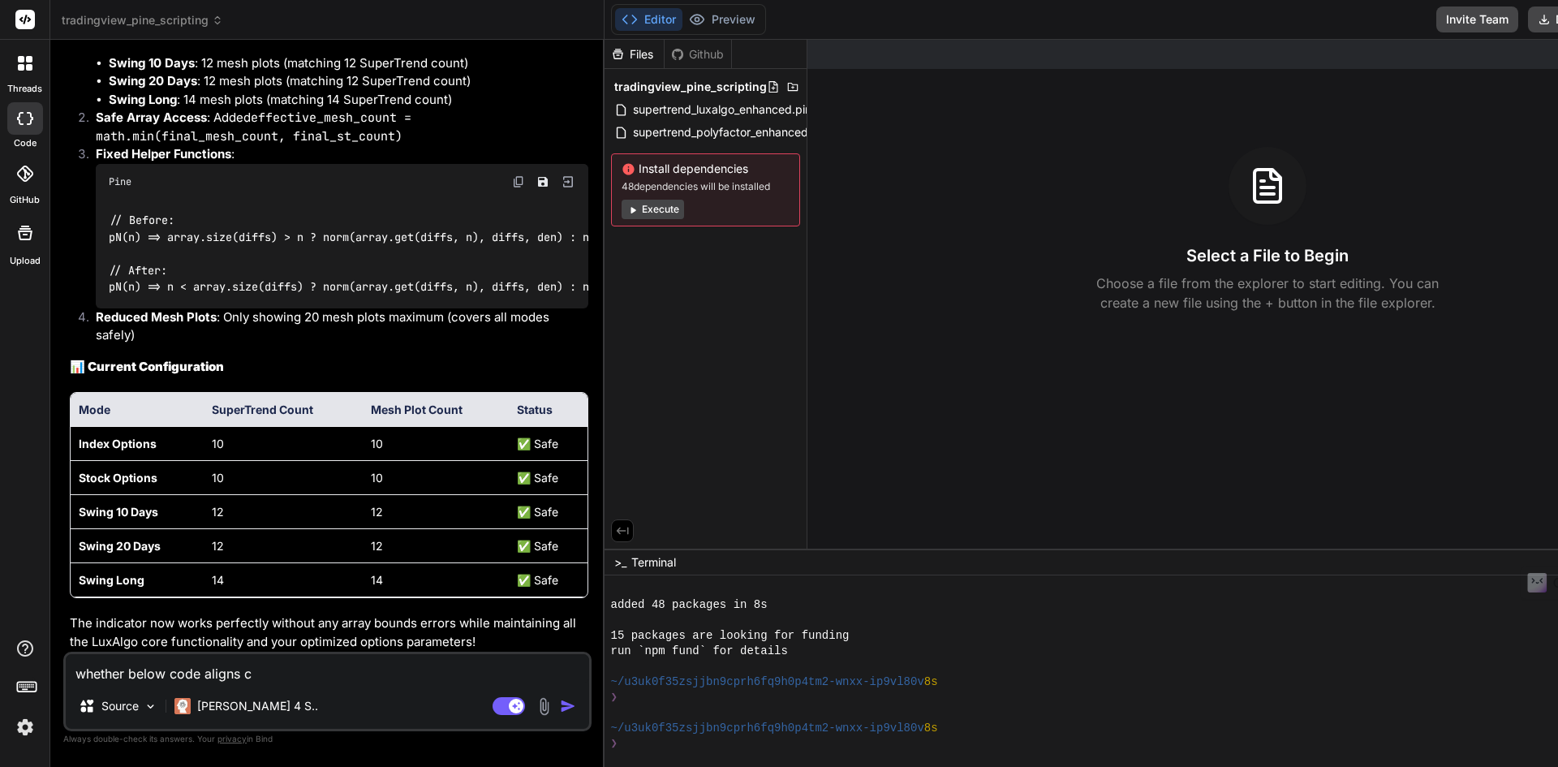
type textarea "x"
type textarea "whether below code aligns cof"
type textarea "x"
type textarea "whether below code aligns coff"
type textarea "x"
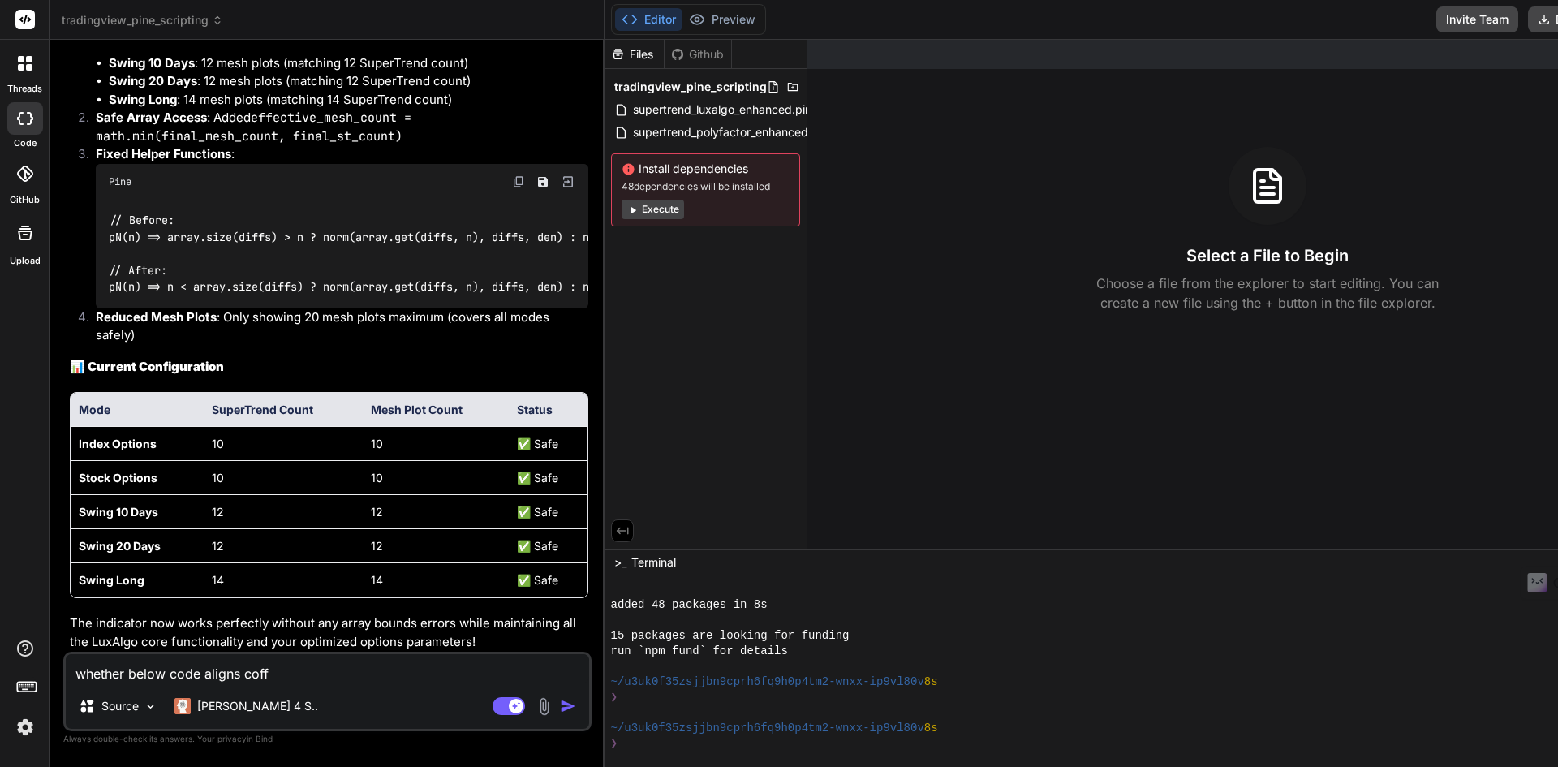
type textarea "whether below code aligns coffe"
type textarea "x"
type textarea "whether below code aligns coffec"
type textarea "x"
type textarea "whether below code aligns coffecfg"
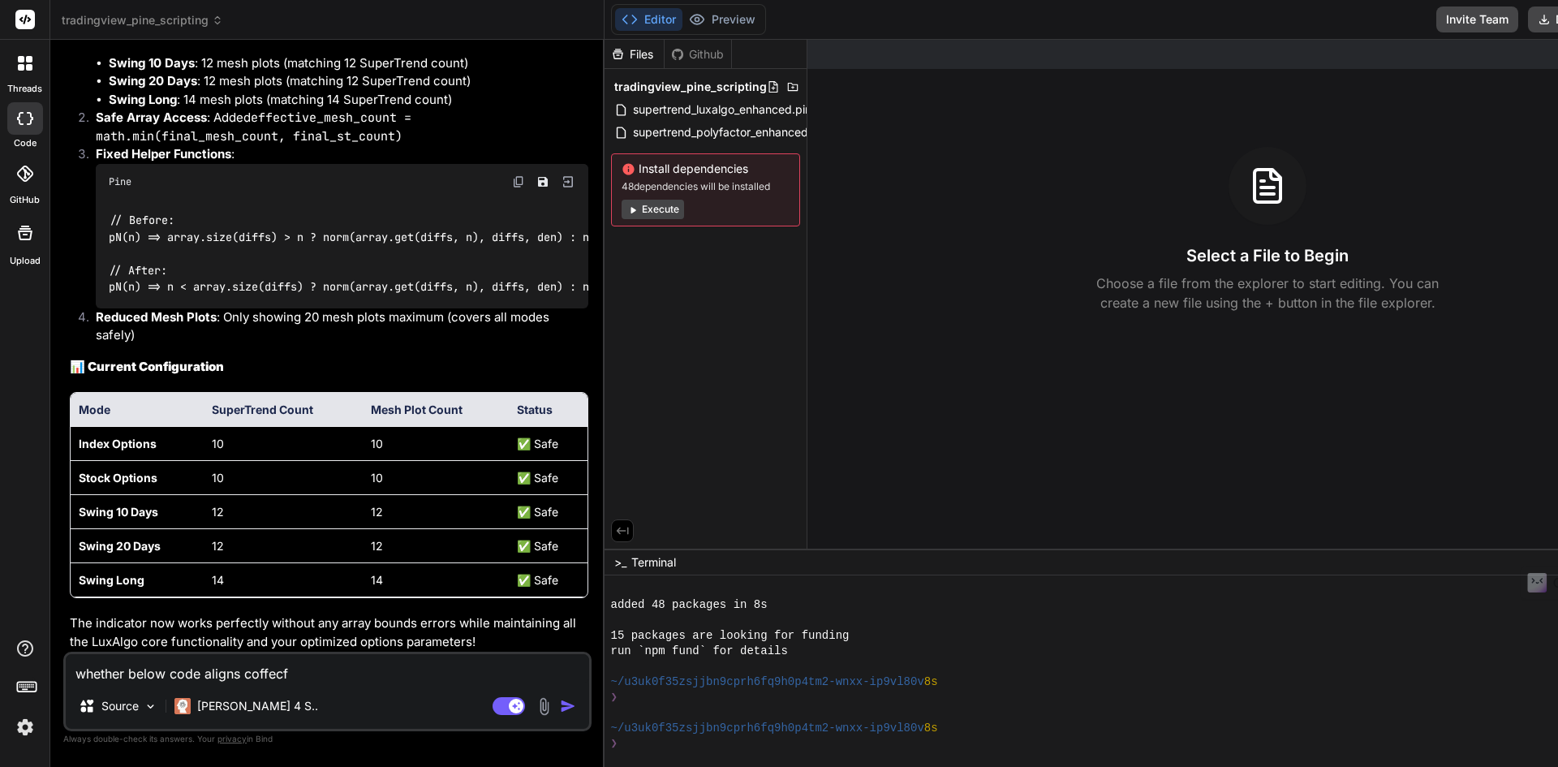
type textarea "x"
type textarea "whether below code aligns coffecf"
type textarea "x"
type textarea "whether below code aligns coffec"
type textarea "x"
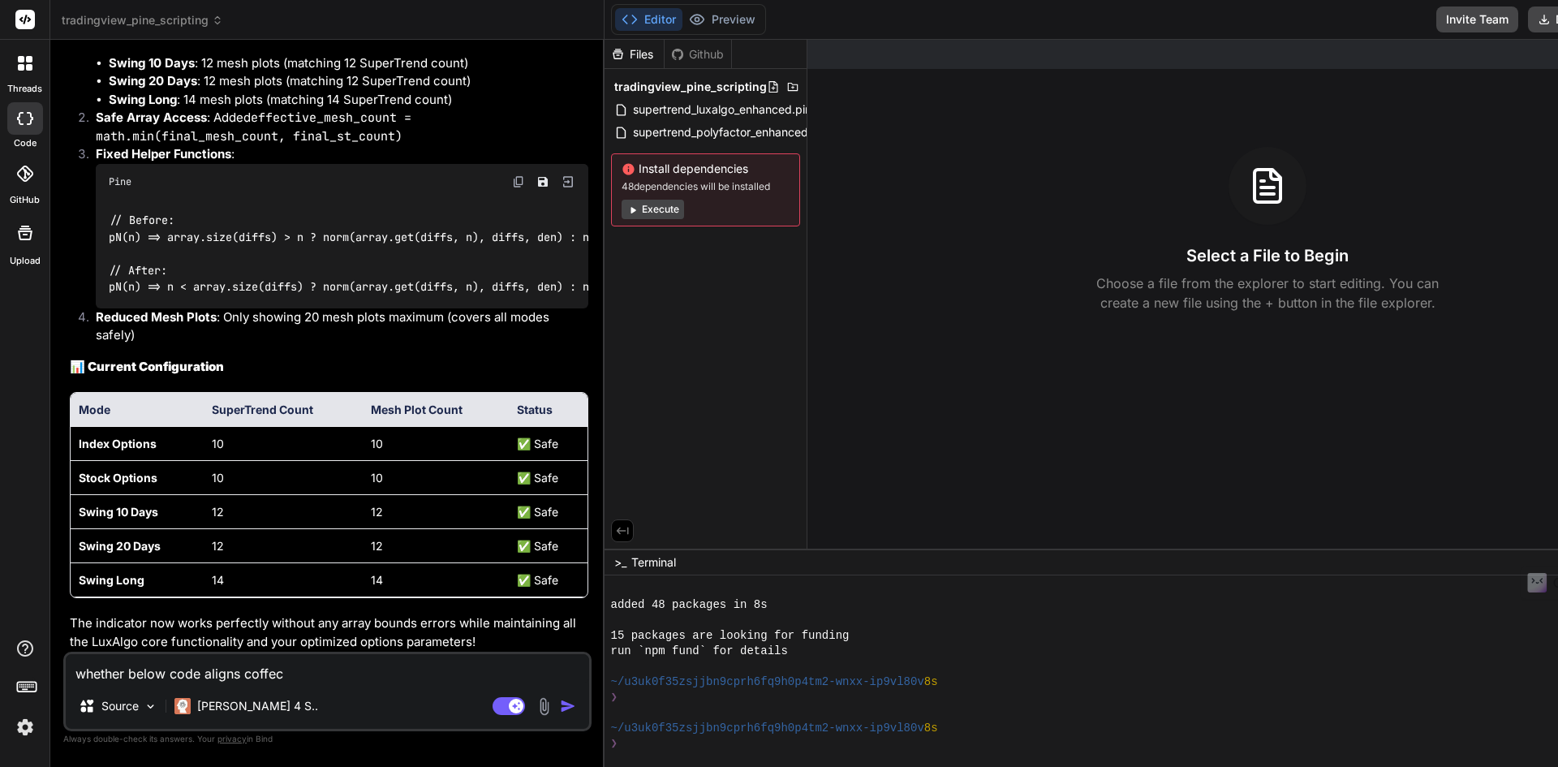
type textarea "whether below code aligns coffe"
type textarea "x"
type textarea "whether below code aligns coff"
type textarea "x"
type textarea "whether below code aligns cof"
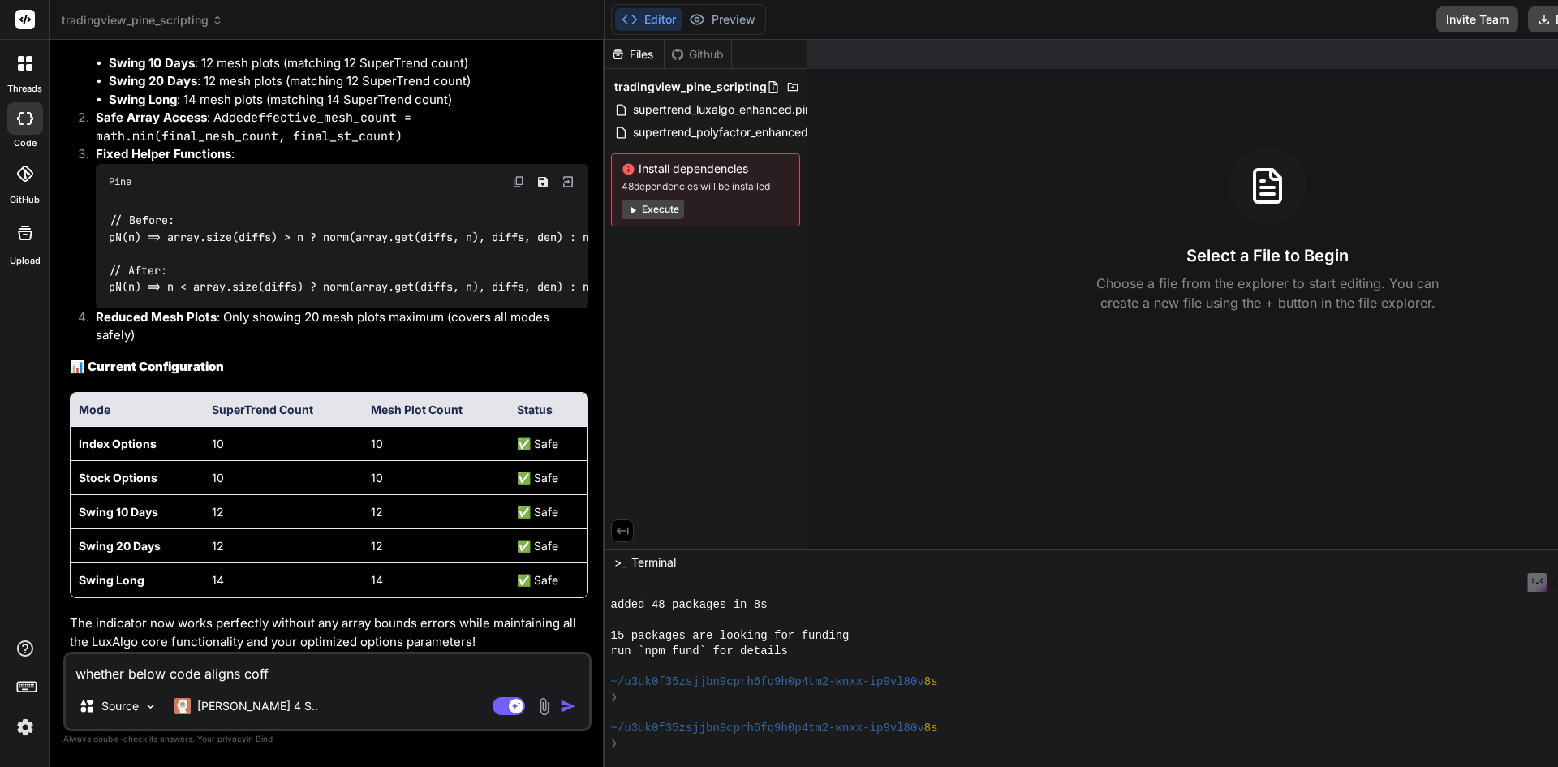
type textarea "x"
type textarea "whether below code aligns co"
type textarea "x"
type textarea "whether below code aligns cor"
type textarea "x"
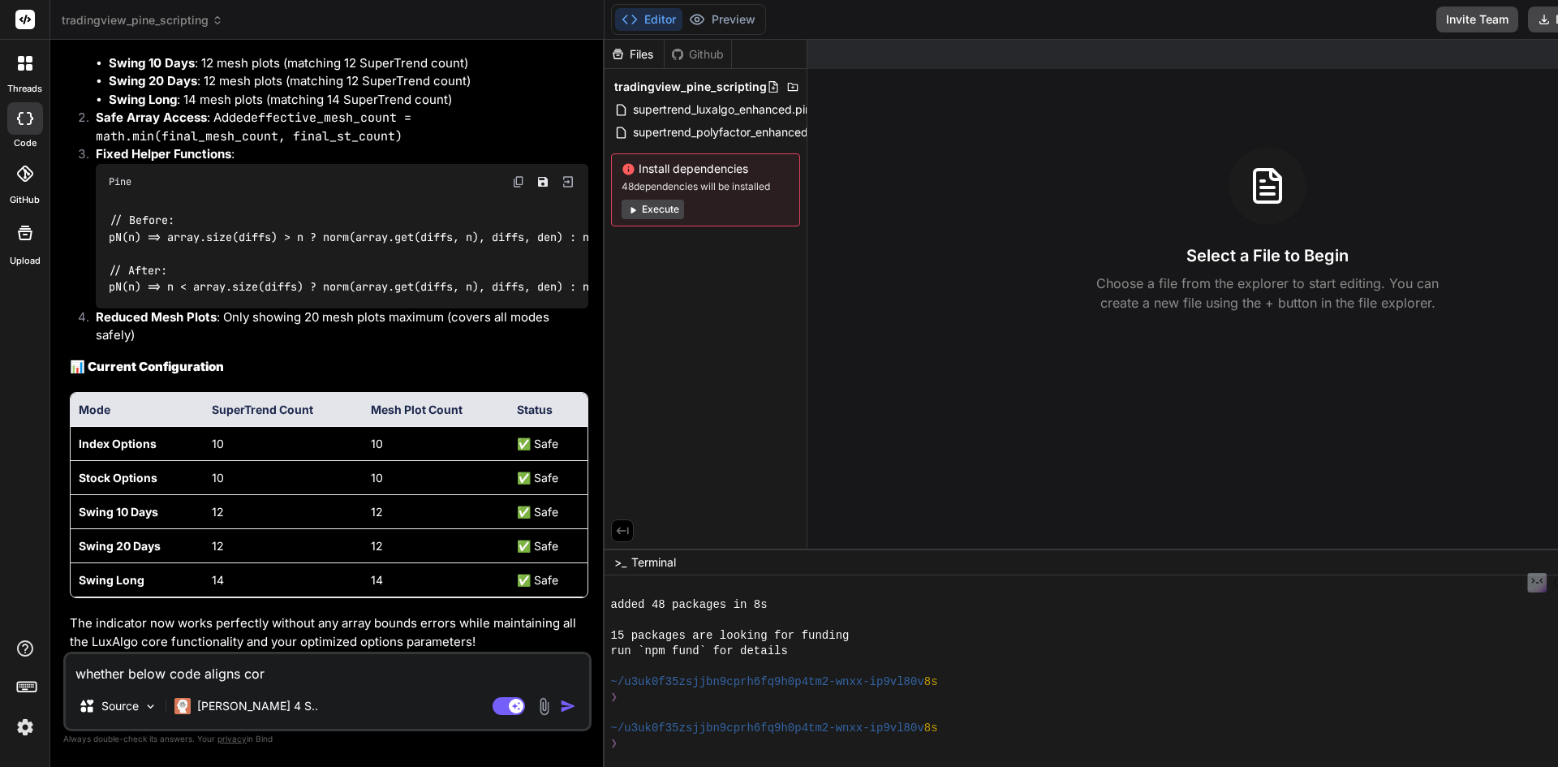
type textarea "whether below code aligns corr"
type textarea "x"
type textarea "whether below code aligns corre"
type textarea "x"
type textarea "whether below code aligns correc"
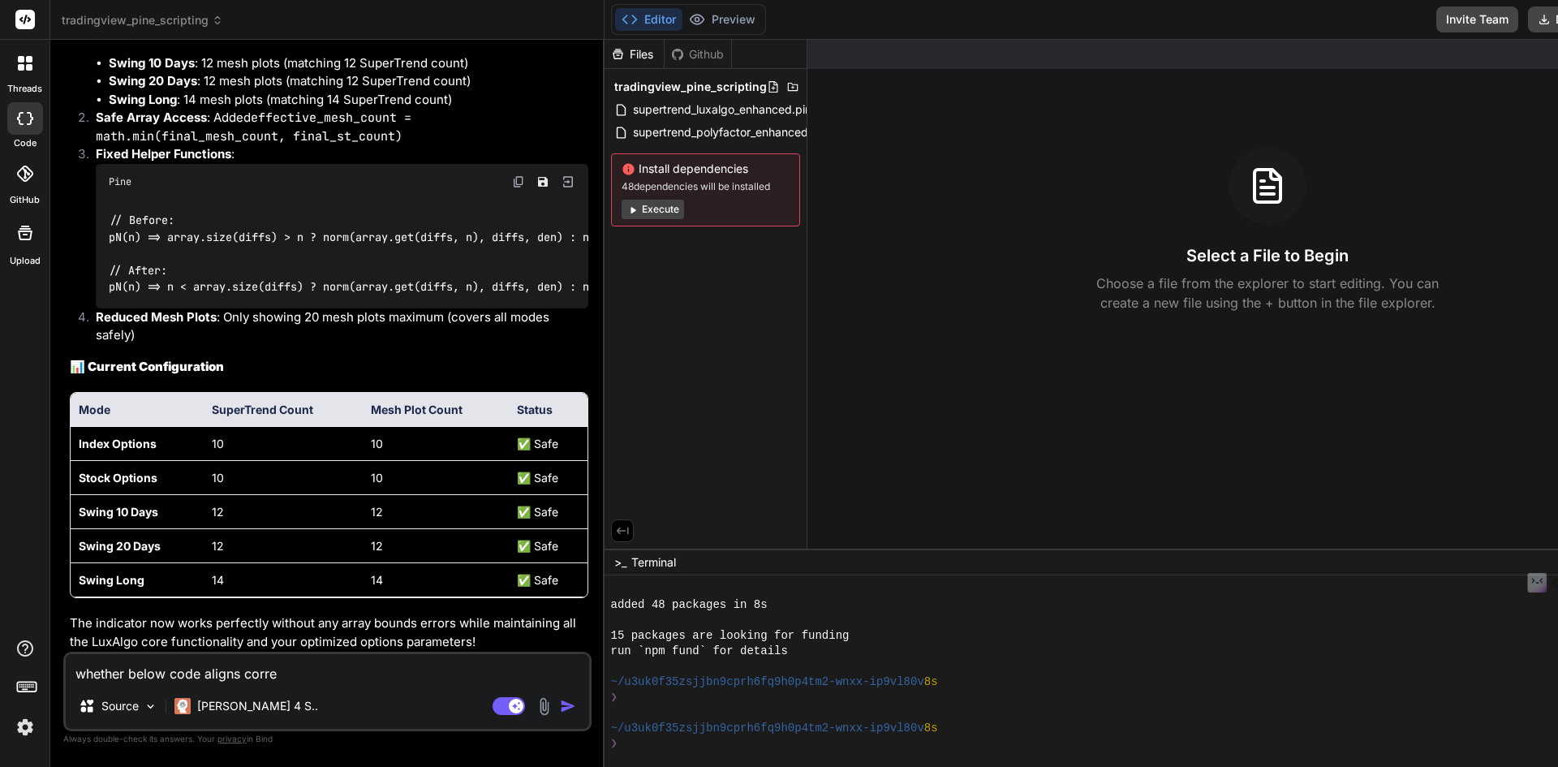
type textarea "x"
type textarea "whether below code aligns correcg"
type textarea "x"
type textarea "whether below code aligns correc"
type textarea "x"
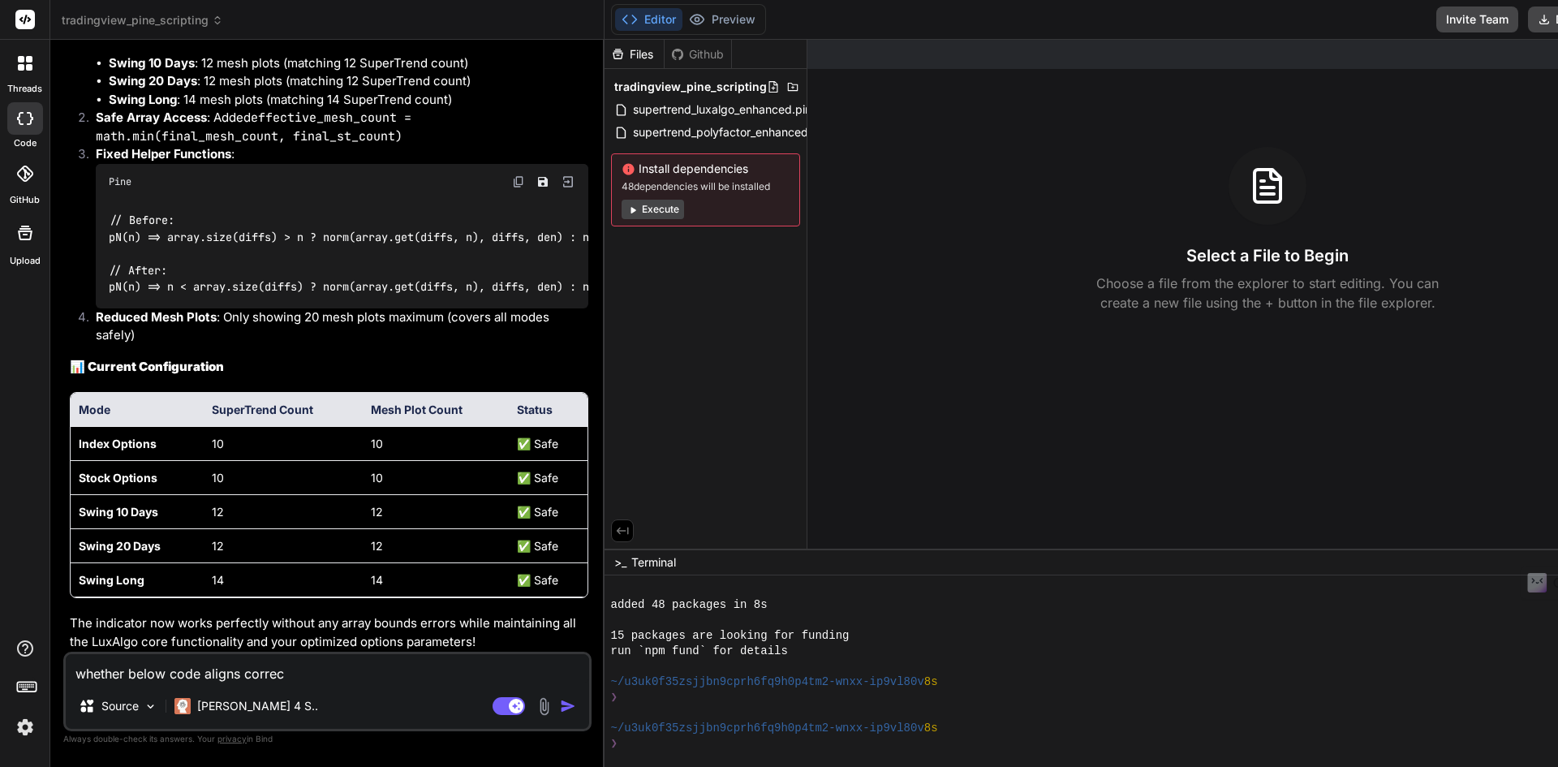
type textarea "whether below code aligns correct"
type textarea "x"
type textarea "whether below code aligns correctl"
type textarea "x"
type textarea "whether below code aligns correctlt"
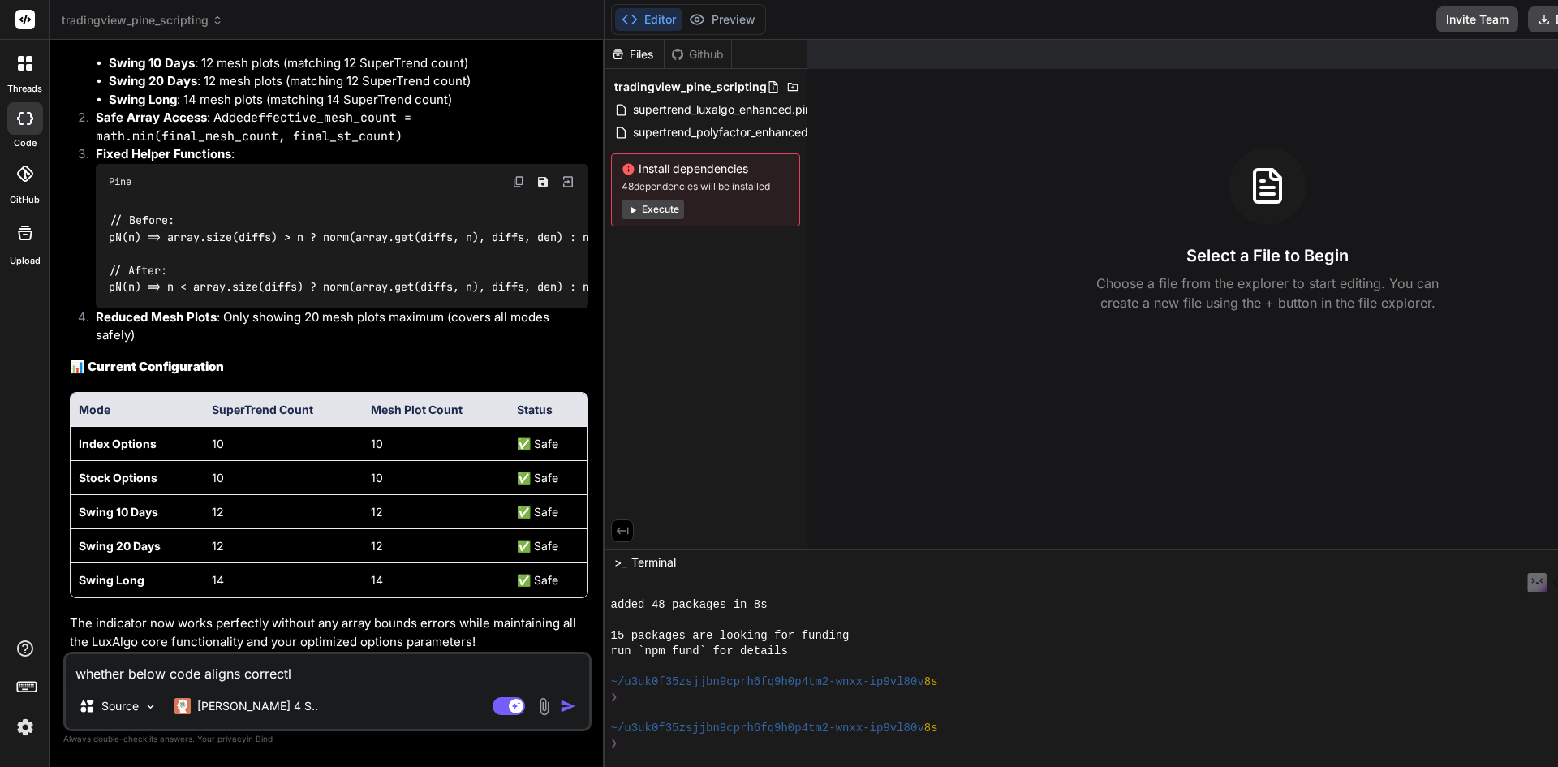
type textarea "x"
type textarea "whether below code aligns correctl"
type textarea "x"
type textarea "whether below code aligns correctly"
type textarea "x"
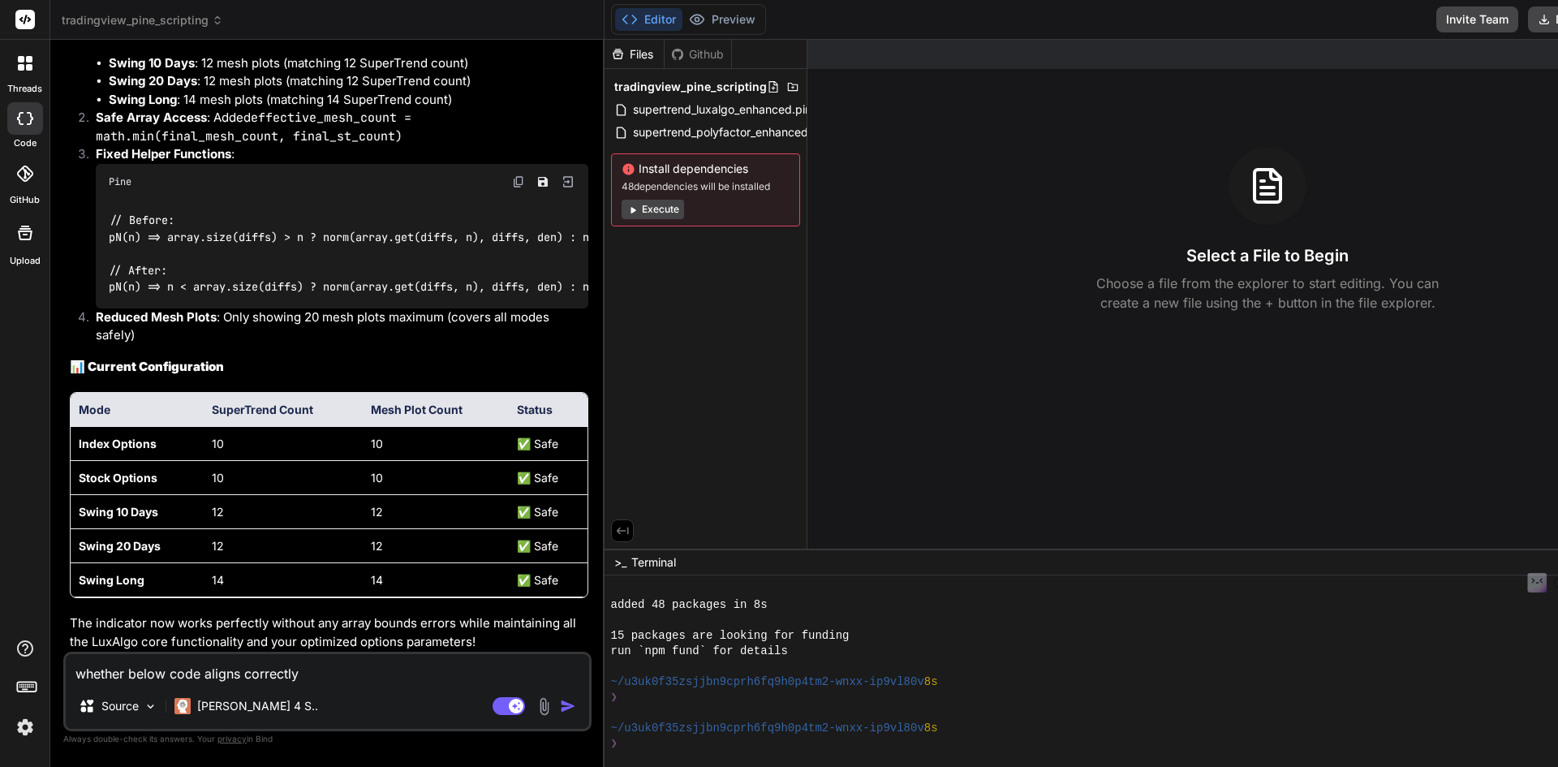
type textarea "whether below code aligns correctly"
type textarea "x"
type textarea "whether below code aligns correctly w"
type textarea "x"
type textarea "whether below code aligns correctly wi"
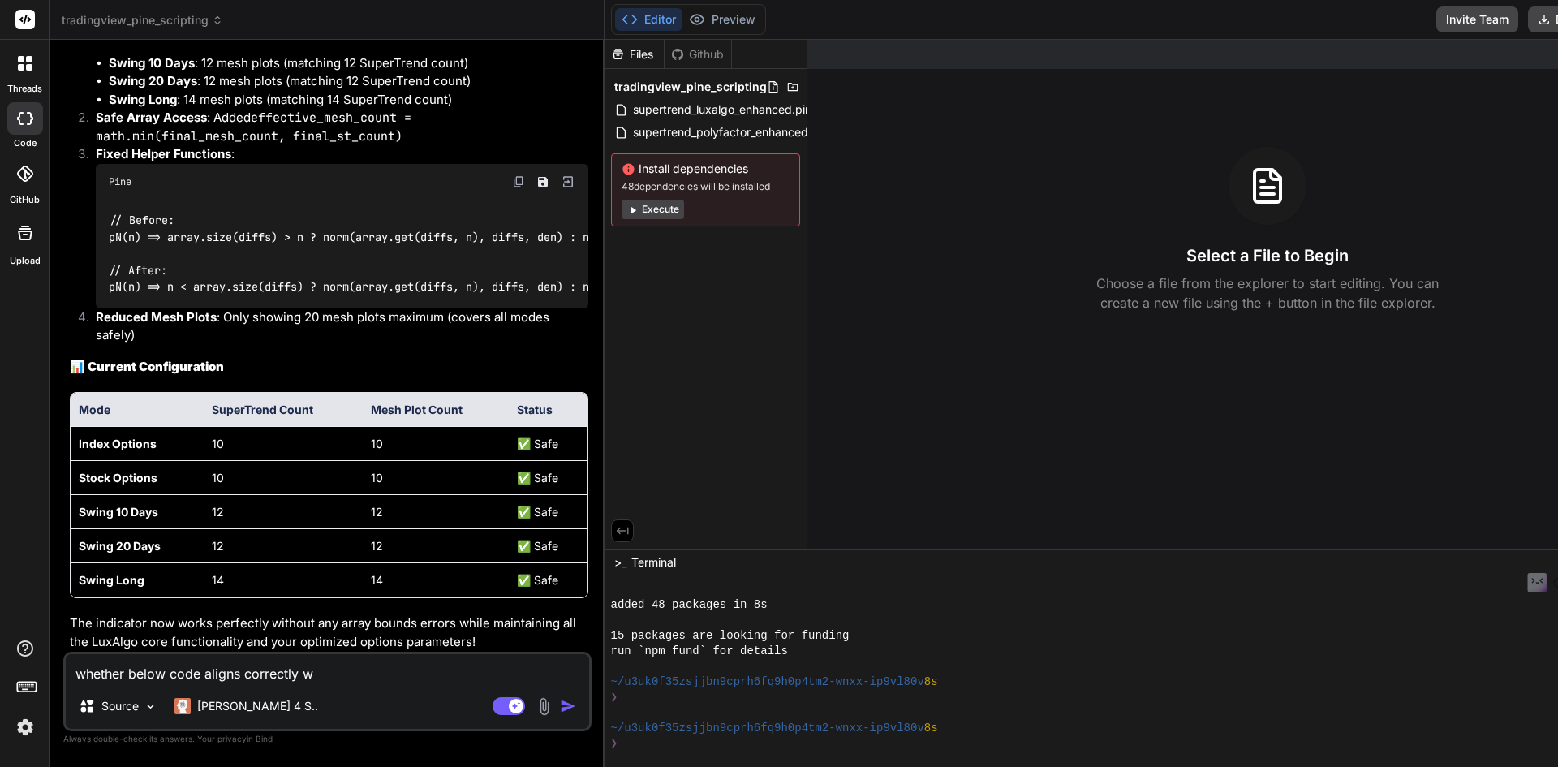
type textarea "x"
type textarea "whether below code aligns correctly wit"
type textarea "x"
type textarea "whether below code aligns correctly with"
type textarea "x"
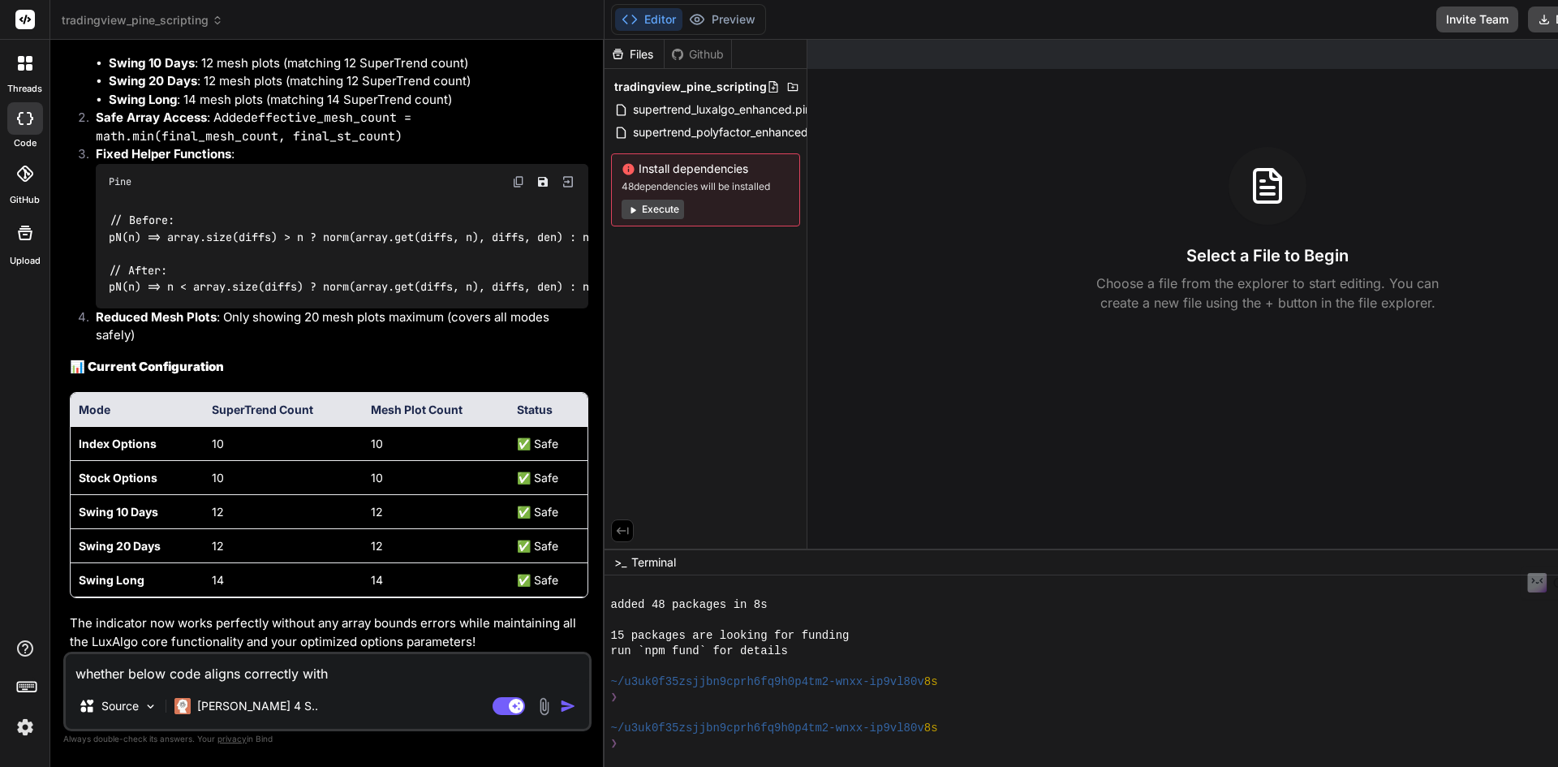
type textarea "whether below code aligns correctly with"
type textarea "x"
type textarea "whether below code aligns correctly with t"
type textarea "x"
type textarea "whether below code aligns correctly with th"
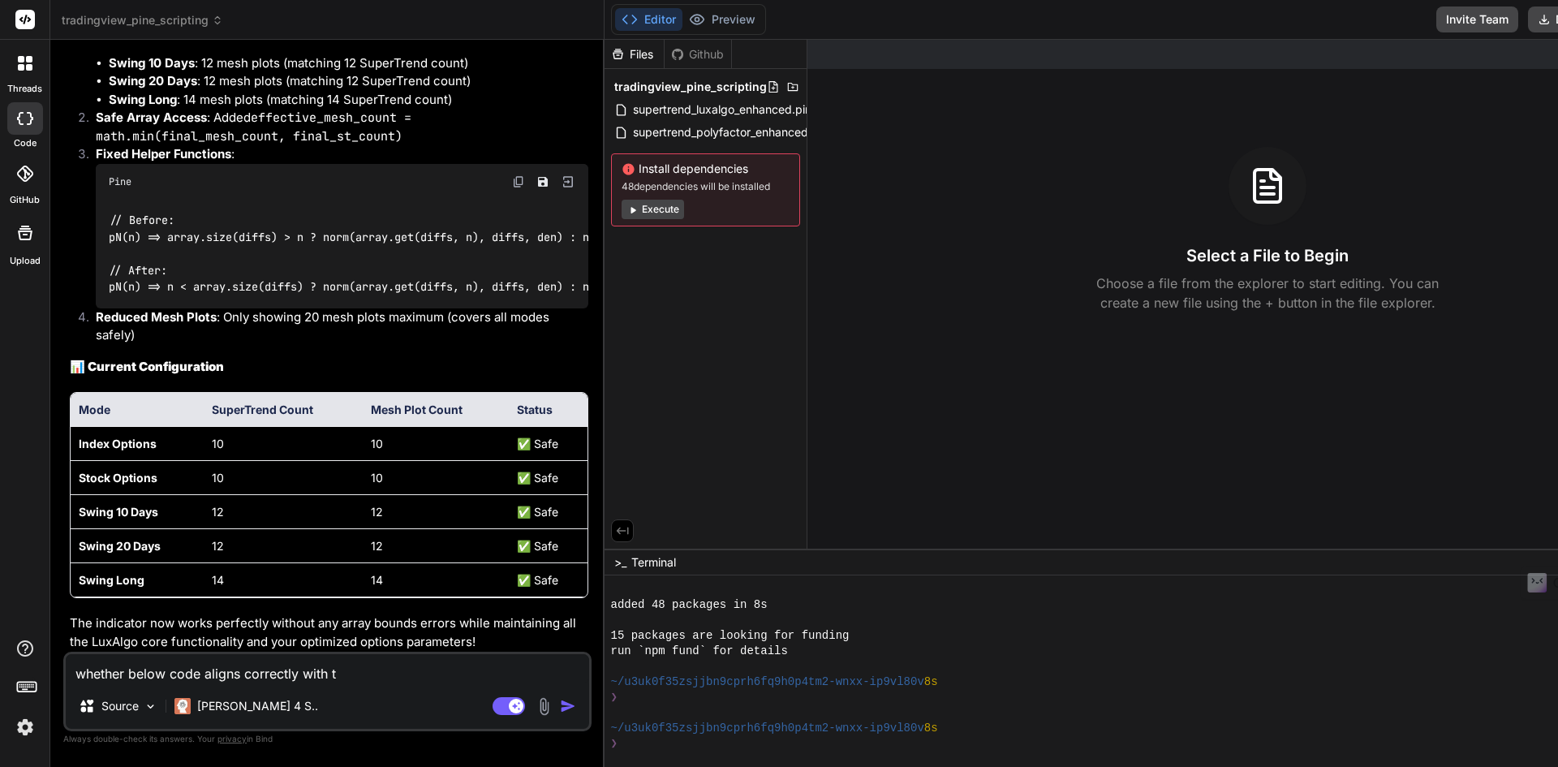
type textarea "x"
type textarea "whether below code aligns correctly with the"
type textarea "x"
type textarea "whether below code aligns correctly with the"
type textarea "x"
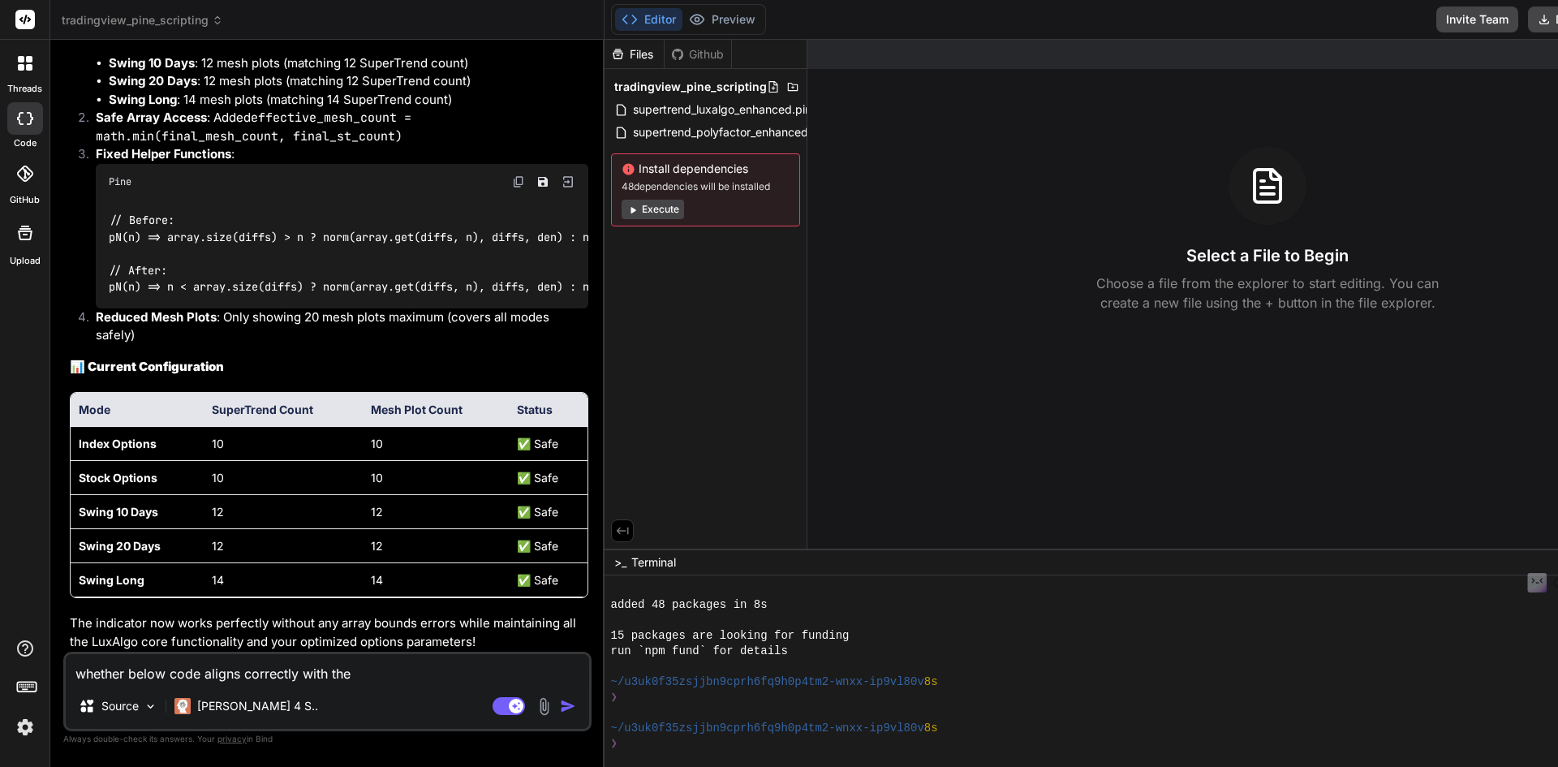
type textarea "whether below code aligns correctly with the l"
type textarea "x"
type textarea "whether below code aligns correctly with the lu"
type textarea "x"
type textarea "whether below code aligns correctly with the lux"
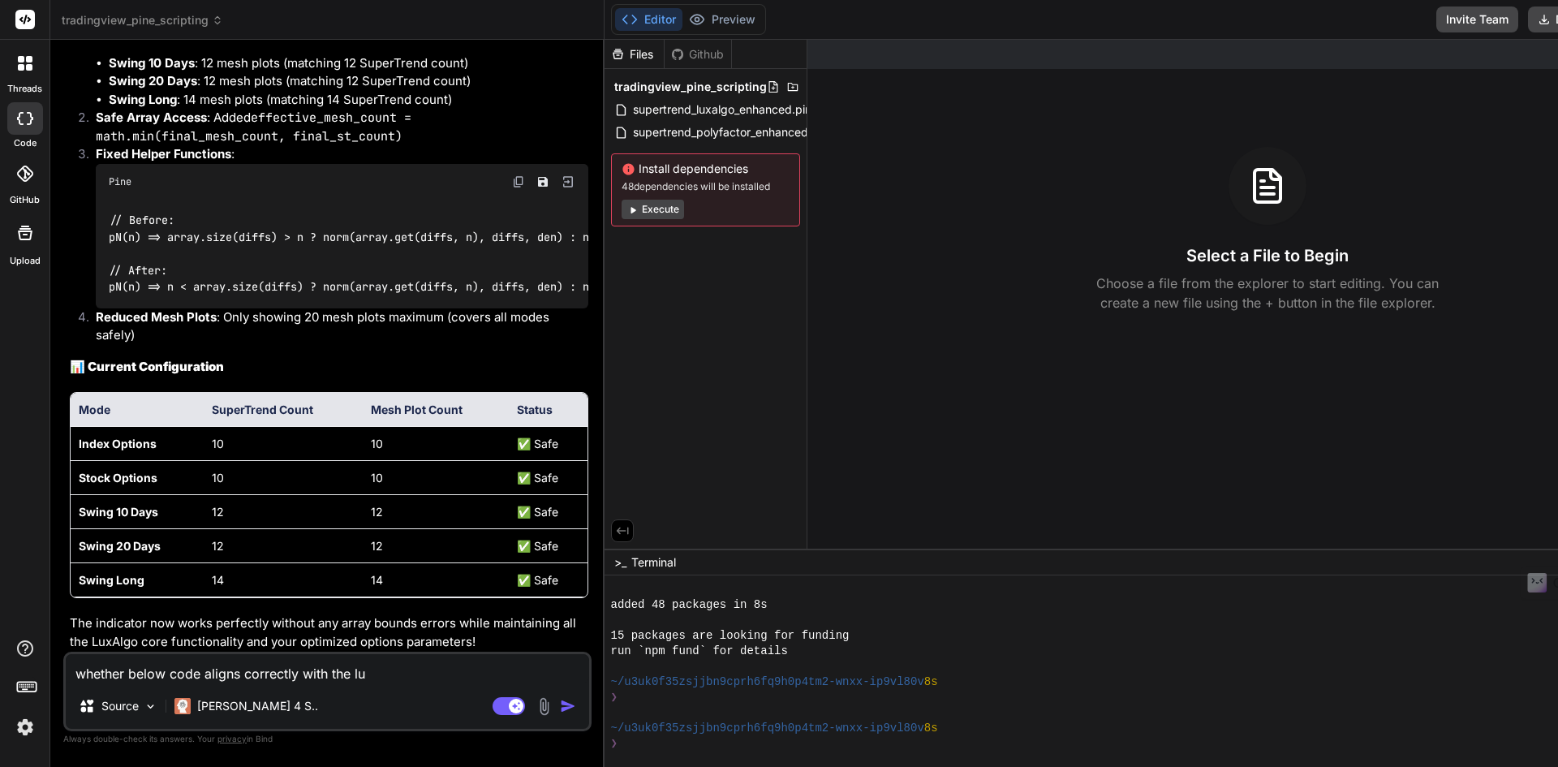
type textarea "x"
type textarea "whether below code aligns correctly with the luxa"
type textarea "x"
type textarea "whether below code aligns correctly with the luxal"
type textarea "x"
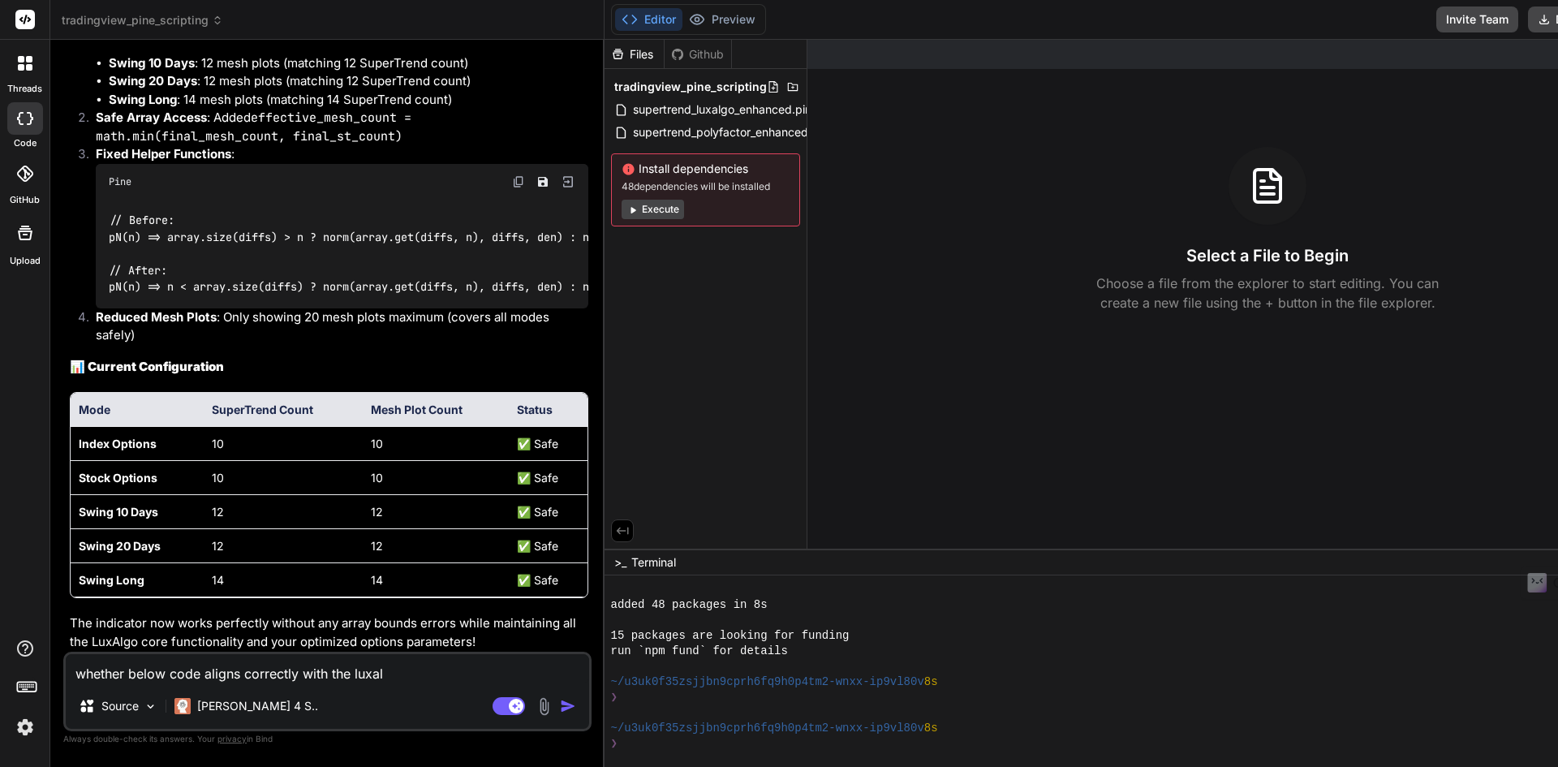
type textarea "whether below code aligns correctly with the luxalg"
type textarea "x"
type textarea "whether below code aligns correctly with the luxalgo"
type textarea "x"
type textarea "whether below code aligns correctly with the luxalgo"
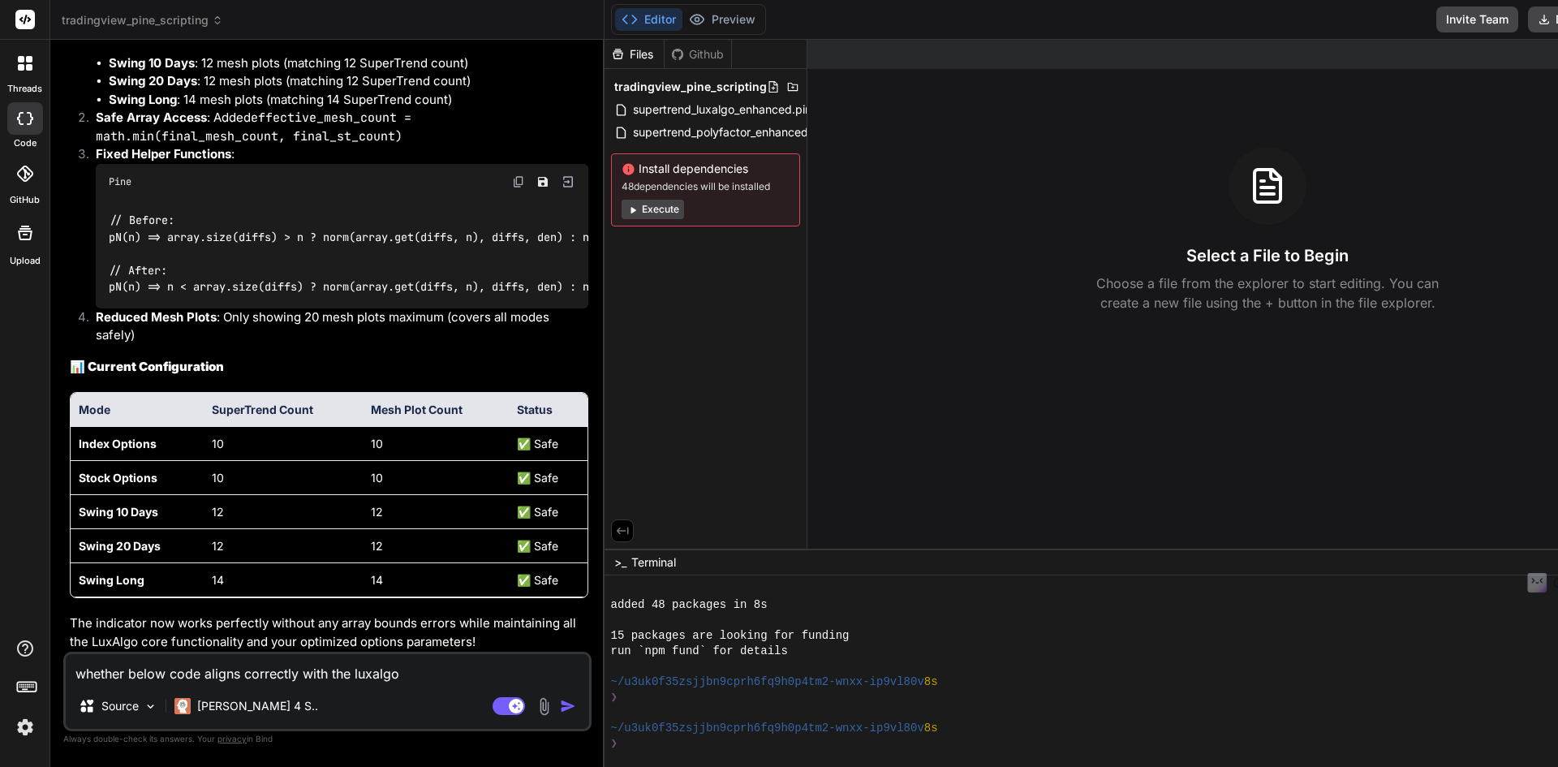
type textarea "x"
type textarea "whether below code aligns correctly with the luxalgo r"
type textarea "x"
type textarea "whether below code aligns correctly with the luxalgo"
type textarea "x"
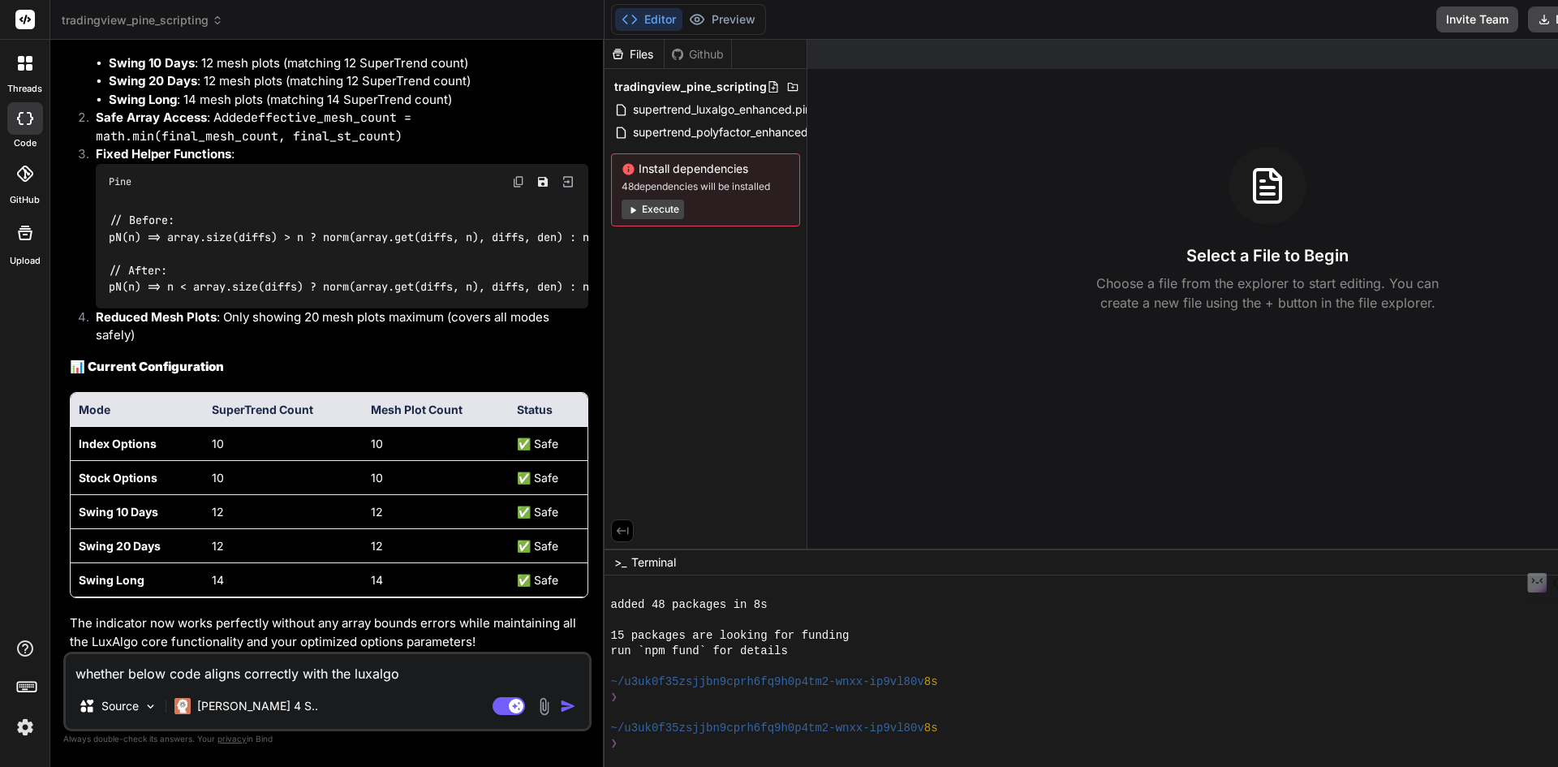
type textarea "whether below code aligns correctly with the luxalgo p"
type textarea "x"
type textarea "whether below code aligns correctly with the luxalgo pr"
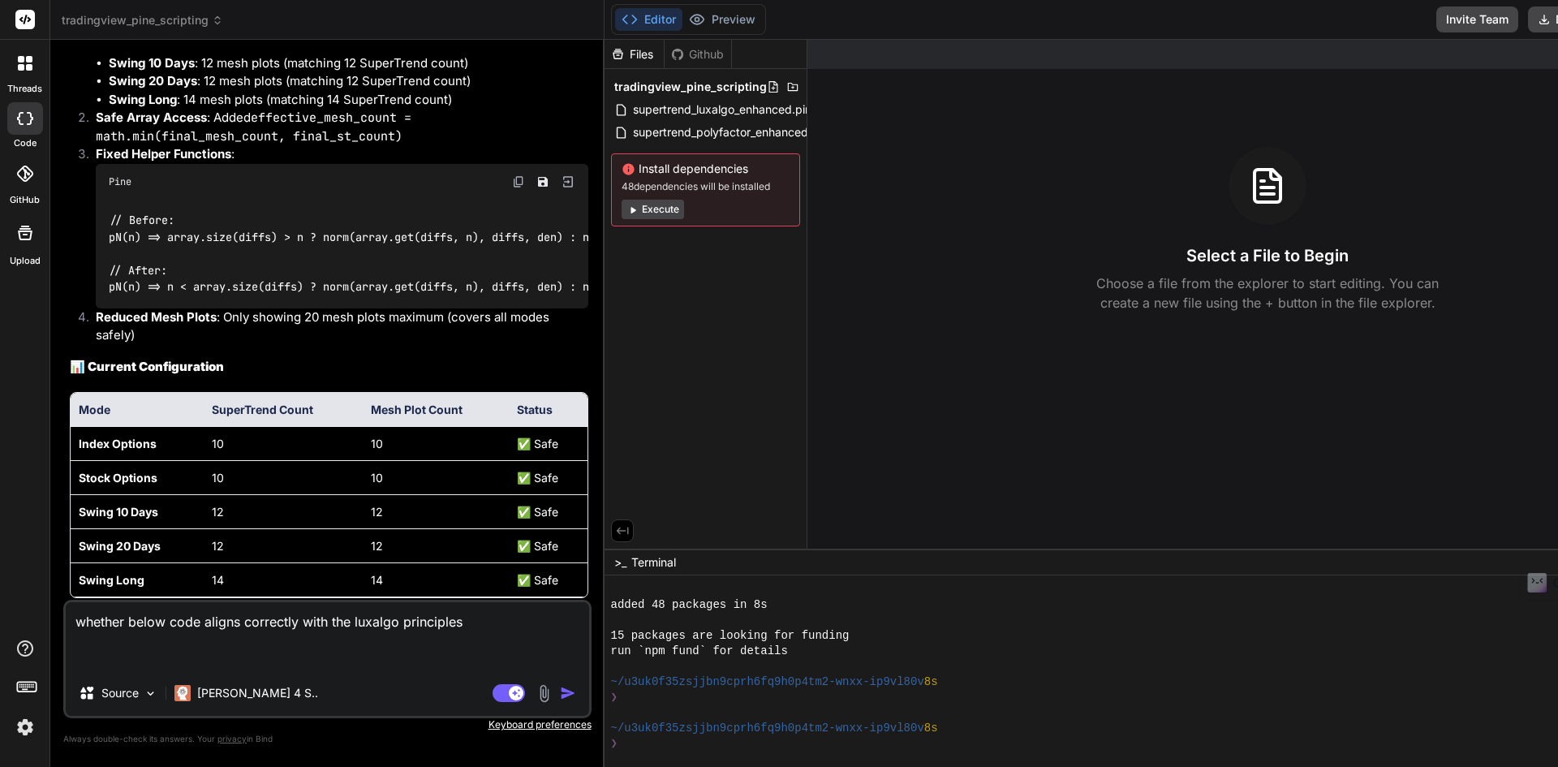
paste textarea "//@loremip=7 dolorsita("2749-C7162-Adipisci-Elitseddoe Temporinci Utlaboree", d…"
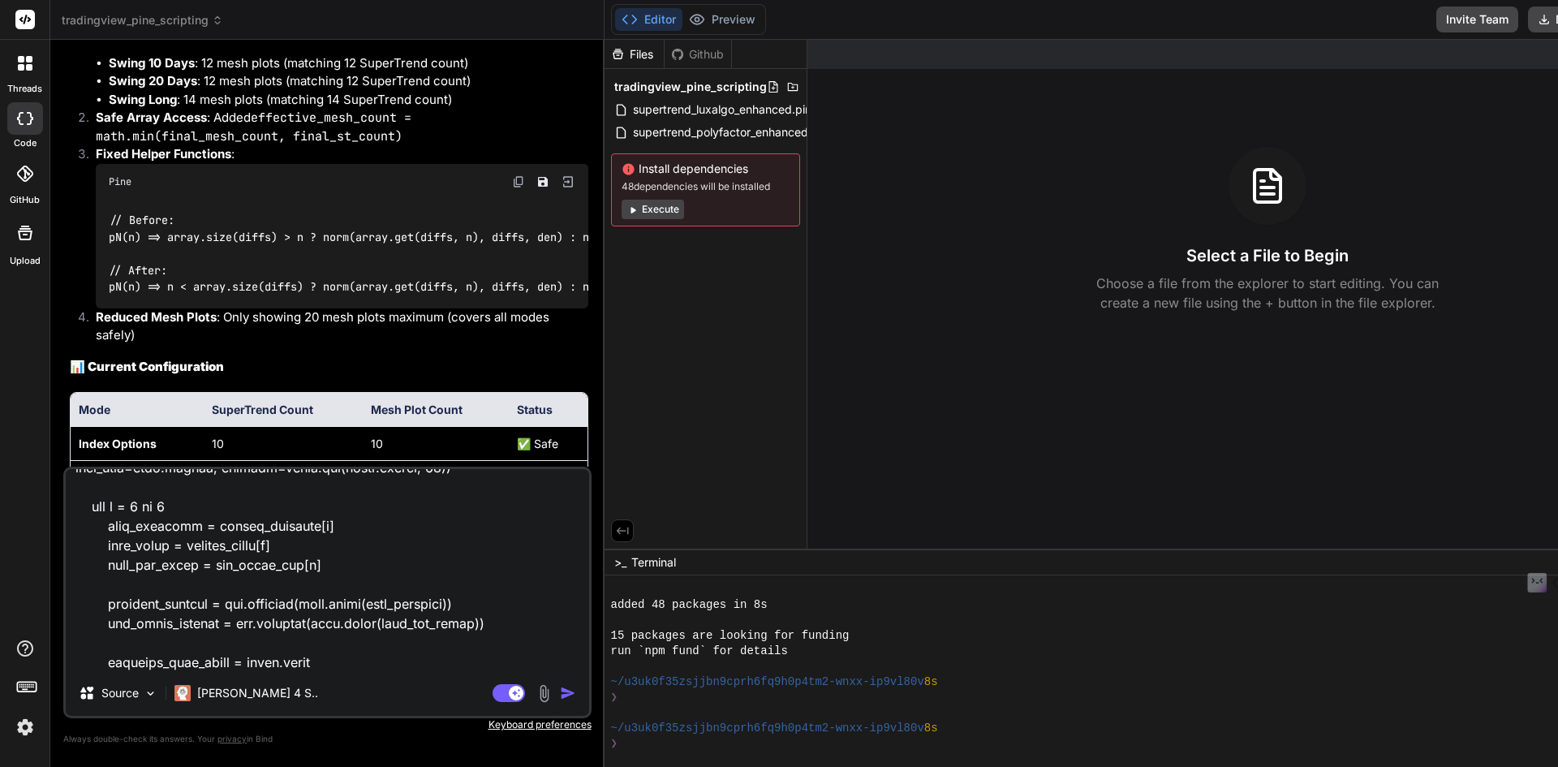
click at [576, 699] on img "button" at bounding box center [568, 693] width 16 height 16
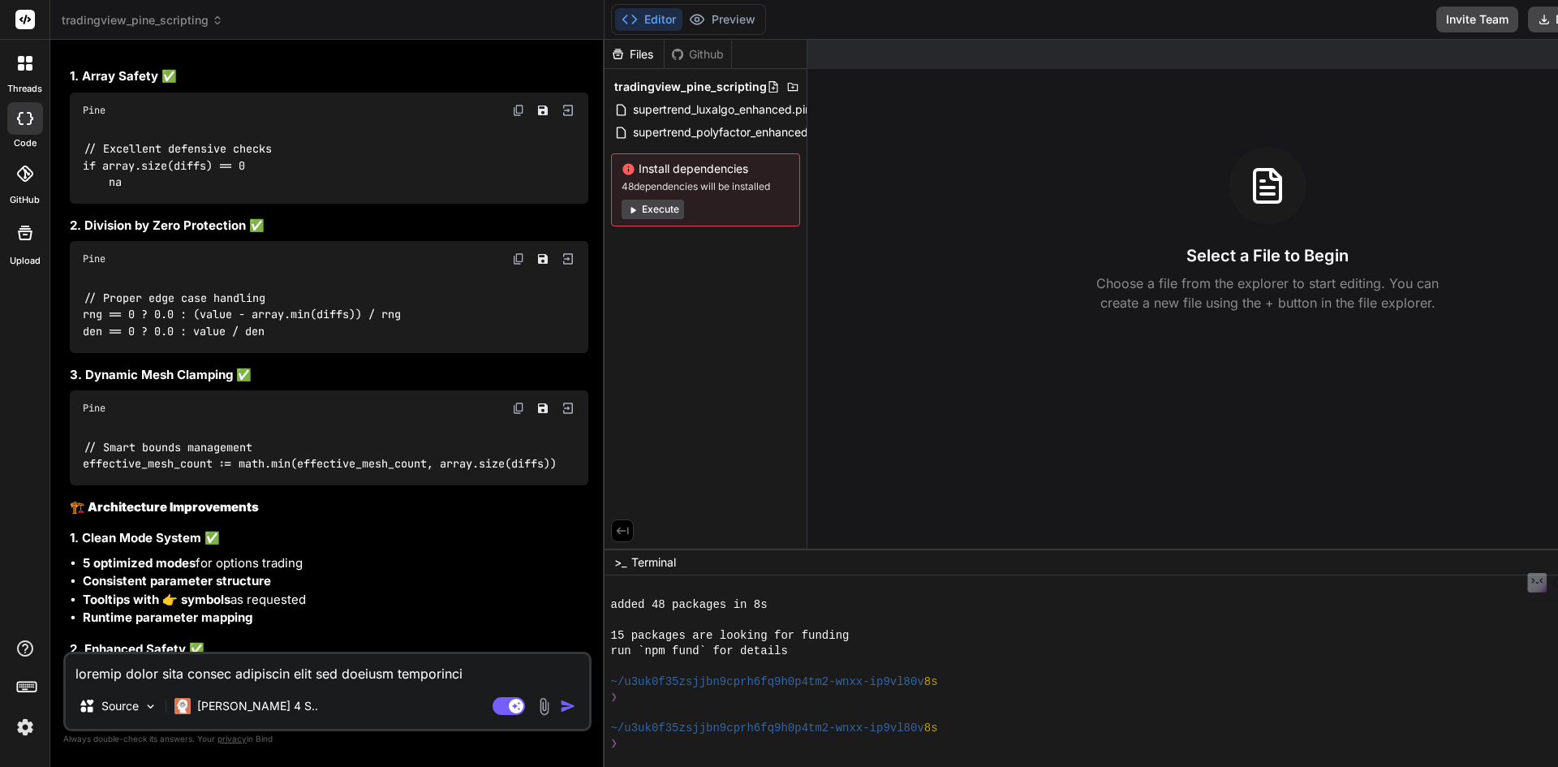
scroll to position [30240, 0]
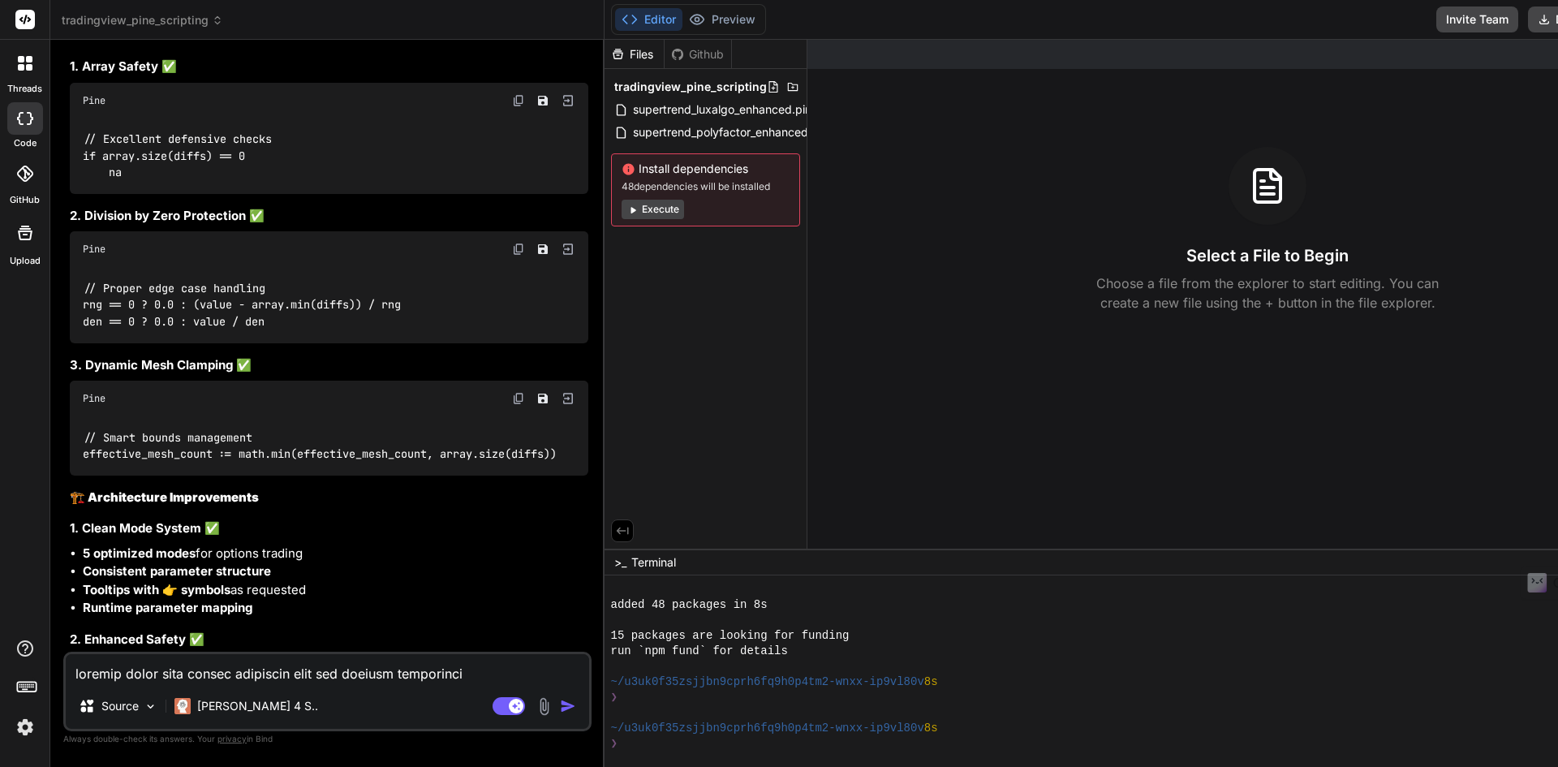
click at [218, 672] on textarea at bounding box center [327, 668] width 523 height 29
